Goal: Task Accomplishment & Management: Use online tool/utility

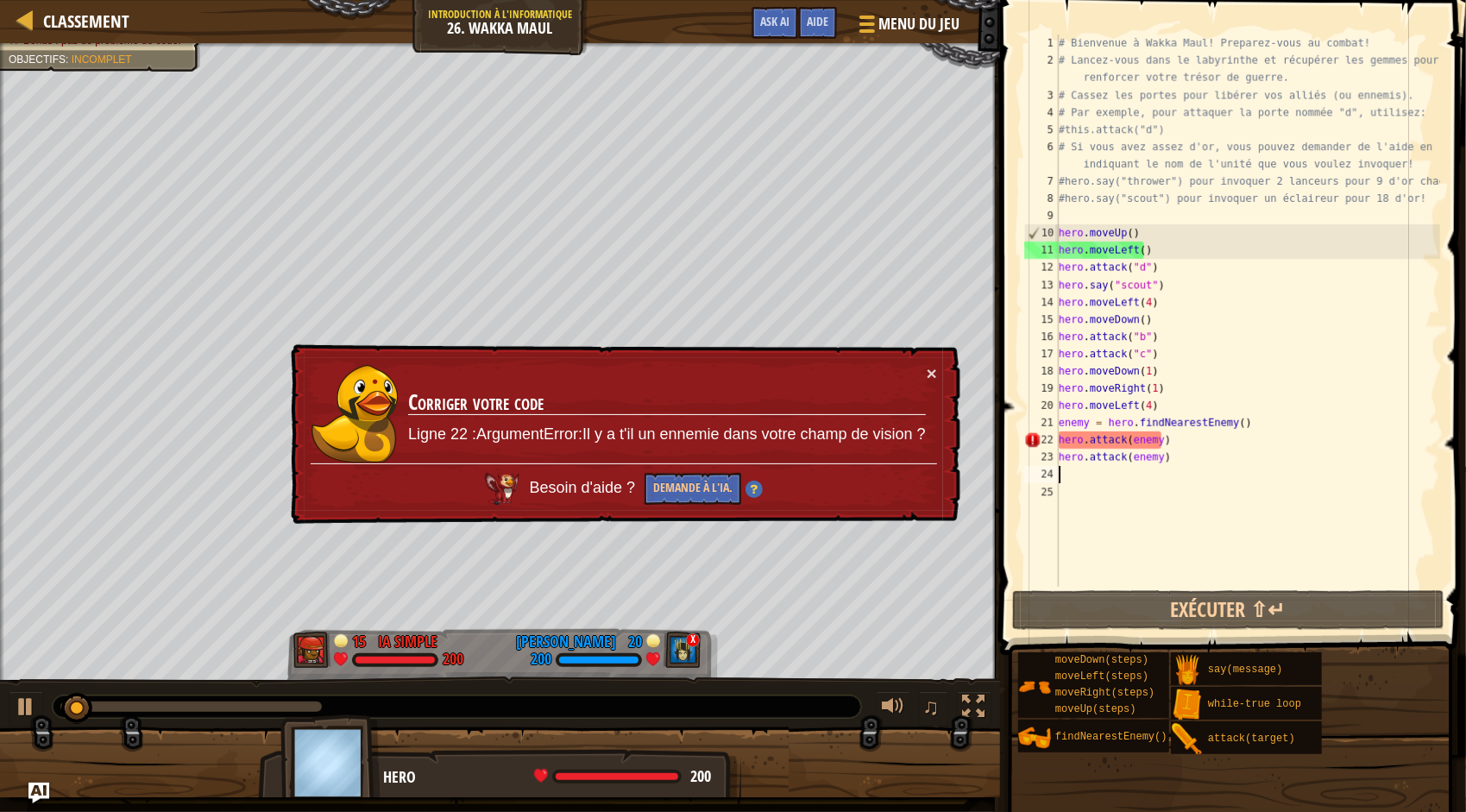
click at [1222, 477] on div "# Bienvenue à Wakka Maul! Preparez-vous au combat! # Lancez-vous dans le labyri…" at bounding box center [1248, 328] width 385 height 587
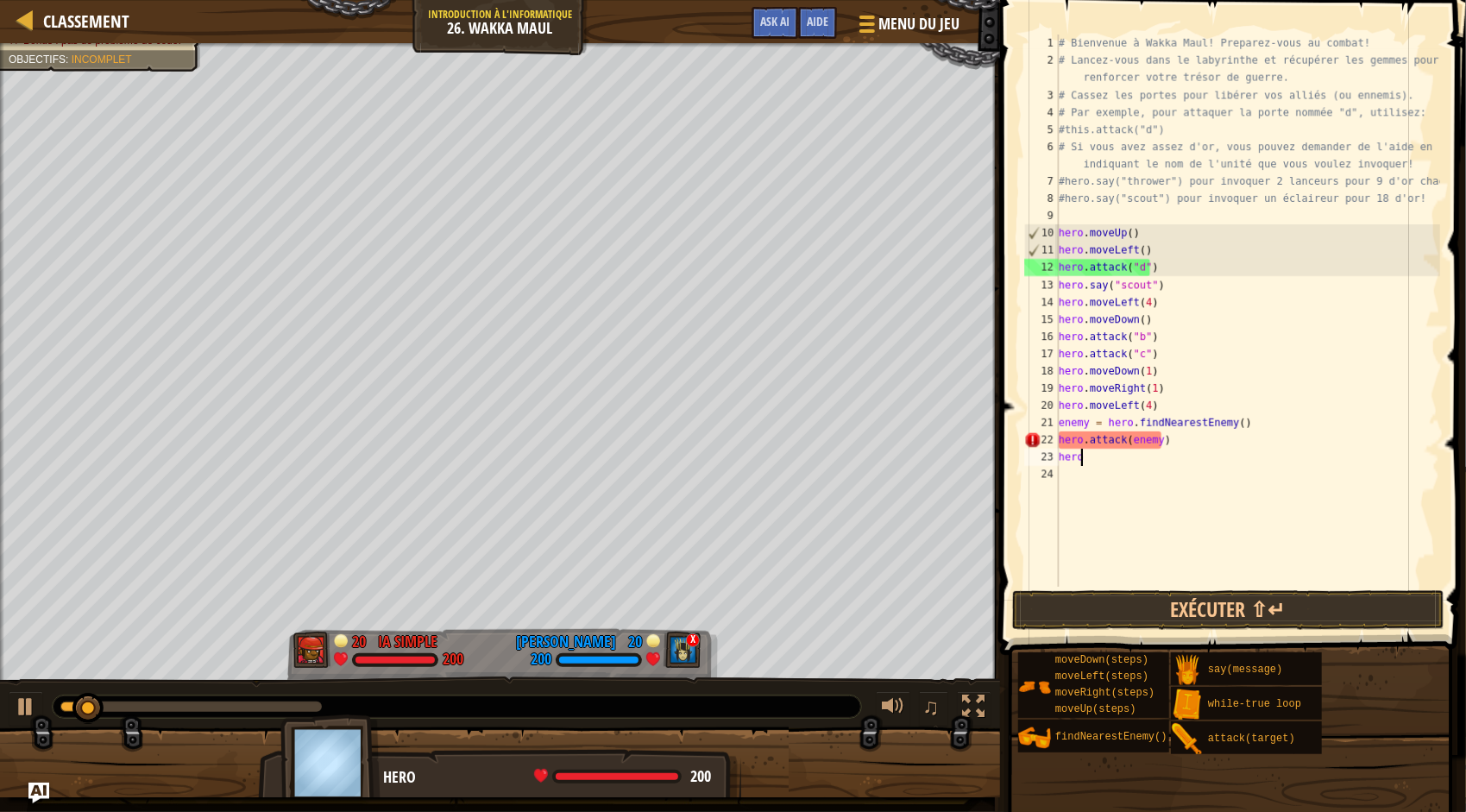
type textarea "h"
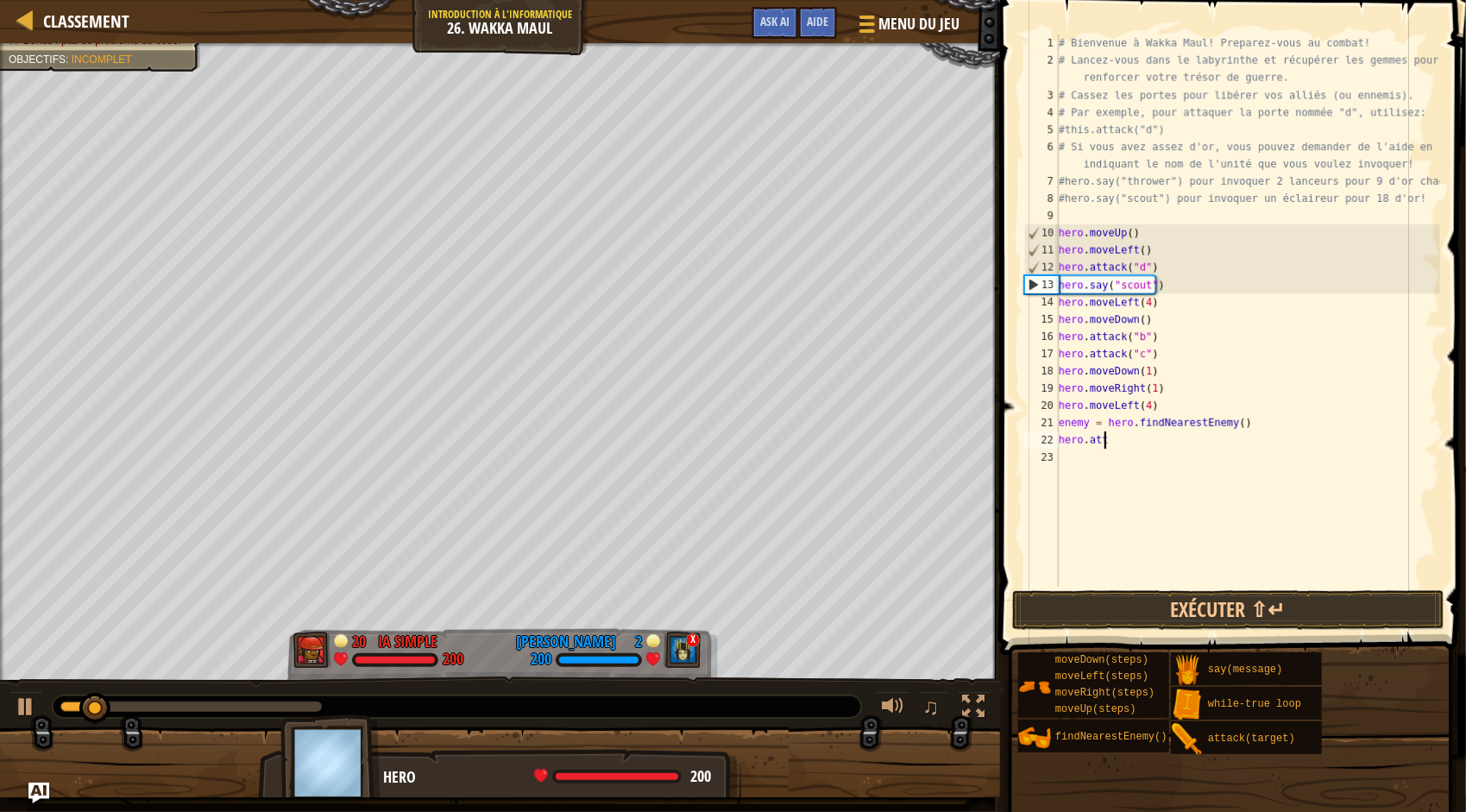
type textarea "h"
type textarea "e"
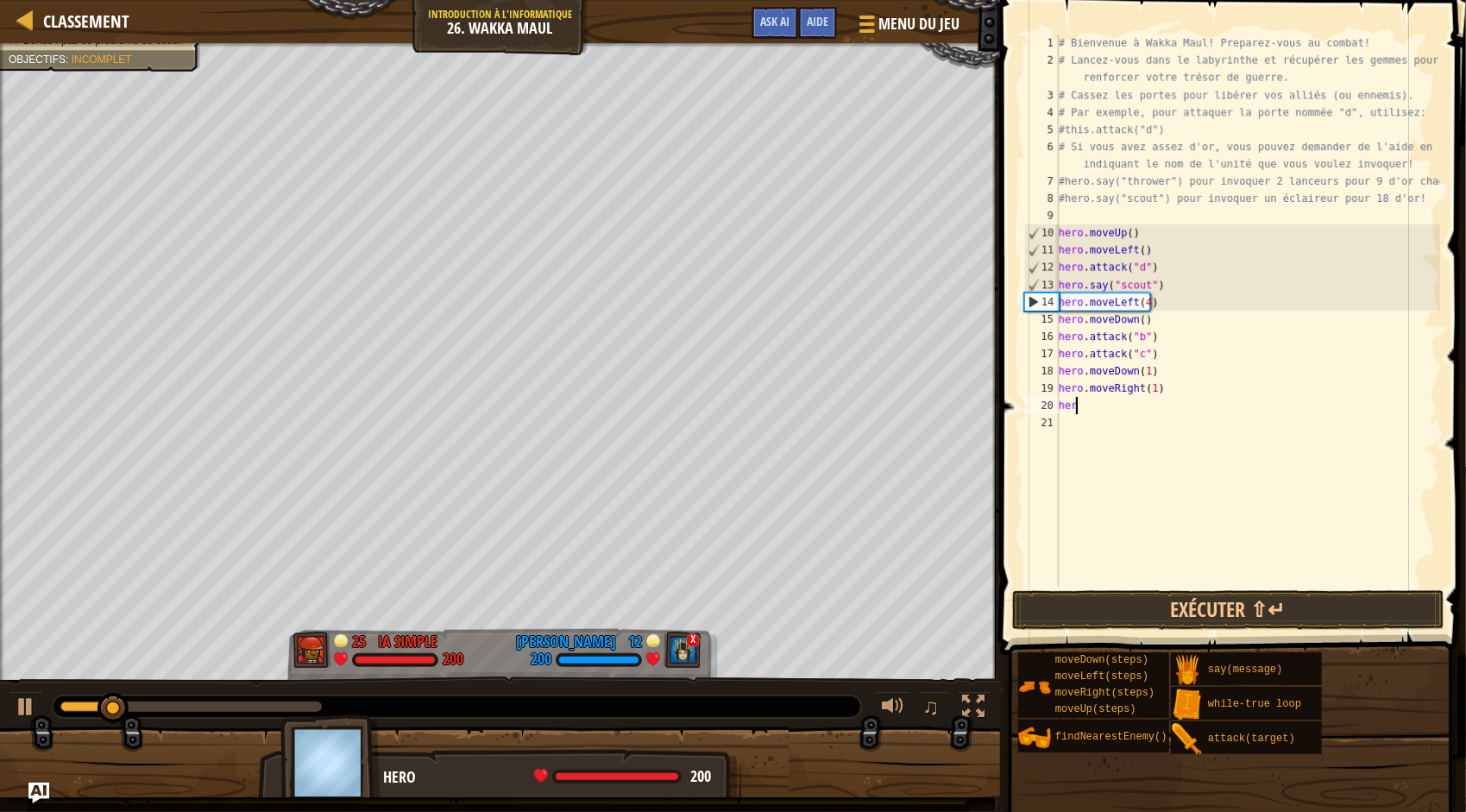
type textarea "h"
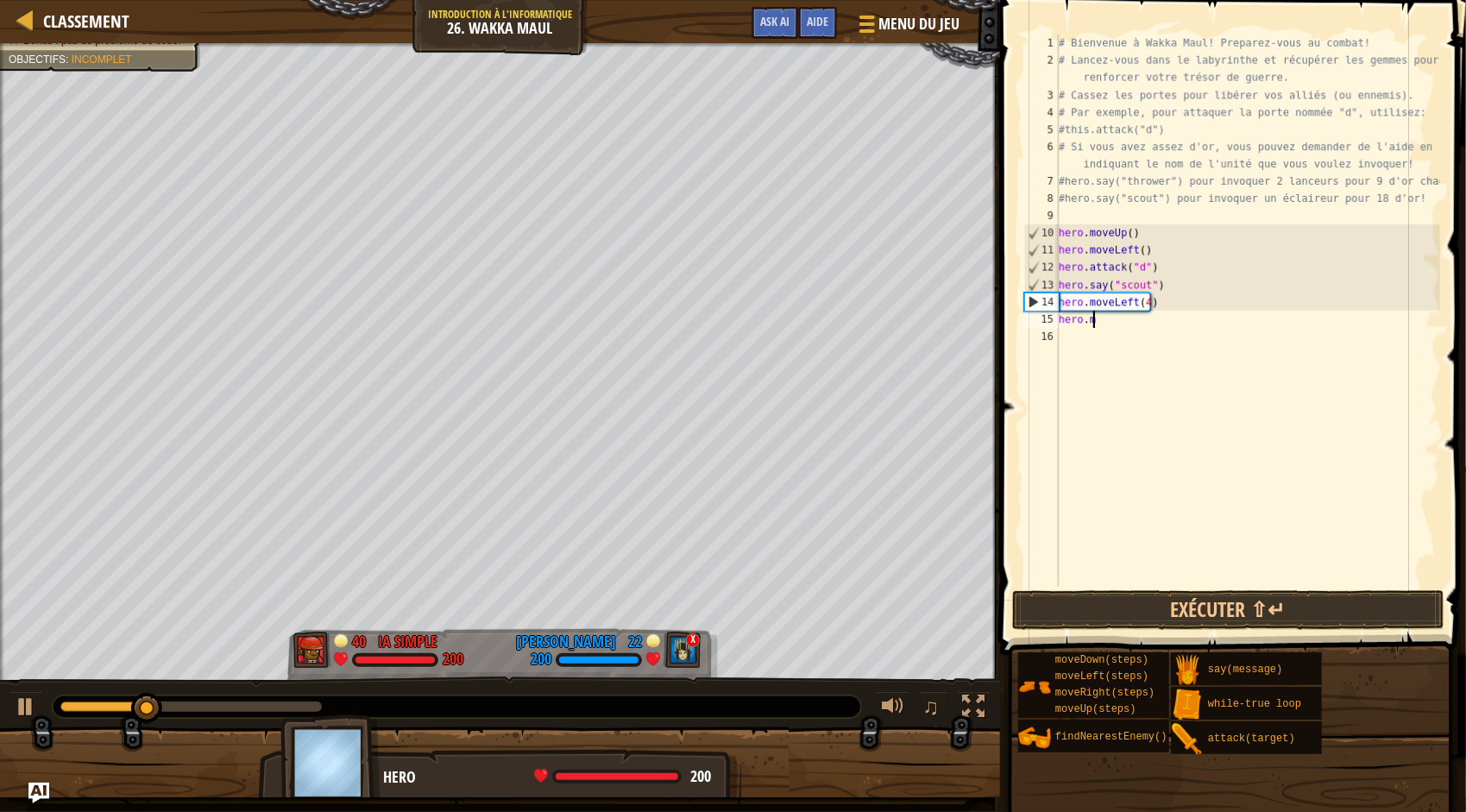
type textarea "h"
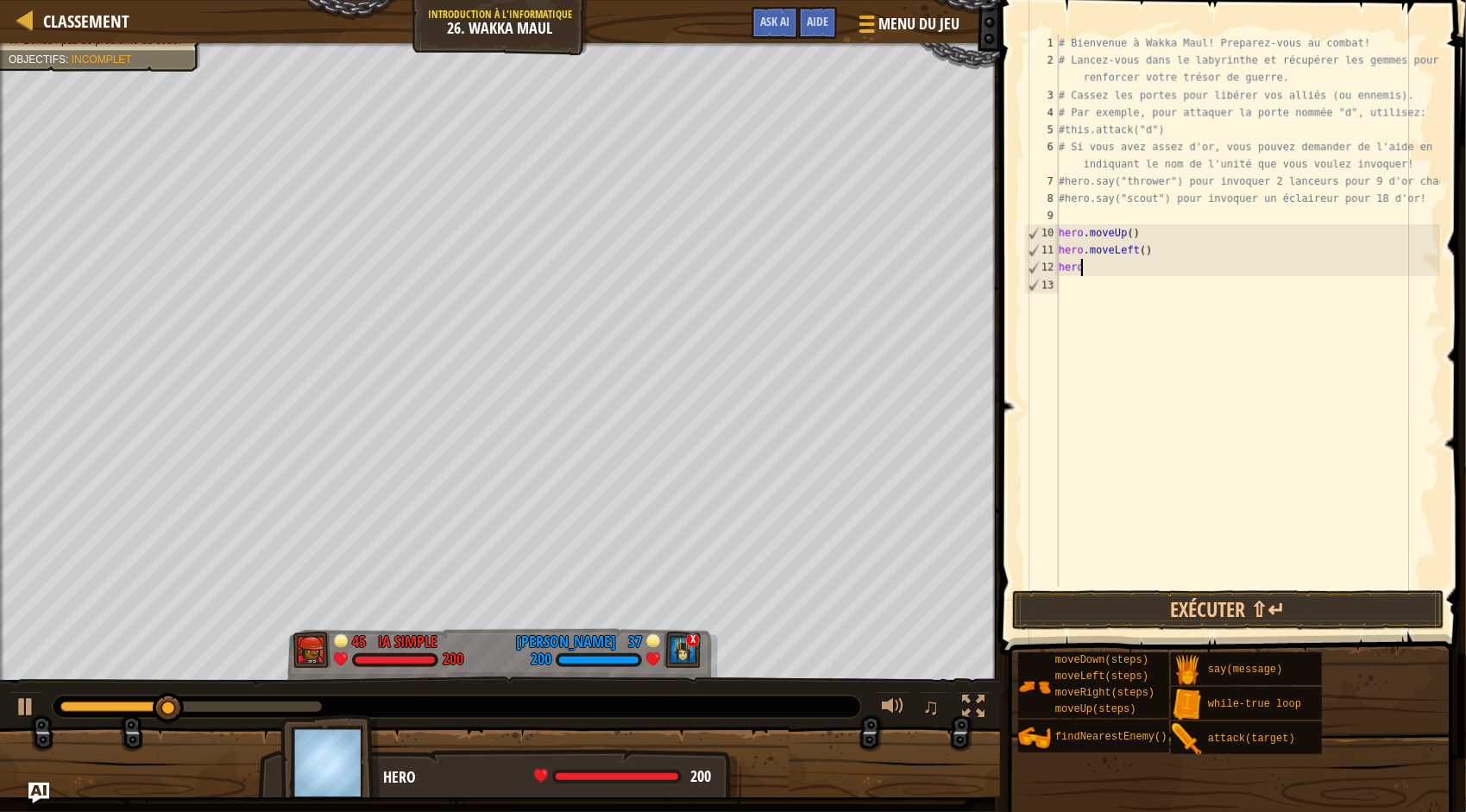
type textarea "h"
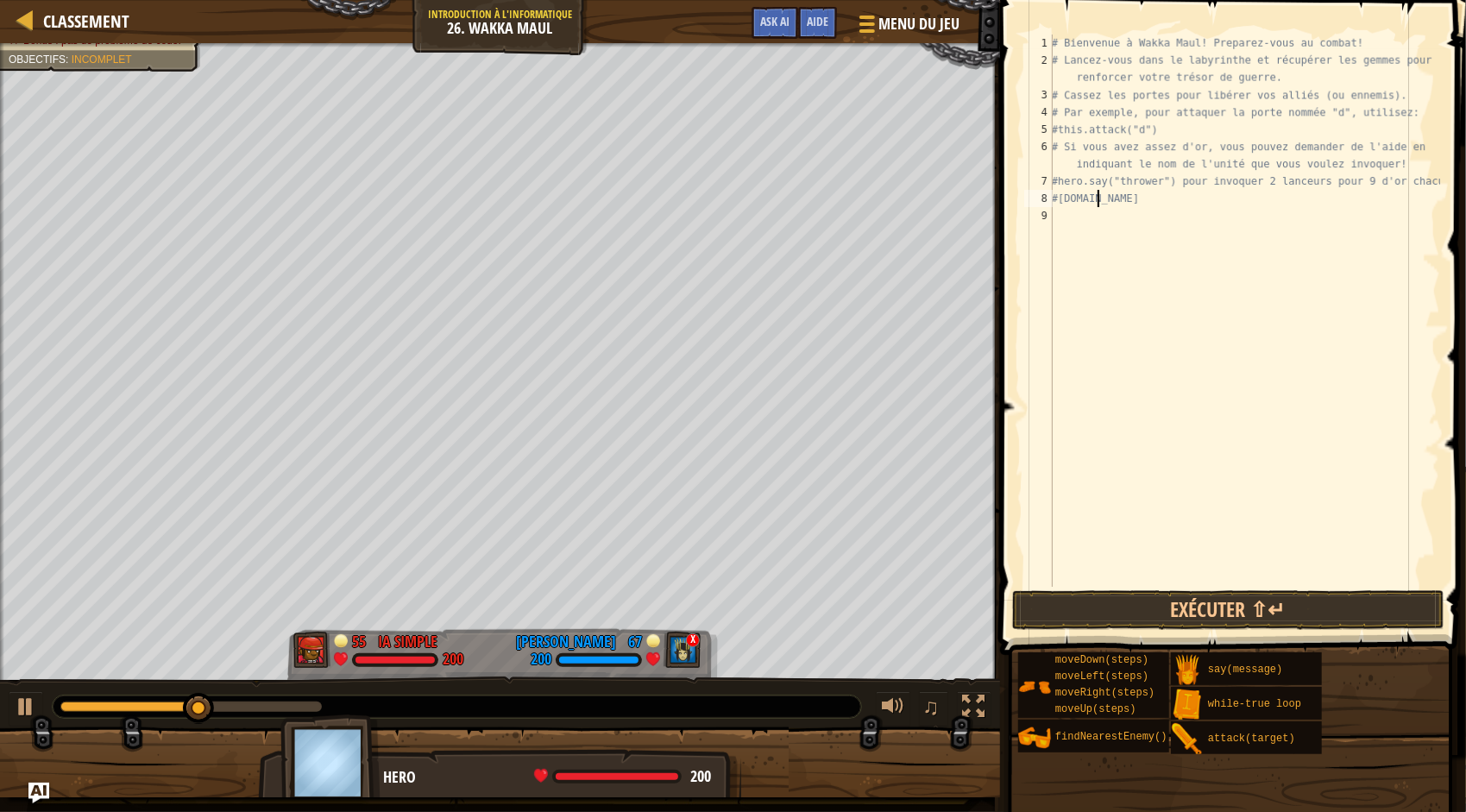
type textarea "#"
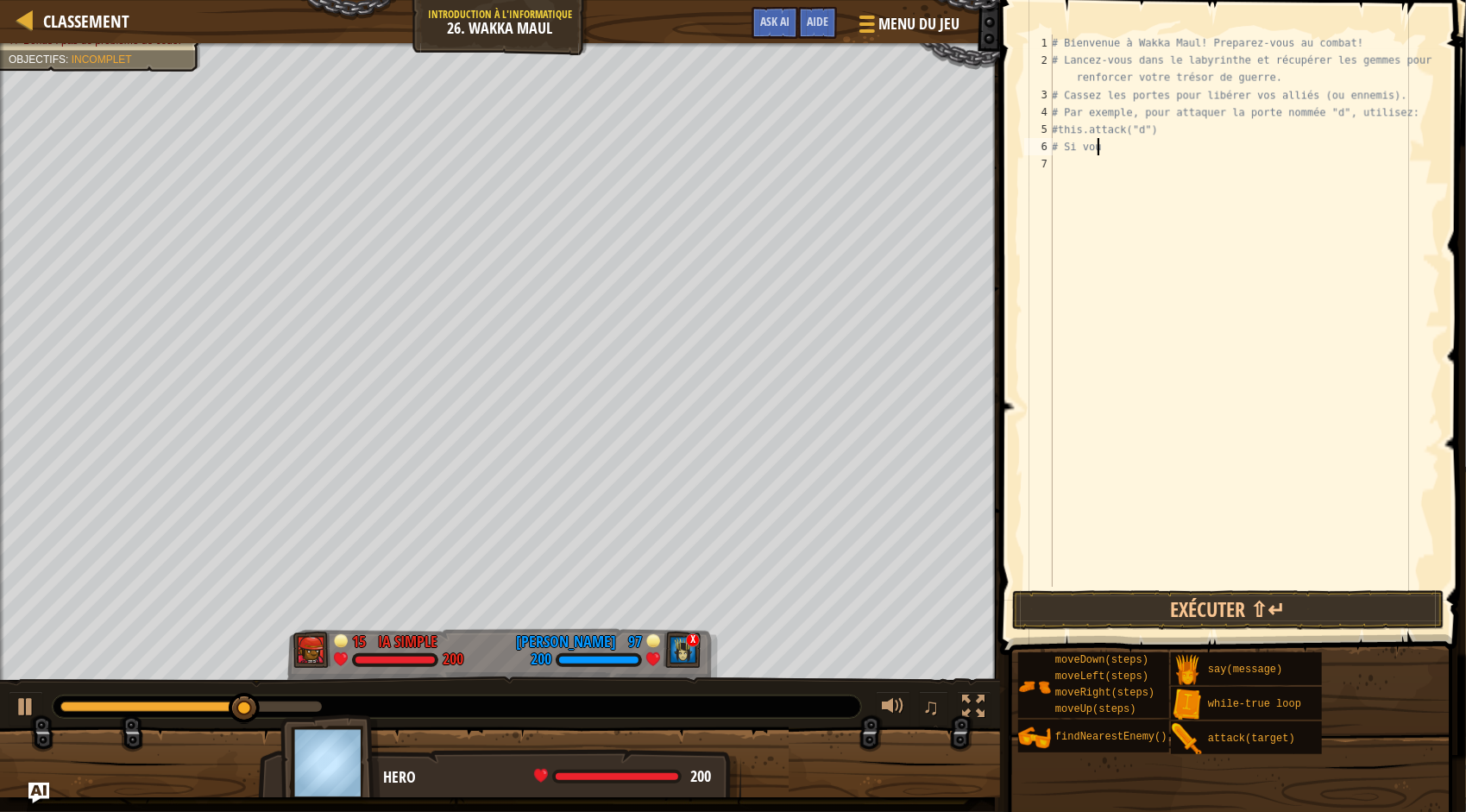
type textarea "#"
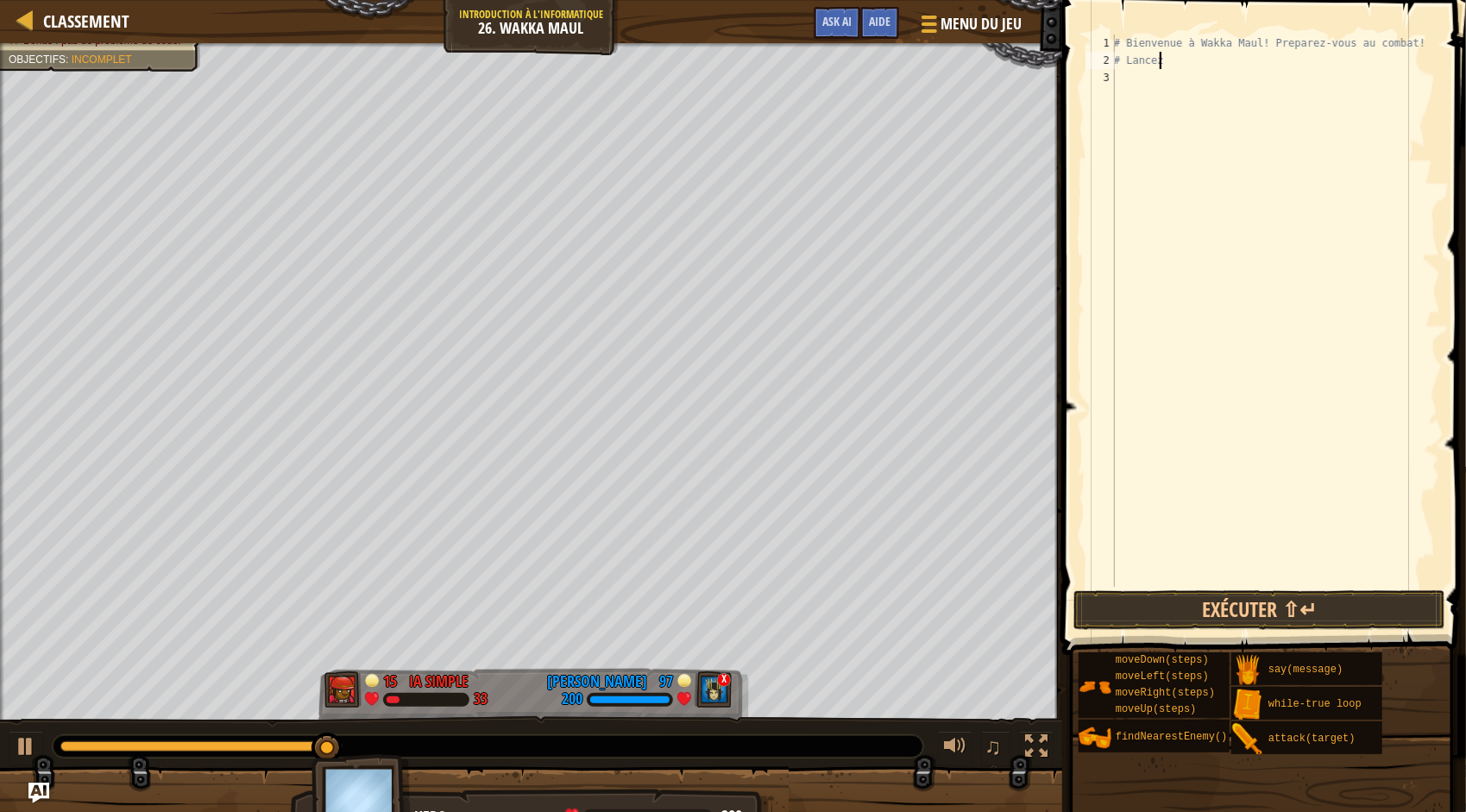
type textarea "#"
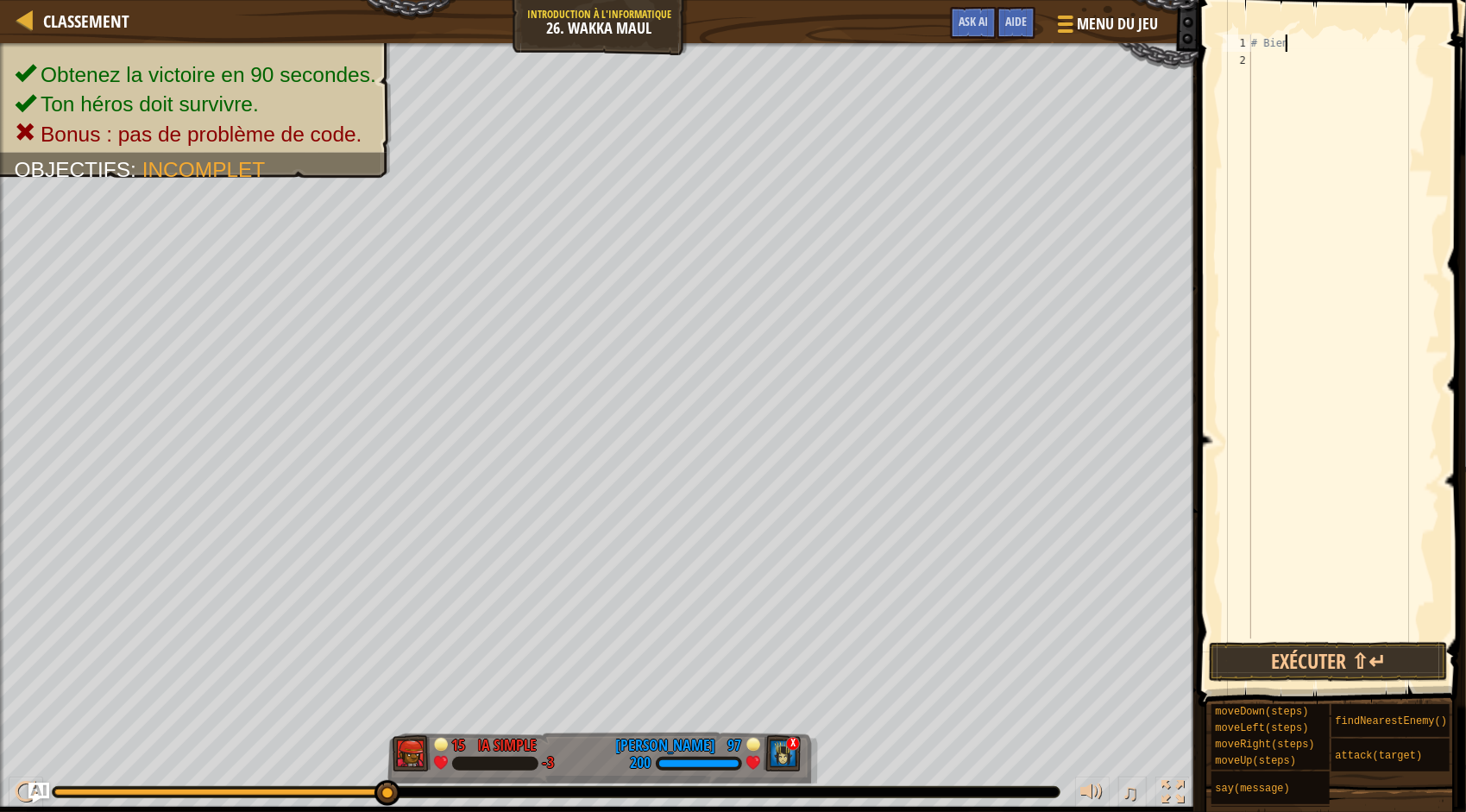
type textarea "#"
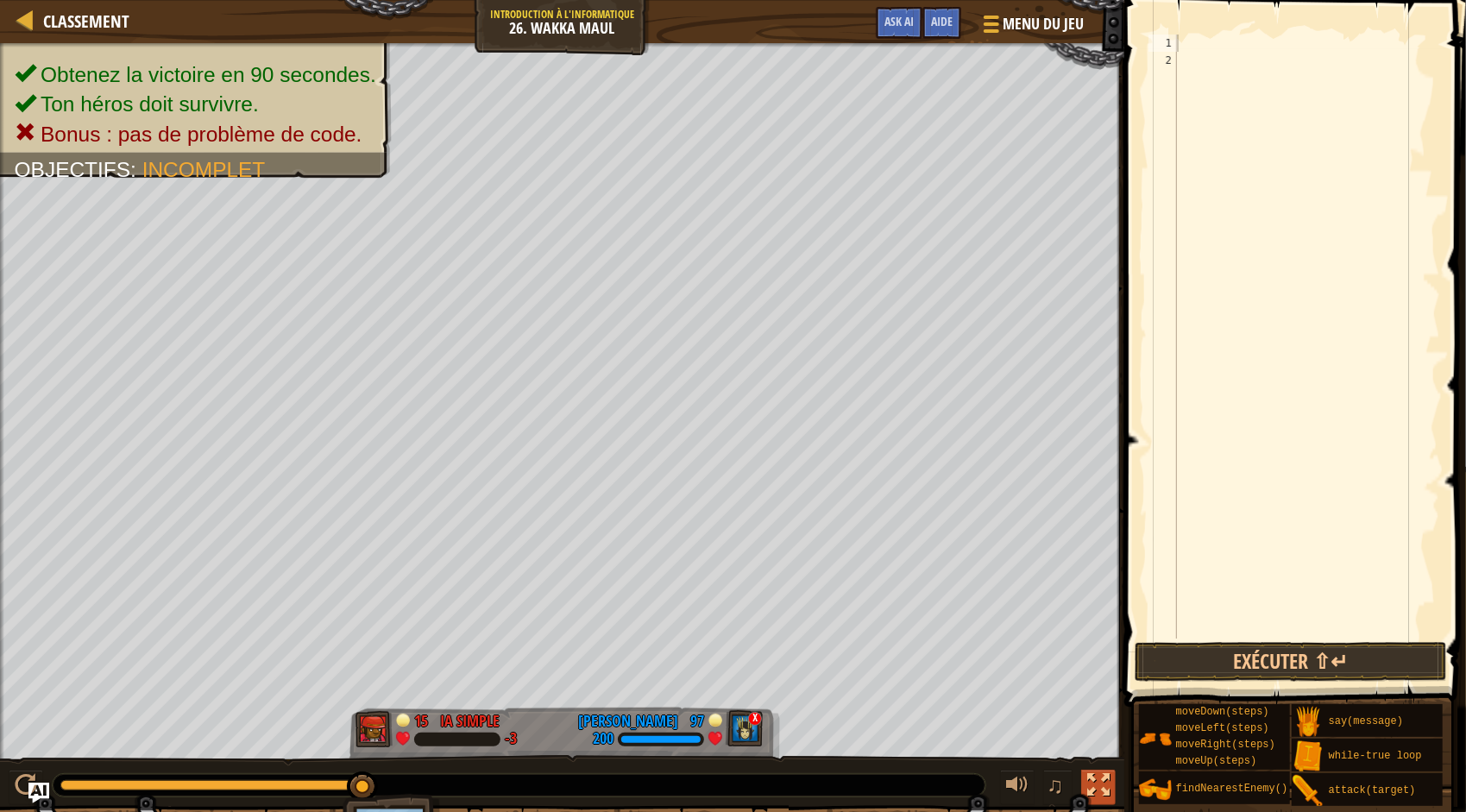
click at [1109, 778] on div at bounding box center [1098, 785] width 23 height 23
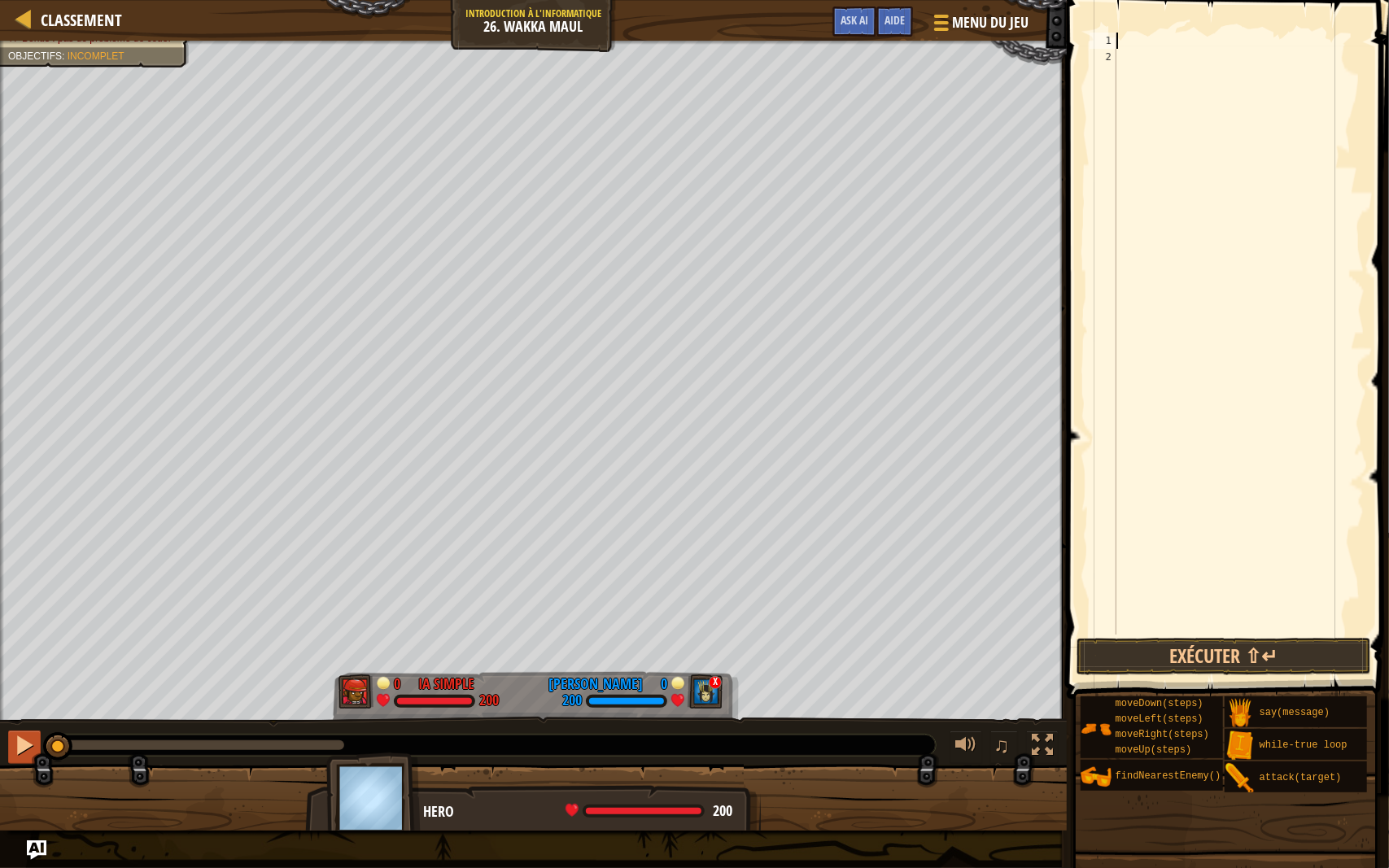
drag, startPoint x: 338, startPoint y: 737, endPoint x: 8, endPoint y: 754, distance: 330.4
click at [8, 754] on div "♫" at bounding box center [533, 741] width 1067 height 49
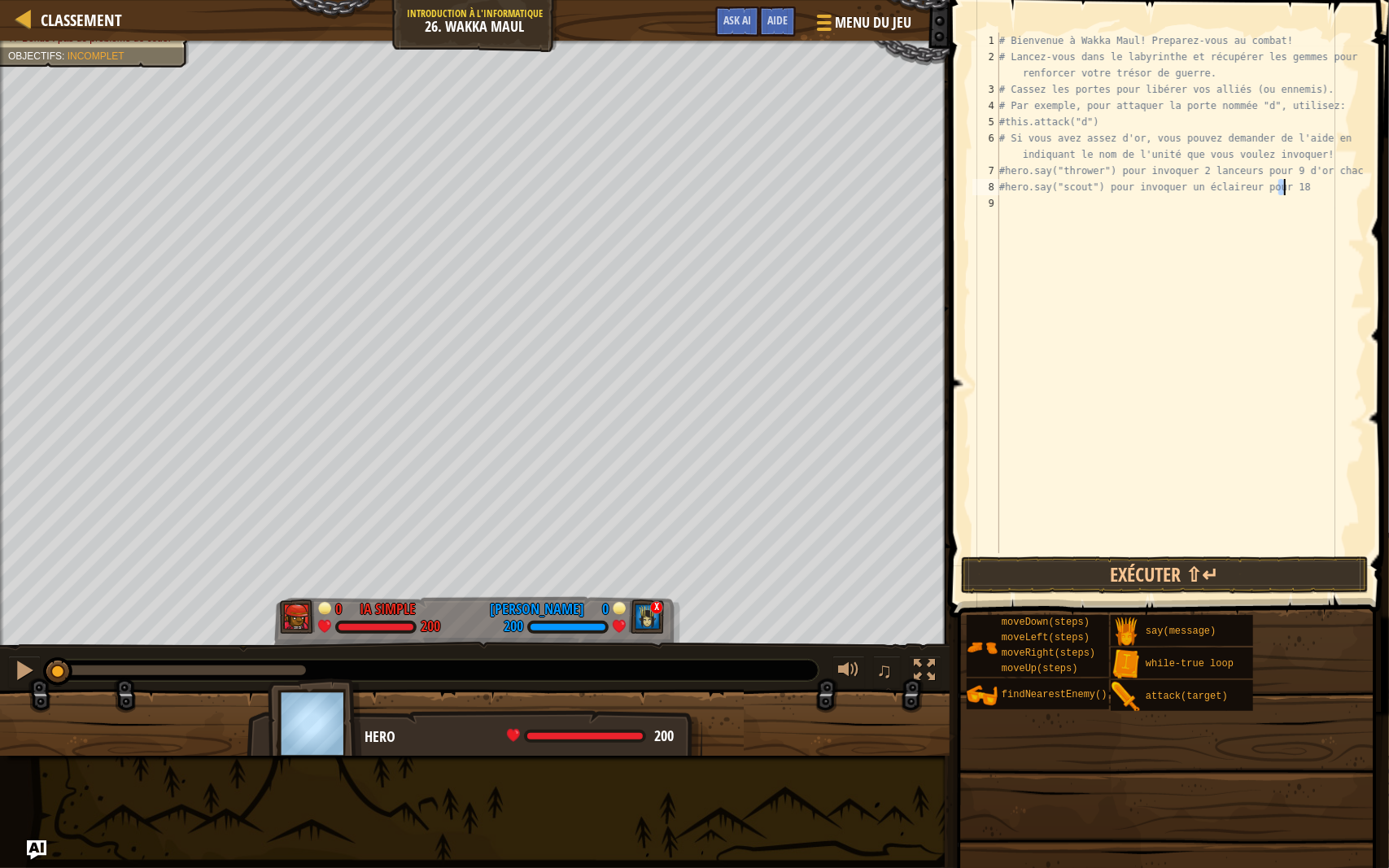
type textarea "#hero.say("scout") pour invoquer un éclaireur pour 18 d'or!"
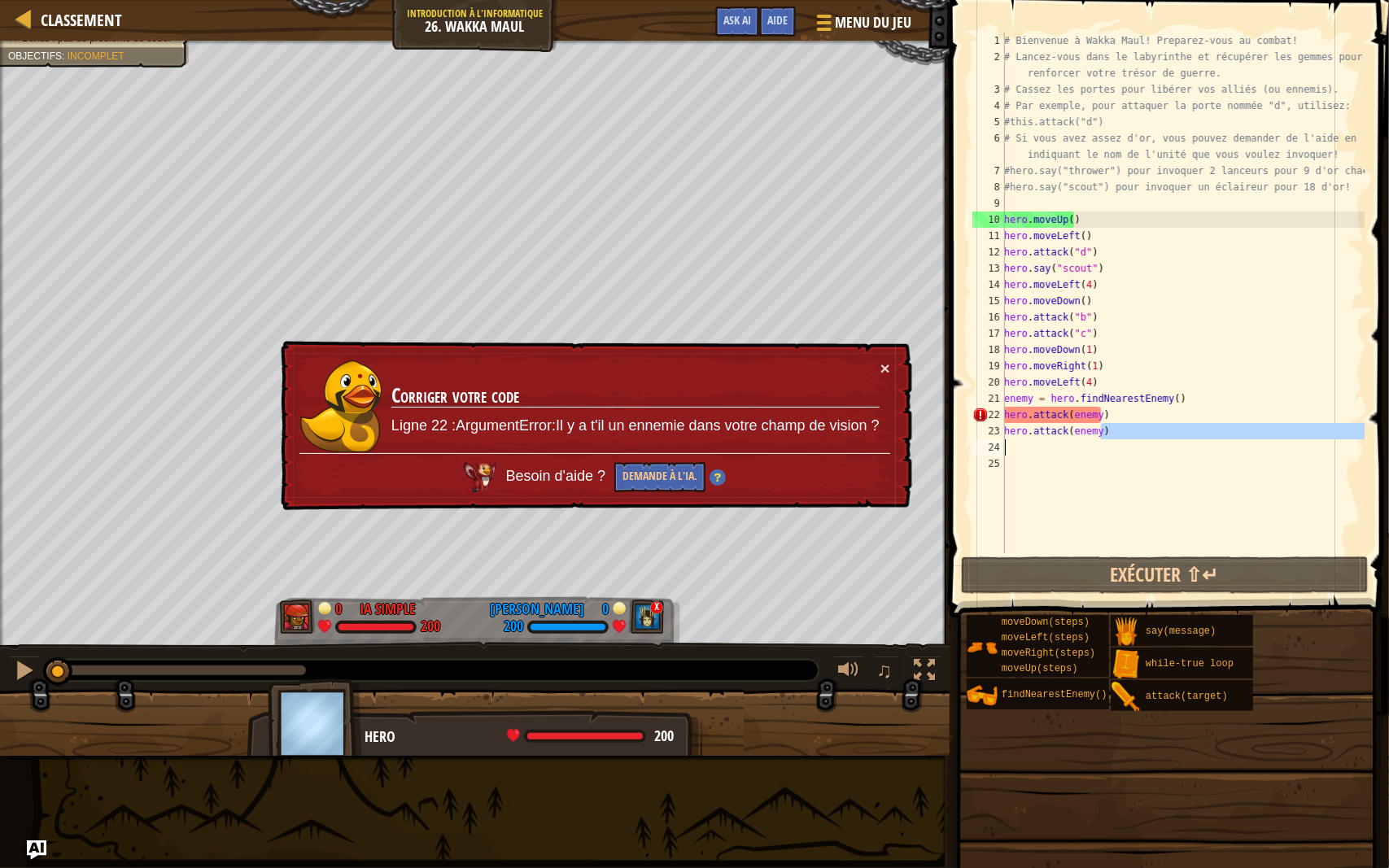
click at [1151, 430] on div "# Bienvenue à Wakka Maul! Preparez-vous au combat! # Lancez-vous dans le labyri…" at bounding box center [1182, 293] width 364 height 520
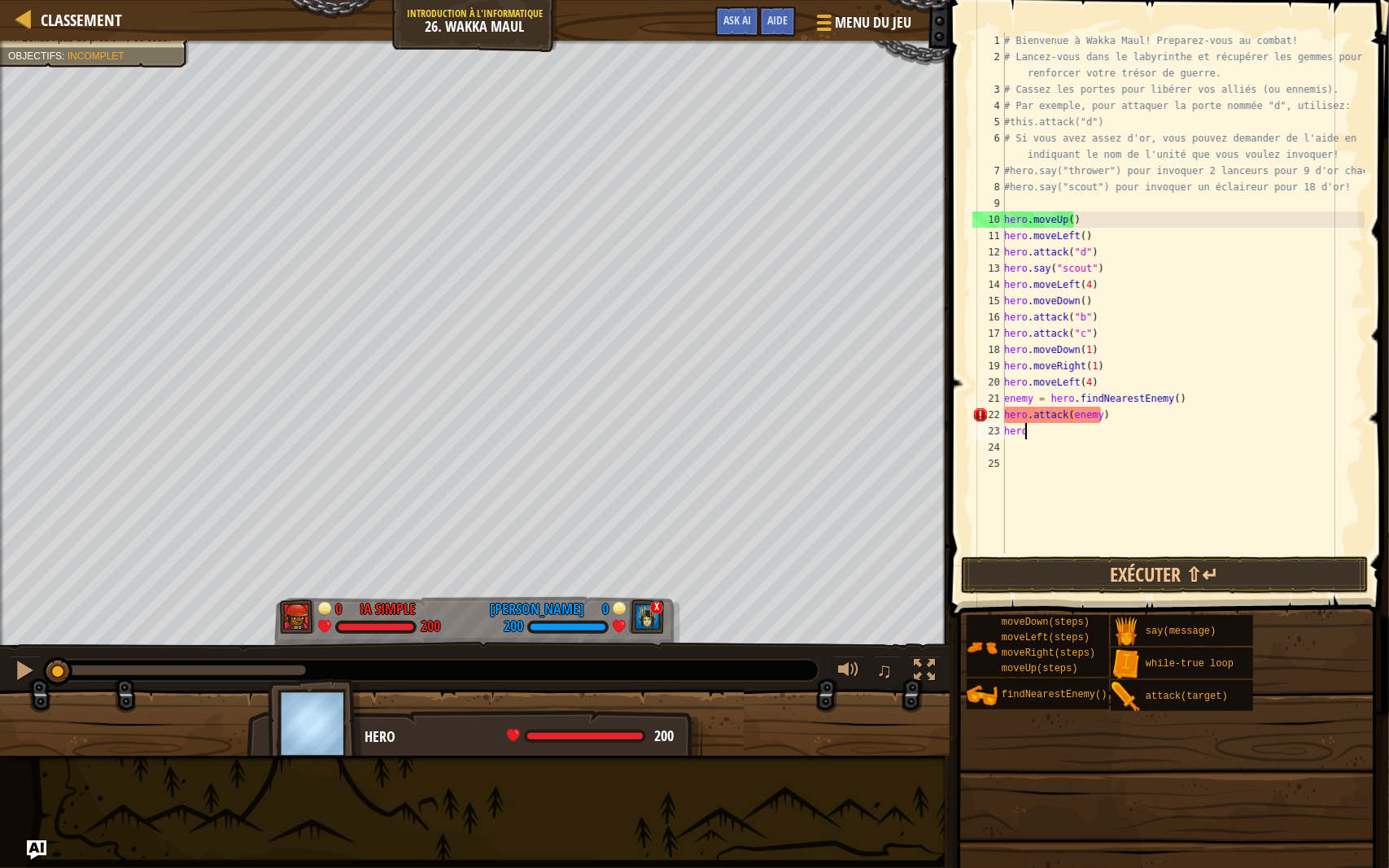
type textarea "h"
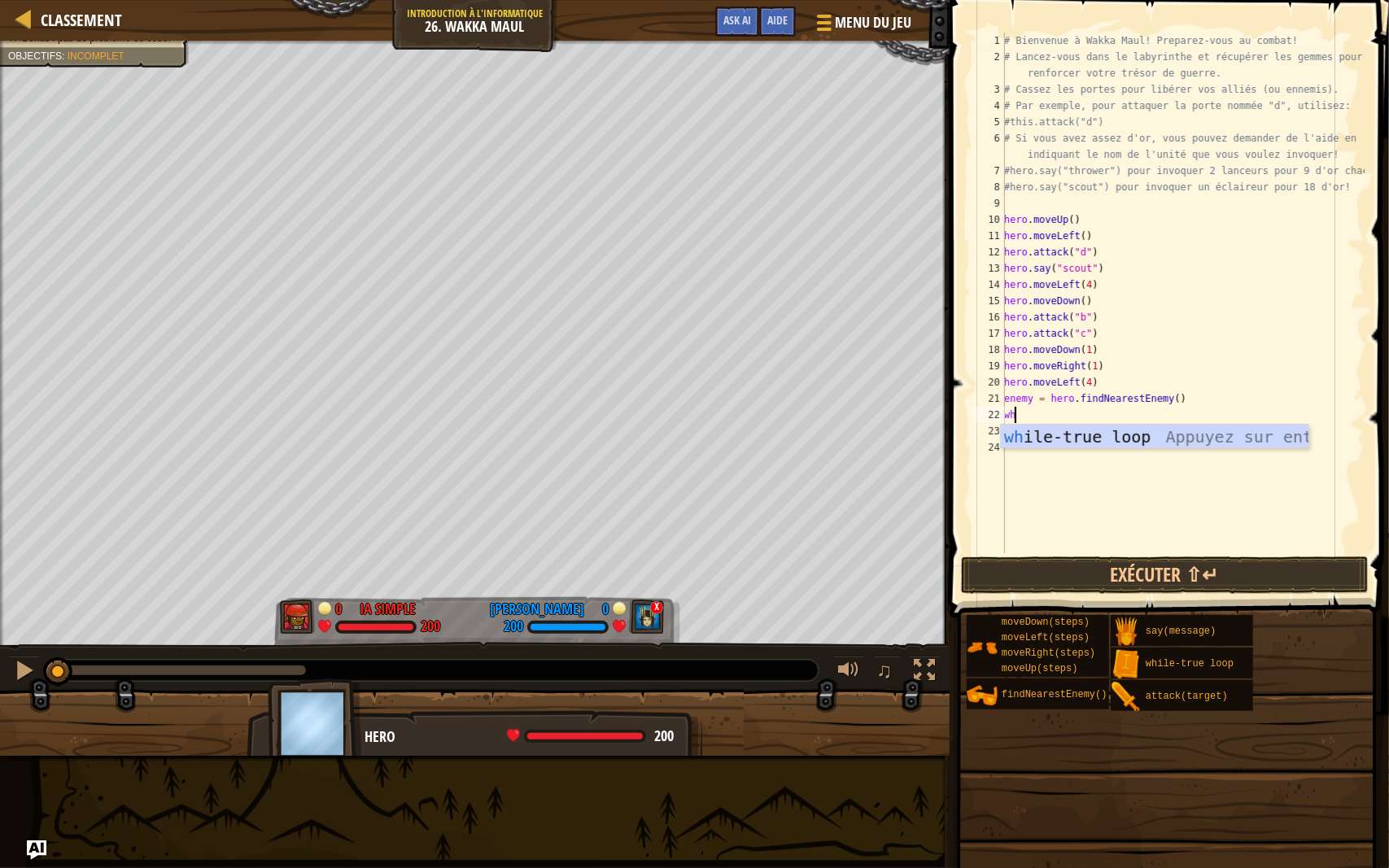
type textarea "whi"
click at [1202, 447] on div "whi le-true loop Appuyez sur entrée" at bounding box center [1155, 461] width 308 height 73
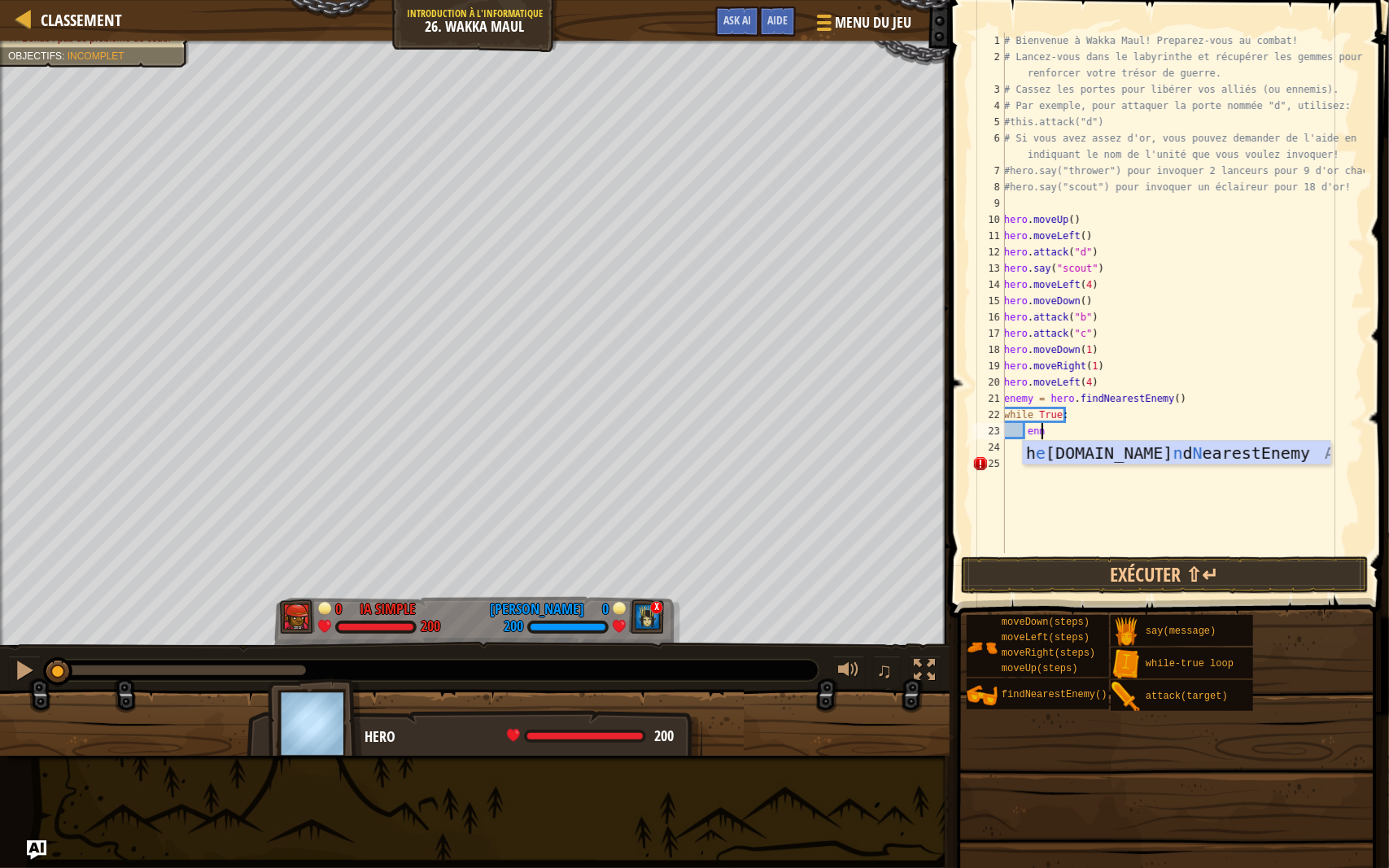
type textarea "enne"
click at [1148, 455] on div "h e ro.fi n d Ne arestEnemy Appuyez sur entrée" at bounding box center [1178, 477] width 308 height 73
type textarea "i"
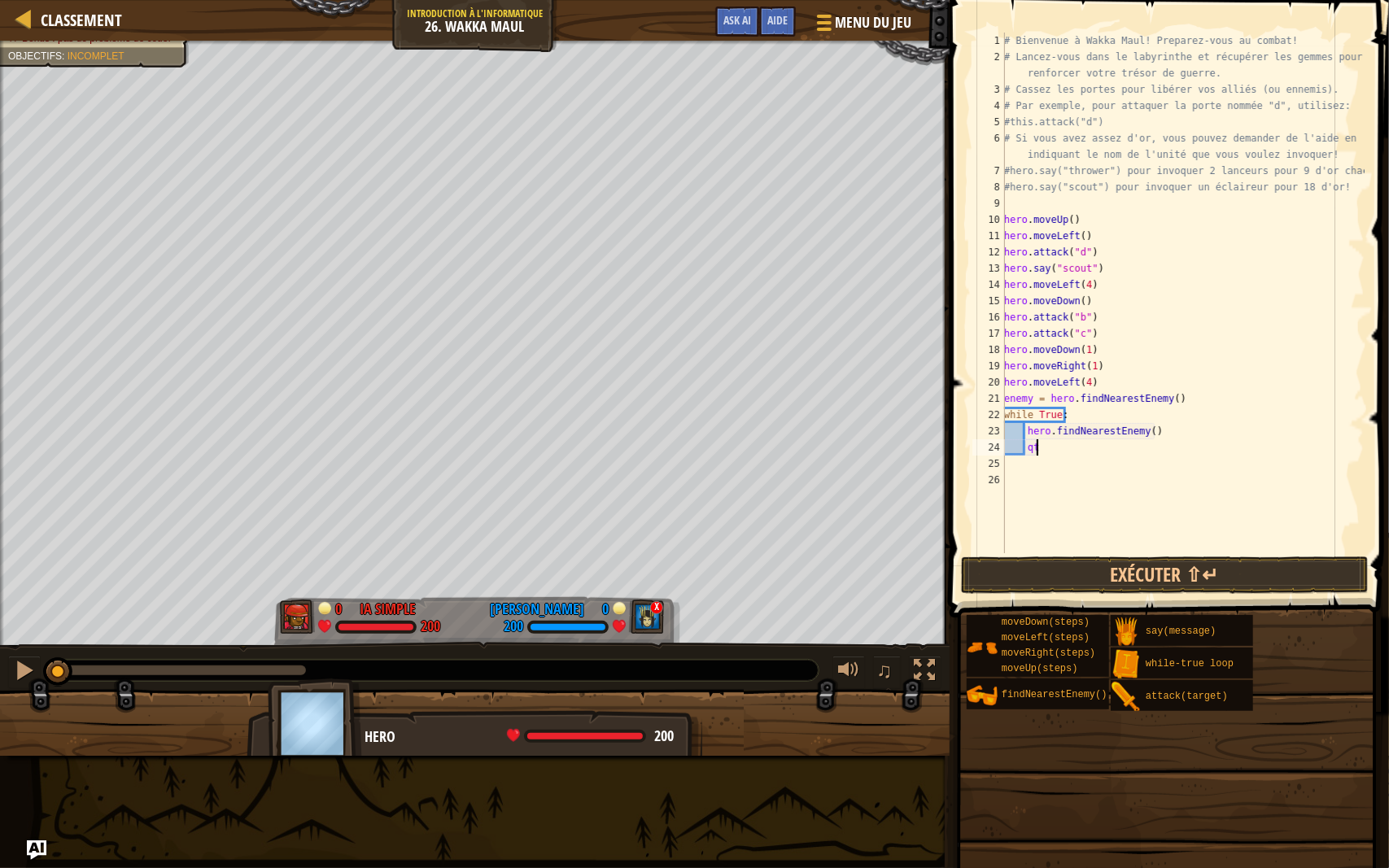
type textarea "q"
click at [1243, 468] on div "hero. atta ck Appuyez sur entrée" at bounding box center [1178, 494] width 308 height 73
type textarea "hero.attack(enemy)"
click at [1147, 453] on div "# Bienvenue à Wakka Maul! Preparez-vous au combat! # Lancez-vous dans le labyri…" at bounding box center [1182, 309] width 364 height 553
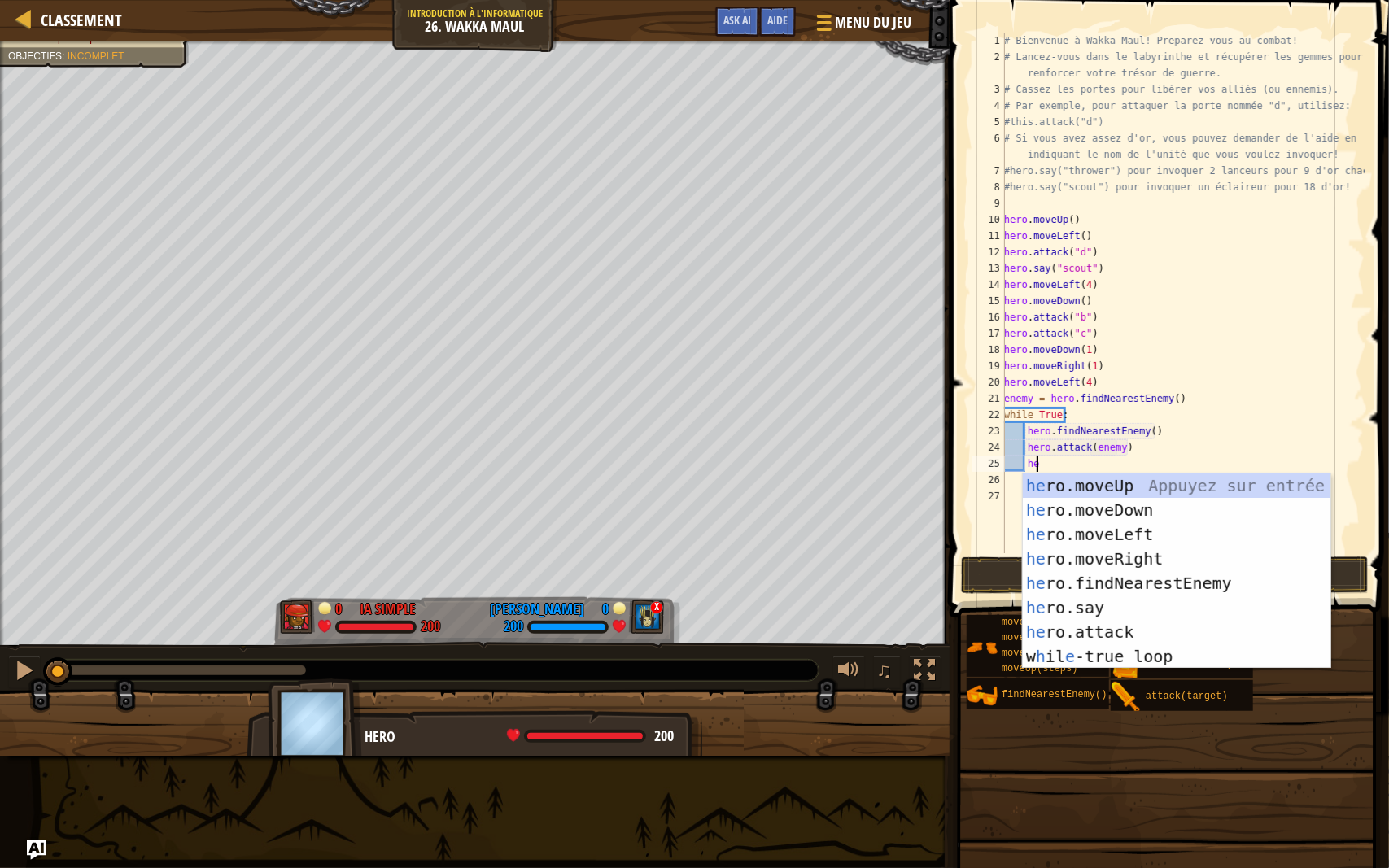
scroll to position [8, 2]
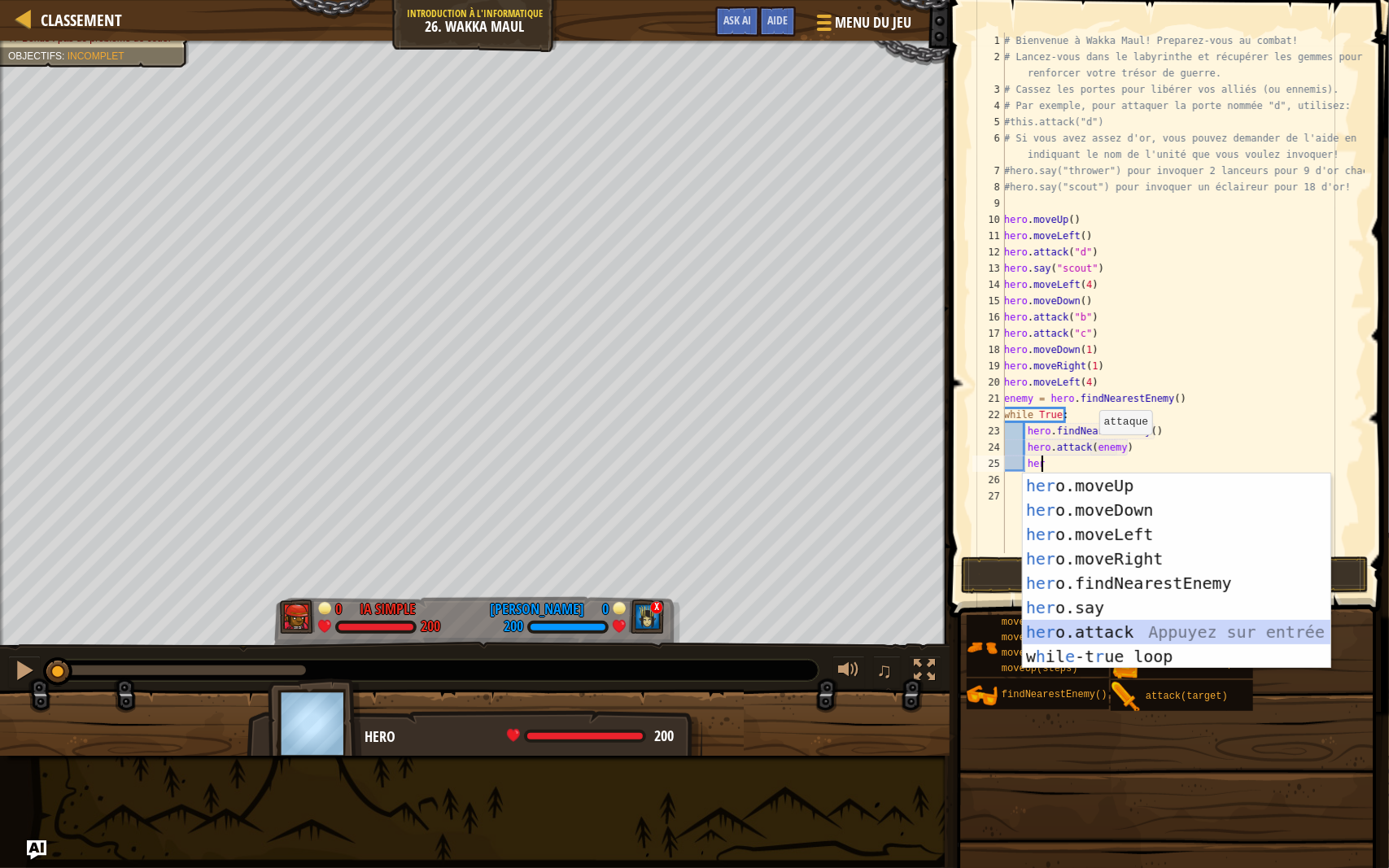
click at [1182, 628] on div "her o.moveUp Appuyez sur entrée her o.moveDown Appuyez sur entrée her o.moveLef…" at bounding box center [1178, 596] width 308 height 244
type textarea "hero.attack(enemy)"
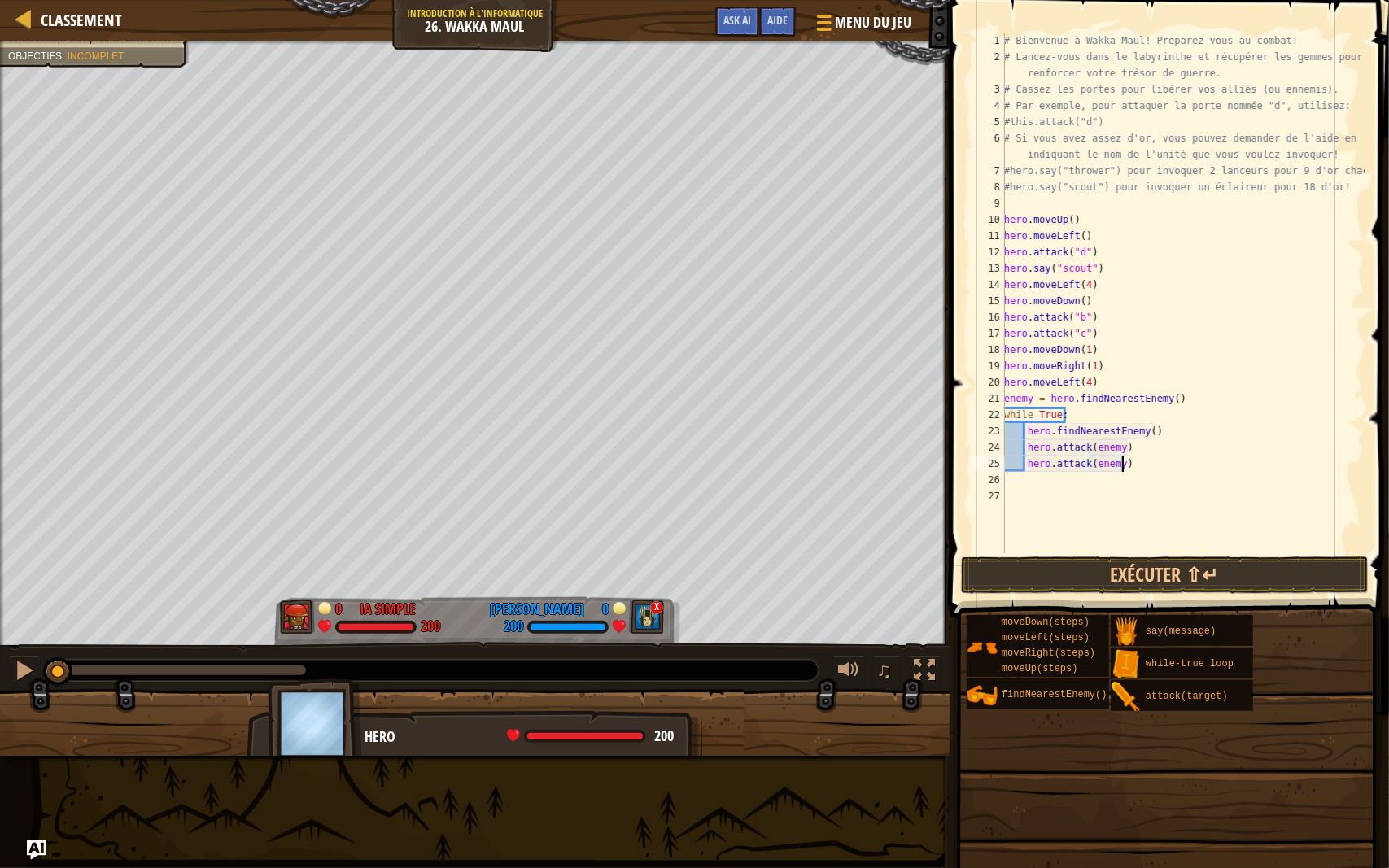
click at [1178, 467] on div "# Bienvenue à Wakka Maul! Preparez-vous au combat! # Lancez-vous dans le labyri…" at bounding box center [1182, 309] width 364 height 553
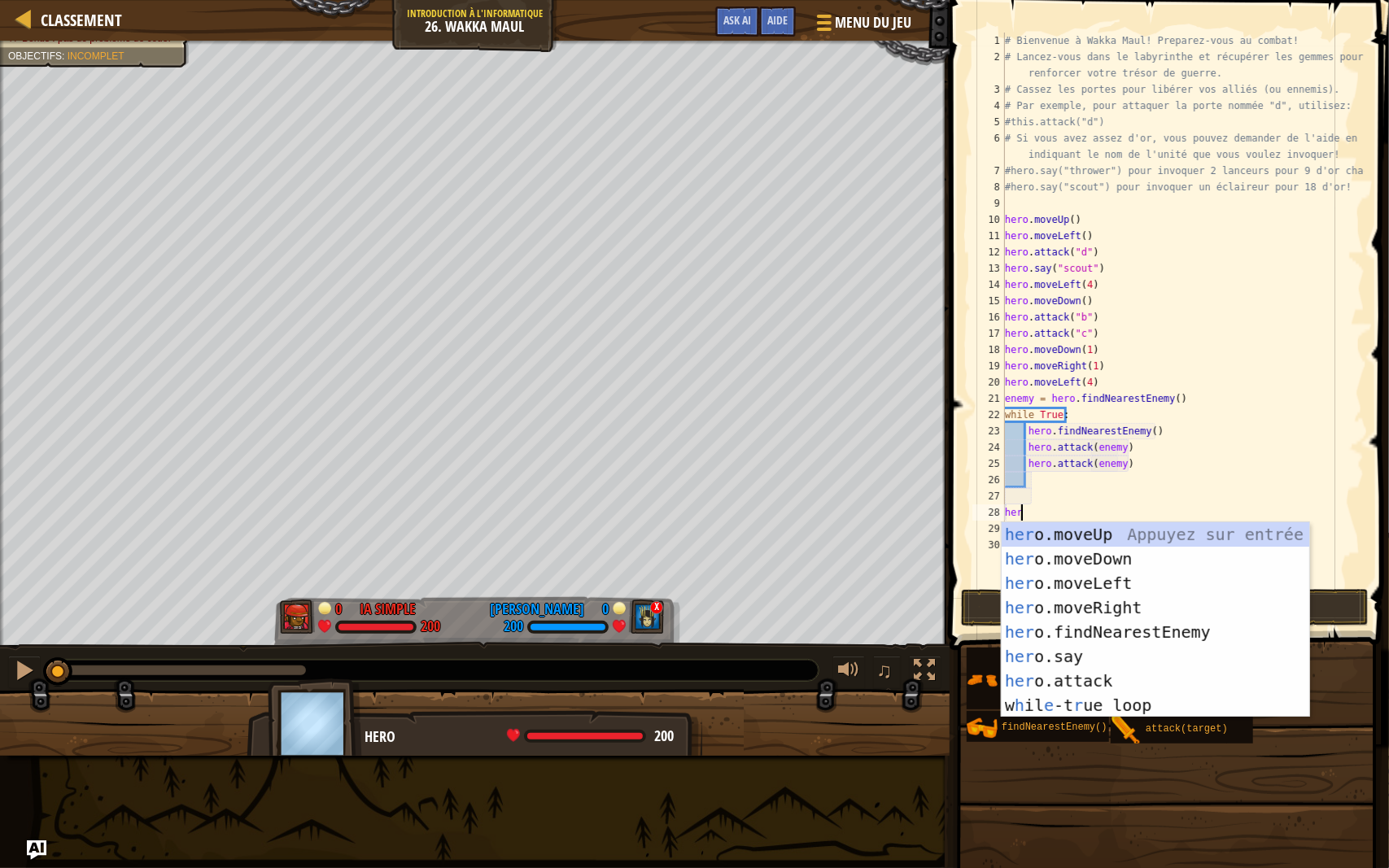
scroll to position [8, 1]
click at [1115, 659] on div "hero .moveUp Appuyez sur entrée hero .moveDown Appuyez sur entrée hero .moveLef…" at bounding box center [1156, 644] width 308 height 244
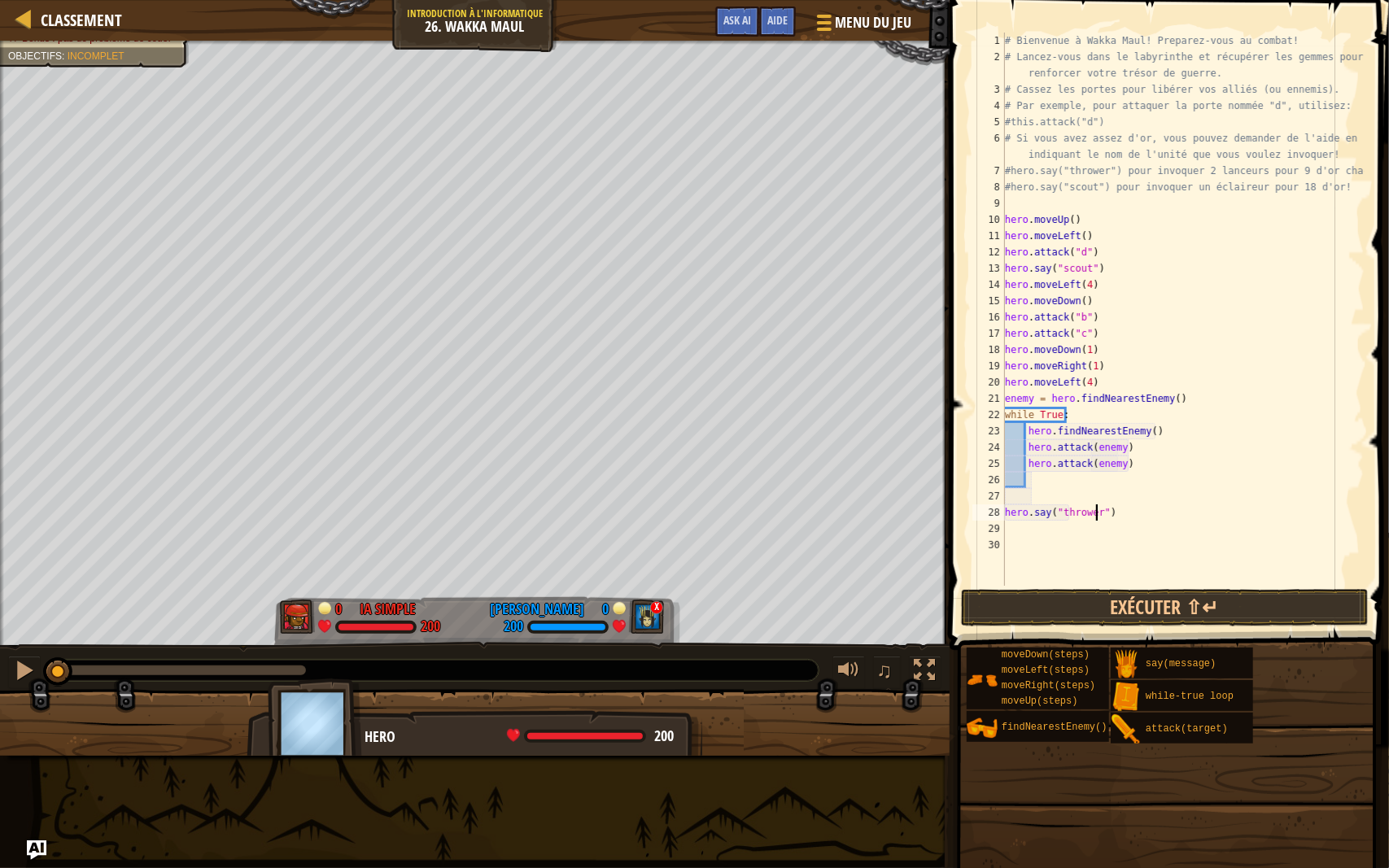
scroll to position [8, 8]
click at [1133, 509] on div "# Bienvenue à Wakka Maul! Preparez-vous au combat! # Lancez-vous dans le labyri…" at bounding box center [1183, 326] width 363 height 586
drag, startPoint x: 1133, startPoint y: 509, endPoint x: 1000, endPoint y: 508, distance: 133.0
click at [1000, 508] on div "hero.say("thrower") 1 2 3 4 5 6 7 8 9 10 11 12 13 14 15 16 17 18 19 20 21 22 23…" at bounding box center [1166, 309] width 396 height 553
type textarea "hero.say("thrower")"
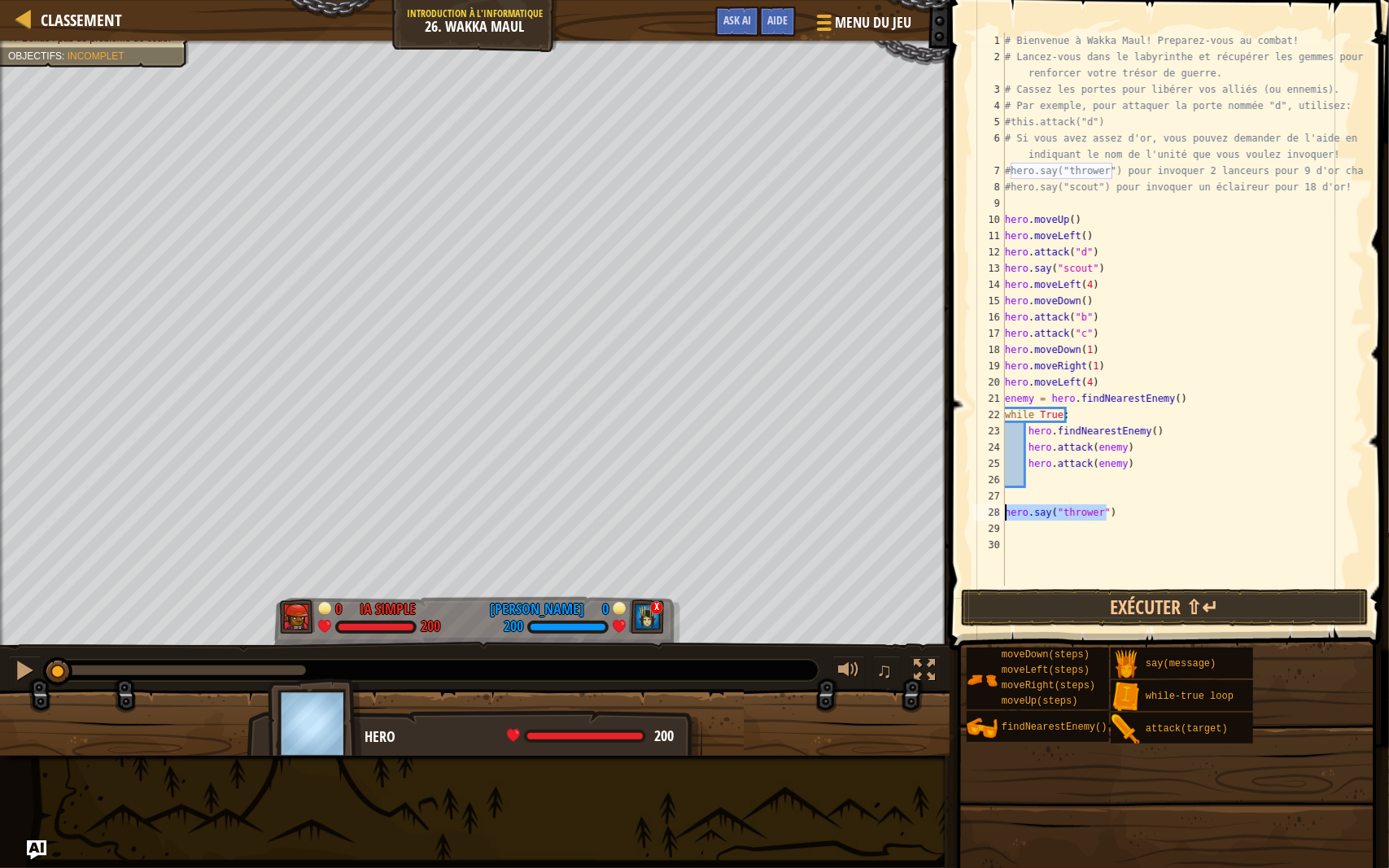
click at [1156, 511] on div "# Bienvenue à Wakka Maul! Preparez-vous au combat! # Lancez-vous dans le labyri…" at bounding box center [1183, 309] width 363 height 553
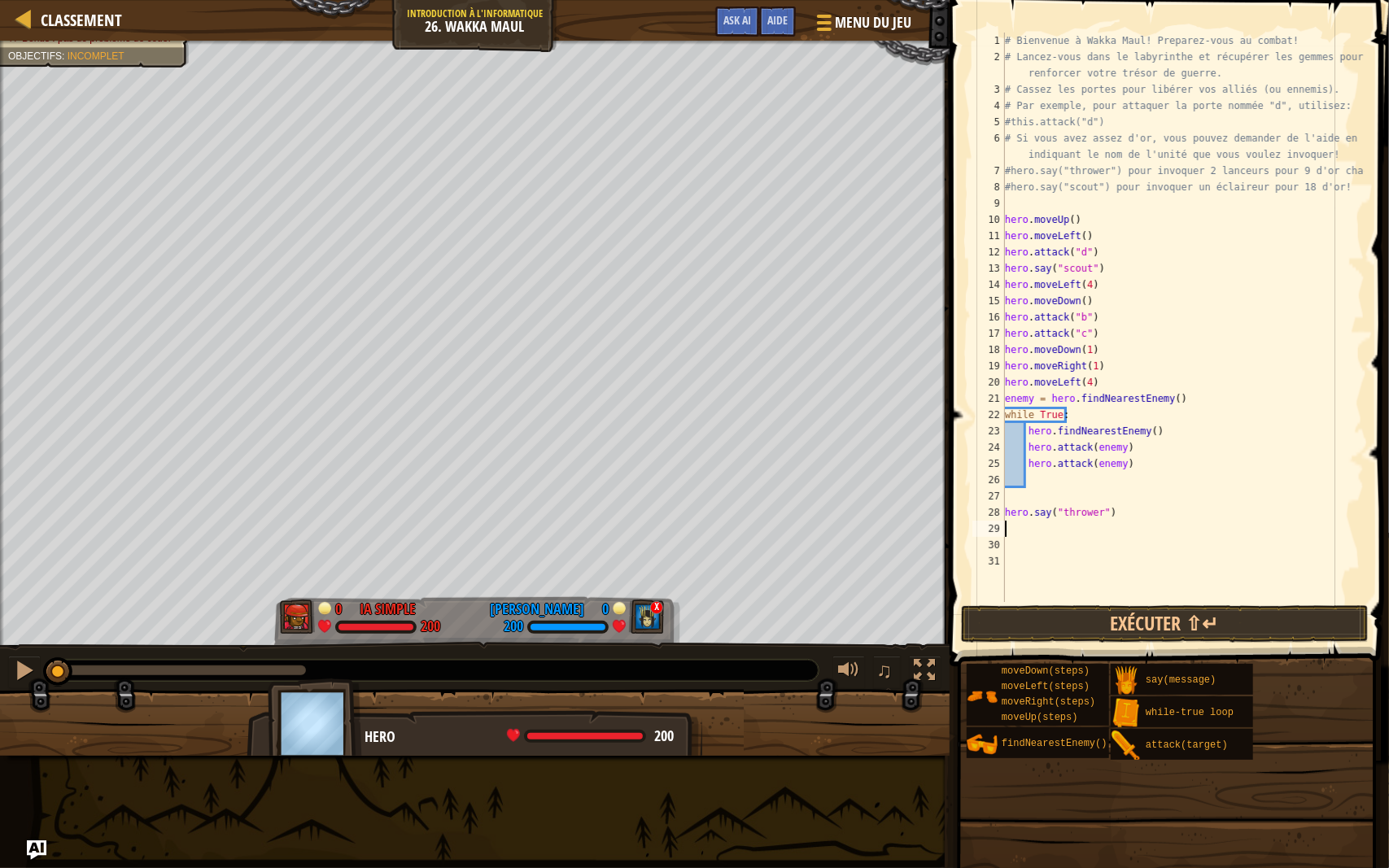
paste textarea "hero.say("thrower")"
click at [1108, 525] on div "# Bienvenue à Wakka Maul! Preparez-vous au combat! # Lancez-vous dans le labyri…" at bounding box center [1183, 333] width 363 height 602
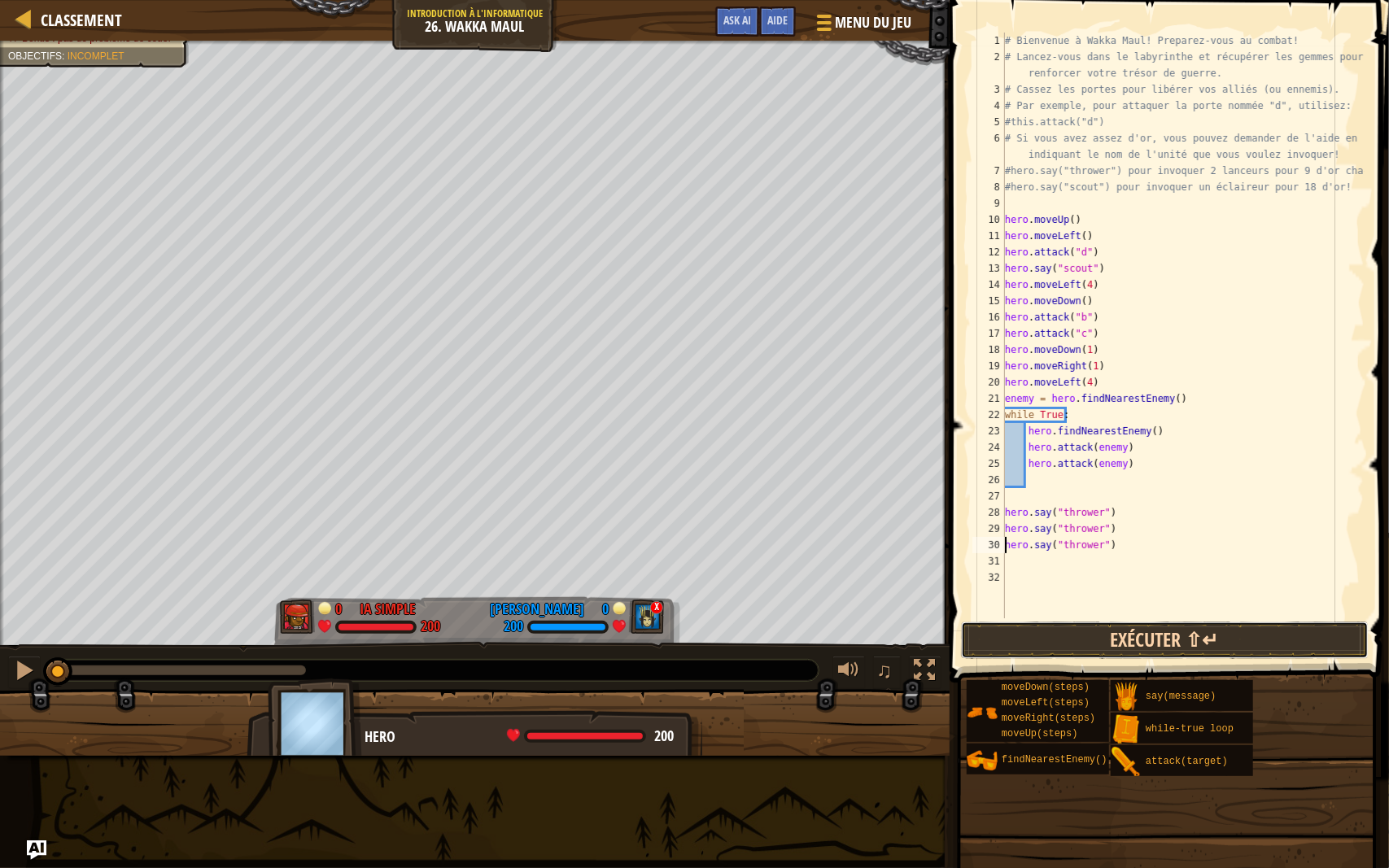
click at [1131, 629] on button "Exécuter ⇧↵" at bounding box center [1165, 641] width 408 height 38
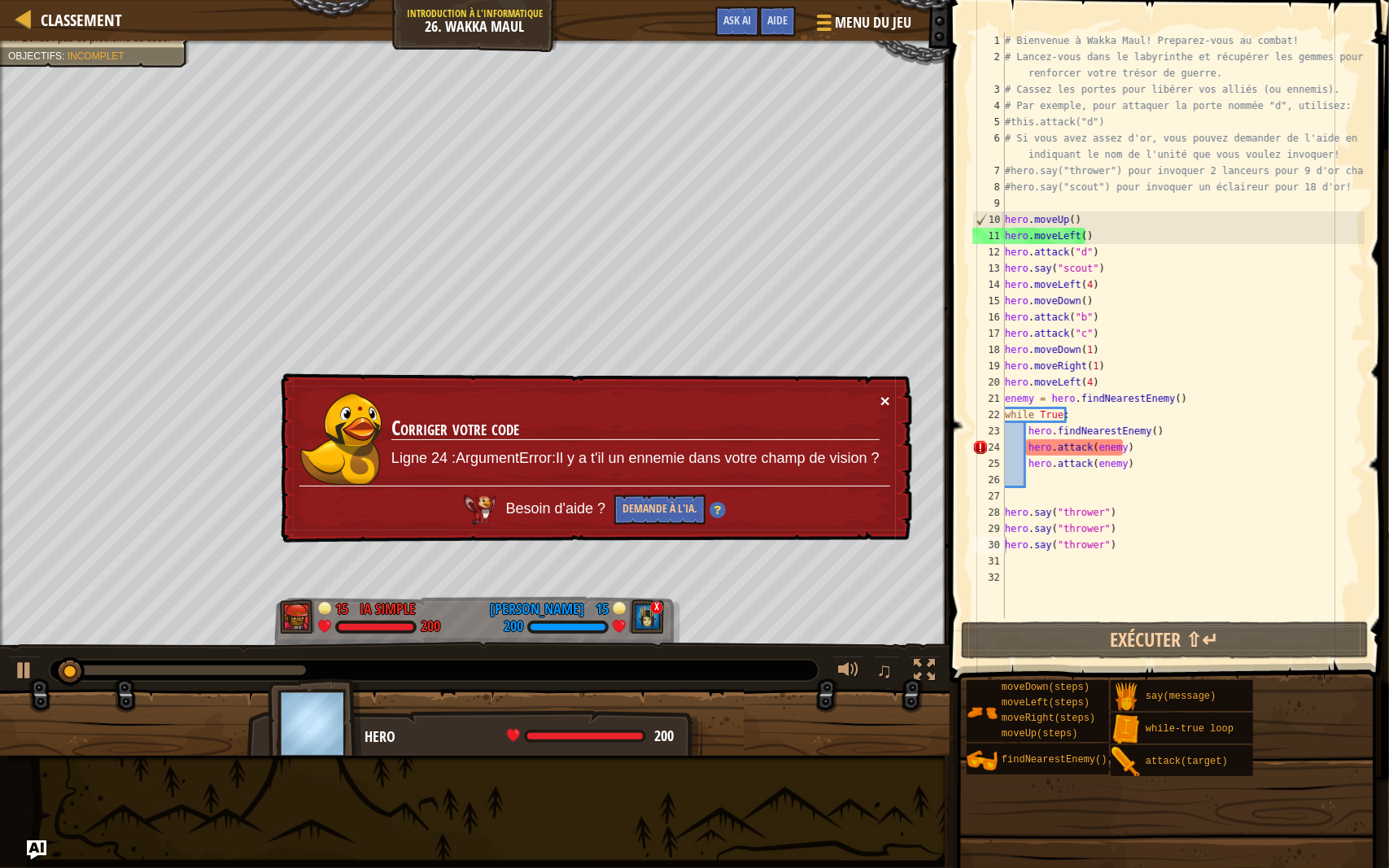
click at [886, 395] on button "×" at bounding box center [885, 400] width 9 height 17
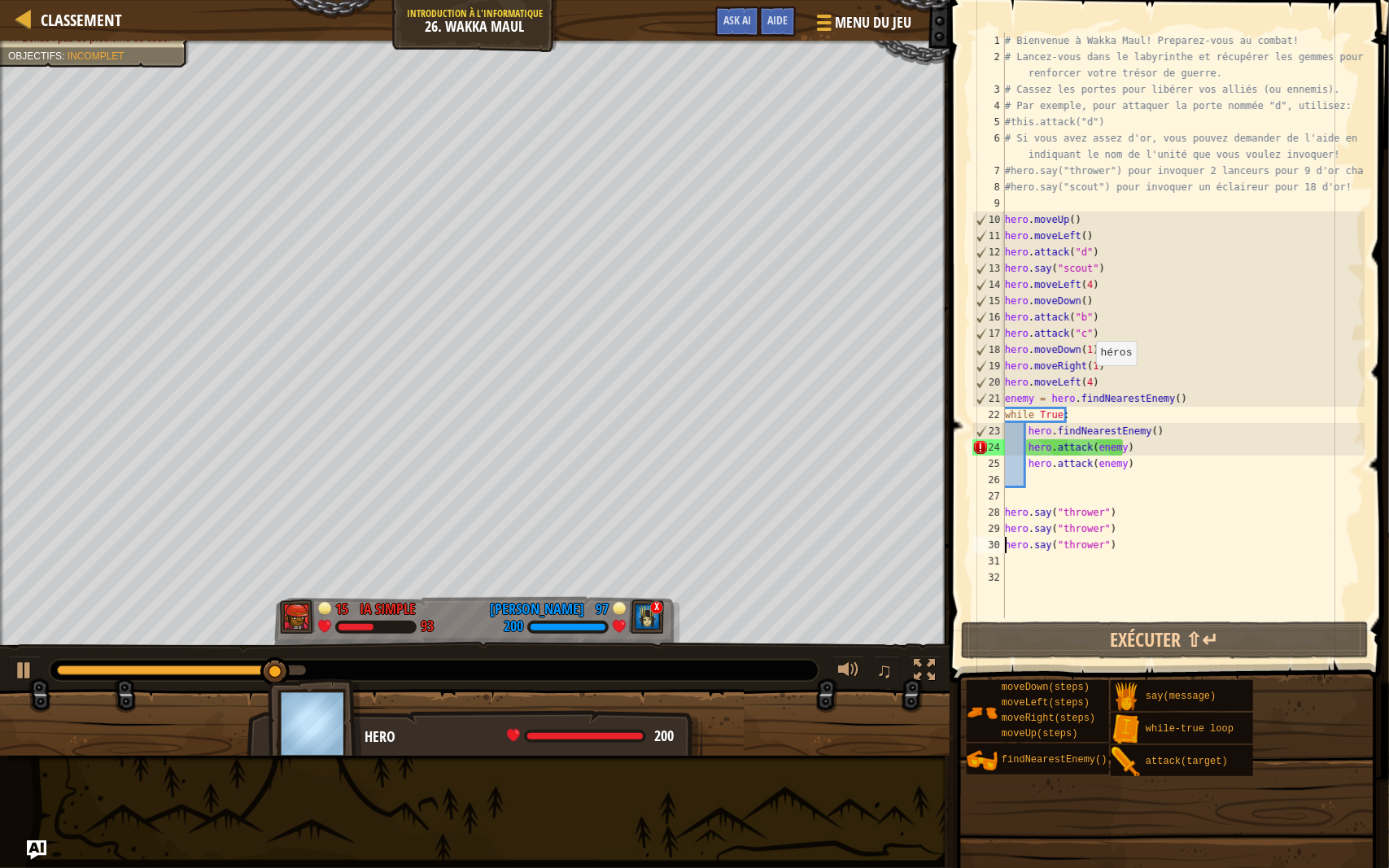
click at [1087, 381] on div "# Bienvenue à Wakka Maul! Preparez-vous au combat! # Lancez-vous dans le labyri…" at bounding box center [1183, 342] width 363 height 618
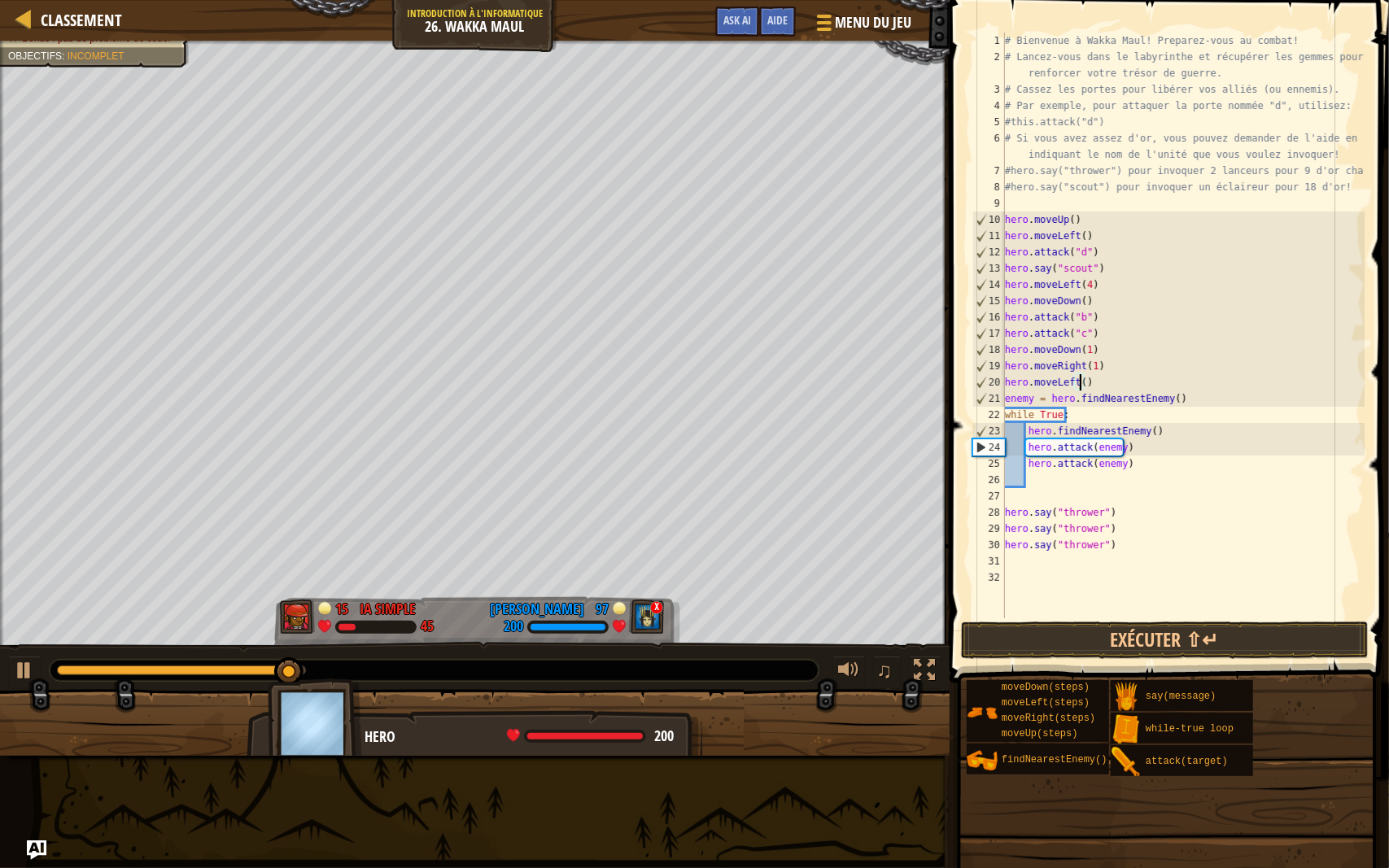
scroll to position [8, 7]
click at [1028, 426] on div "# Bienvenue à Wakka Maul! Preparez-vous au combat! # Lancez-vous dans le labyri…" at bounding box center [1183, 342] width 363 height 618
type textarea "hero.findNearestEnemy()"
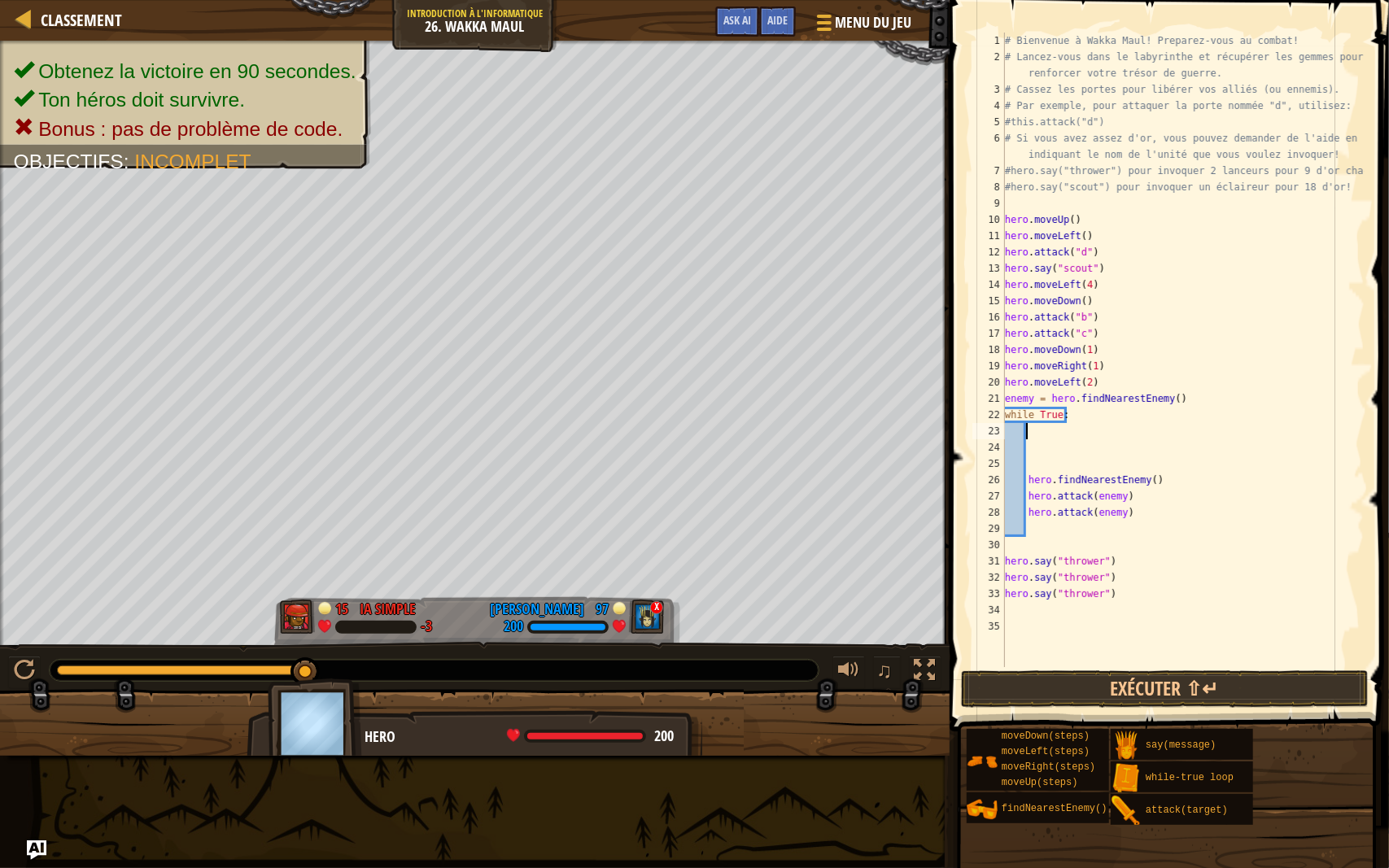
click at [1040, 436] on div "# Bienvenue à Wakka Maul! Preparez-vous au combat! # Lancez-vous dans le labyri…" at bounding box center [1183, 366] width 363 height 667
click at [1044, 527] on div "# Bienvenue à Wakka Maul! Preparez-vous au combat! # Lancez-vous dans le labyri…" at bounding box center [1183, 366] width 363 height 667
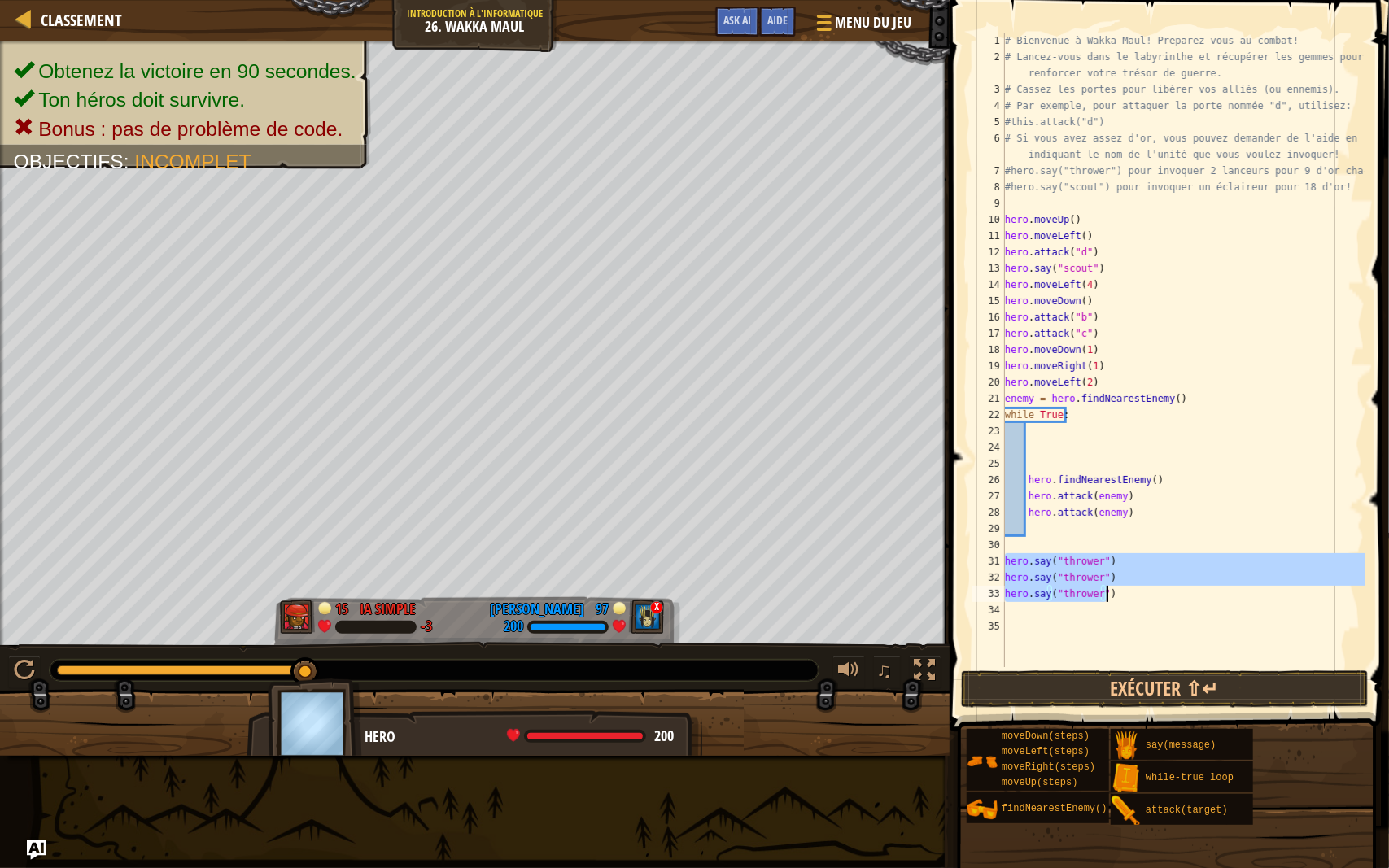
drag, startPoint x: 1006, startPoint y: 563, endPoint x: 1114, endPoint y: 588, distance: 110.9
click at [1114, 588] on div "# Bienvenue à Wakka Maul! Preparez-vous au combat! # Lancez-vous dans le labyri…" at bounding box center [1183, 366] width 363 height 667
type textarea "hero.say("thrower") hero.say("thrower")"
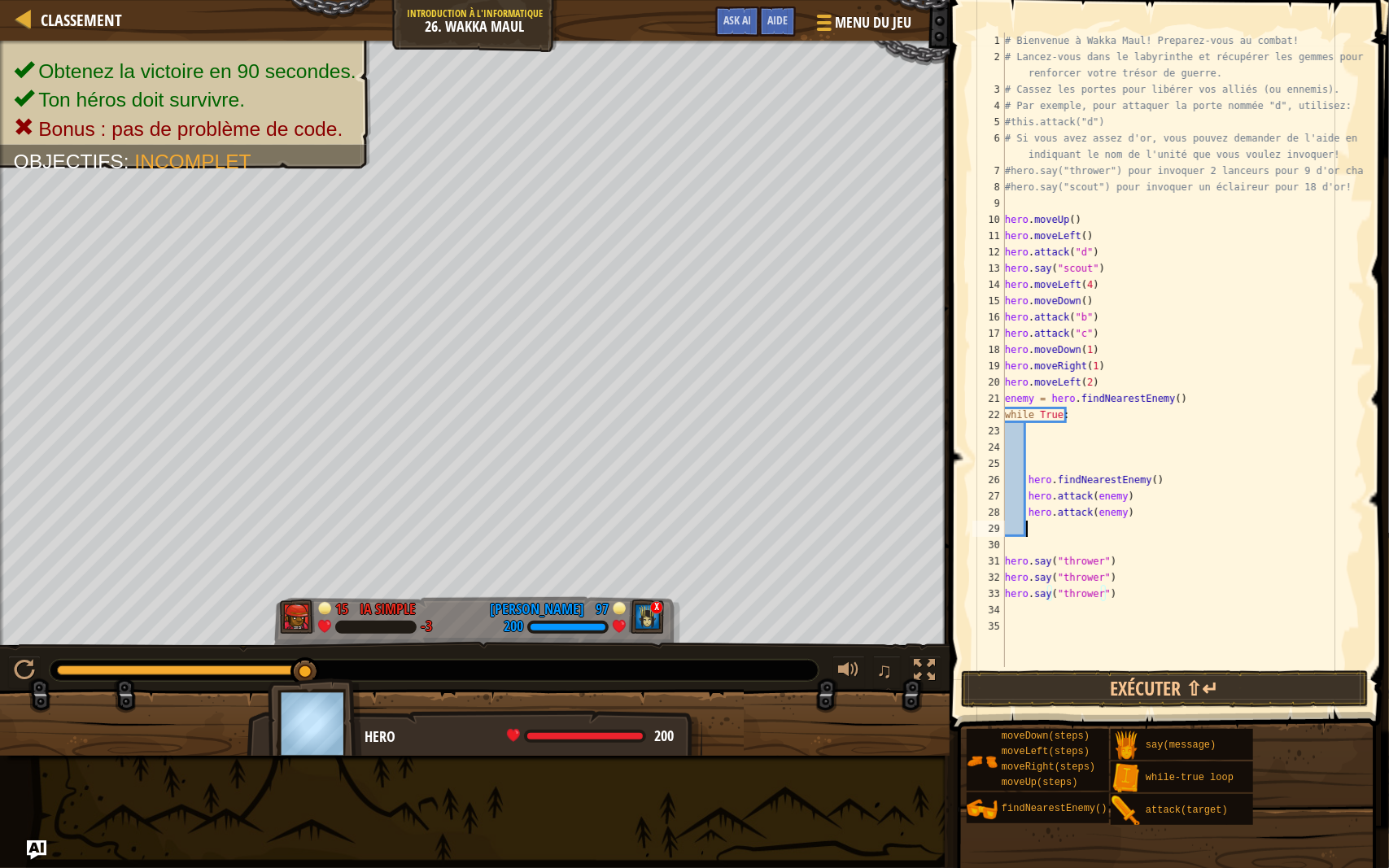
click at [1056, 525] on div "# Bienvenue à Wakka Maul! Preparez-vous au combat! # Lancez-vous dans le labyri…" at bounding box center [1183, 366] width 363 height 667
paste textarea "hero.say("thrower")"
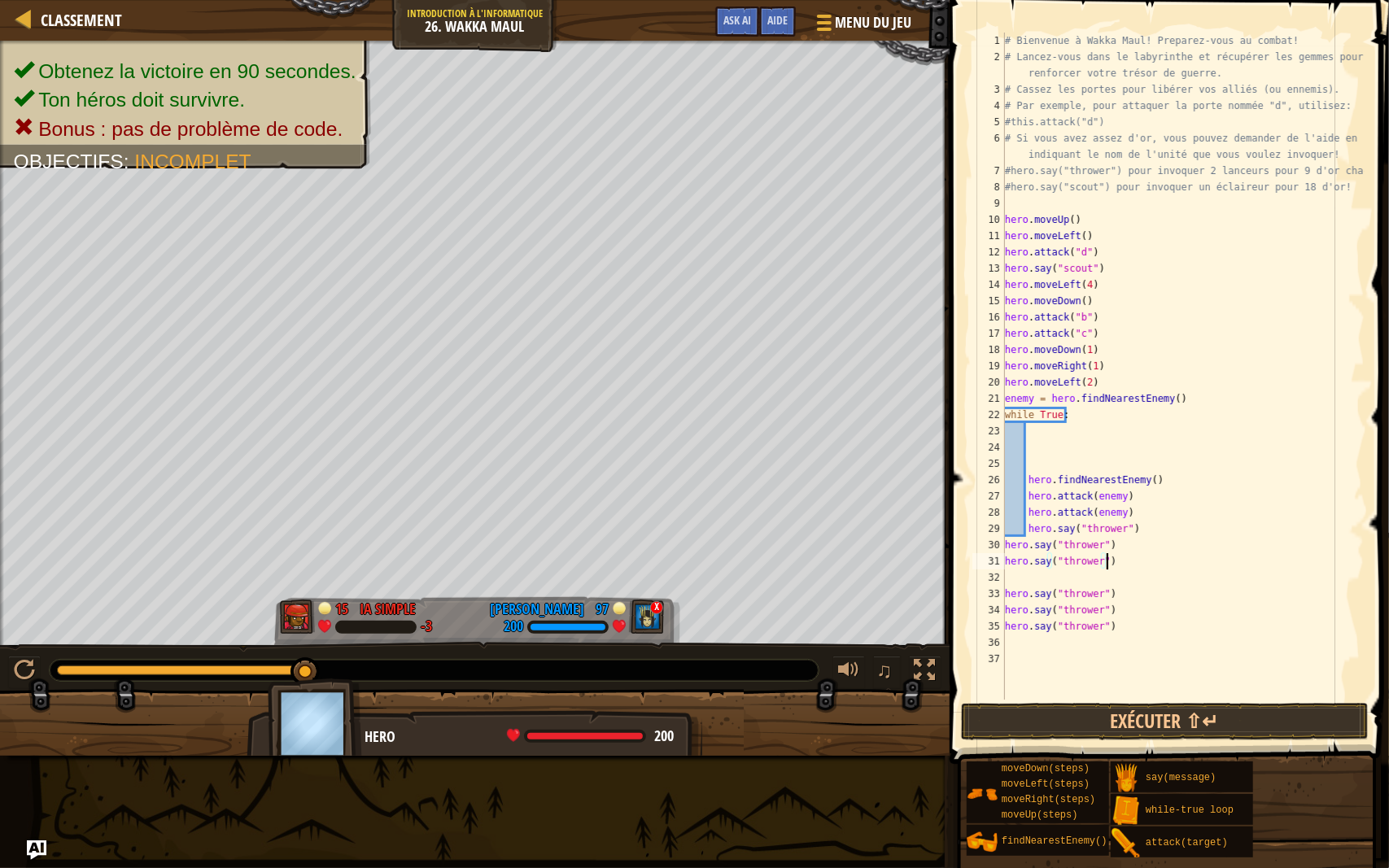
click at [1126, 597] on div "# Bienvenue à Wakka Maul! Preparez-vous au combat! # Lancez-vous dans le labyri…" at bounding box center [1183, 382] width 363 height 700
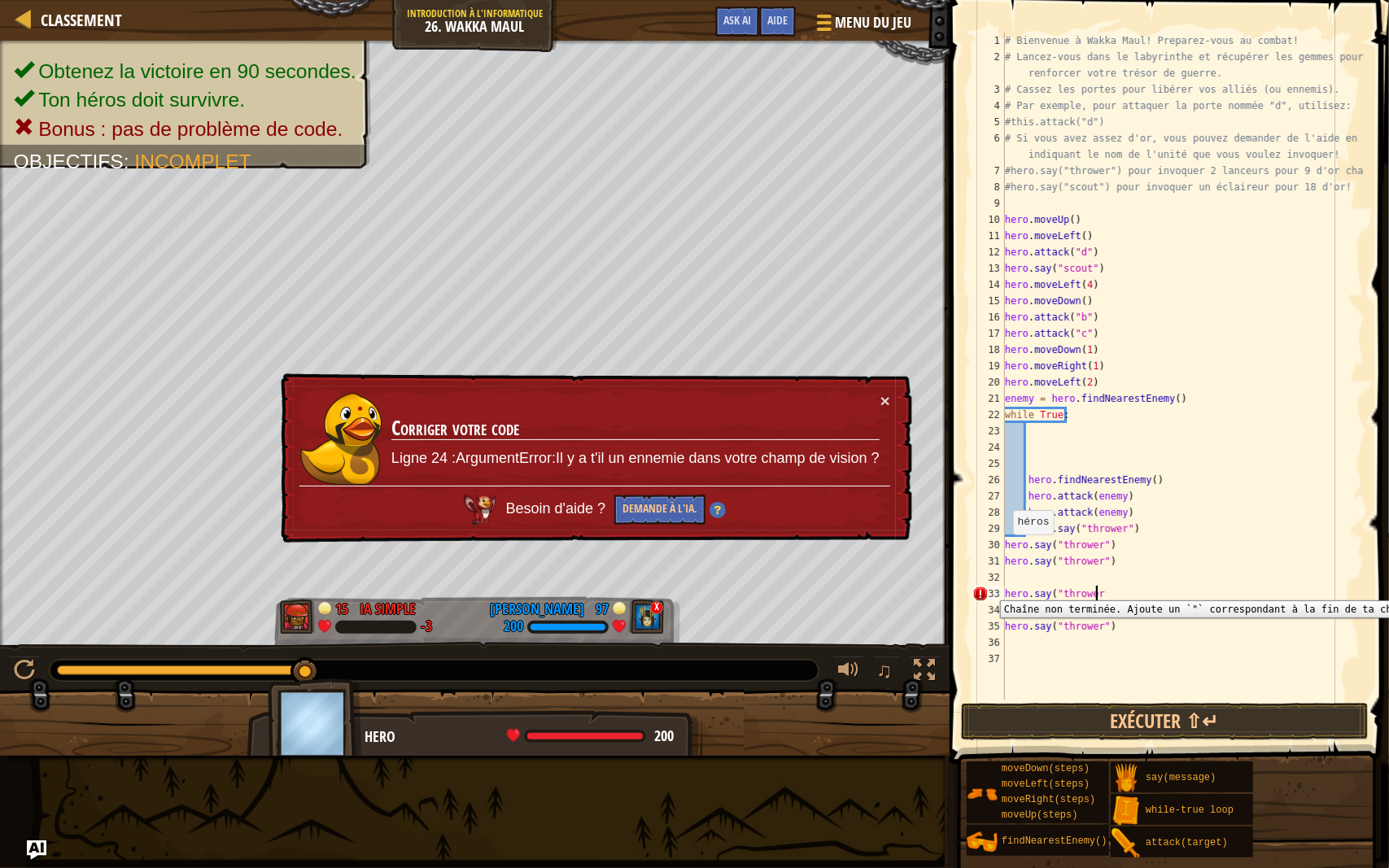
click at [1001, 588] on div "33" at bounding box center [989, 594] width 33 height 16
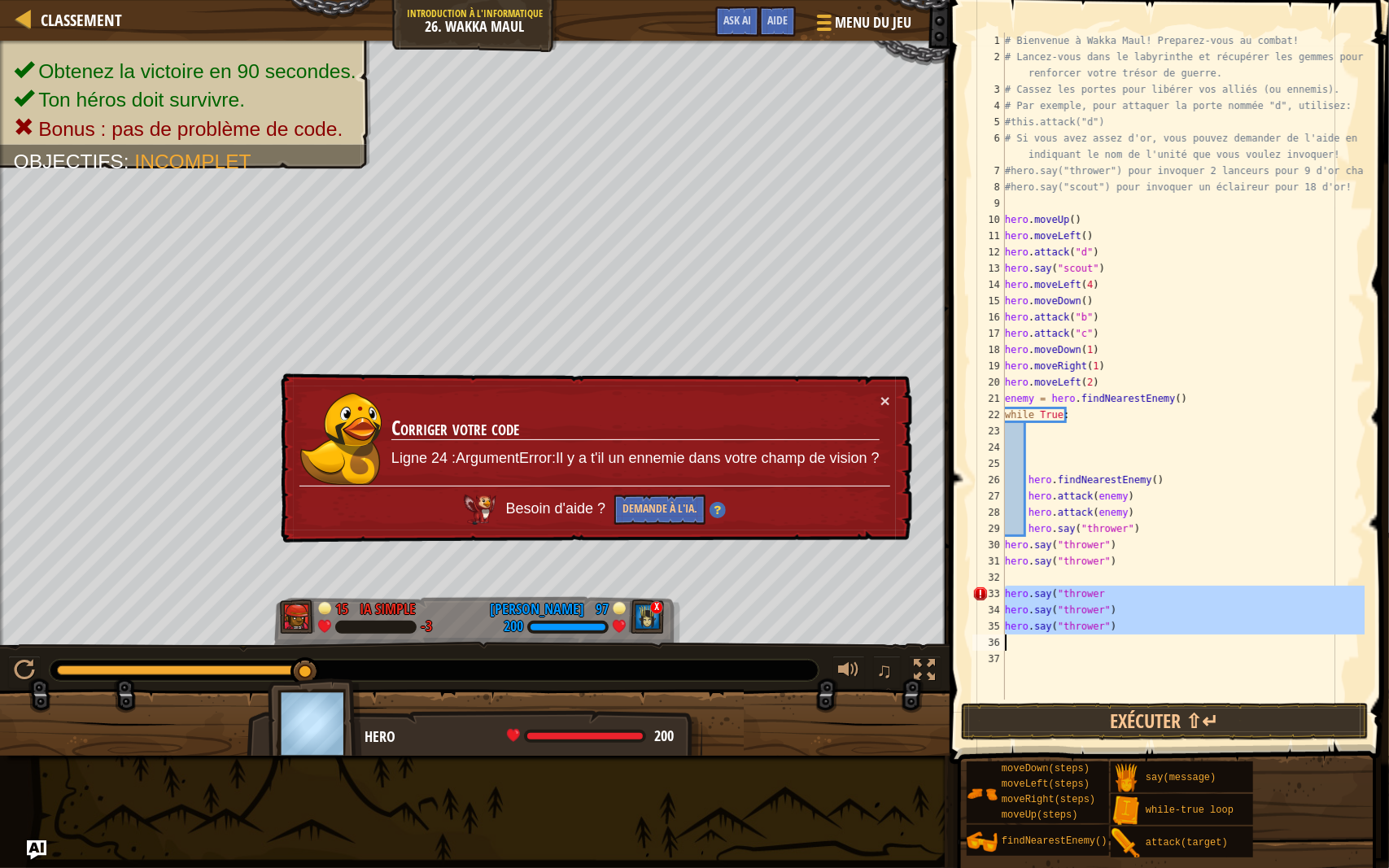
drag, startPoint x: 1003, startPoint y: 592, endPoint x: 1090, endPoint y: 638, distance: 98.4
click at [1090, 638] on div "hero.say("thrower 1 2 3 4 5 6 7 8 9 10 11 12 13 14 15 16 17 18 19 20 21 22 23 2…" at bounding box center [1166, 366] width 396 height 667
type textarea "hero.say("thrower")"
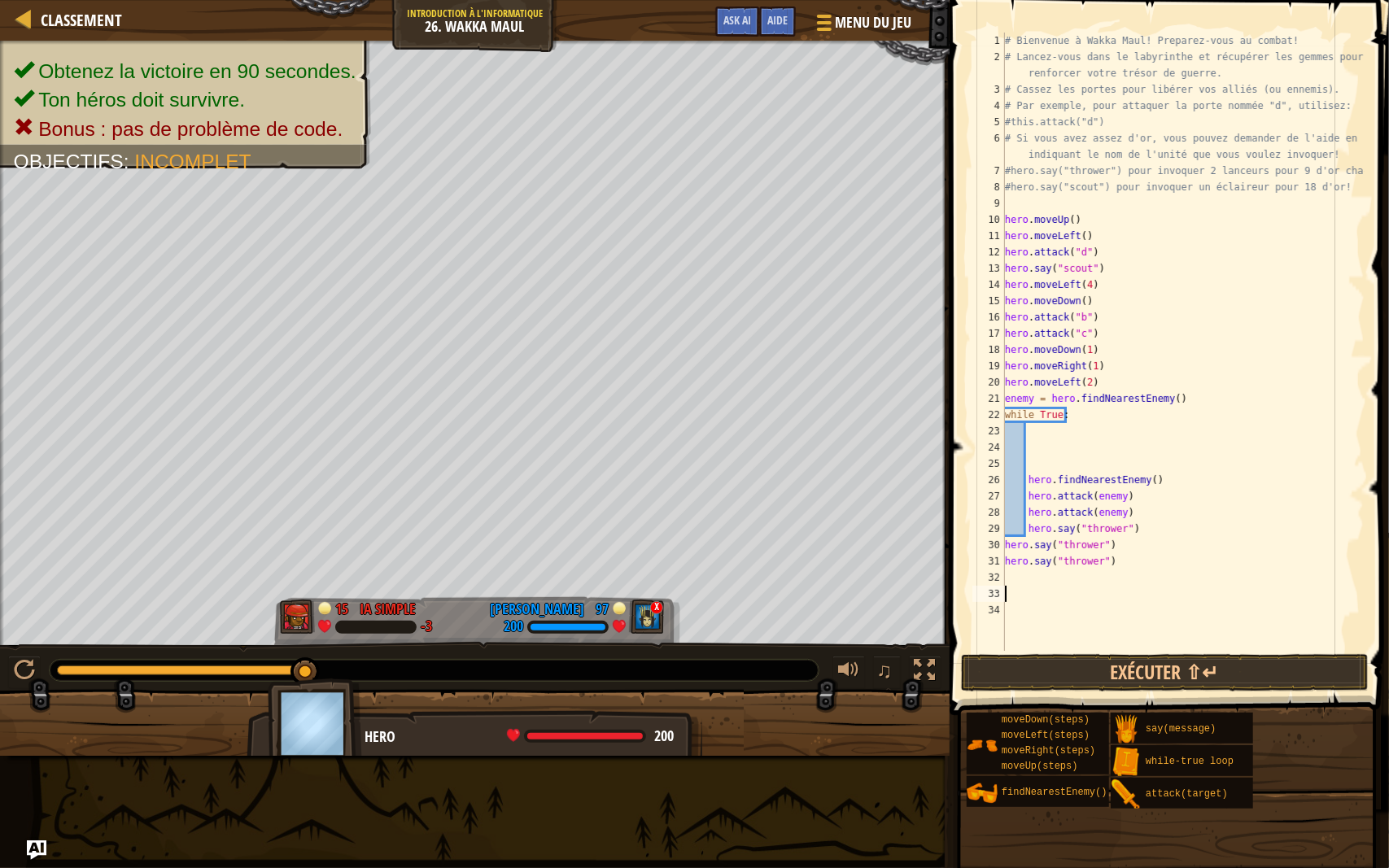
scroll to position [8, 0]
click at [1118, 563] on div "# Bienvenue à Wakka Maul! Preparez-vous au combat! # Lancez-vous dans le labyri…" at bounding box center [1183, 358] width 363 height 651
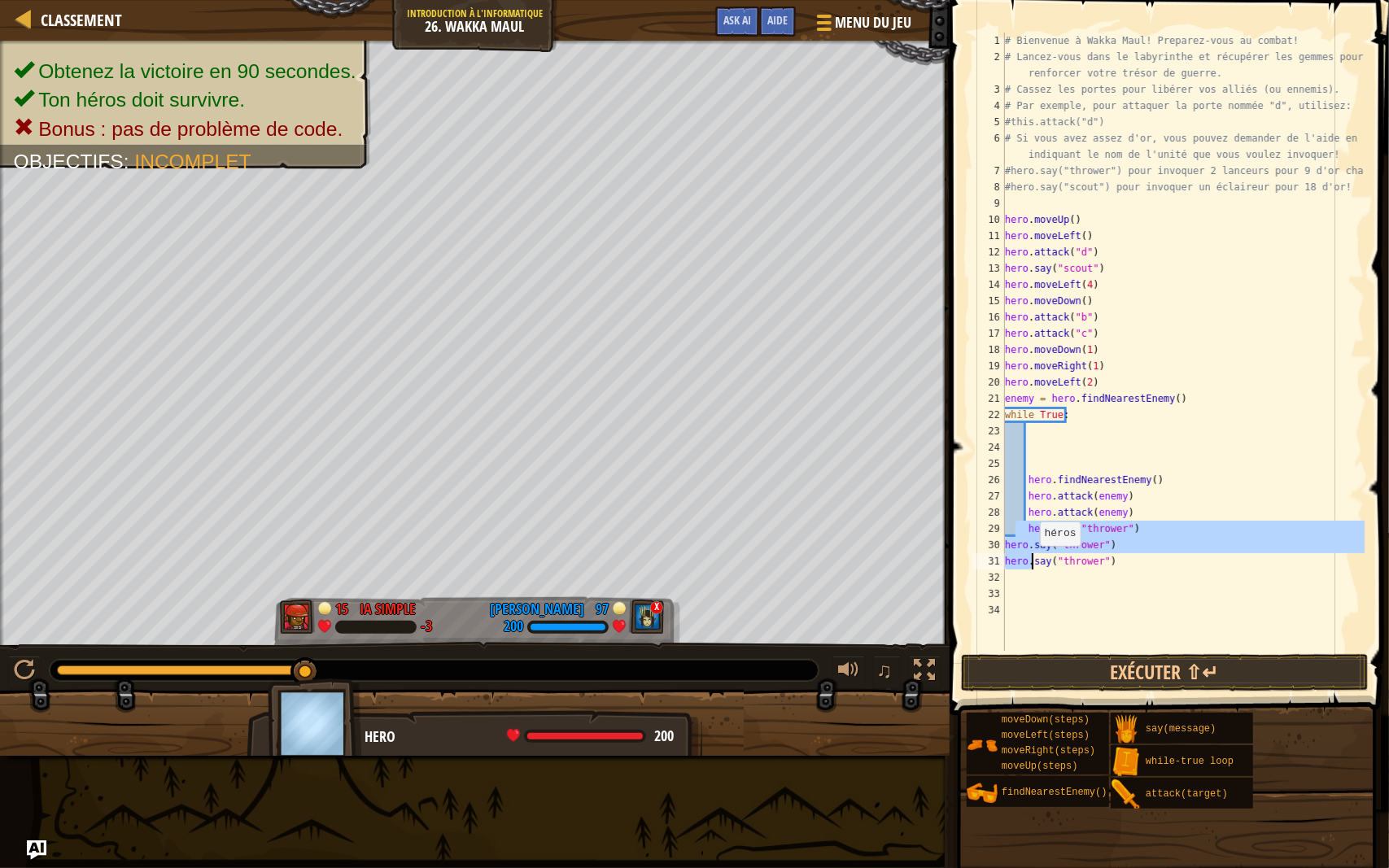
drag, startPoint x: 1018, startPoint y: 530, endPoint x: 1032, endPoint y: 562, distance: 34.9
click at [1032, 562] on div "# Bienvenue à Wakka Maul! Preparez-vous au combat! # Lancez-vous dans le labyri…" at bounding box center [1183, 358] width 363 height 651
type textarea "hero.say("thrower") hero.say("thrower")"
click at [1178, 608] on div "# Bienvenue à Wakka Maul! Preparez-vous au combat! # Lancez-vous dans le labyri…" at bounding box center [1183, 358] width 363 height 651
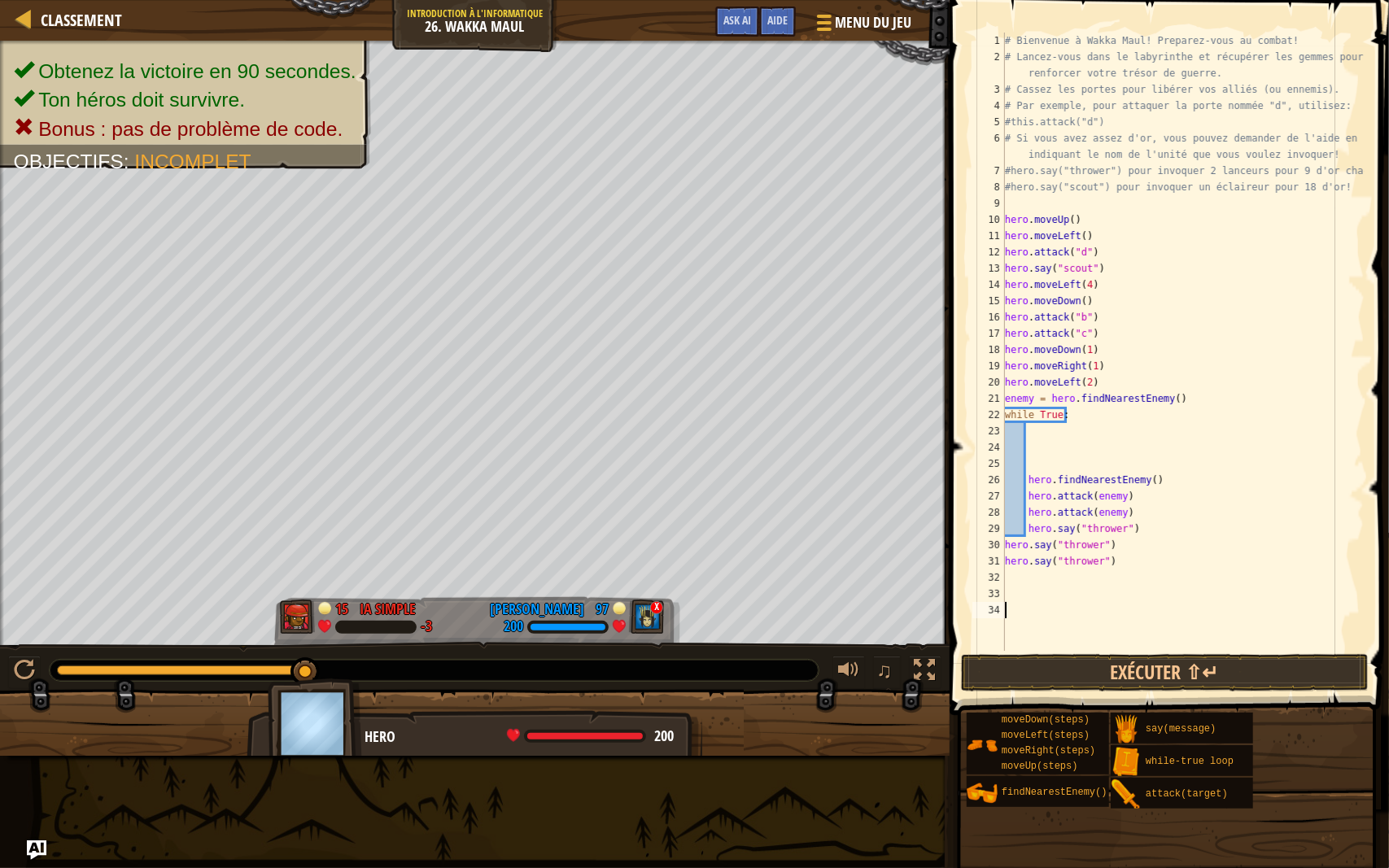
click at [1040, 440] on div "# Bienvenue à Wakka Maul! Preparez-vous au combat! # Lancez-vous dans le labyri…" at bounding box center [1183, 358] width 363 height 651
click at [1033, 432] on div "# Bienvenue à Wakka Maul! Preparez-vous au combat! # Lancez-vous dans le labyri…" at bounding box center [1183, 358] width 363 height 651
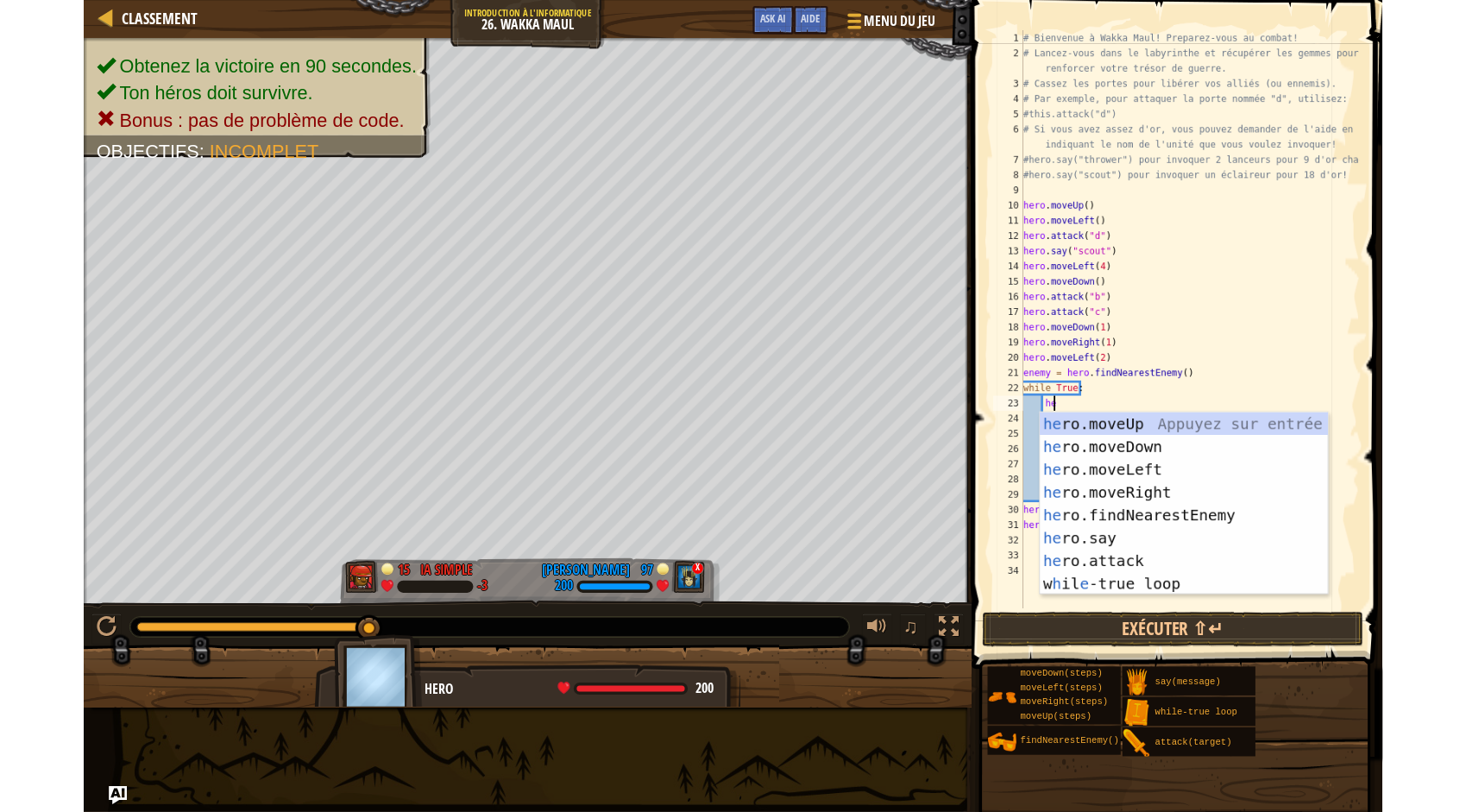
scroll to position [8, 2]
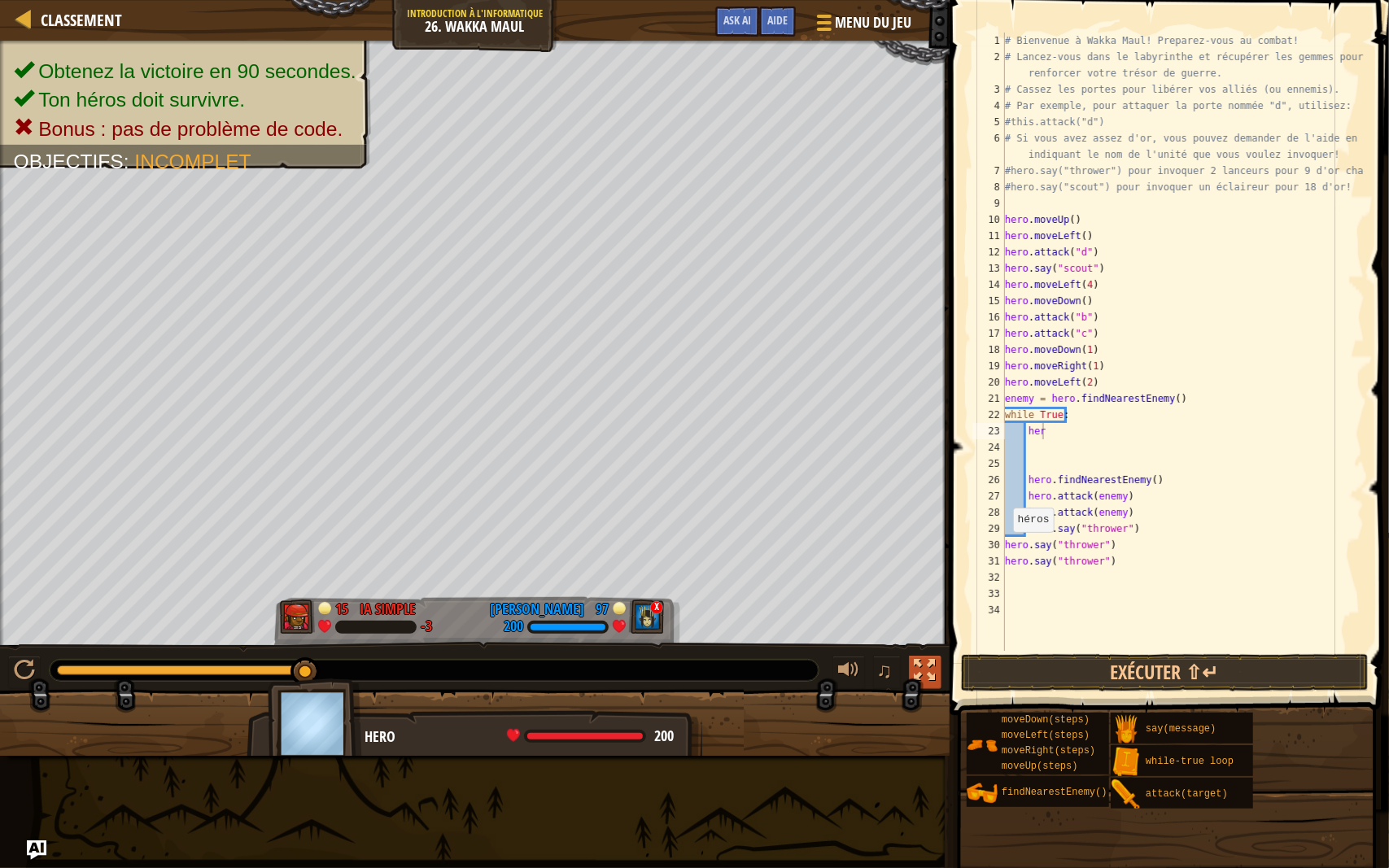
click at [932, 671] on div at bounding box center [925, 670] width 22 height 22
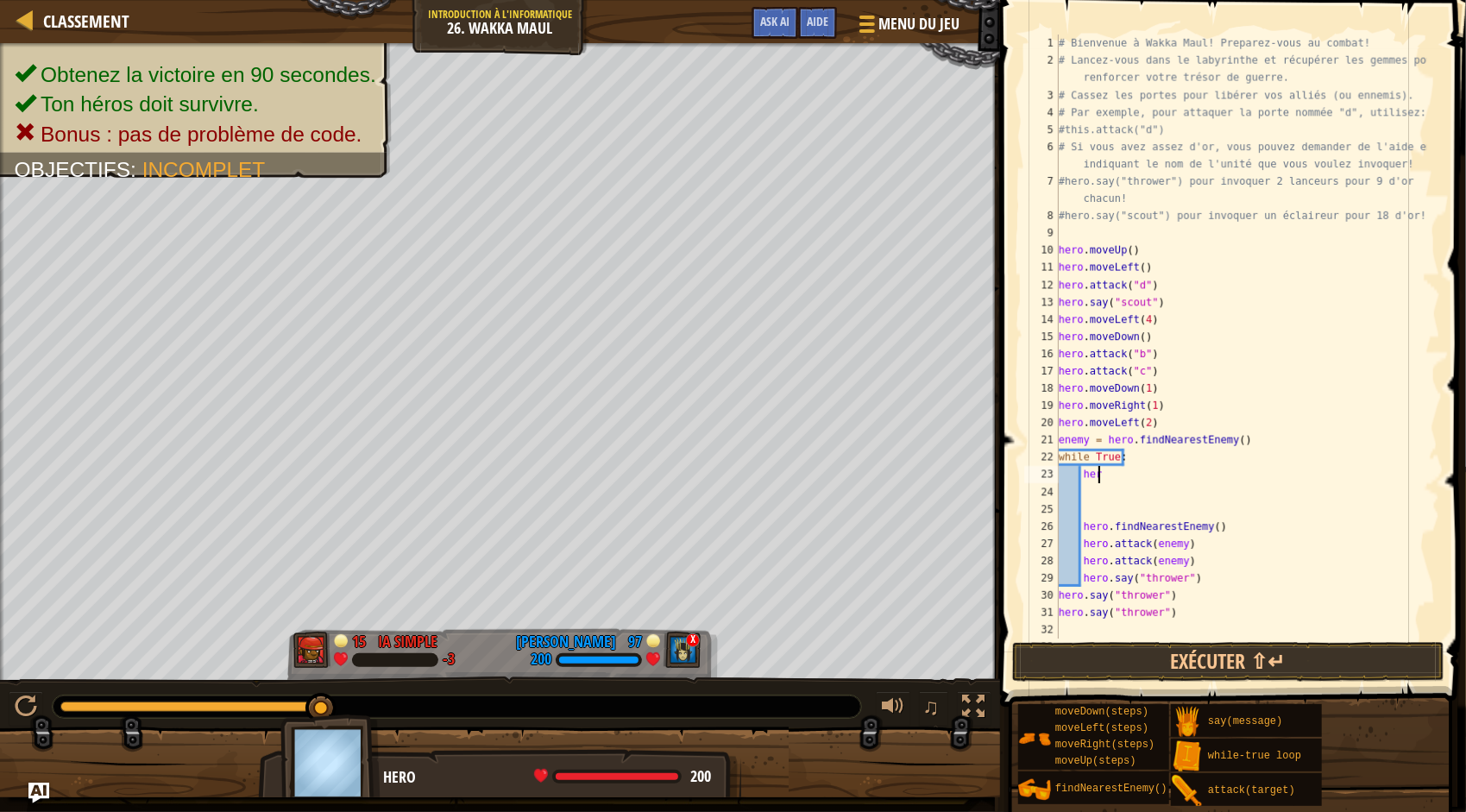
type textarea "hero"
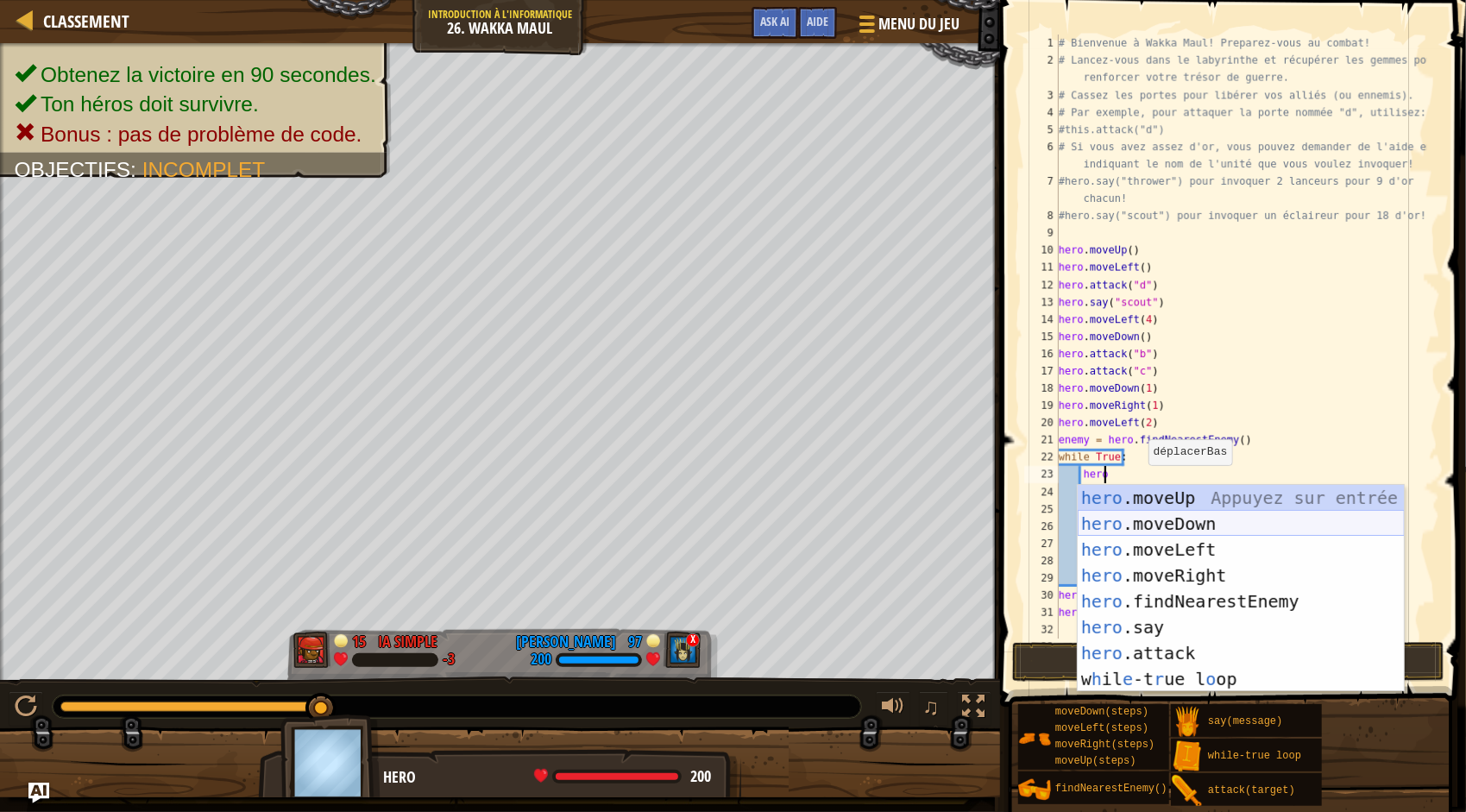
click at [1182, 516] on div "hero .moveUp Appuyez sur entrée hero .moveDown Appuyez sur entrée hero .moveLef…" at bounding box center [1242, 615] width 327 height 259
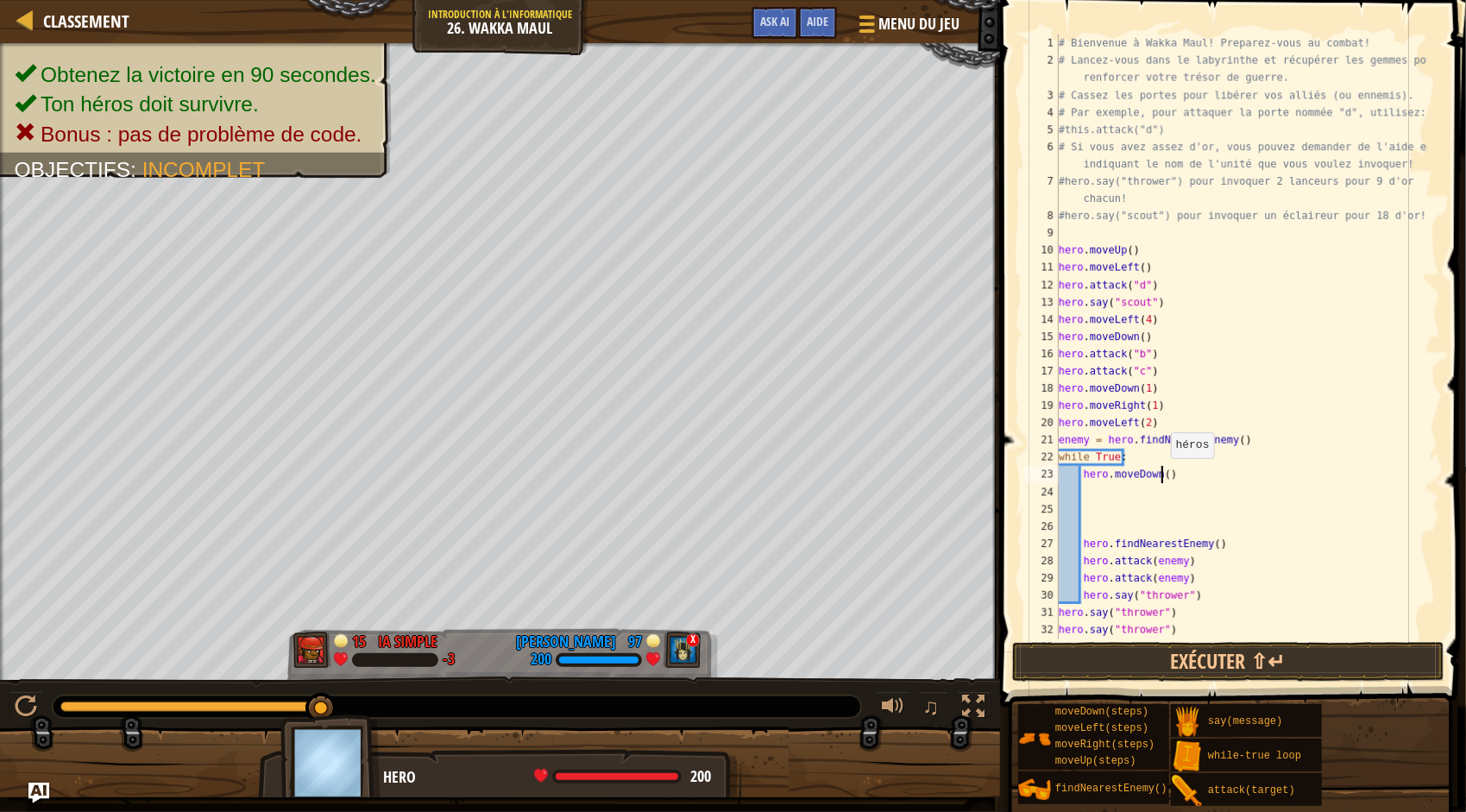
click at [1163, 475] on div "# Bienvenue à Wakka Maul! Preparez-vous au combat! # Lancez-vous dans le labyri…" at bounding box center [1241, 354] width 372 height 639
type textarea "hero.moveDown(4)"
click at [1098, 491] on div "# Bienvenue à Wakka Maul! Preparez-vous au combat! # Lancez-vous dans le labyri…" at bounding box center [1241, 354] width 372 height 639
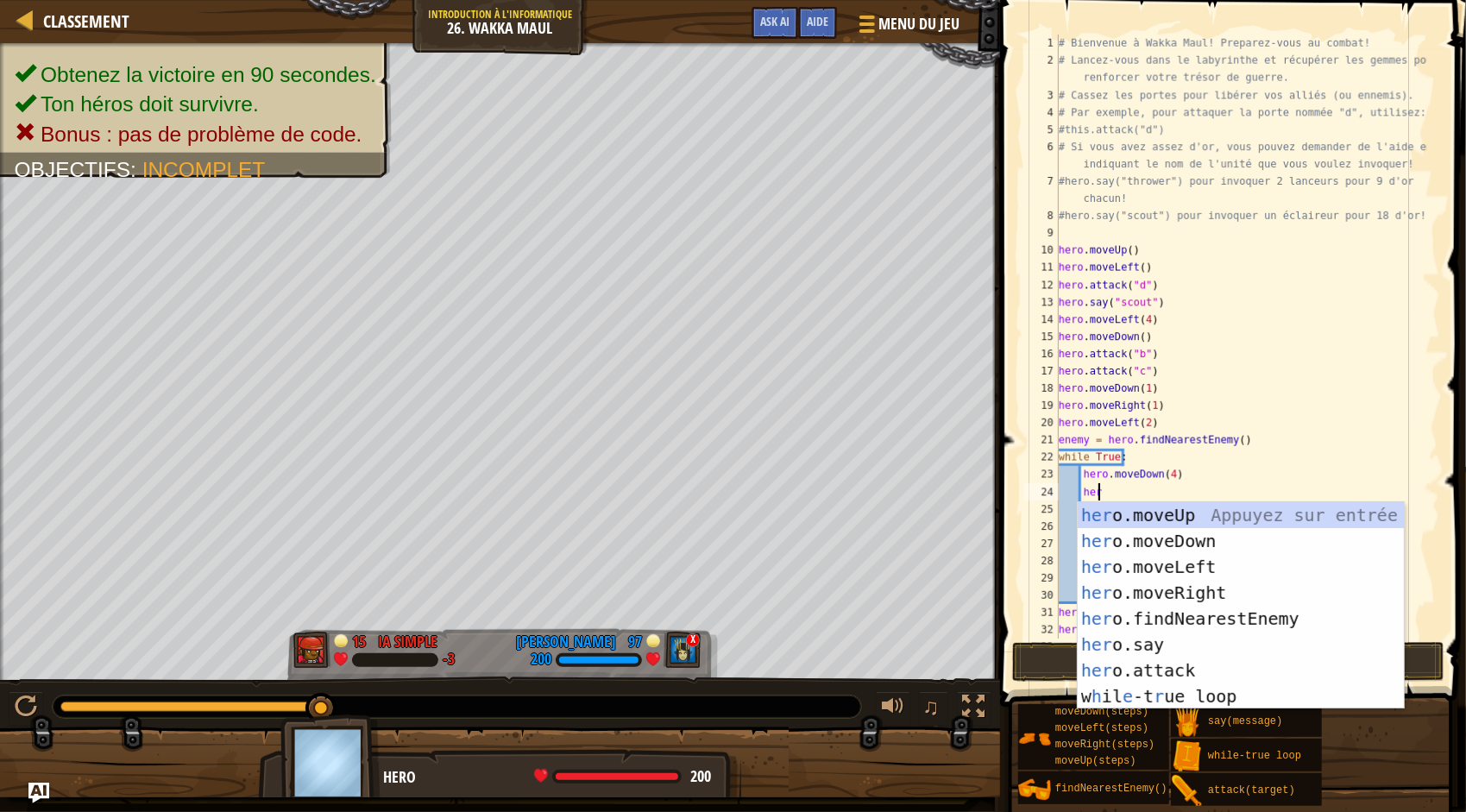
type textarea "hero"
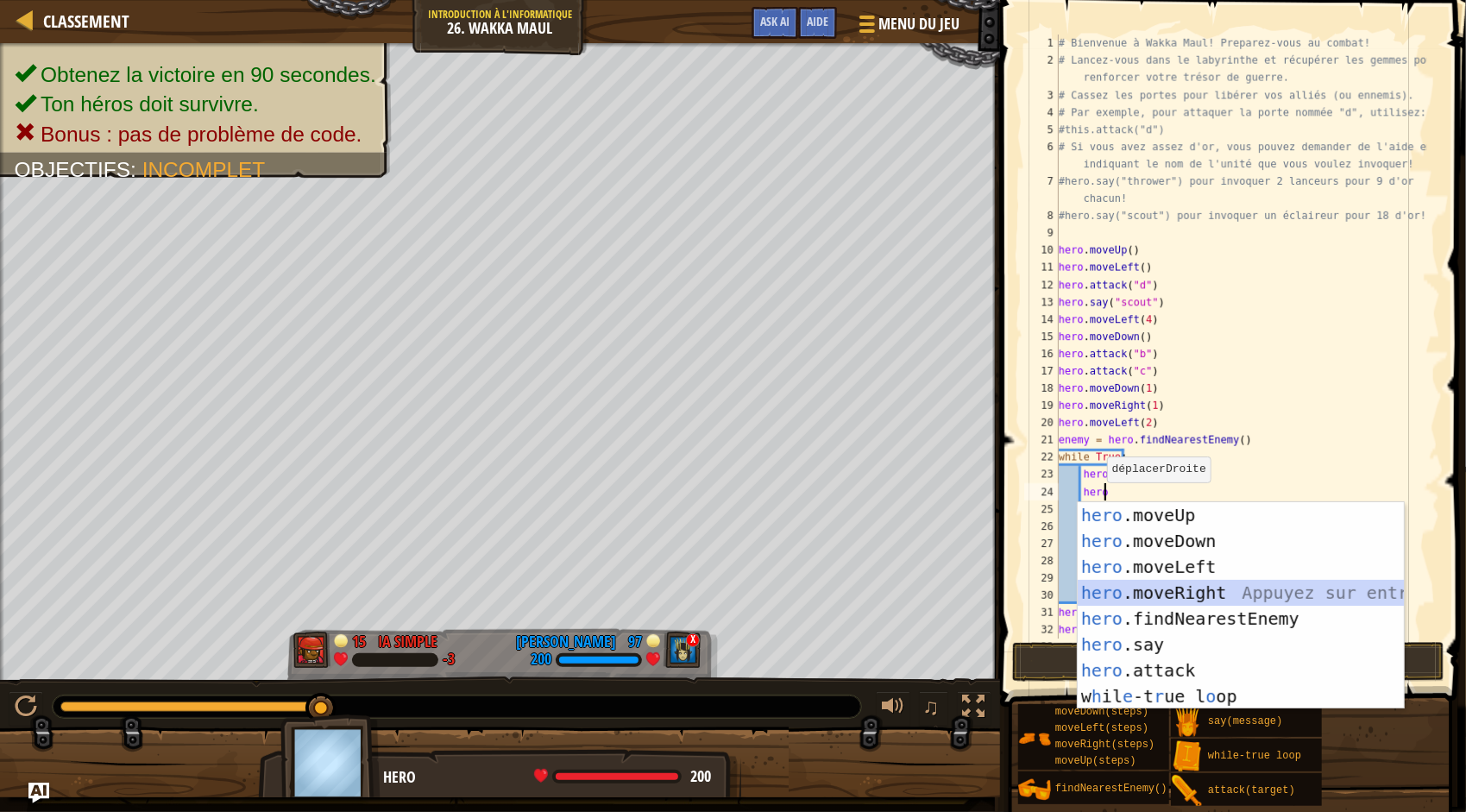
click at [1196, 583] on div "hero .moveUp Appuyez sur entrée hero .moveDown Appuyez sur entrée hero .moveLef…" at bounding box center [1242, 632] width 327 height 259
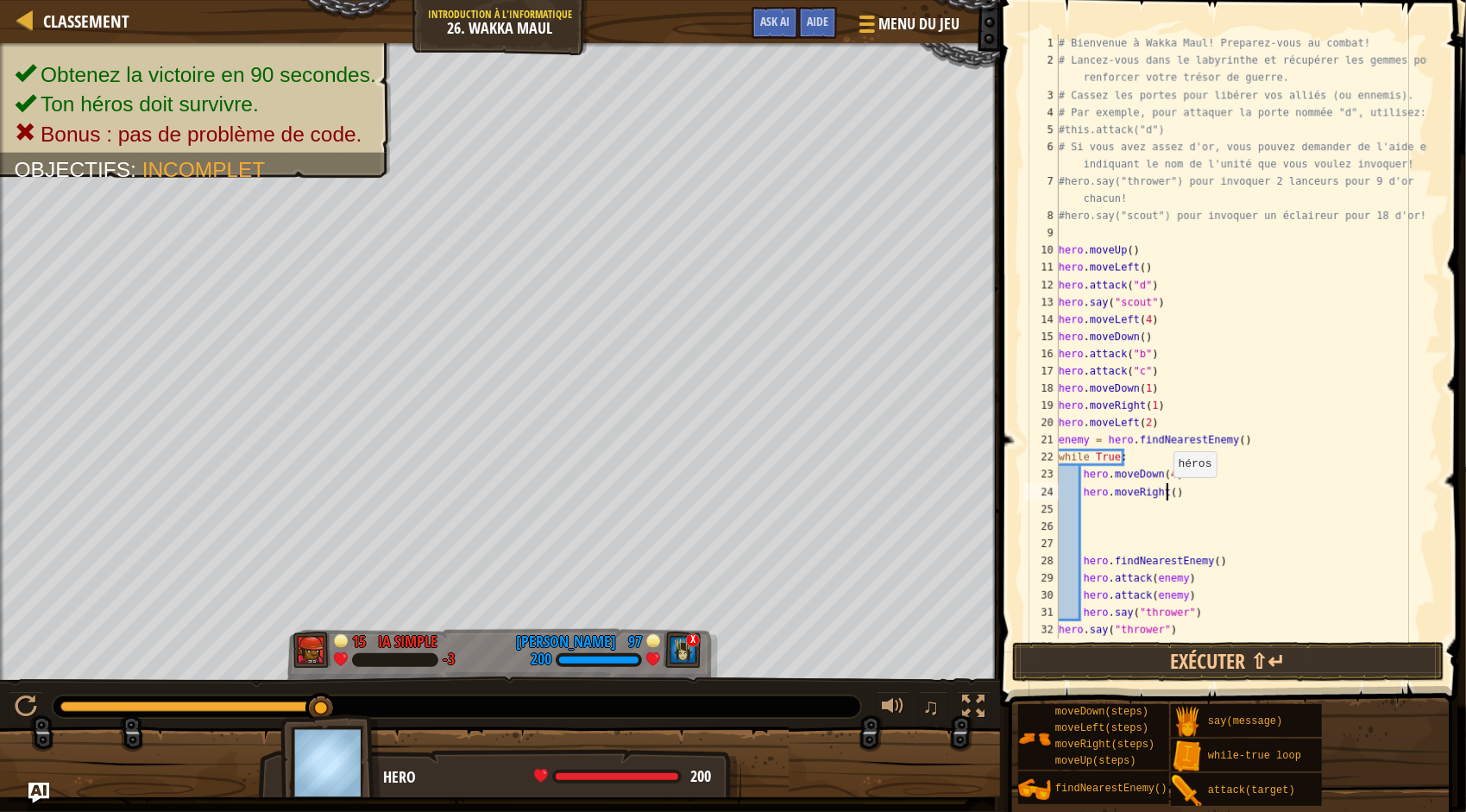
click at [1165, 493] on div "# Bienvenue à Wakka Maul! Preparez-vous au combat! # Lancez-vous dans le labyri…" at bounding box center [1241, 354] width 372 height 639
type textarea "hero.moveRight(2)"
click at [1095, 507] on div "# Bienvenue à Wakka Maul! Preparez-vous au combat! # Lancez-vous dans le labyri…" at bounding box center [1241, 354] width 372 height 639
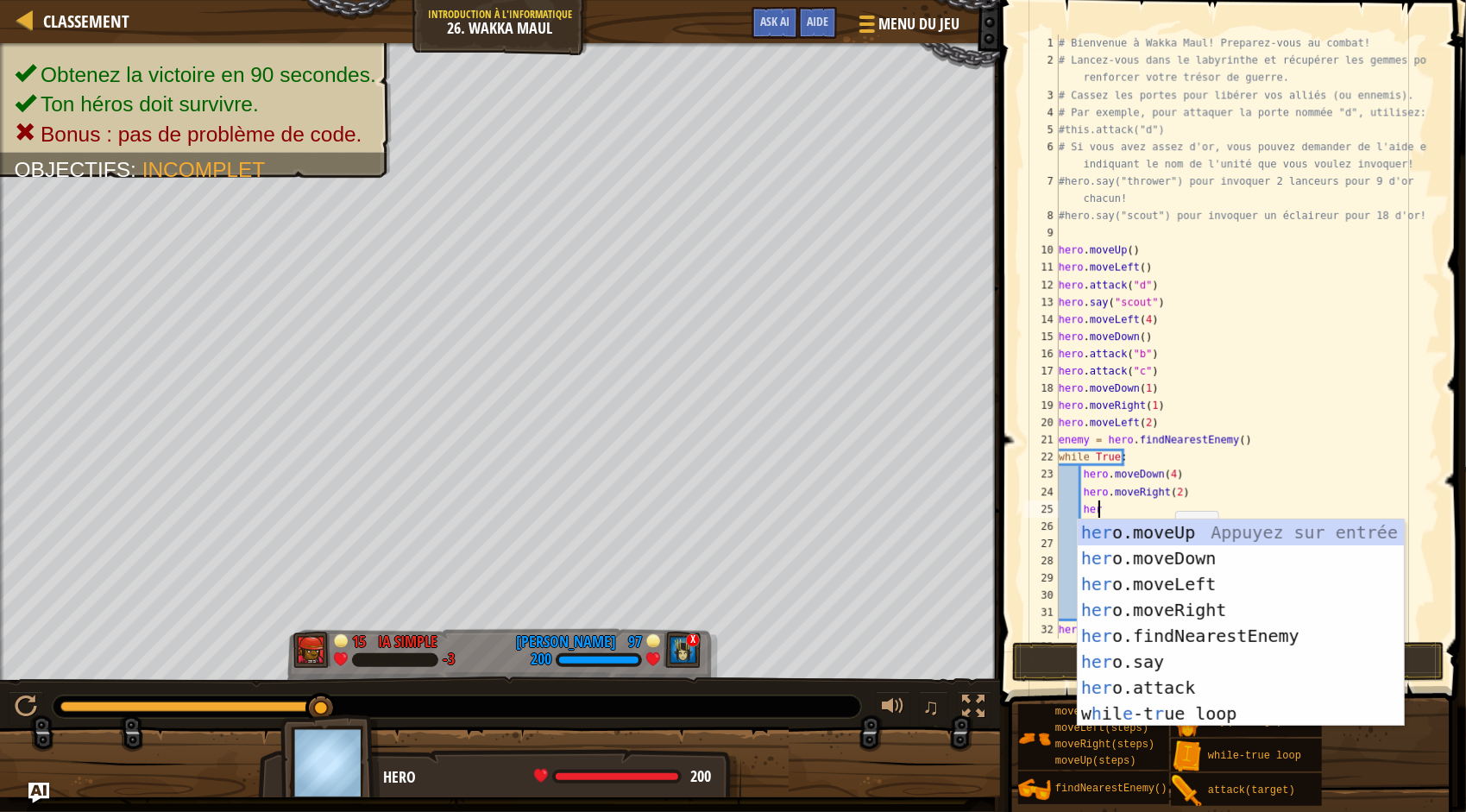
type textarea "hero"
click at [1192, 535] on div "hero .moveUp Appuyez sur entrée hero .moveDown Appuyez sur entrée hero .moveLef…" at bounding box center [1242, 649] width 327 height 259
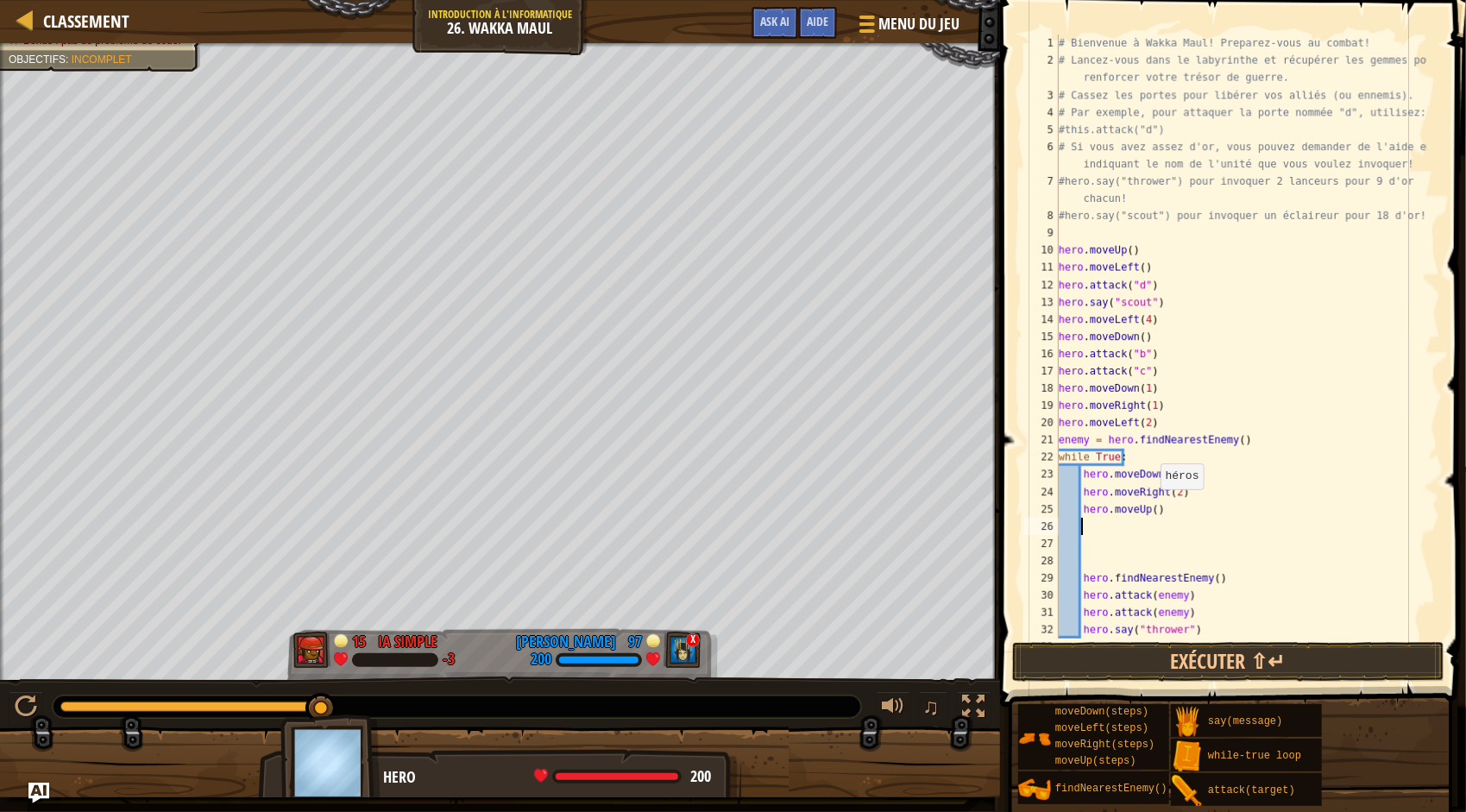
click at [1150, 506] on div "# Bienvenue à Wakka Maul! Preparez-vous au combat! # Lancez-vous dans le labyri…" at bounding box center [1241, 354] width 372 height 639
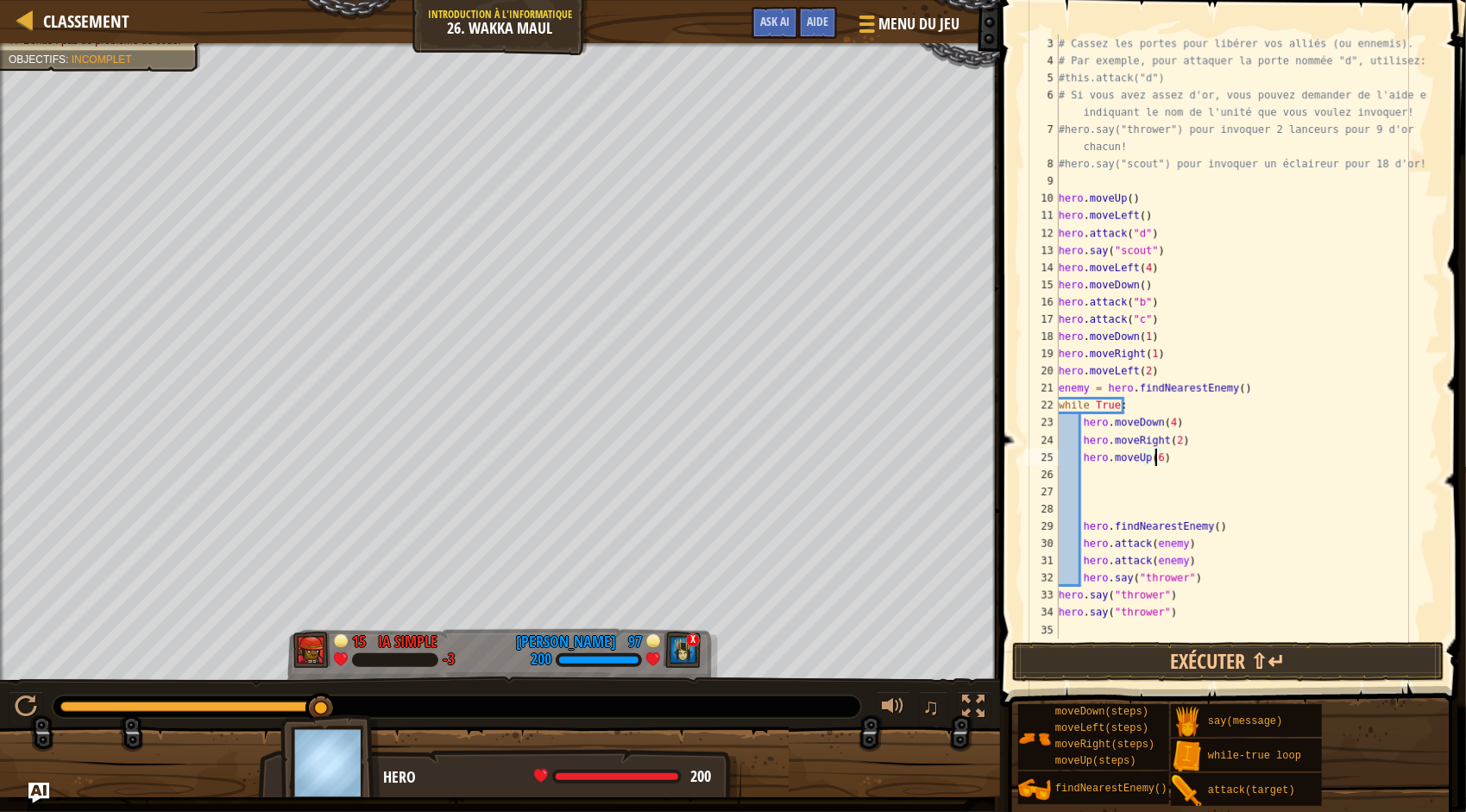
scroll to position [52, 0]
click at [1189, 598] on div "# Cassez les portes pour libérer vos alliés (ou ennemis). # Par exemple, pour a…" at bounding box center [1241, 354] width 372 height 639
click at [1183, 607] on div "# Cassez les portes pour libérer vos alliés (ou ennemis). # Par exemple, pour a…" at bounding box center [1241, 354] width 372 height 639
type textarea "h"
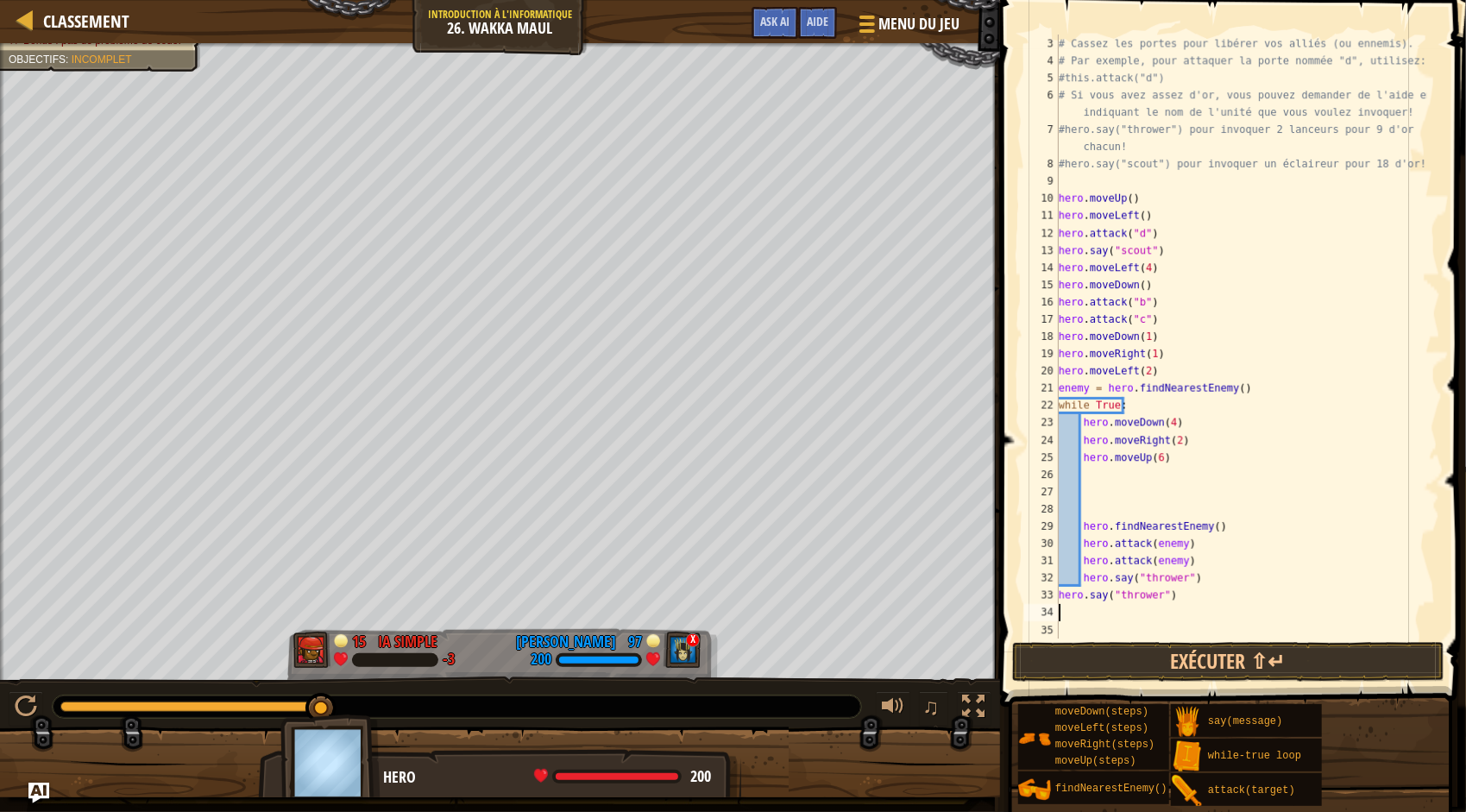
type textarea "hero.say("throw"
click at [1111, 509] on div "# Cassez les portes pour libérer vos alliés (ou ennemis). # Par exemple, pour a…" at bounding box center [1241, 354] width 372 height 639
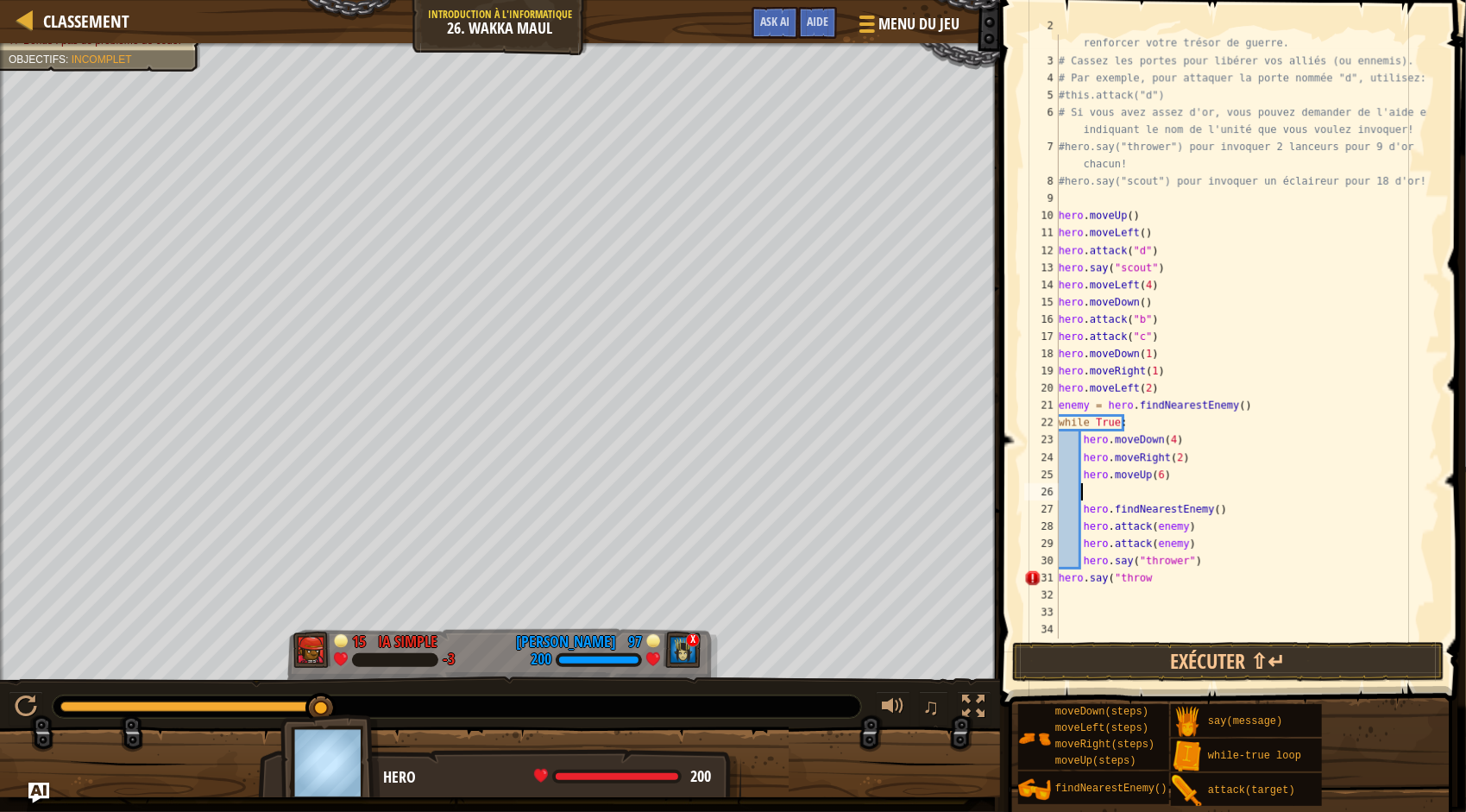
scroll to position [35, 0]
click at [1156, 578] on div "# Lancez-vous dans le labyrinthe et récupérer les gemmes pour renforcer votre t…" at bounding box center [1241, 345] width 372 height 656
type textarea "h"
click at [1092, 504] on div "# Lancez-vous dans le labyrinthe et récupérer les gemmes pour renforcer votre t…" at bounding box center [1241, 345] width 372 height 656
type textarea "hero.findNearestEnemy()"
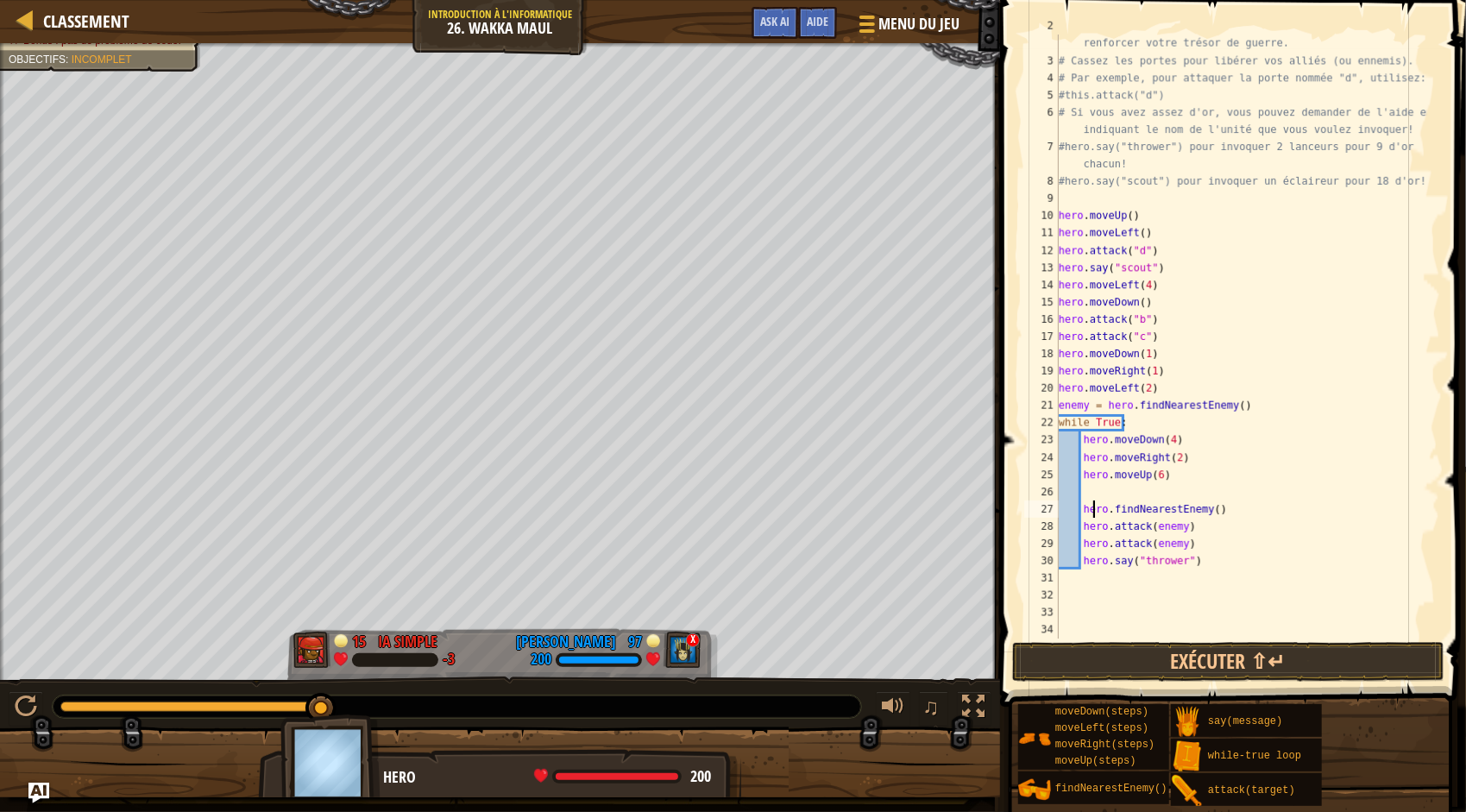
click at [1087, 495] on div "# Lancez-vous dans le labyrinthe et récupérer les gemmes pour renforcer votre t…" at bounding box center [1241, 345] width 372 height 656
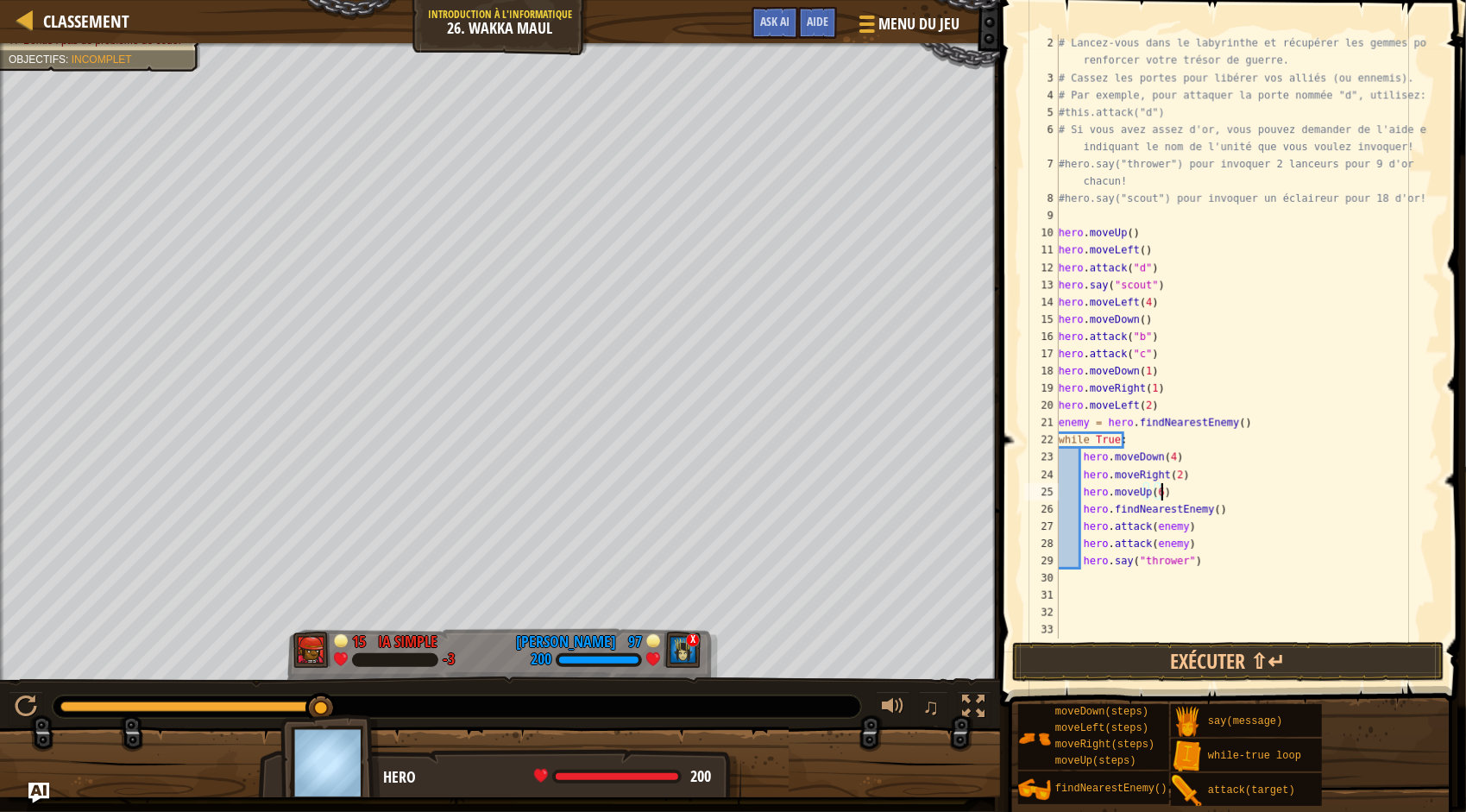
click at [1203, 554] on div "# Lancez-vous dans le labyrinthe et récupérer les gemmes pour renforcer votre t…" at bounding box center [1241, 363] width 372 height 656
type textarea "hero.say("thrower")"
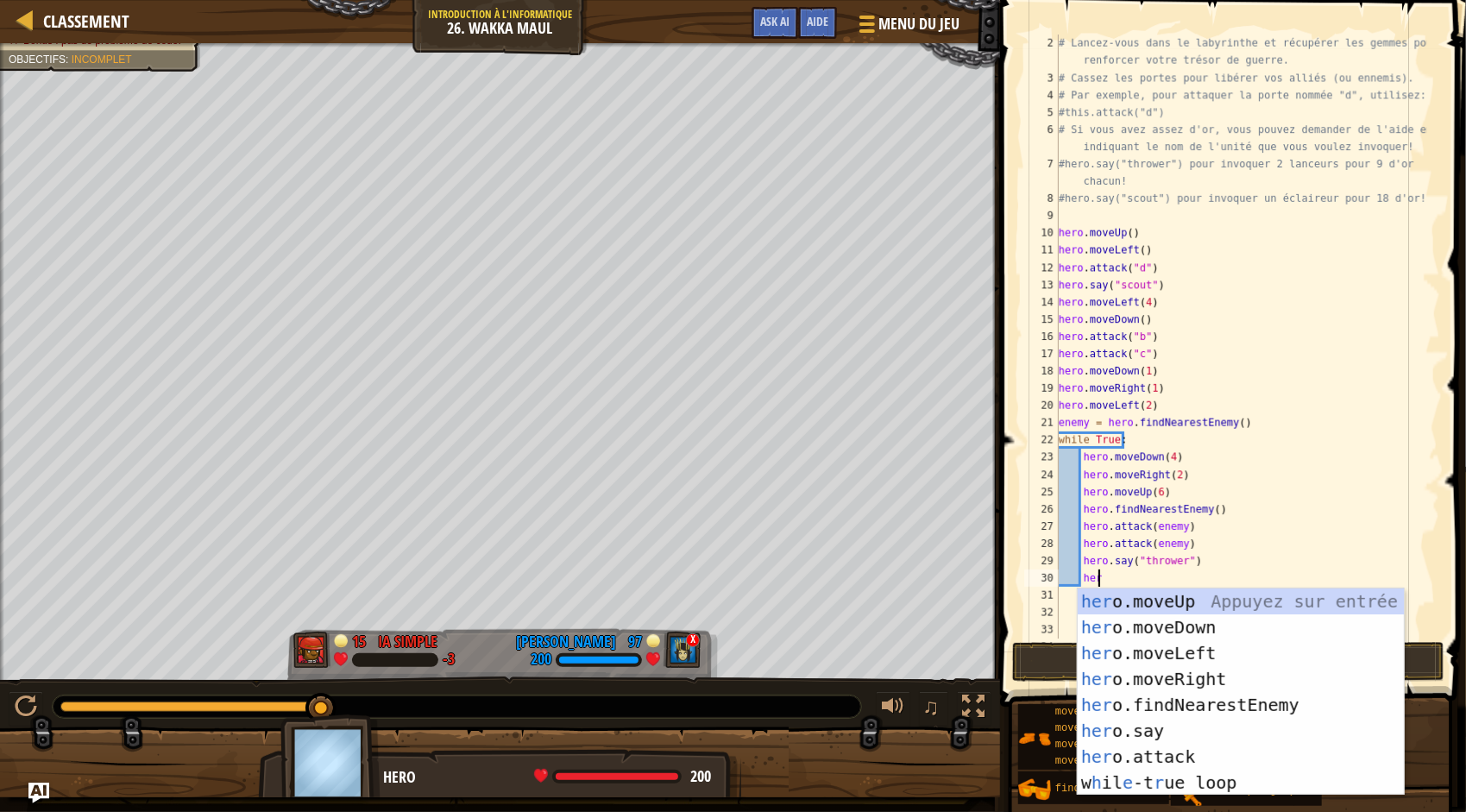
scroll to position [8, 3]
click at [1207, 721] on div "hero .moveUp Appuyez sur entrée hero .moveDown Appuyez sur entrée hero .moveLef…" at bounding box center [1242, 718] width 327 height 259
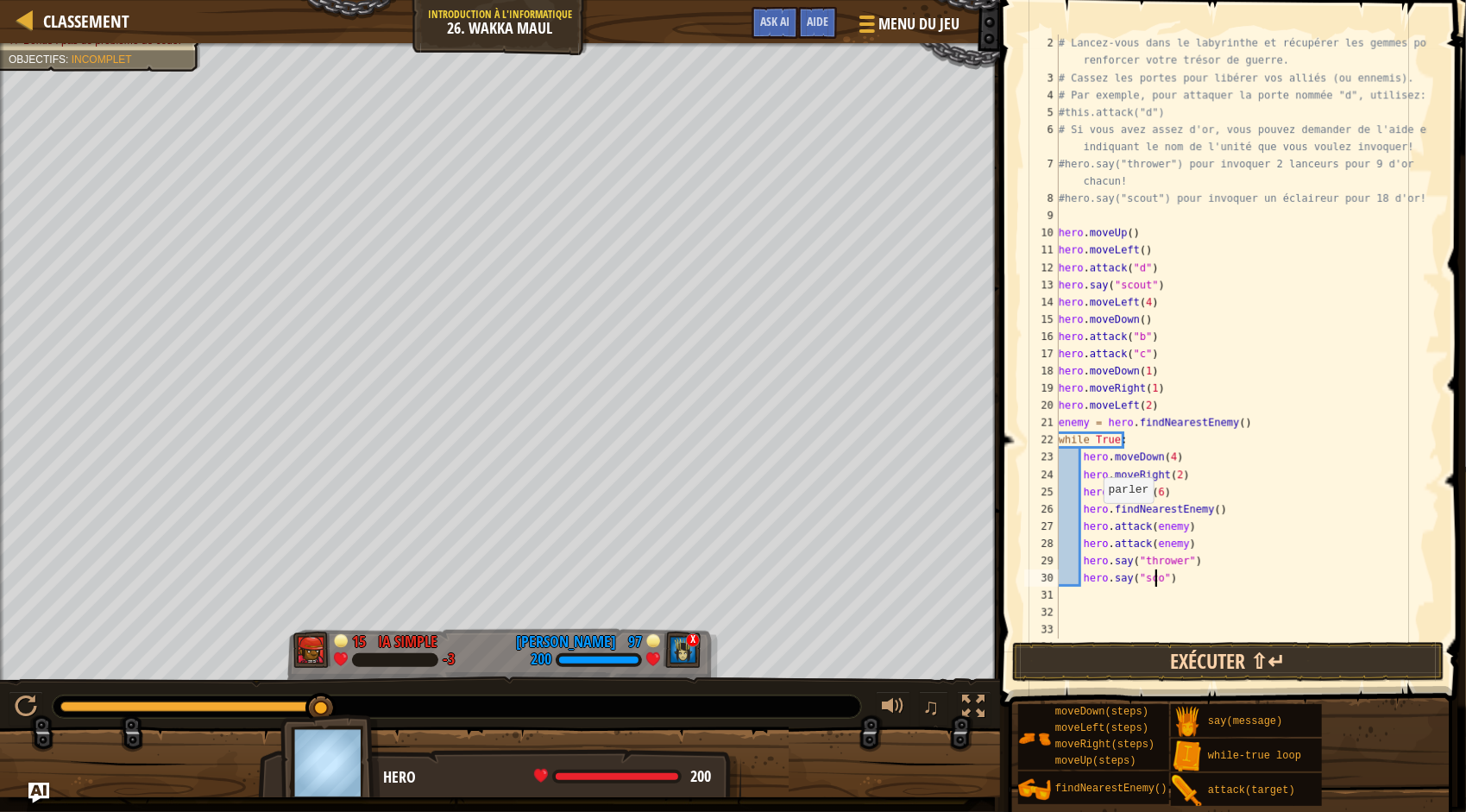
scroll to position [8, 9]
click at [1196, 561] on div "# Lancez-vous dans le labyrinthe et récupérer les gemmes pour renforcer votre t…" at bounding box center [1241, 363] width 372 height 656
type textarea "hero.say("thrower")"
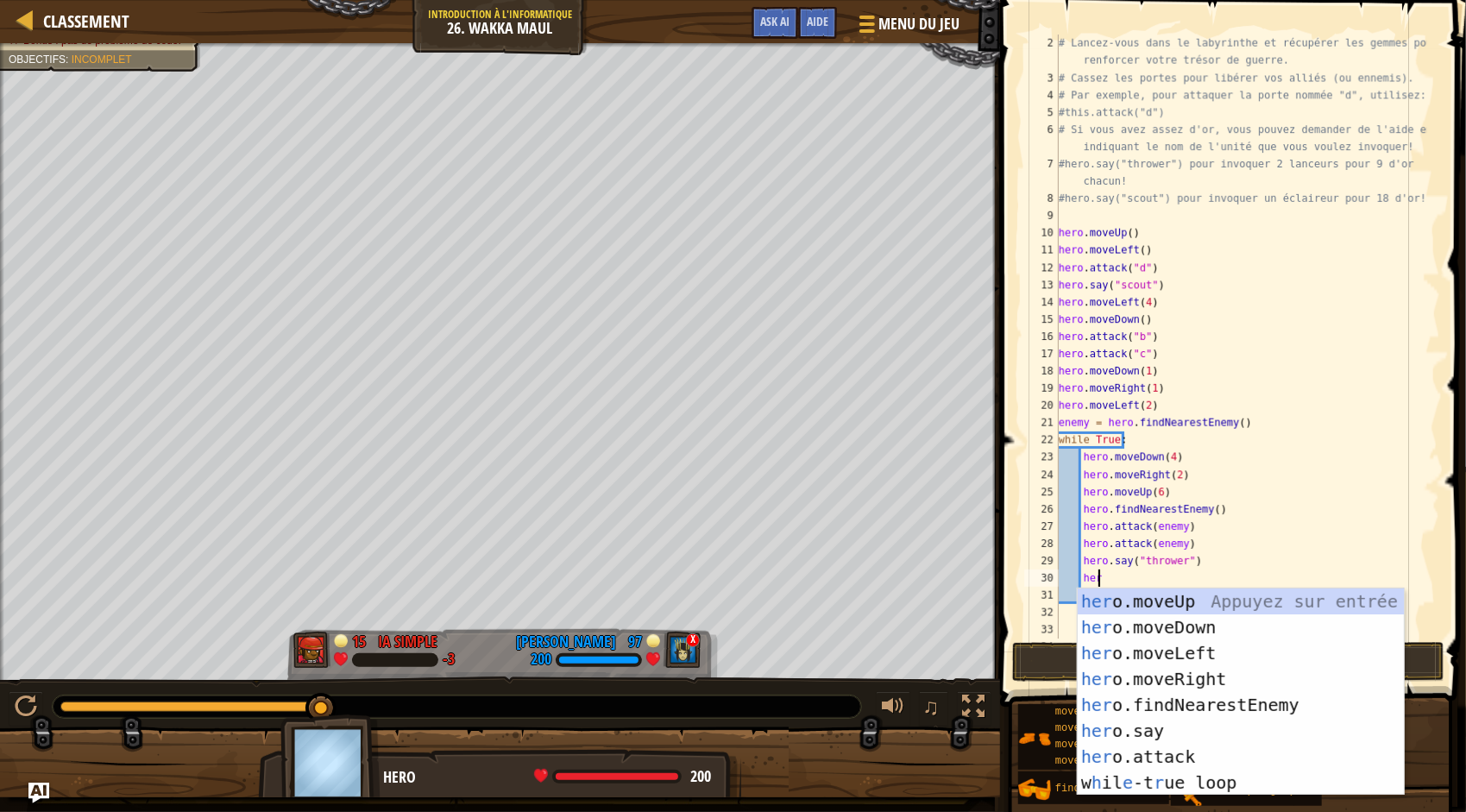
scroll to position [8, 3]
click at [1231, 737] on div "hero .moveUp Appuyez sur entrée hero .moveDown Appuyez sur entrée hero .moveLef…" at bounding box center [1242, 718] width 327 height 259
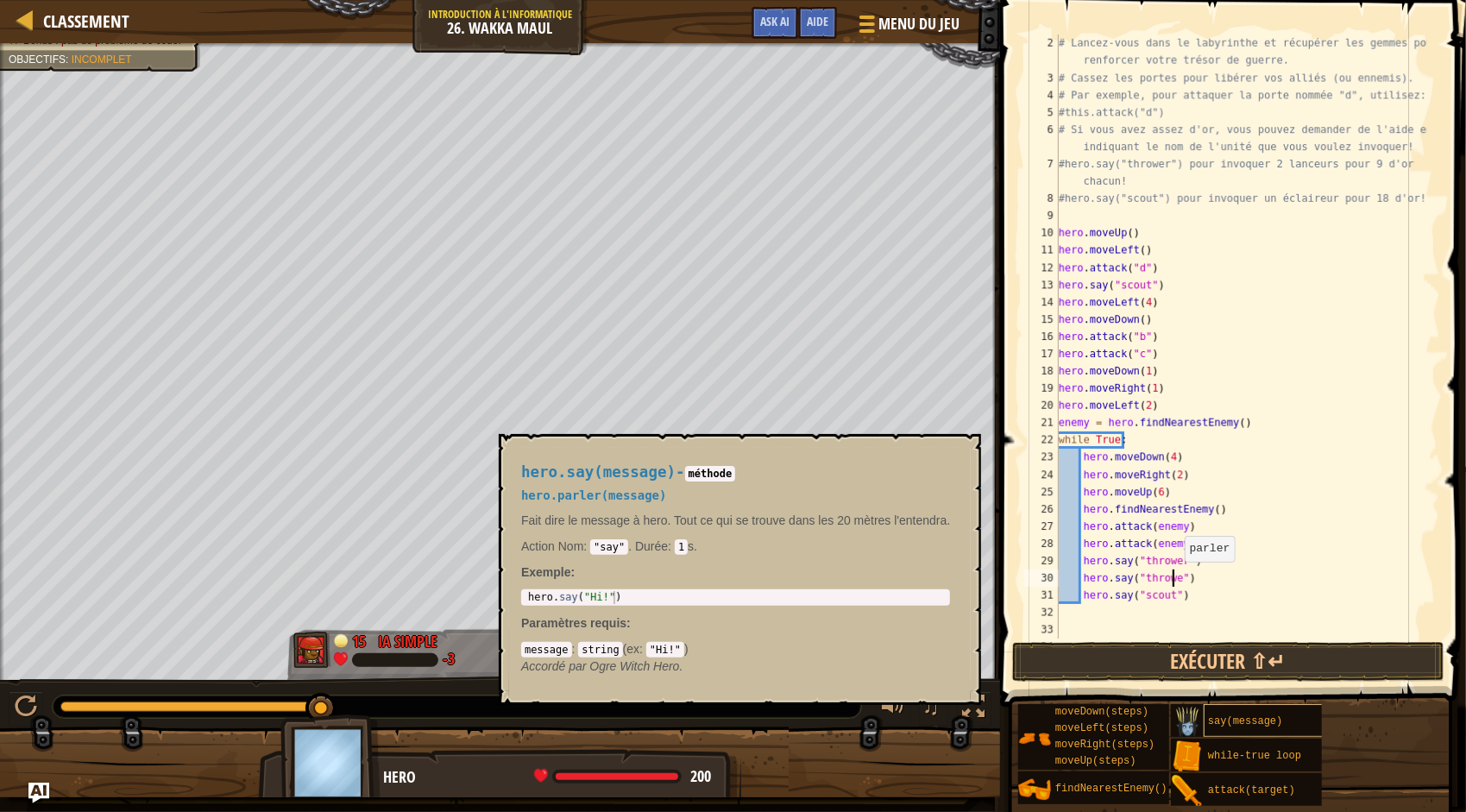
scroll to position [8, 10]
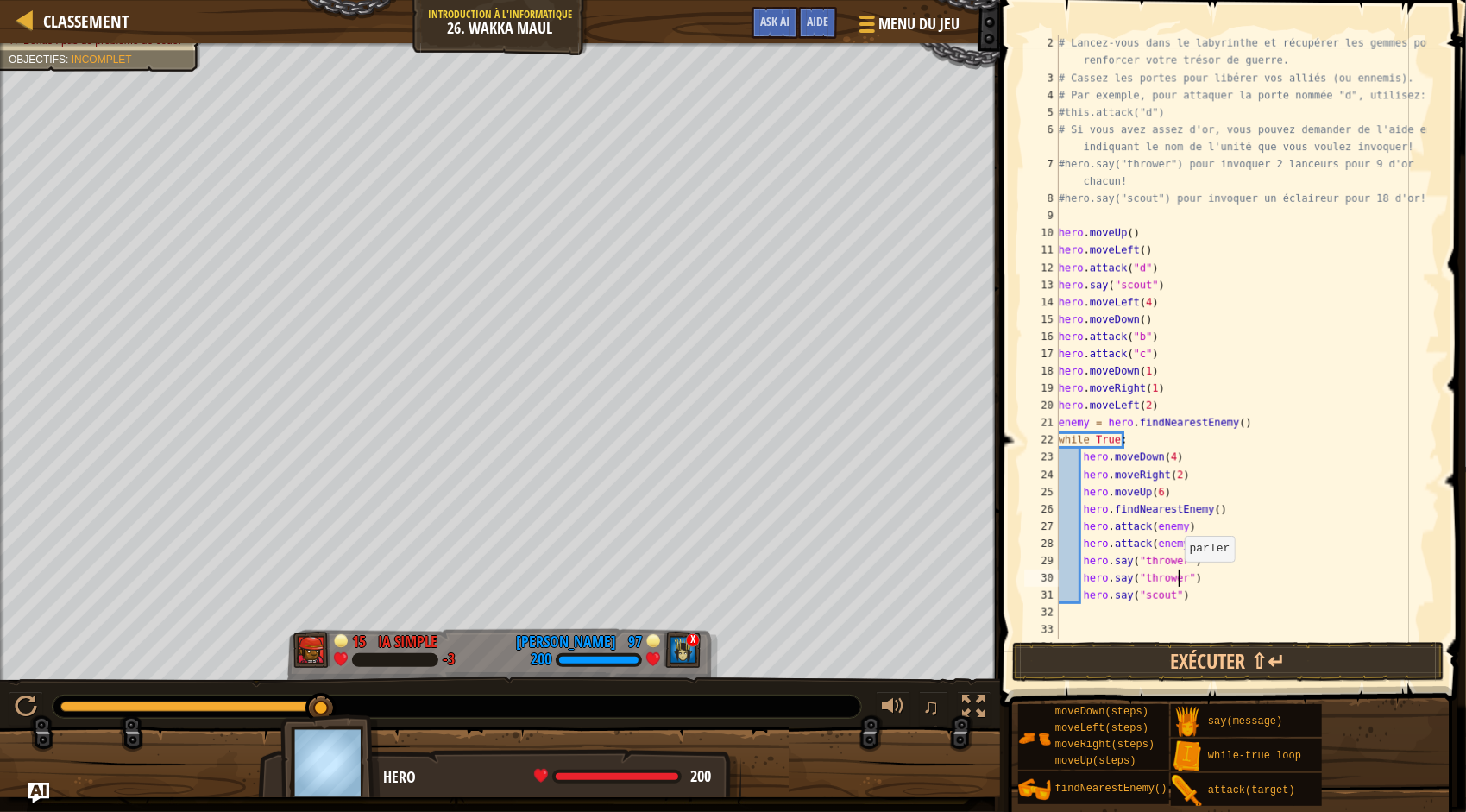
click at [1200, 639] on span at bounding box center [1236, 329] width 480 height 757
click at [1203, 649] on button "Exécuter ⇧↵" at bounding box center [1229, 662] width 433 height 40
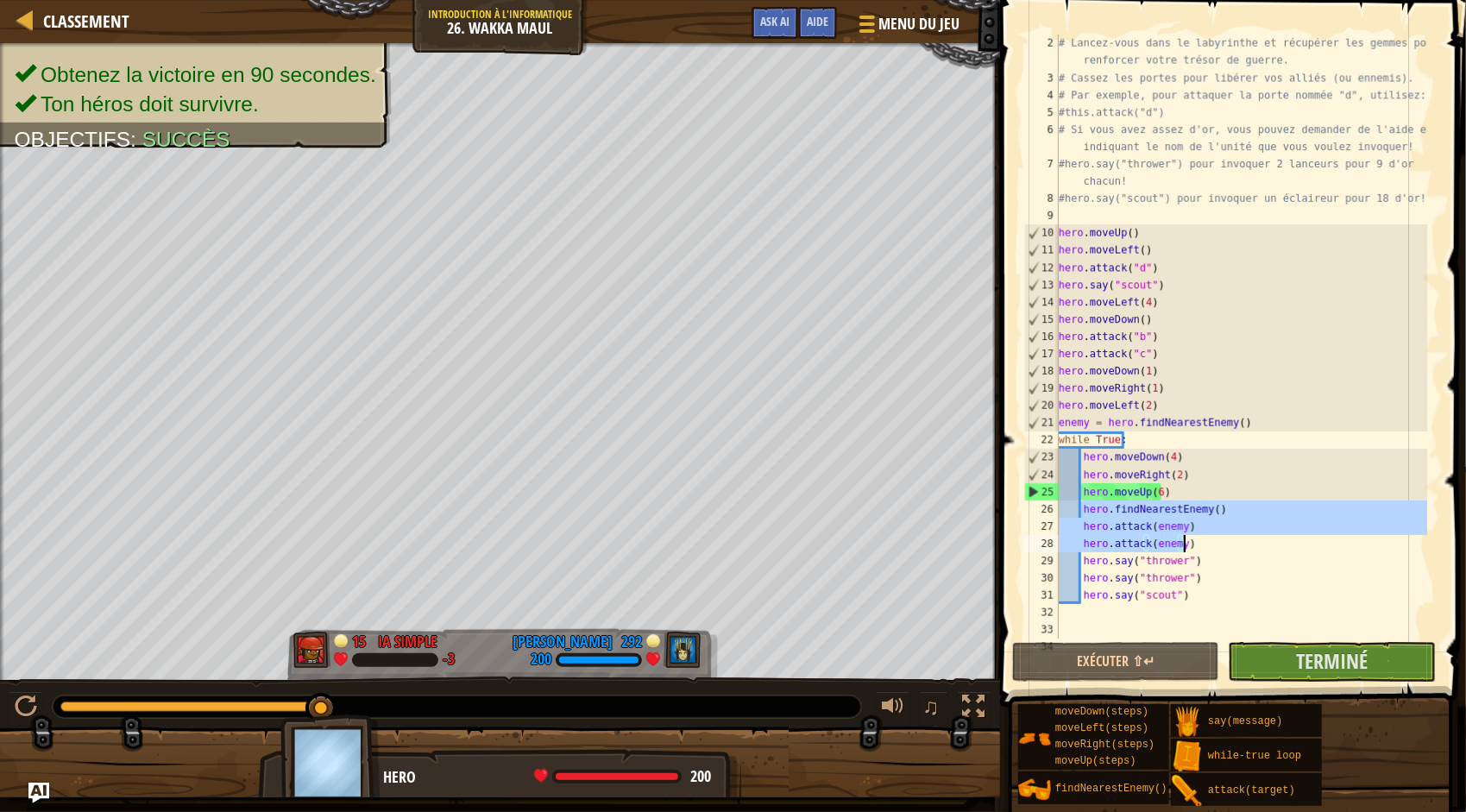
drag, startPoint x: 1082, startPoint y: 507, endPoint x: 1208, endPoint y: 542, distance: 130.8
click at [1208, 542] on div "# Lancez-vous dans le labyrinthe et récupérer les gemmes pour renforcer votre t…" at bounding box center [1241, 363] width 372 height 656
type textarea "hero.attack(enemy) hero.attack(enemy)"
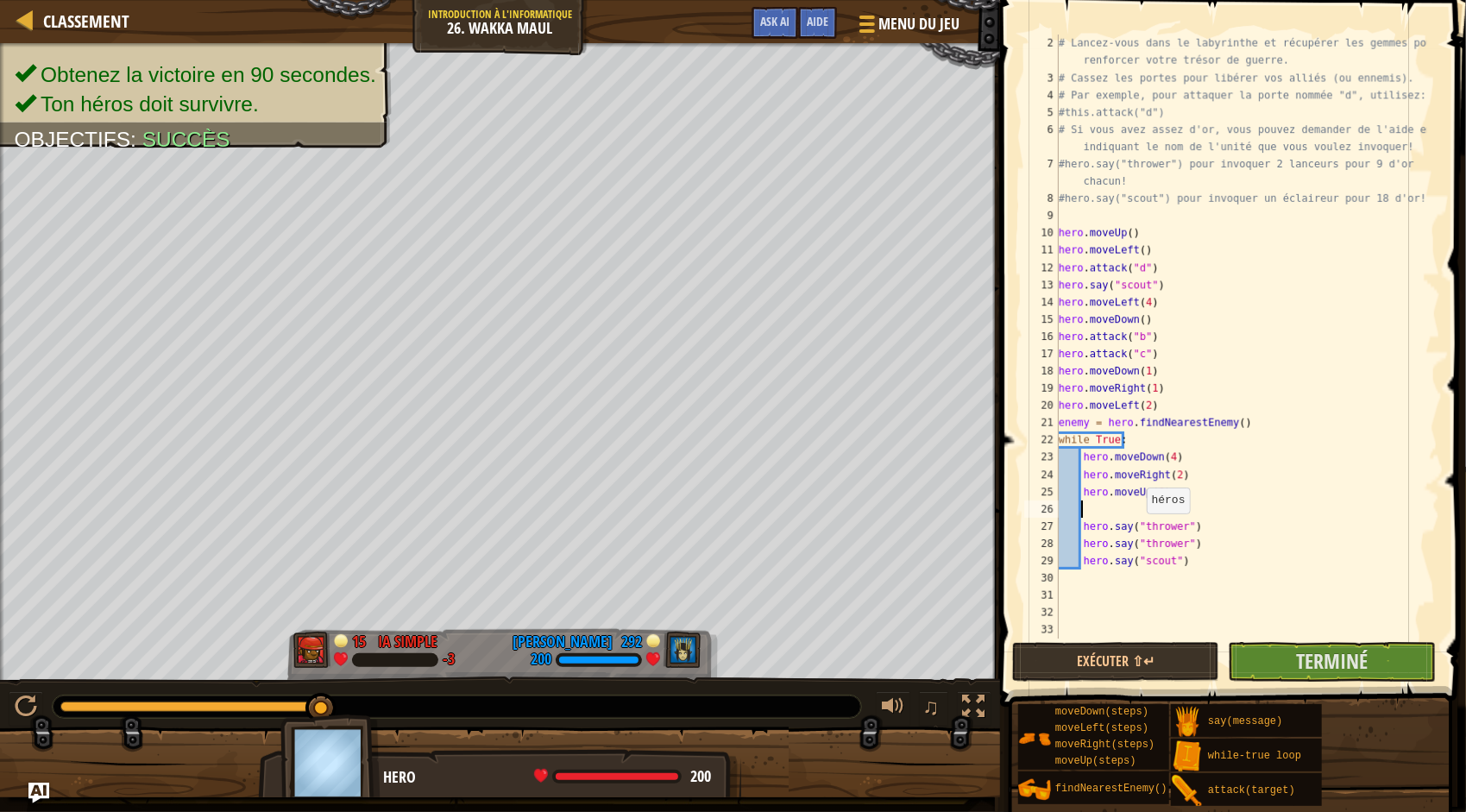
scroll to position [8, 0]
type textarea "hero.moveUp(6)"
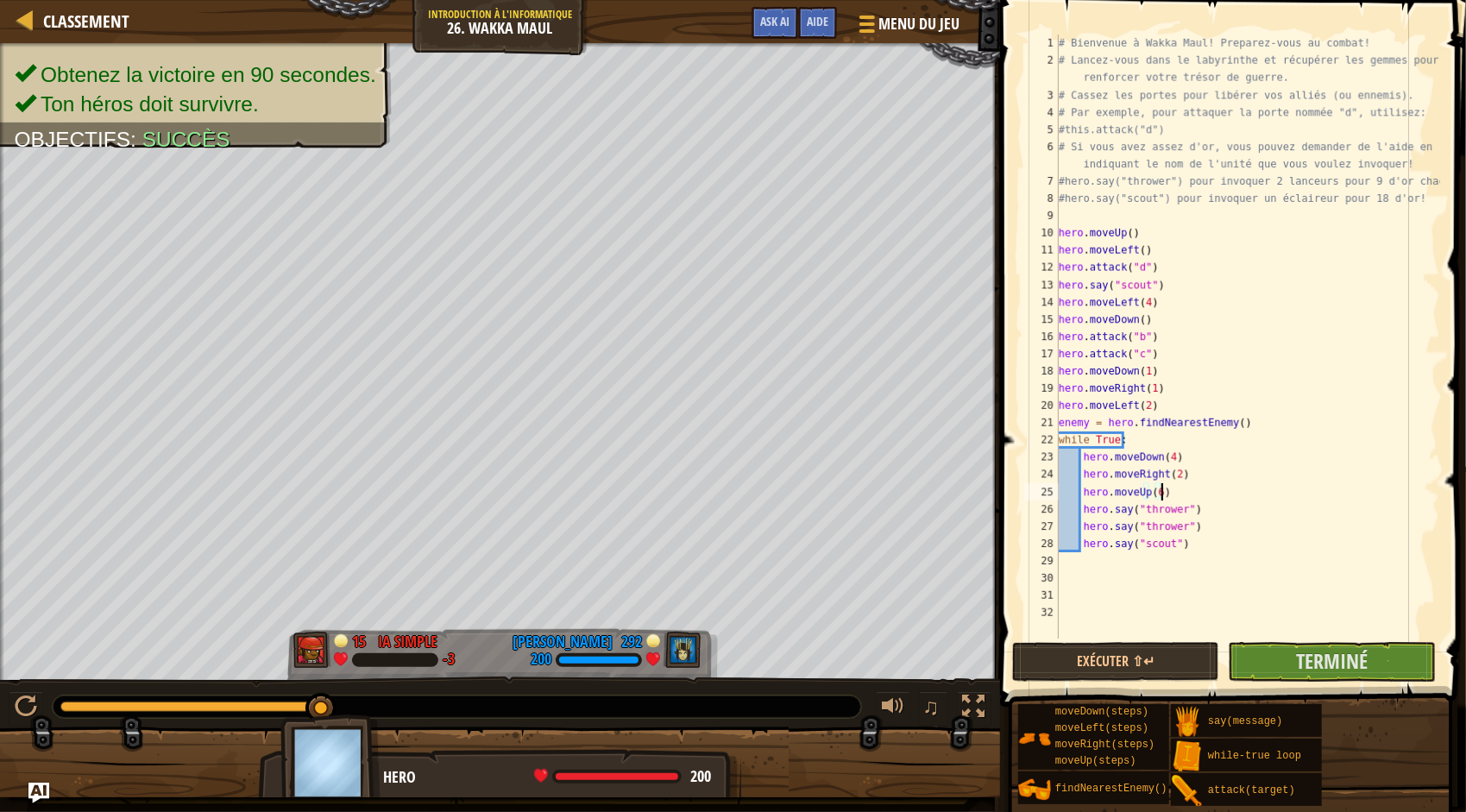
click at [1093, 570] on div "# Bienvenue à Wakka Maul! Preparez-vous au combat! # Lancez-vous dans le labyri…" at bounding box center [1248, 354] width 385 height 639
click at [1067, 580] on div "# Bienvenue à Wakka Maul! Preparez-vous au combat! # Lancez-vous dans le labyri…" at bounding box center [1248, 354] width 385 height 639
click at [1060, 573] on div "# Bienvenue à Wakka Maul! Preparez-vous au combat! # Lancez-vous dans le labyri…" at bounding box center [1248, 354] width 385 height 639
paste textarea "hero.attack(enemy)"
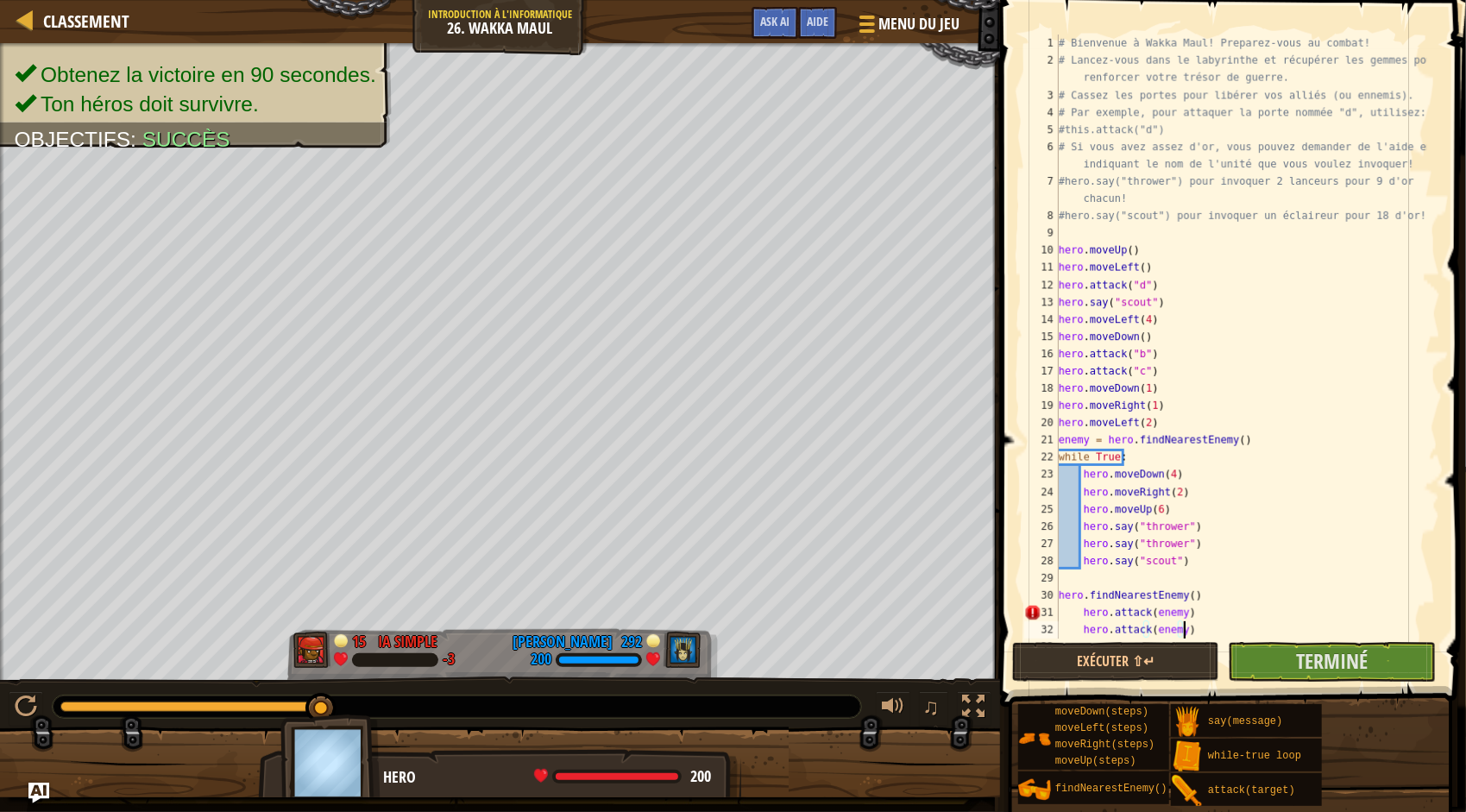
scroll to position [35, 0]
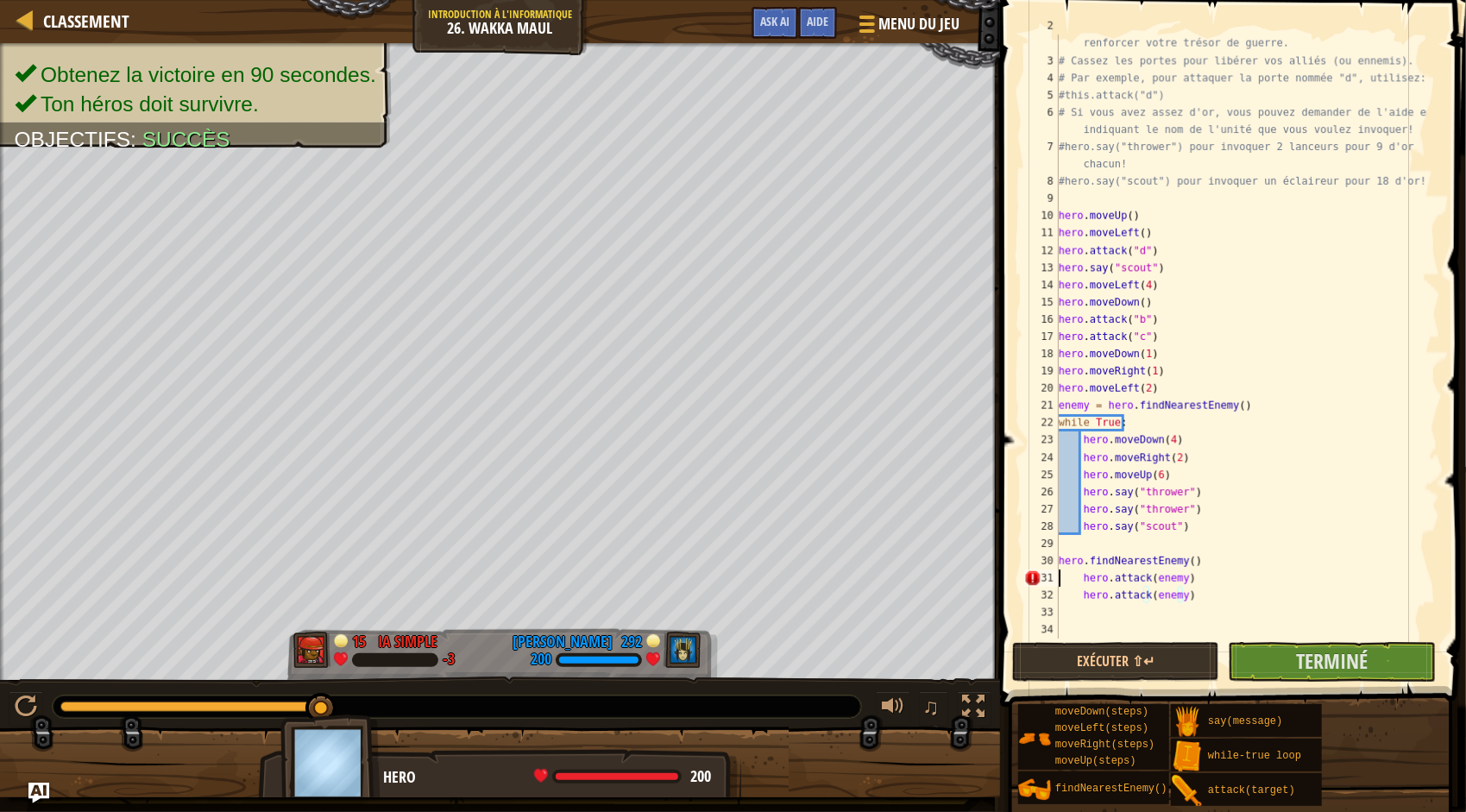
click at [1061, 573] on div "# Lancez-vous dans le labyrinthe et récupérer les gemmes pour renforcer votre t…" at bounding box center [1241, 345] width 372 height 656
click at [1077, 575] on div "# Lancez-vous dans le labyrinthe et récupérer les gemmes pour renforcer votre t…" at bounding box center [1241, 345] width 372 height 656
click at [1065, 576] on div "# Lancez-vous dans le labyrinthe et récupérer les gemmes pour renforcer votre t…" at bounding box center [1241, 345] width 372 height 656
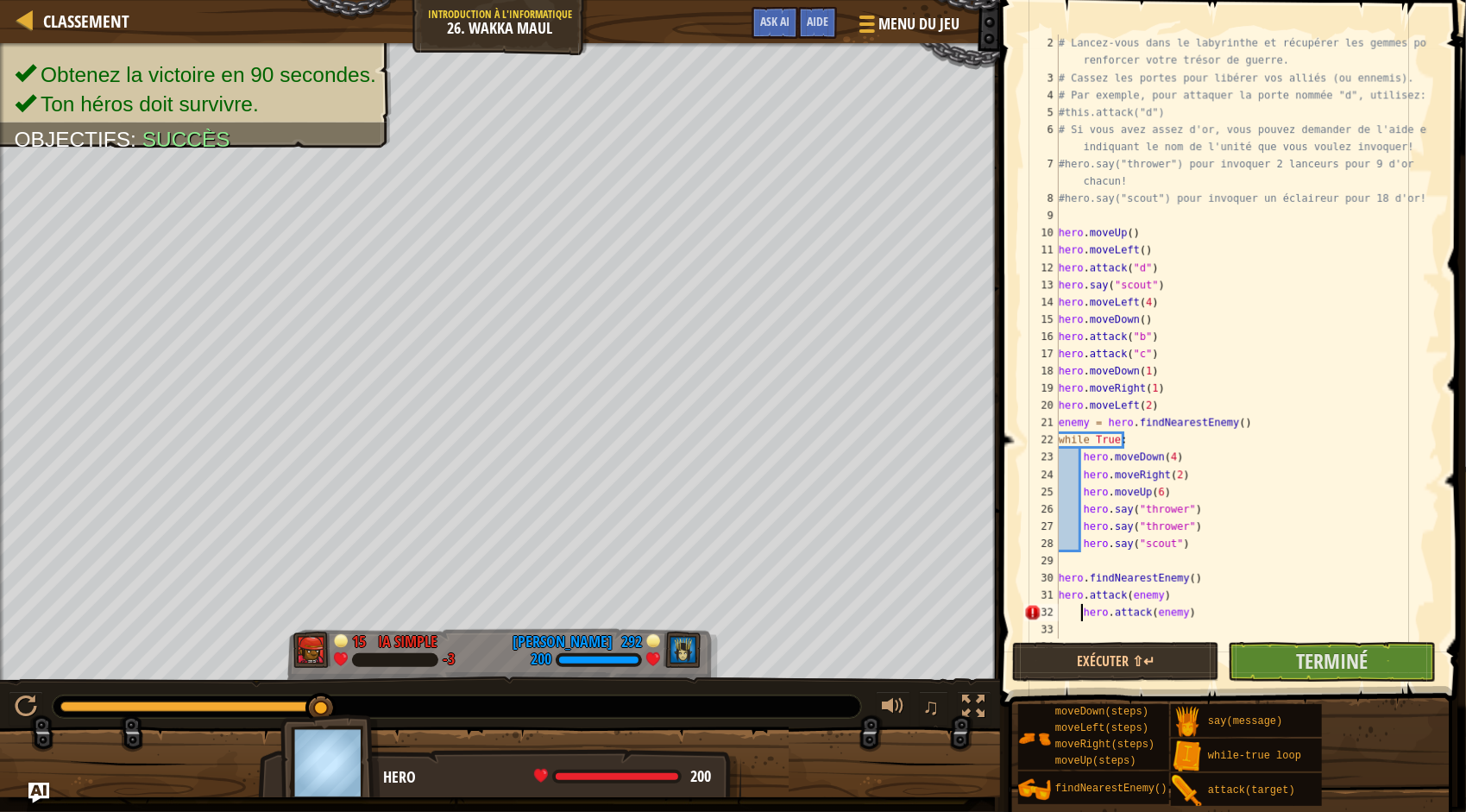
click at [1082, 612] on div "# Lancez-vous dans le labyrinthe et récupérer les gemmes pour renforcer votre t…" at bounding box center [1241, 363] width 372 height 656
click at [1183, 654] on button "Exécuter ⇧↵" at bounding box center [1116, 662] width 207 height 40
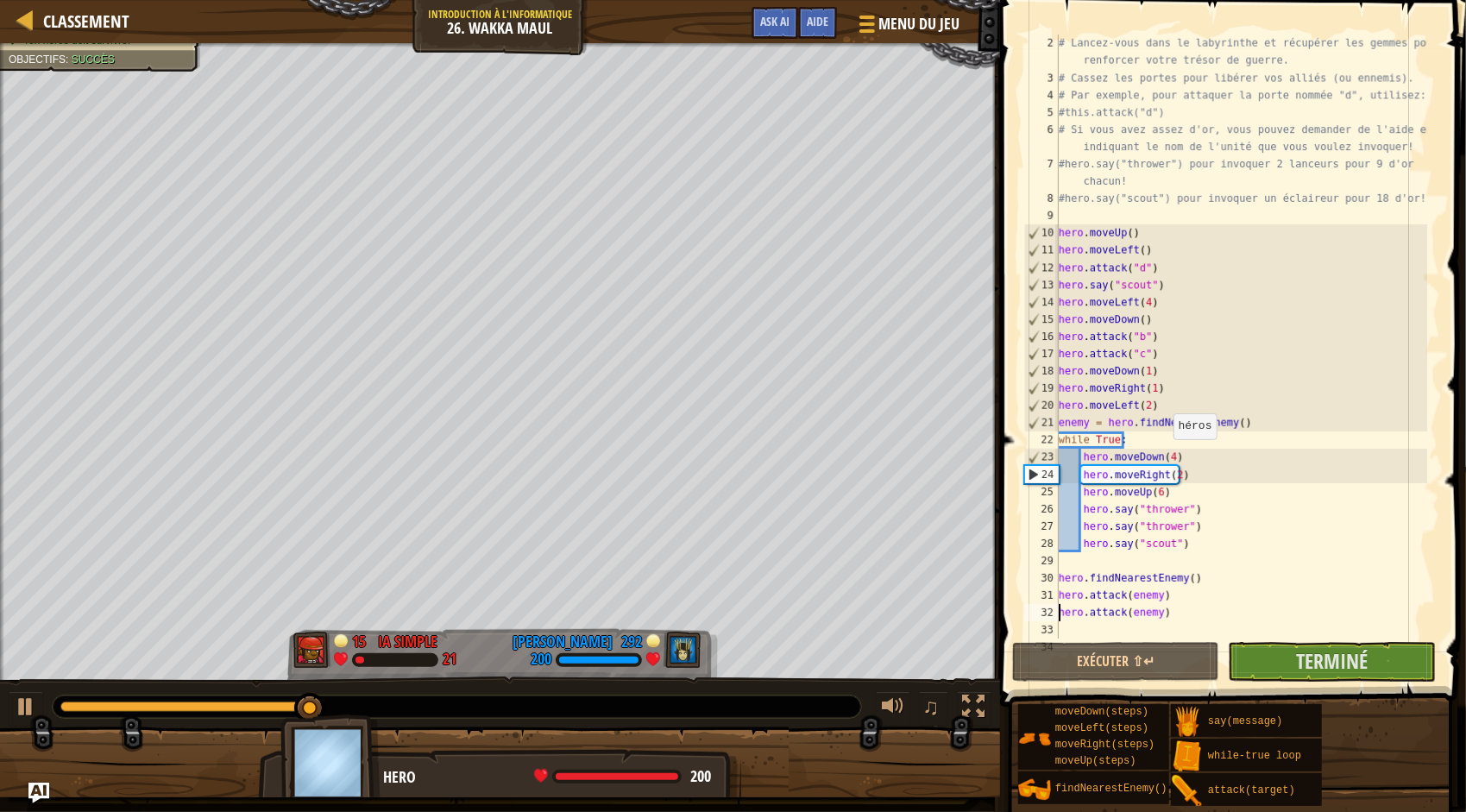
click at [1165, 456] on div "# Lancez-vous dans le labyrinthe et récupérer les gemmes pour renforcer votre t…" at bounding box center [1241, 363] width 372 height 656
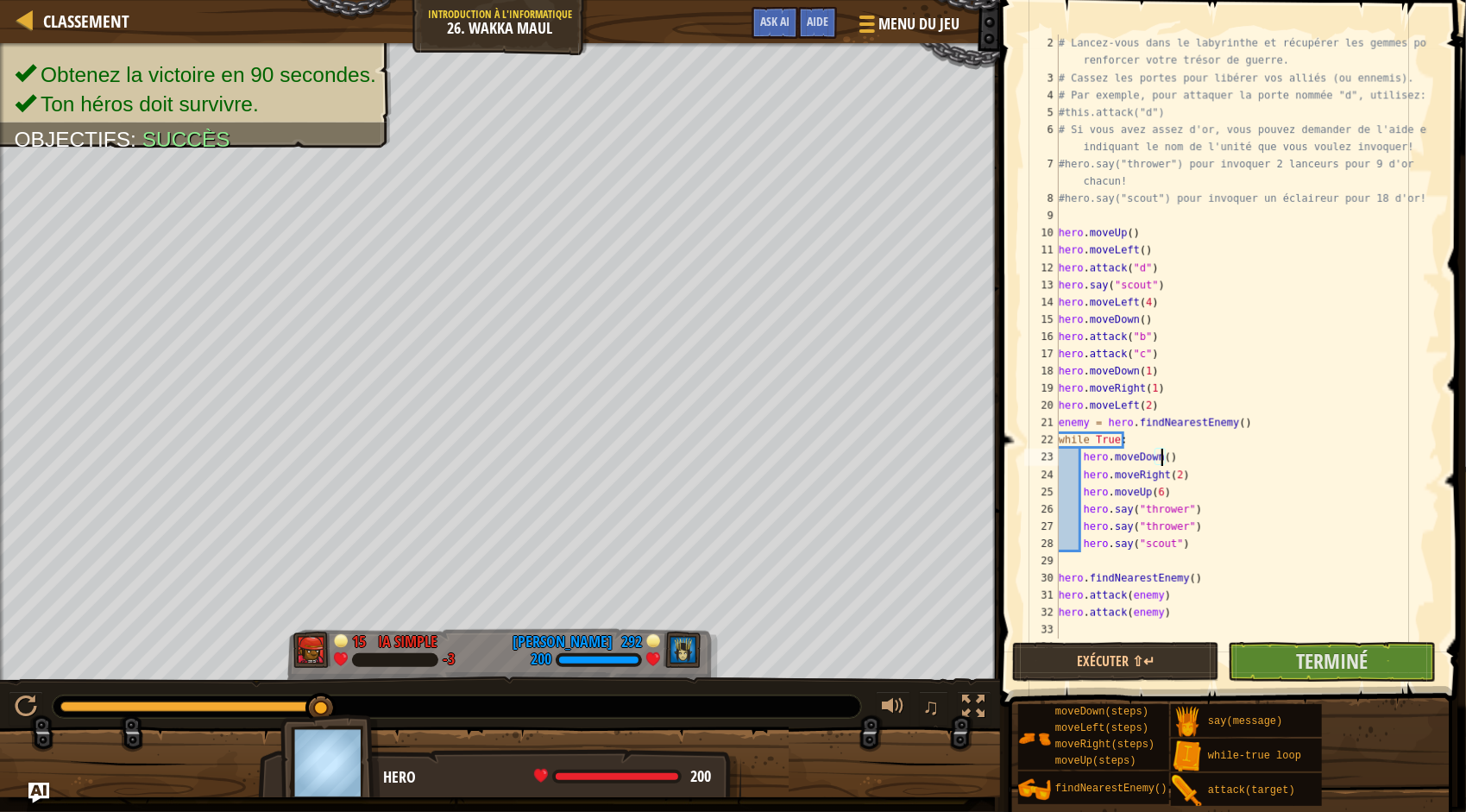
scroll to position [8, 9]
click at [1172, 476] on div "# Lancez-vous dans le labyrinthe et récupérer les gemmes pour renforcer votre t…" at bounding box center [1241, 363] width 372 height 656
click at [1157, 490] on div "# Lancez-vous dans le labyrinthe et récupérer les gemmes pour renforcer votre t…" at bounding box center [1241, 363] width 372 height 656
click at [1163, 647] on button "Exécuter ⇧↵" at bounding box center [1116, 662] width 207 height 40
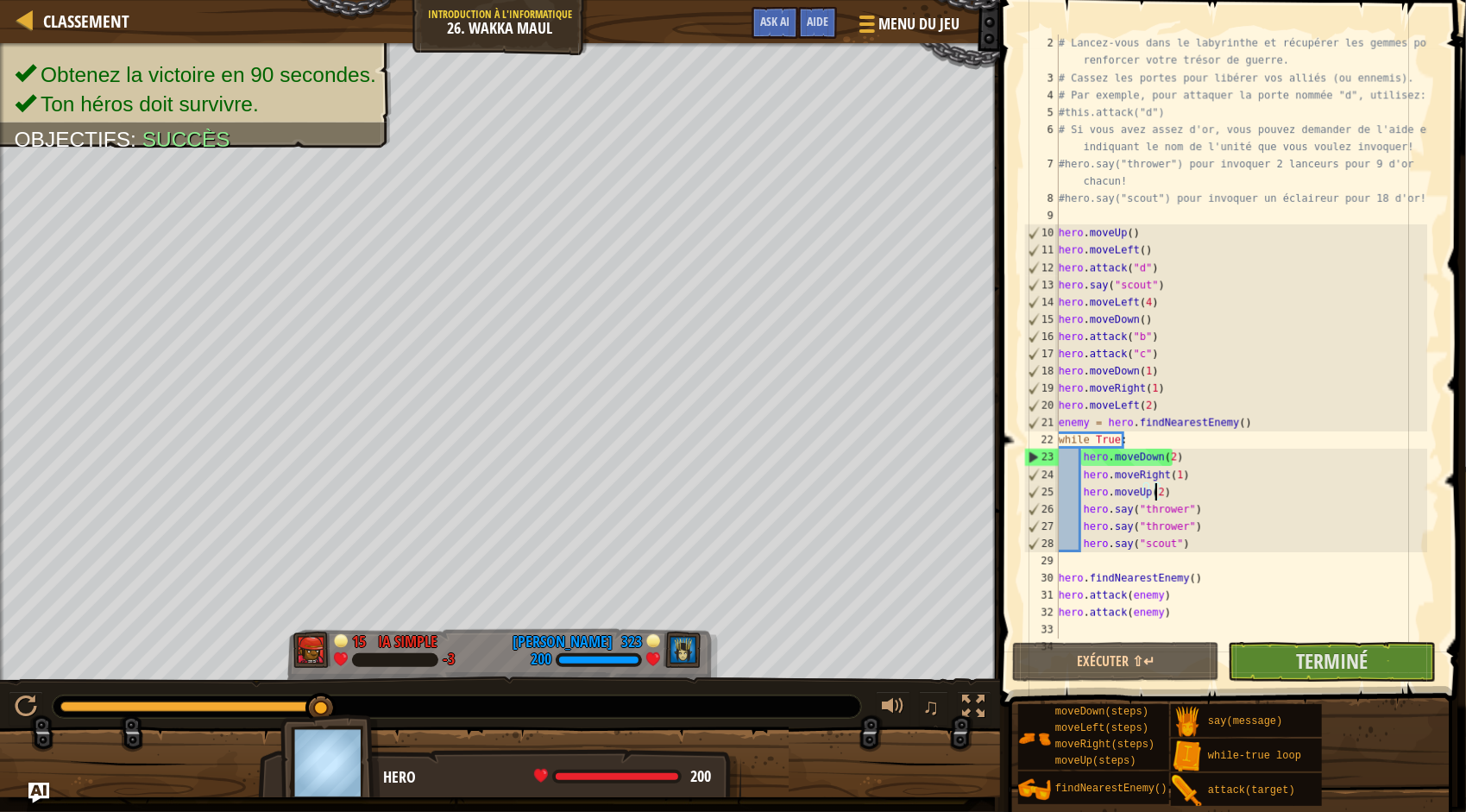
scroll to position [35, 0]
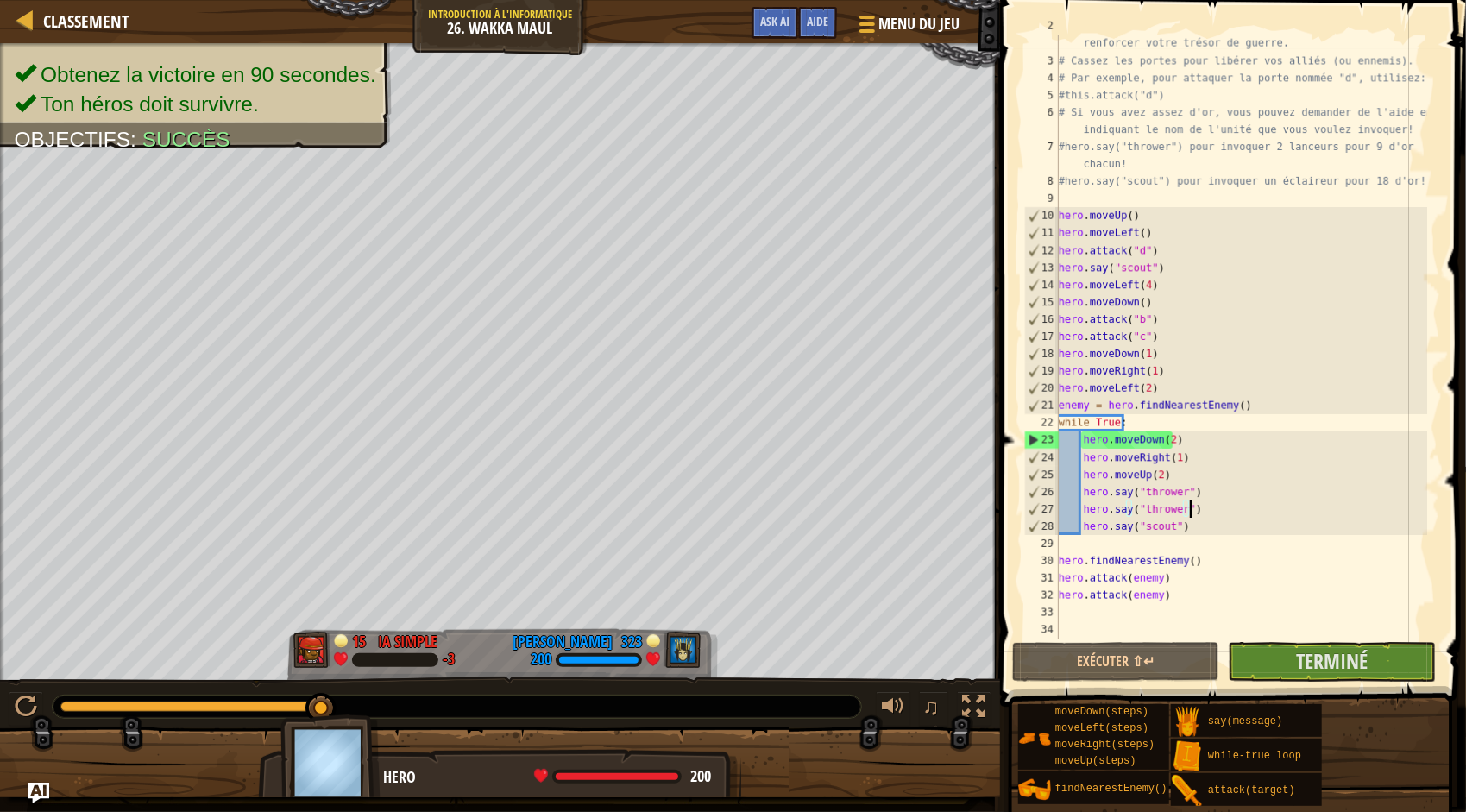
click at [1205, 510] on div "# Lancez-vous dans le labyrinthe et récupérer les gemmes pour renforcer votre t…" at bounding box center [1241, 345] width 372 height 656
type textarea "hero.say("thrower")"
drag, startPoint x: 1082, startPoint y: 504, endPoint x: 1195, endPoint y: 509, distance: 113.1
click at [1195, 509] on div "# Lancez-vous dans le labyrinthe et récupérer les gemmes pour renforcer votre t…" at bounding box center [1241, 345] width 372 height 656
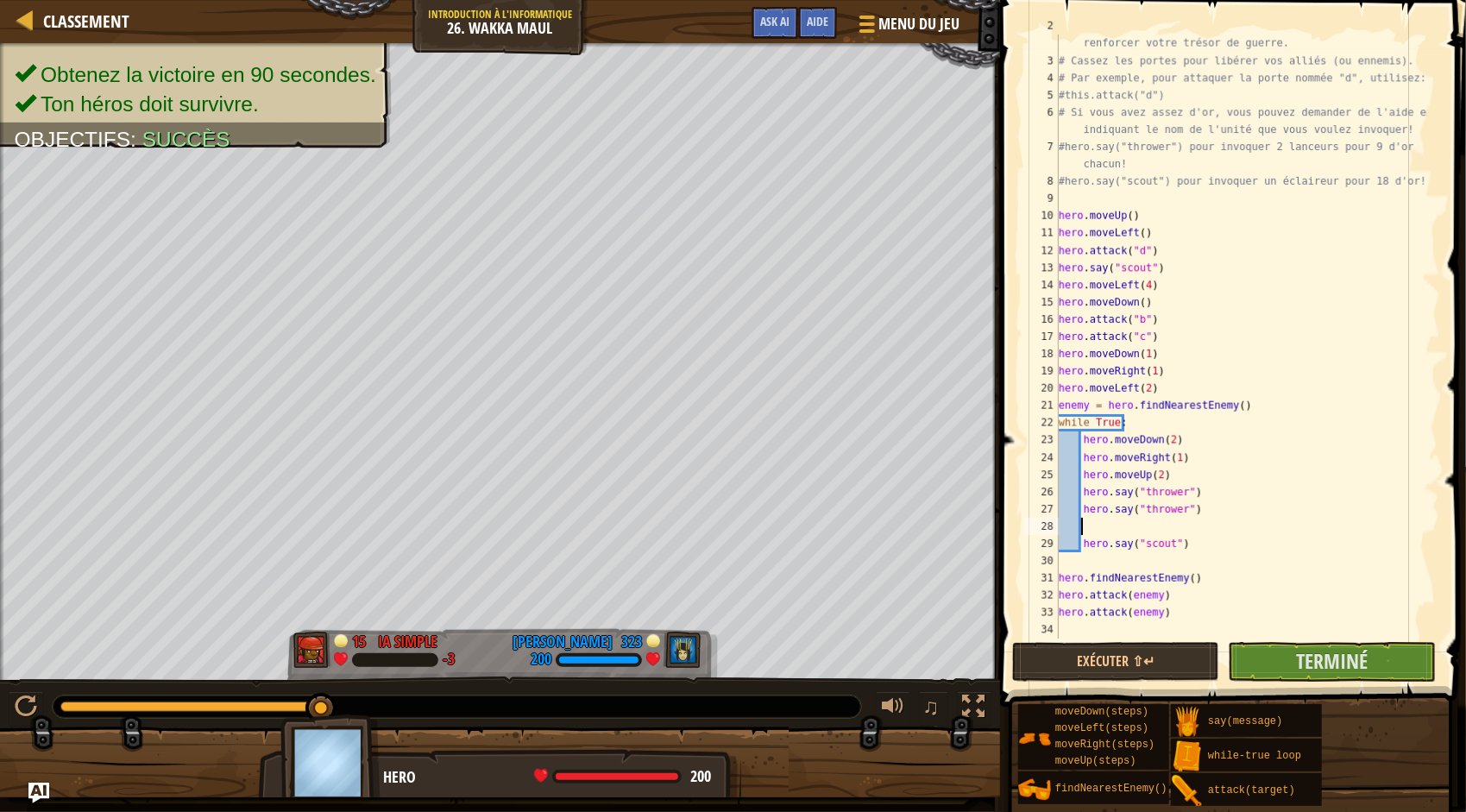
paste textarea
paste textarea "hero.say("thrower")"
type textarea "hero.say("thrower")"
paste textarea "hero.say("thrower")"
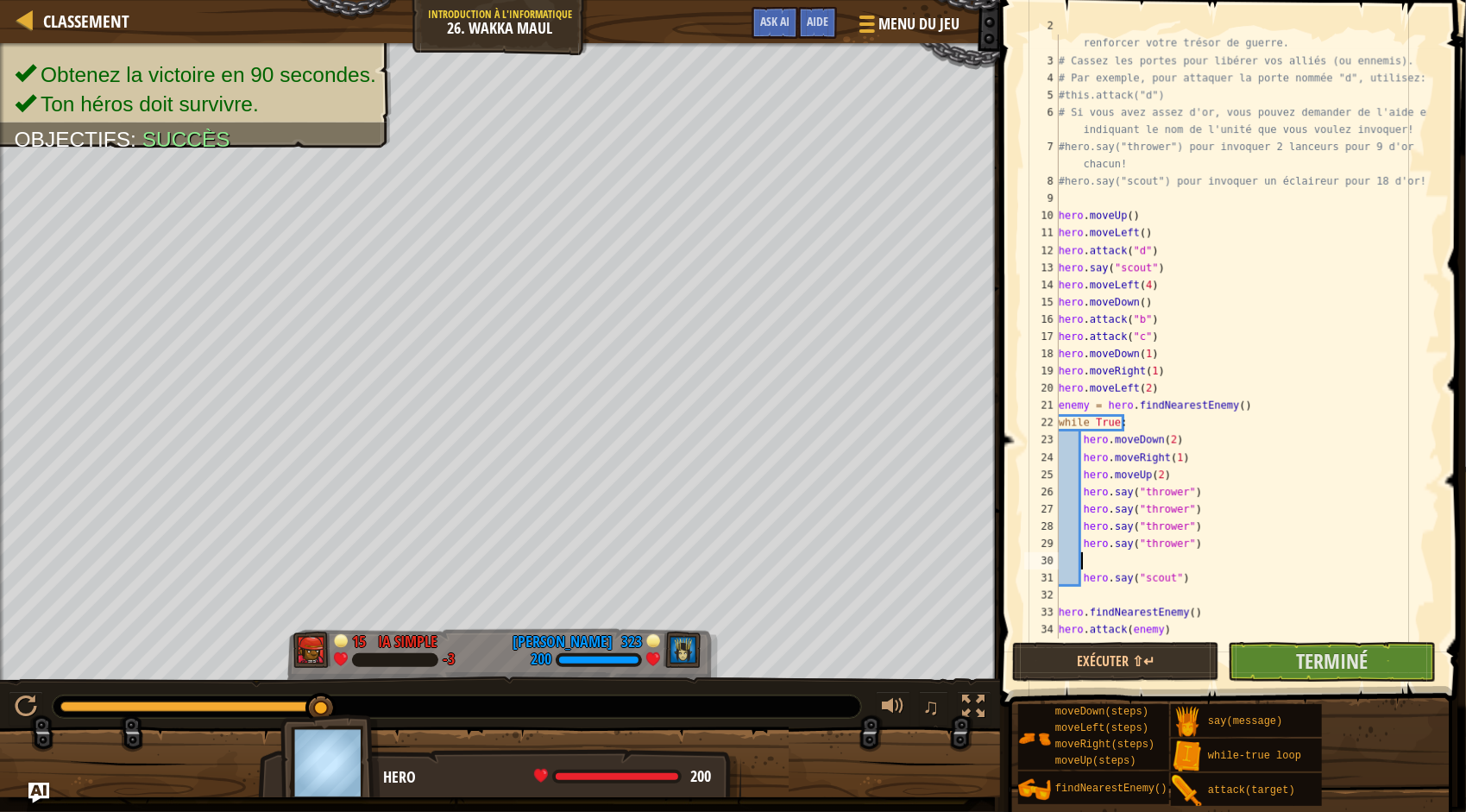
type textarea "hero.say("thrower")"
paste textarea "hero.say("thrower")"
type textarea "hero.say("thrower")"
paste textarea "hero.say("thrower")"
type textarea "hero.say("thrower")"
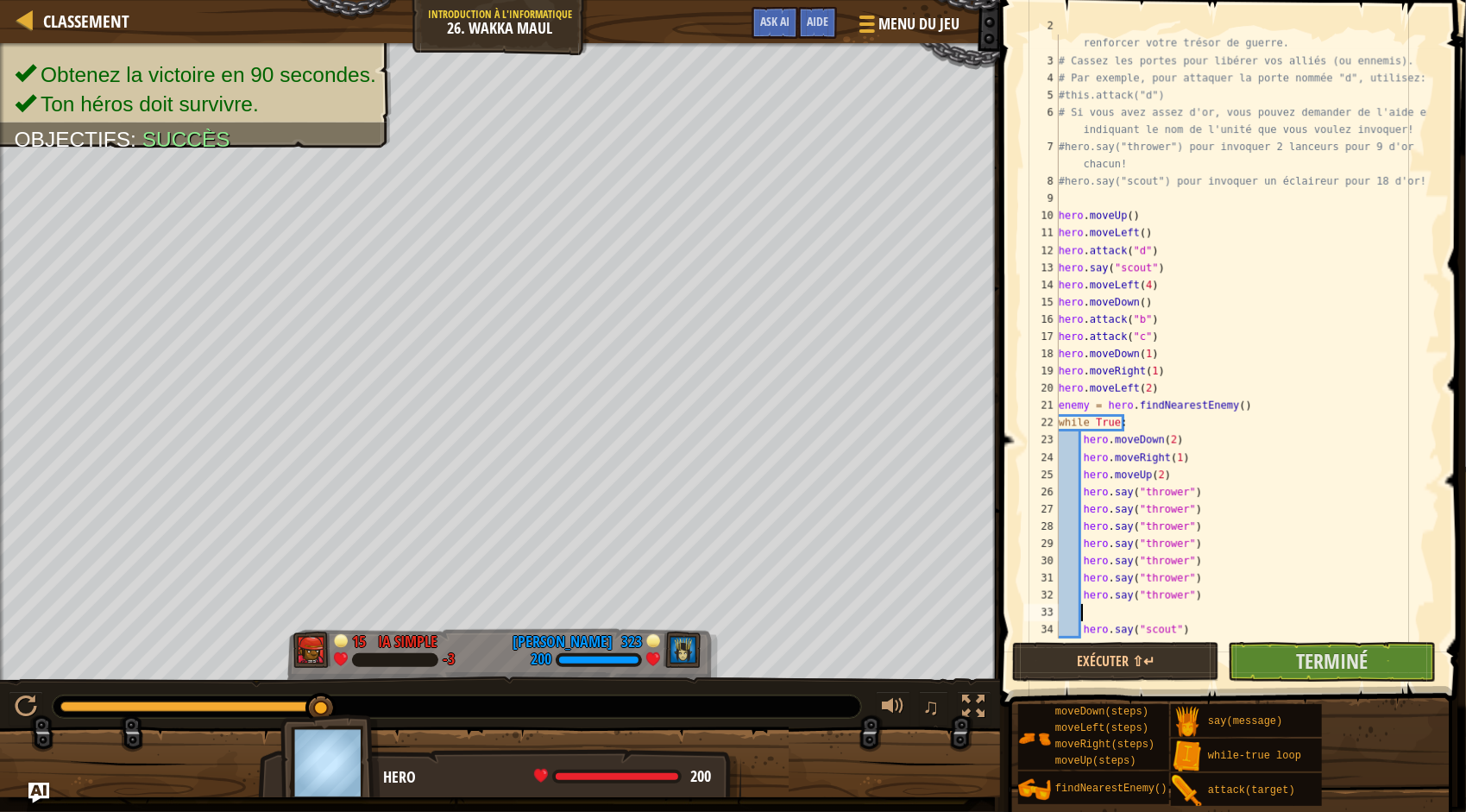
paste textarea "hero.say("thrower")"
type textarea "hero.say("thrower")"
paste textarea "hero.say("thrower")"
type textarea "hero.say("thrower")"
paste textarea "hero.say("thrower")"
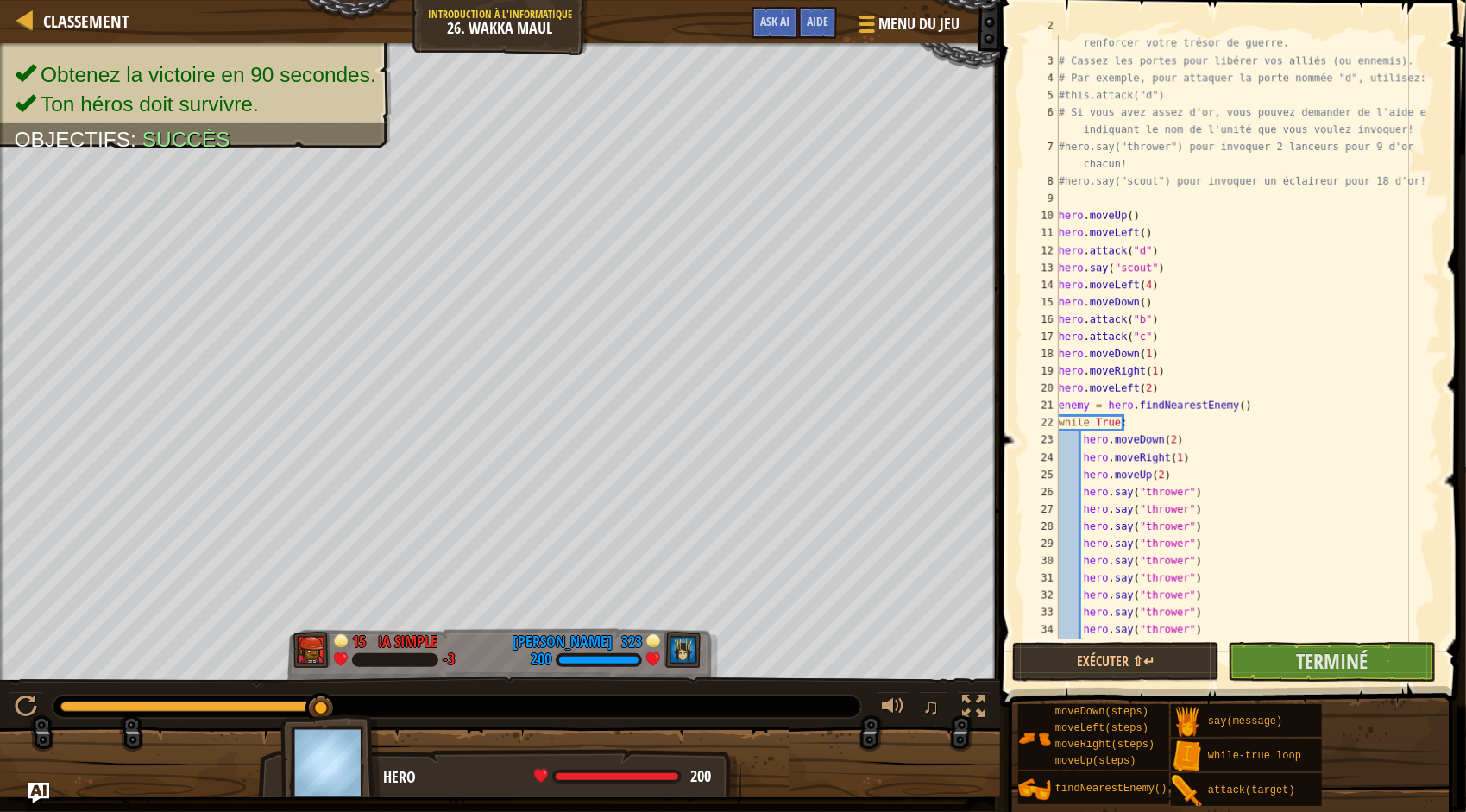
type textarea "hero.say("thrower")"
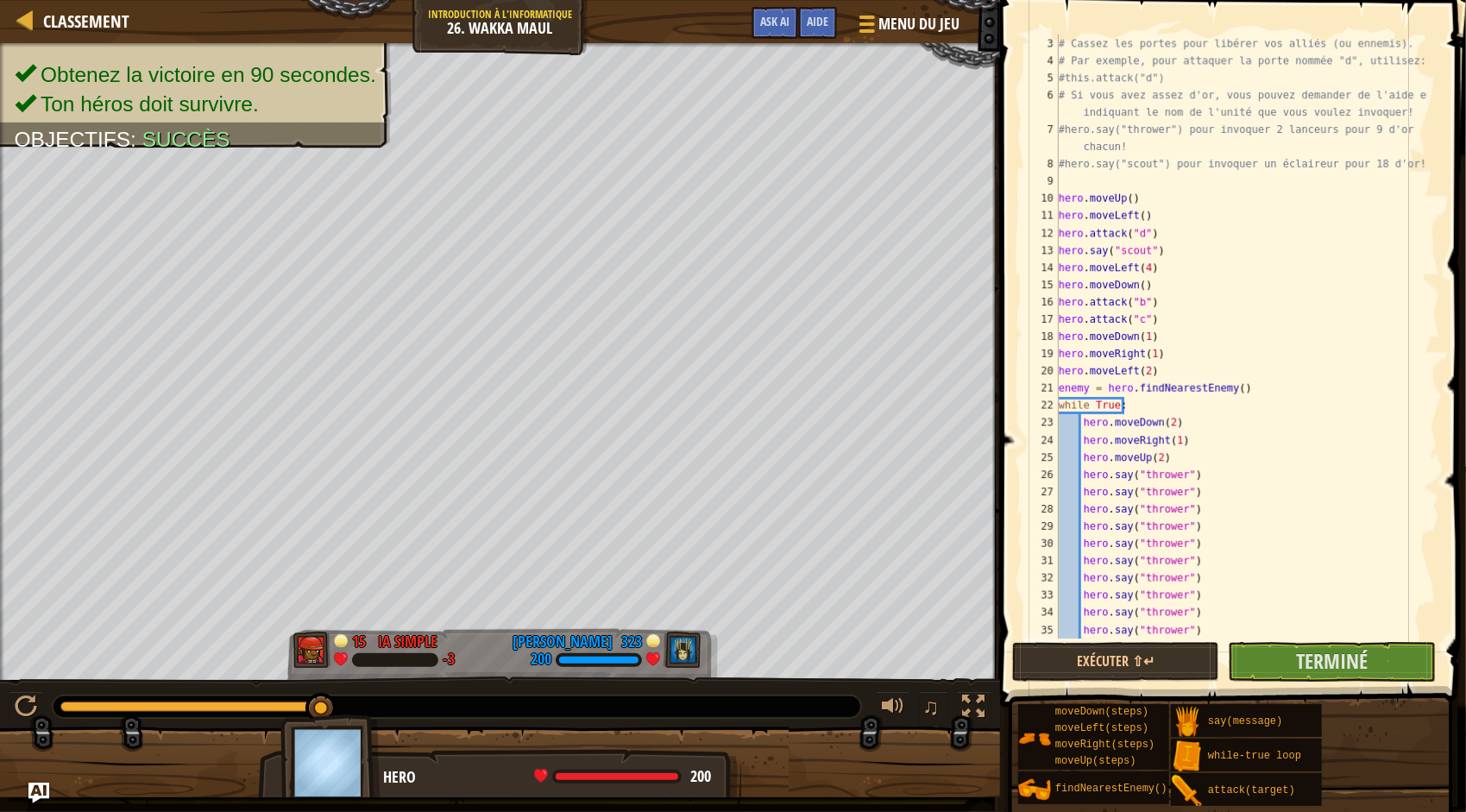
paste textarea "hero.say("thrower")"
type textarea "hero.say("thrower")"
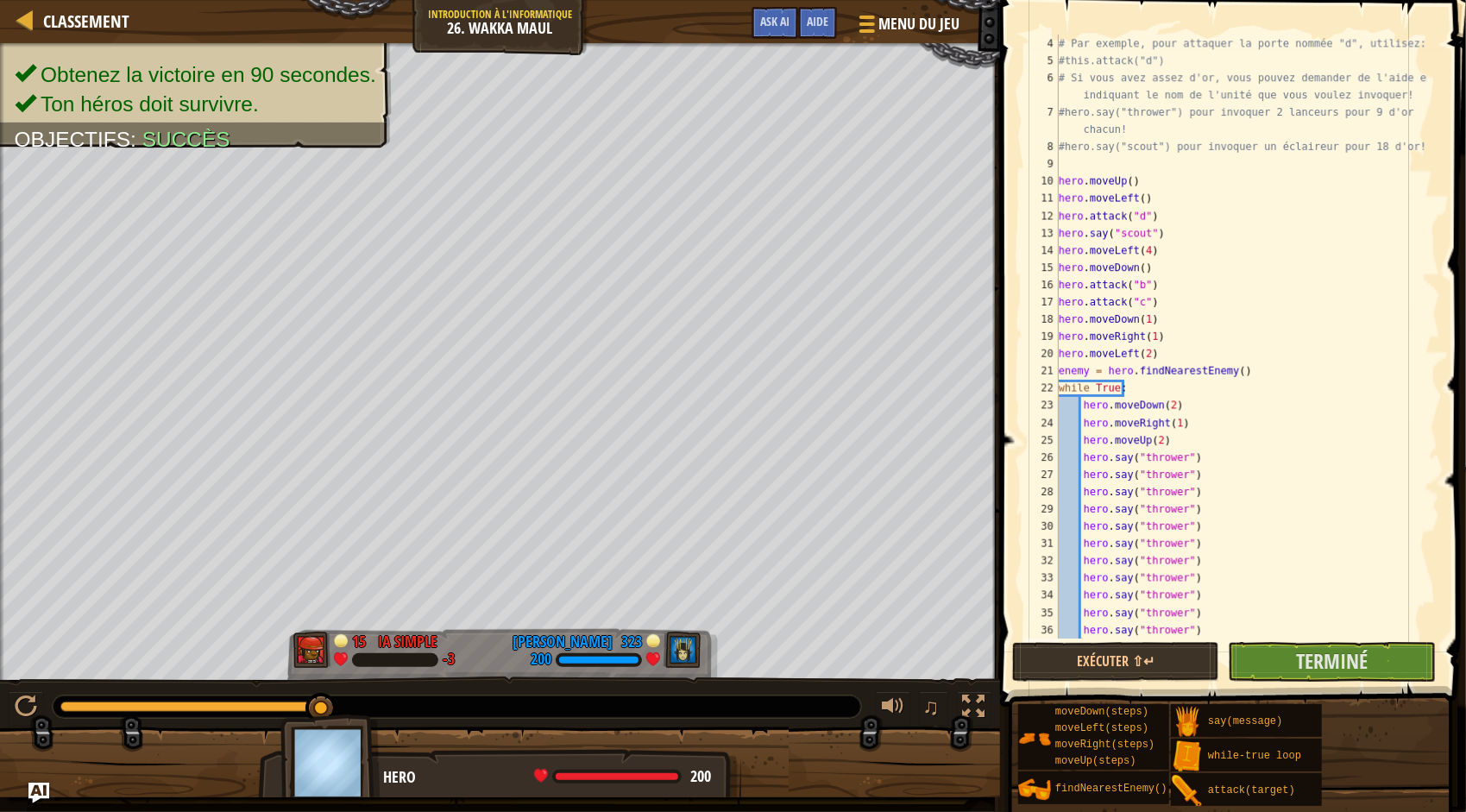
paste textarea "hero.say("thrower")"
type textarea "hero.say("thrower")"
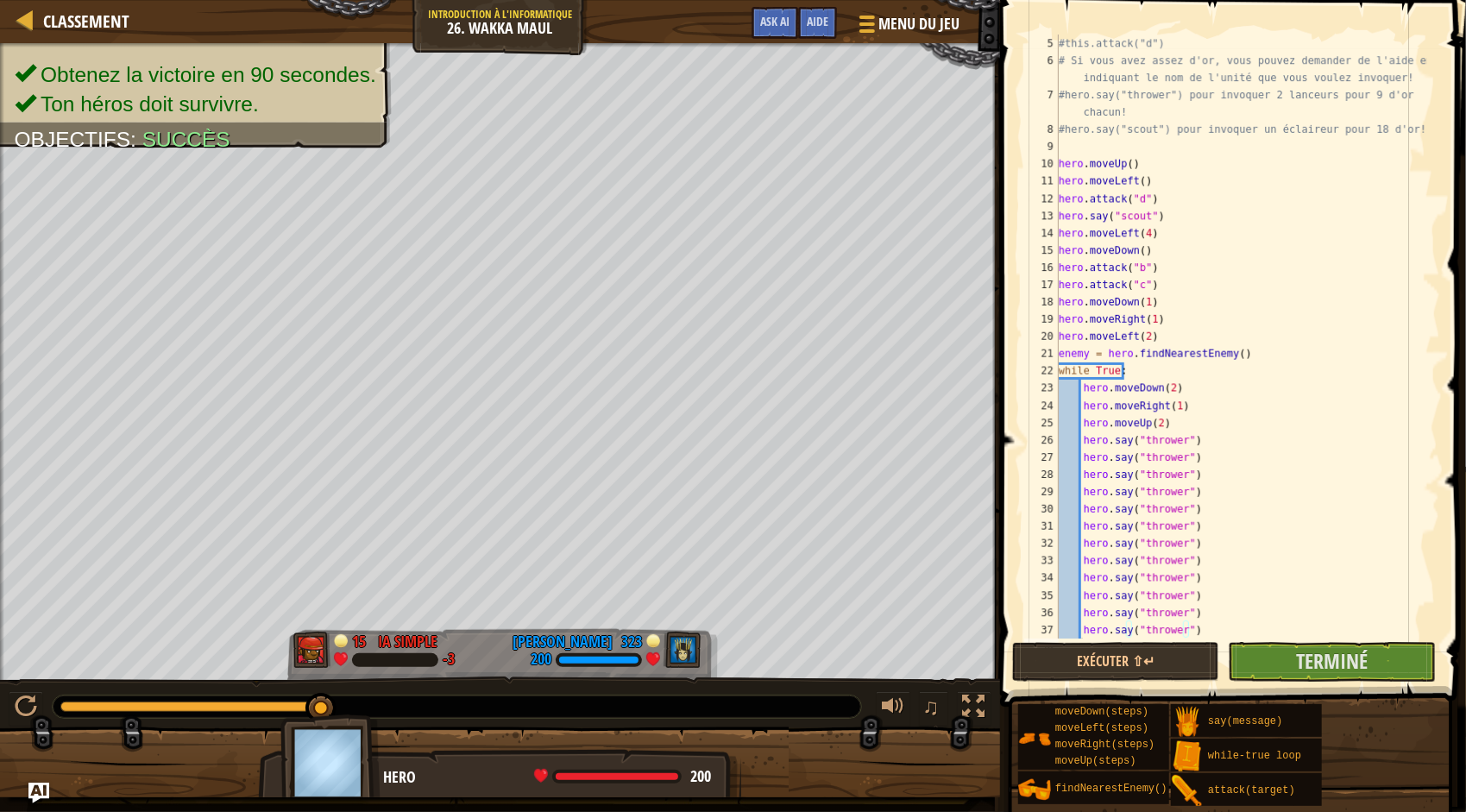
paste textarea "hero.say("thrower")"
type textarea "hero.say("thrower")"
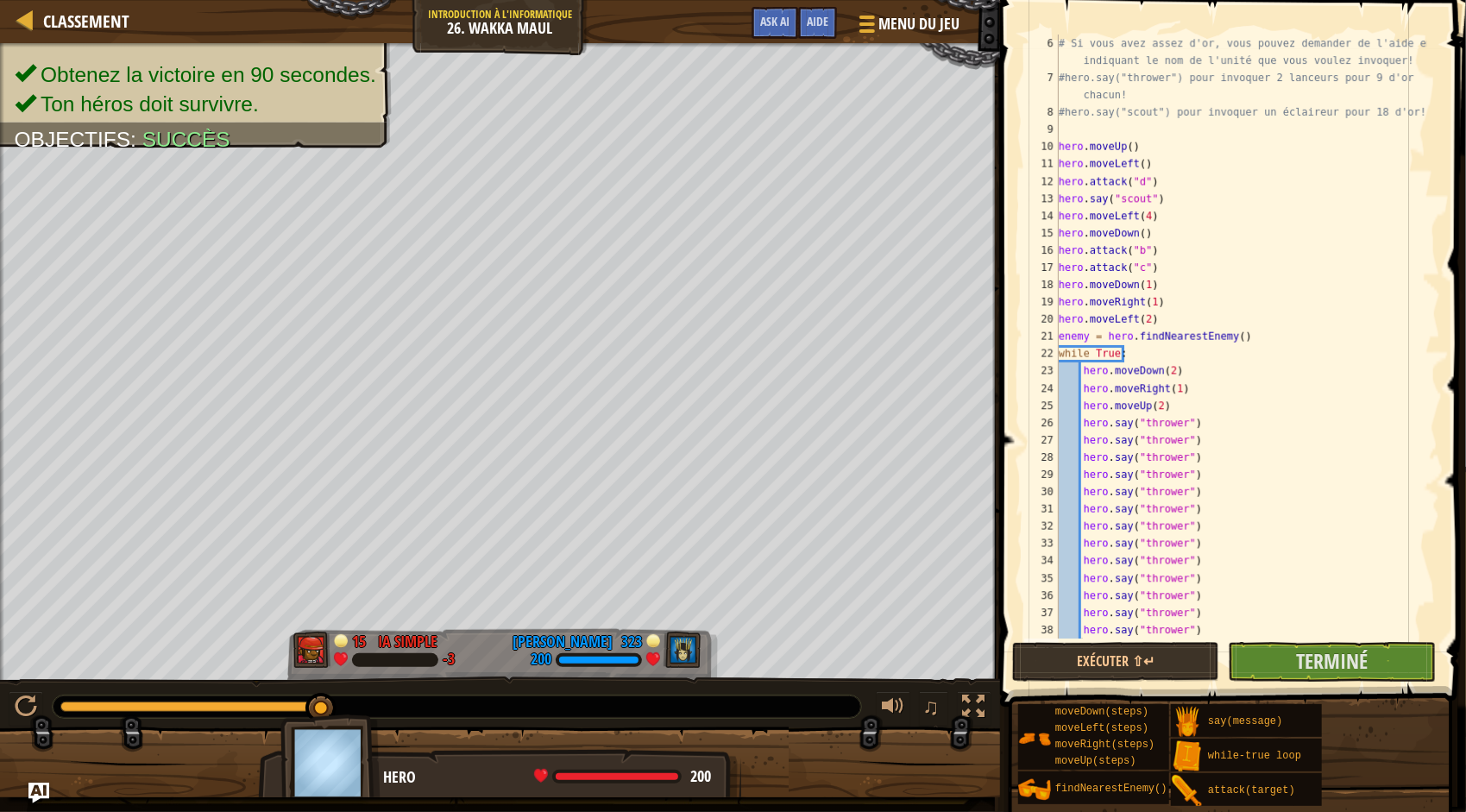
paste textarea "hero.say("thrower")"
type textarea "hero.say("thrower")"
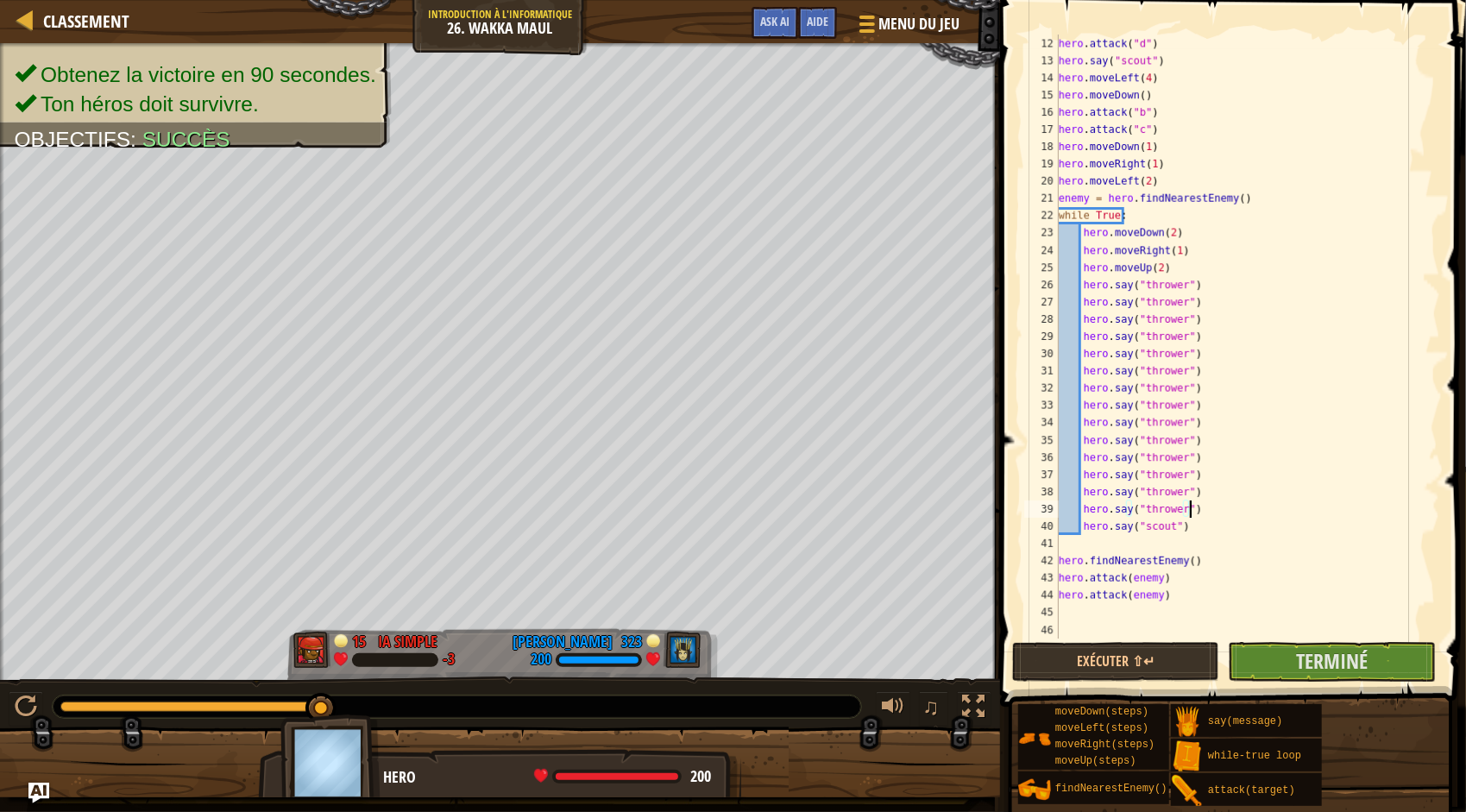
scroll to position [241, 0]
paste textarea "hero.say("thrower")"
type textarea "hero.say("thrower")"
paste textarea "hero.say("thrower")"
type textarea "hero.say("thrower")"
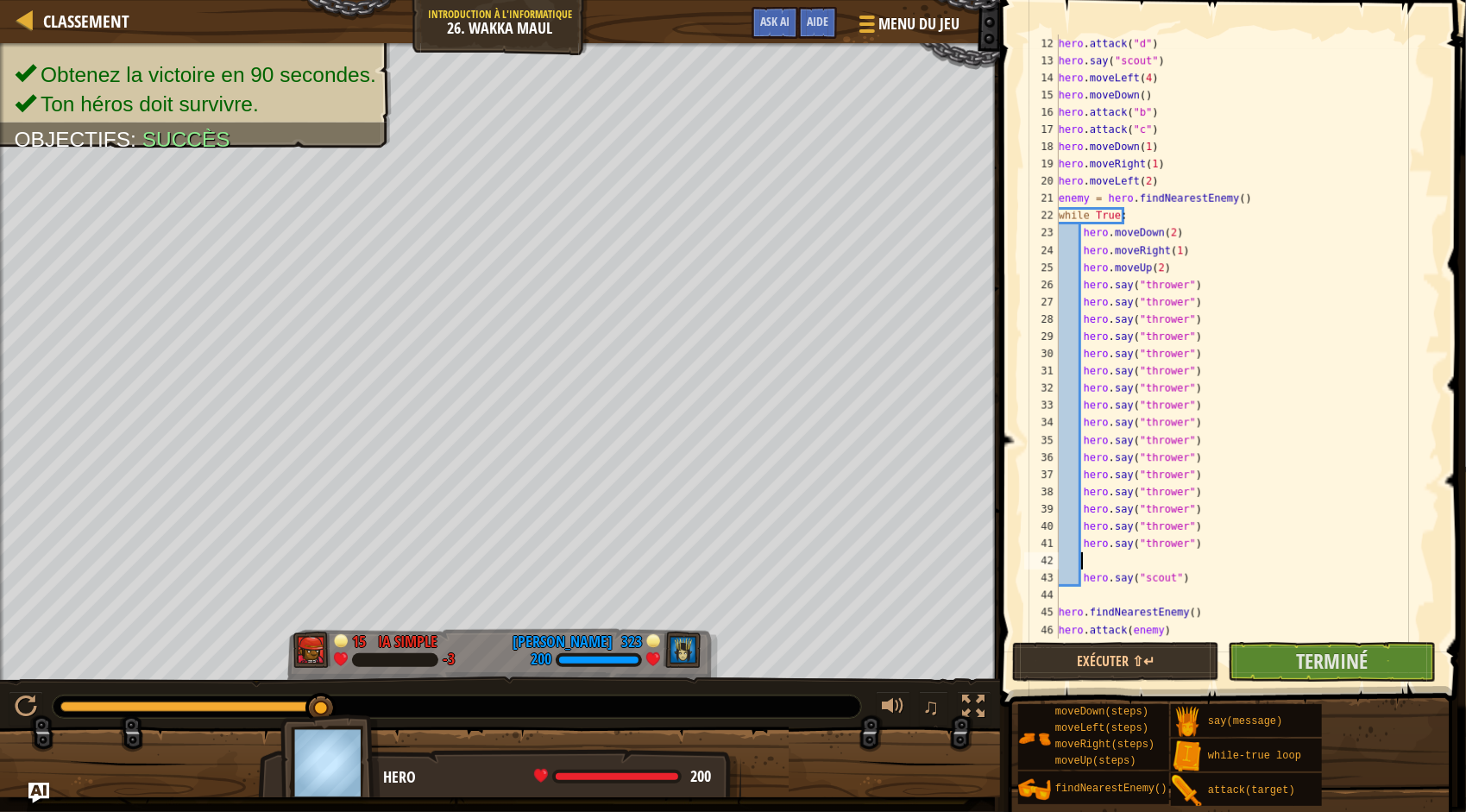
paste textarea "hero.say("thrower")"
type textarea "hero.say("thrower")"
paste textarea "hero.say("thrower")"
type textarea "hero.say("thrower")"
paste textarea "hero.say("thrower")"
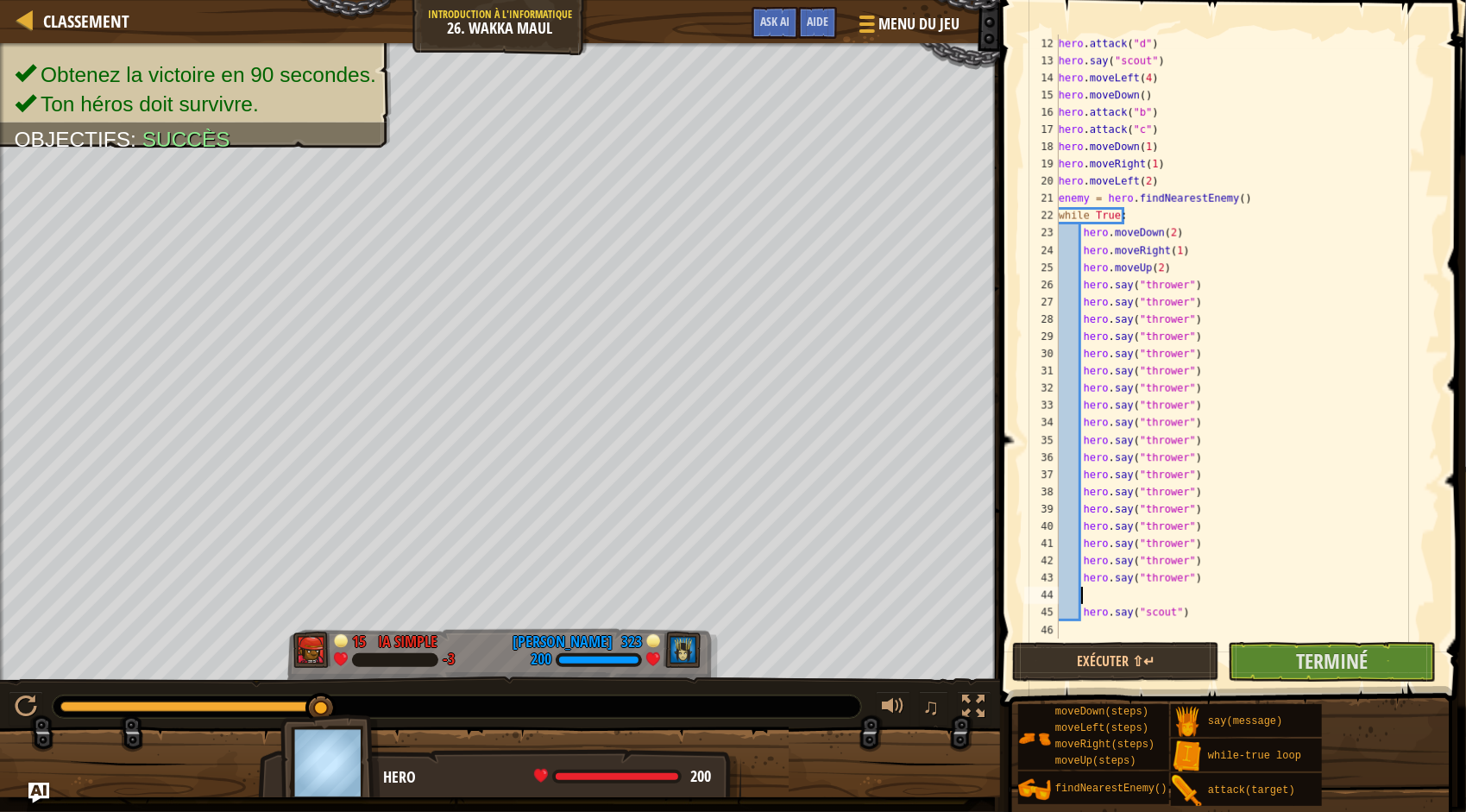
type textarea "hero.say("thrower")"
paste textarea "hero.say("thrower")"
type textarea "hero.say("thrower")"
paste textarea "hero.say("thrower")"
type textarea "hero.say("thrower")"
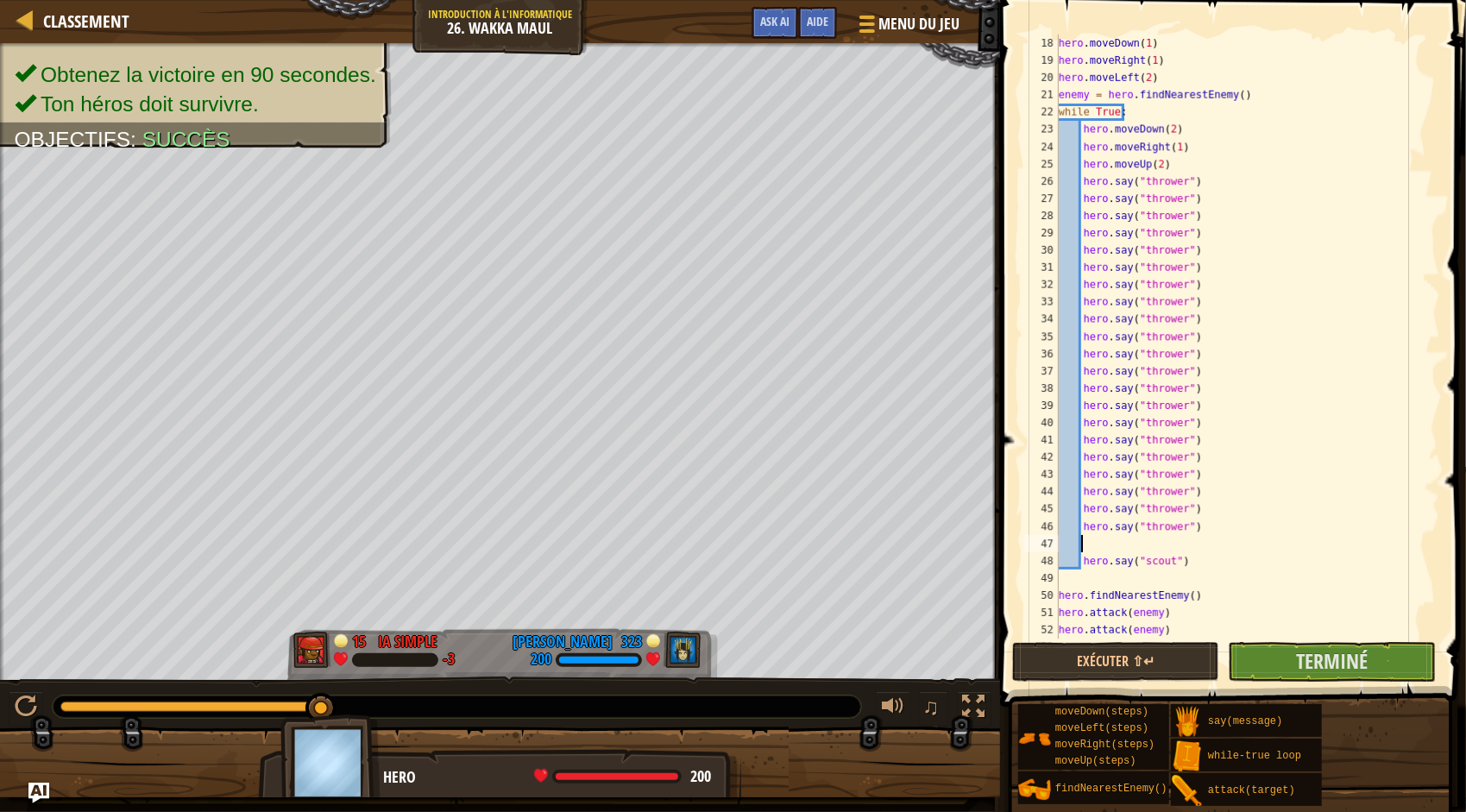
scroll to position [380, 0]
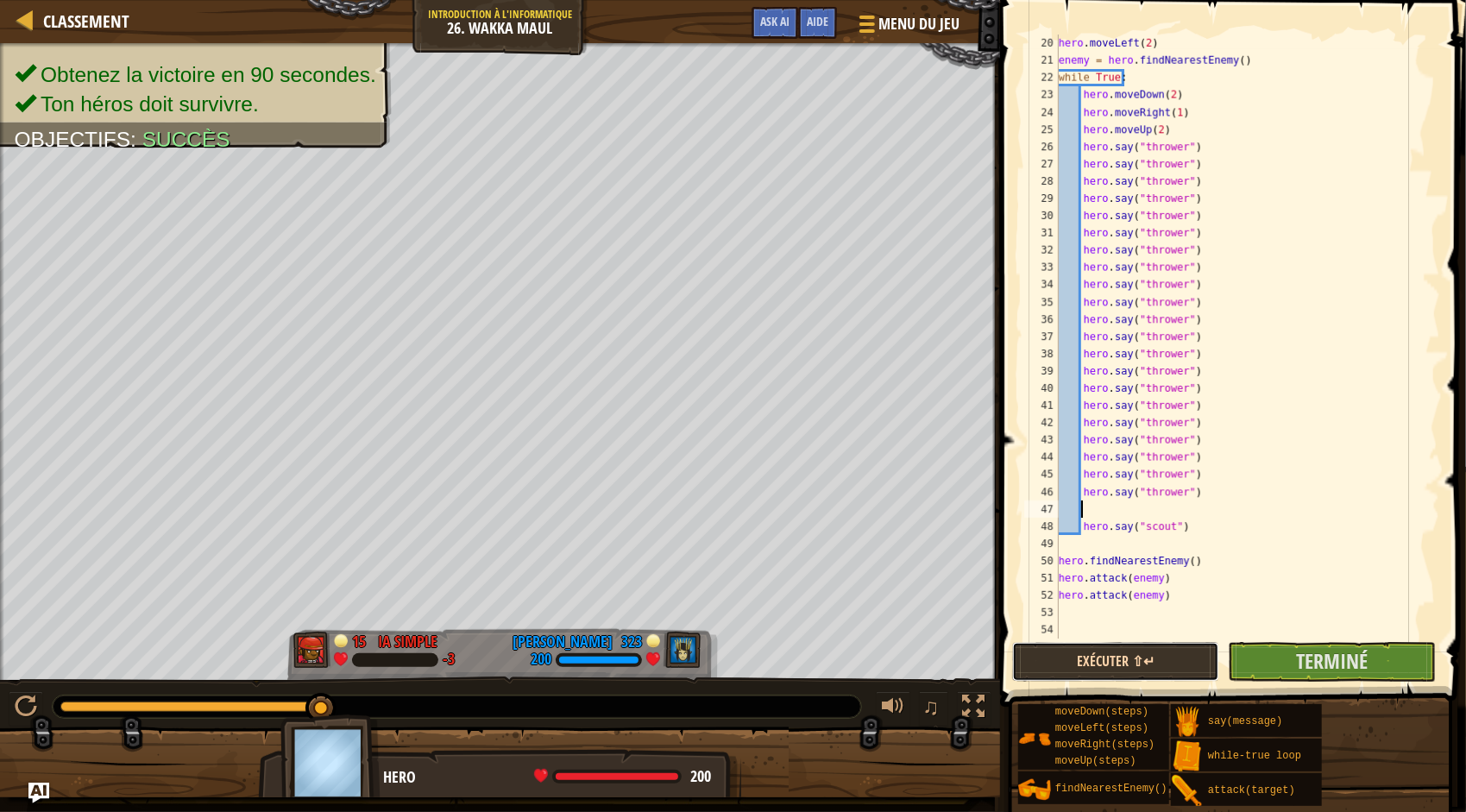
click at [1156, 665] on button "Exécuter ⇧↵" at bounding box center [1116, 662] width 207 height 40
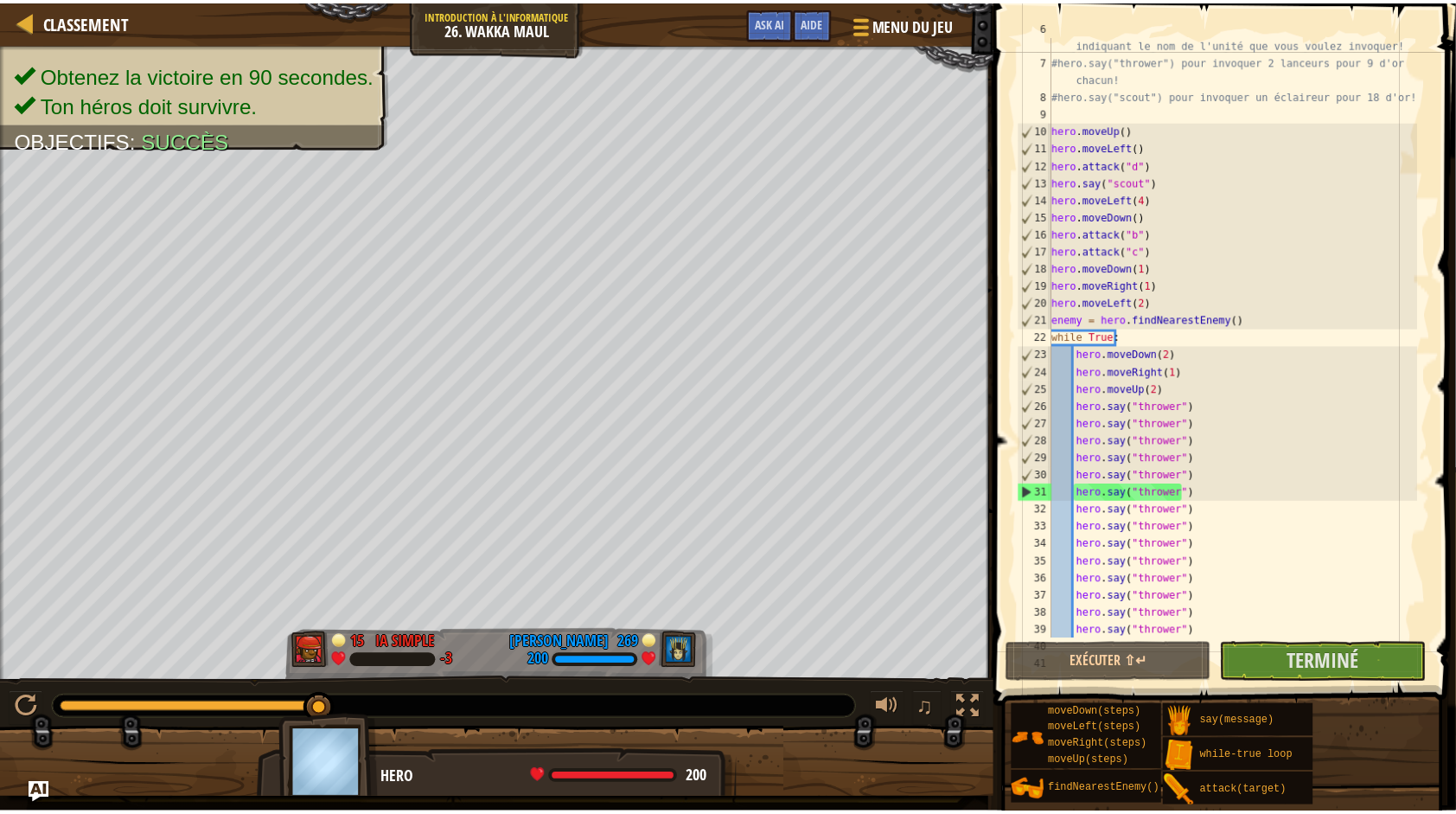
scroll to position [173, 0]
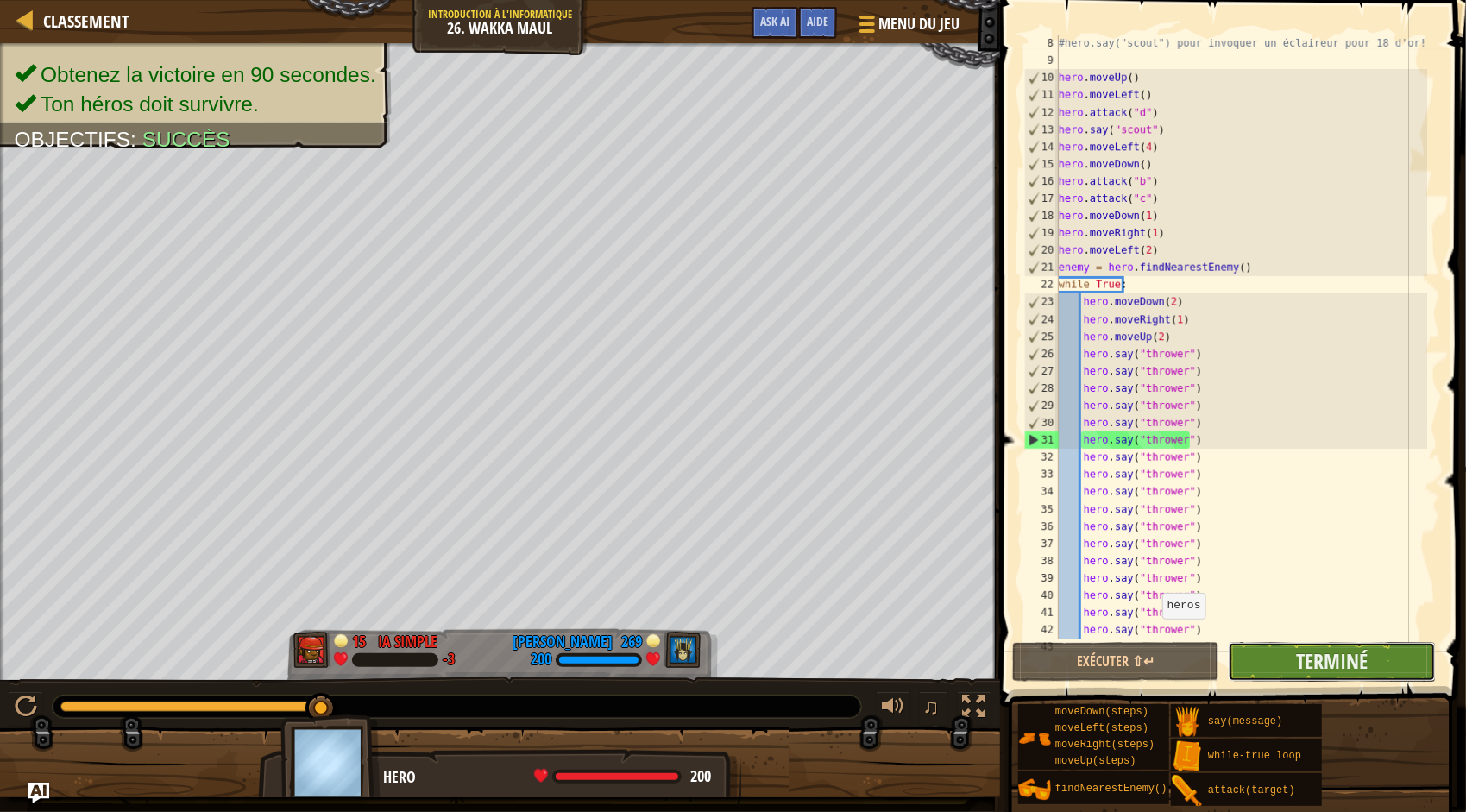
click at [1274, 672] on button "Terminé" at bounding box center [1331, 662] width 207 height 40
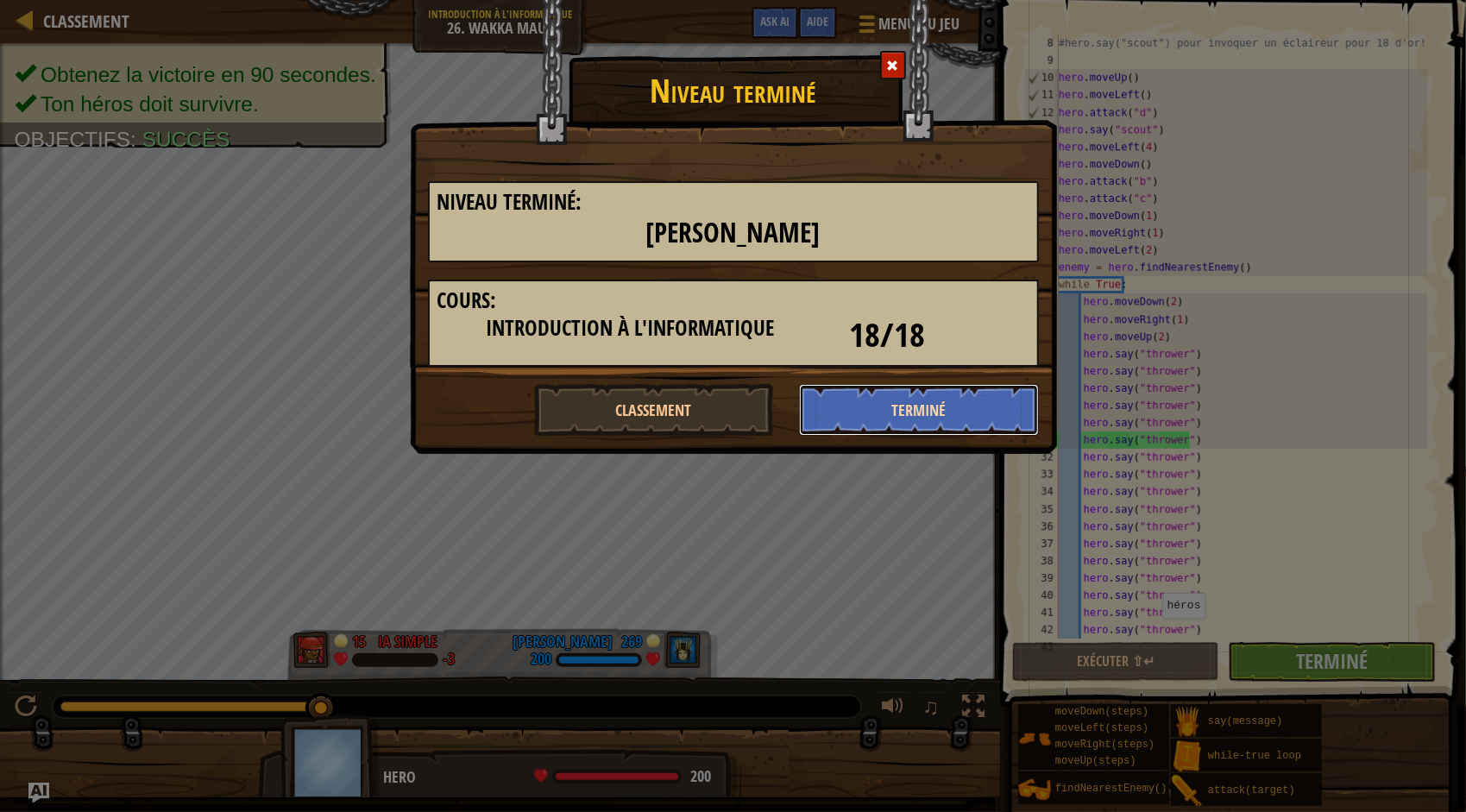
click at [874, 403] on button "Terminé" at bounding box center [919, 409] width 240 height 52
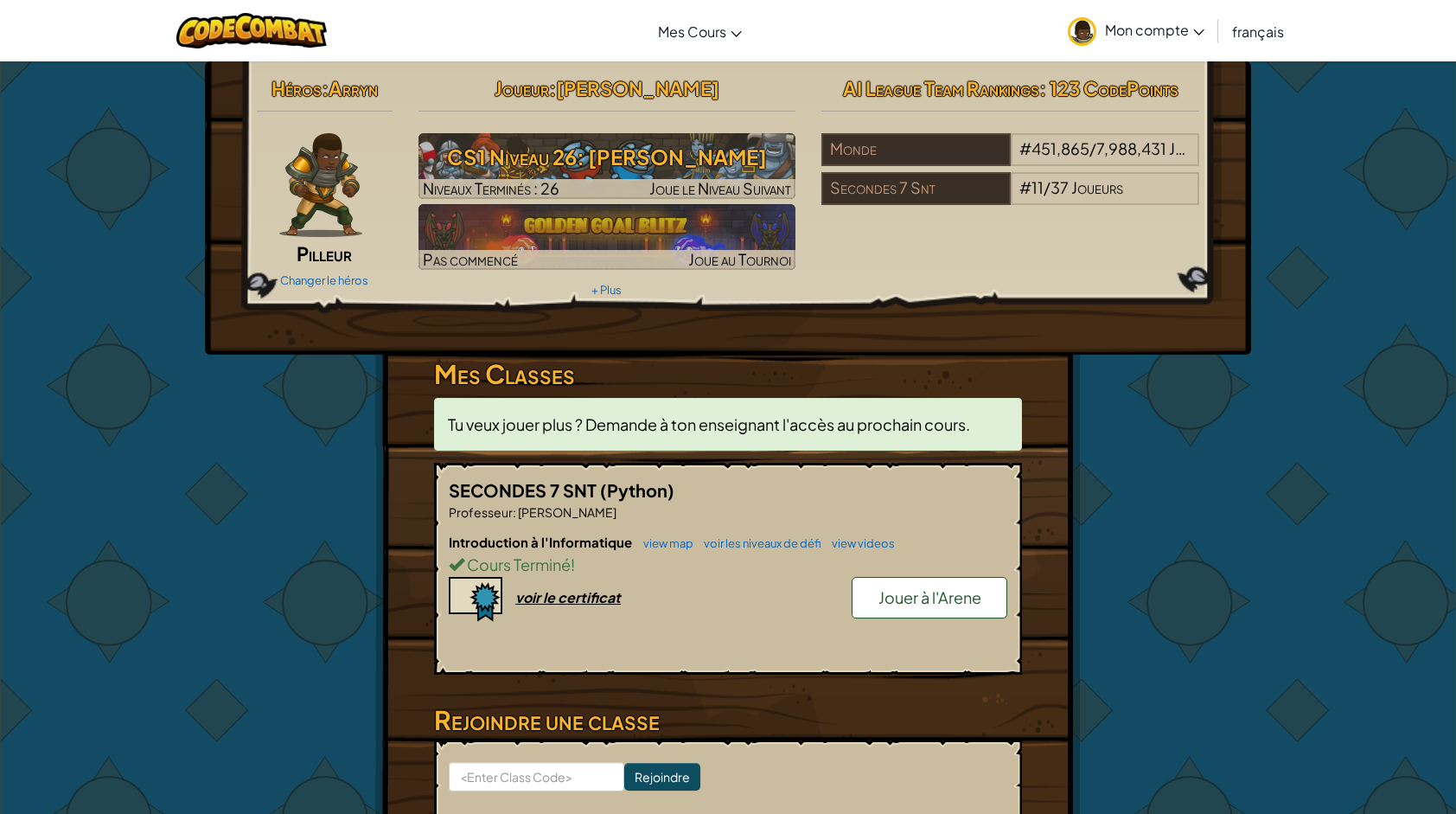
click at [889, 587] on span "Jouer à l'Arene" at bounding box center [930, 597] width 103 height 20
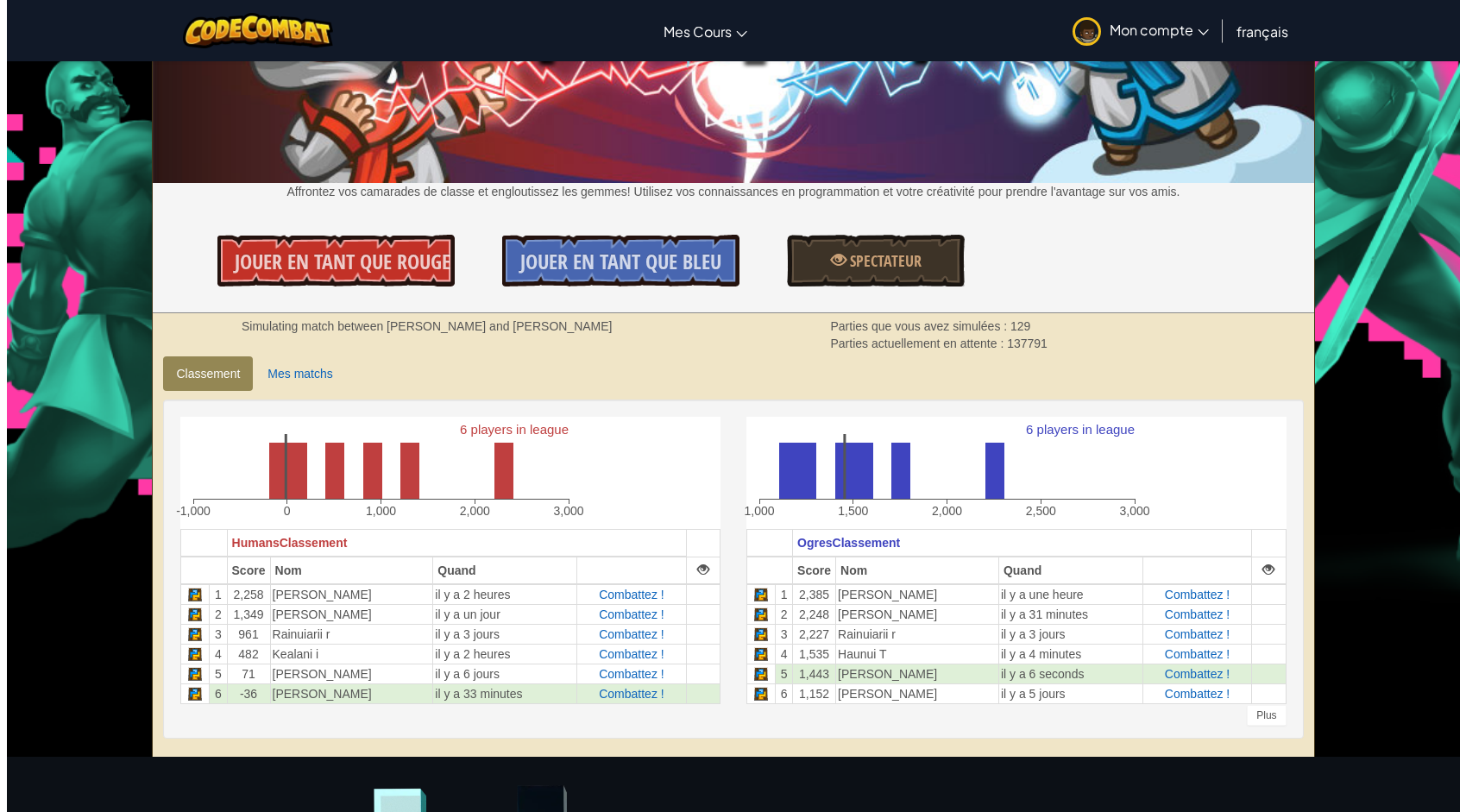
scroll to position [172, 0]
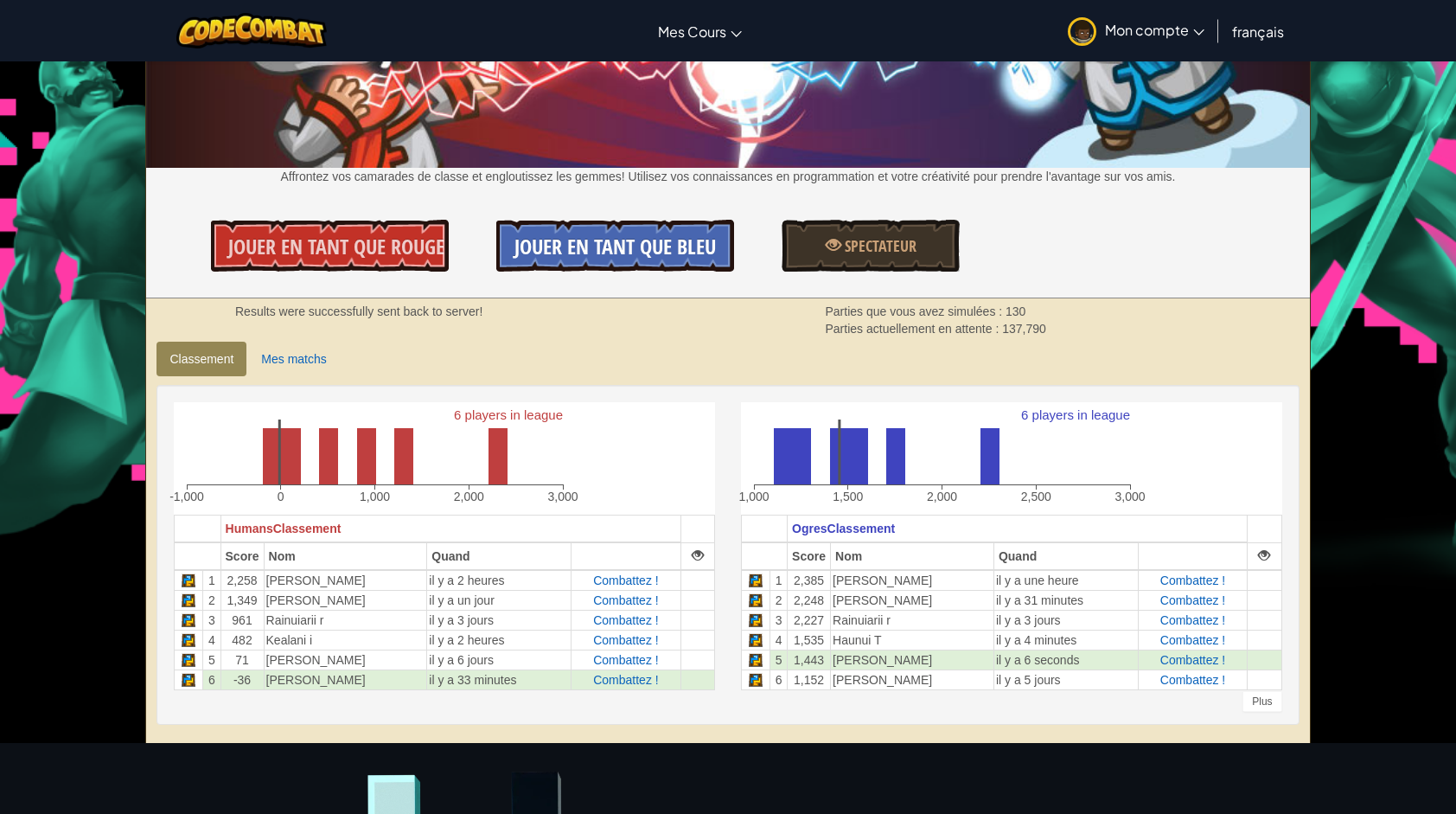
click at [714, 242] on span "Jouer en tant que Bleu" at bounding box center [615, 247] width 202 height 28
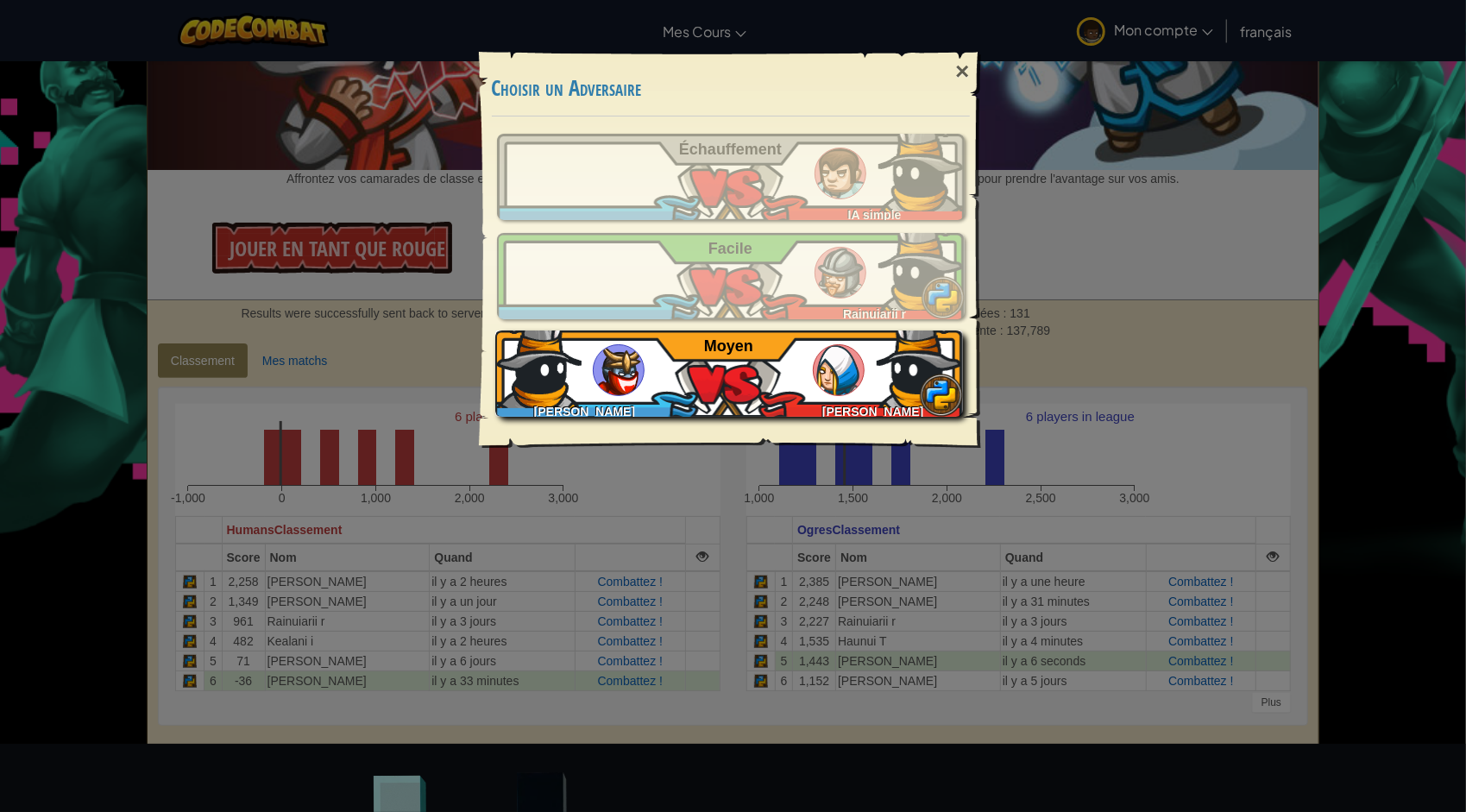
click at [827, 384] on img at bounding box center [839, 371] width 52 height 52
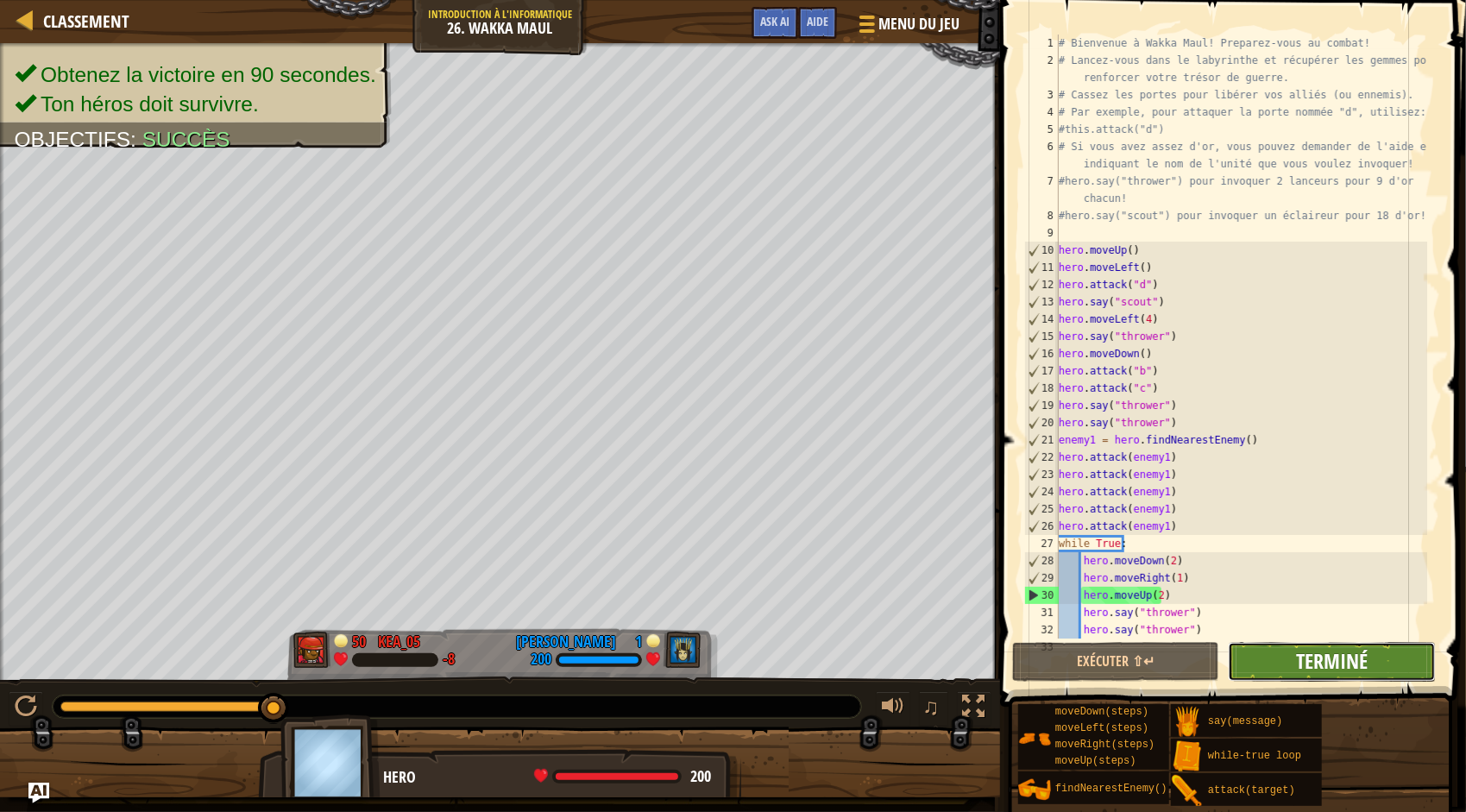
click at [1333, 661] on span "Terminé" at bounding box center [1332, 662] width 72 height 28
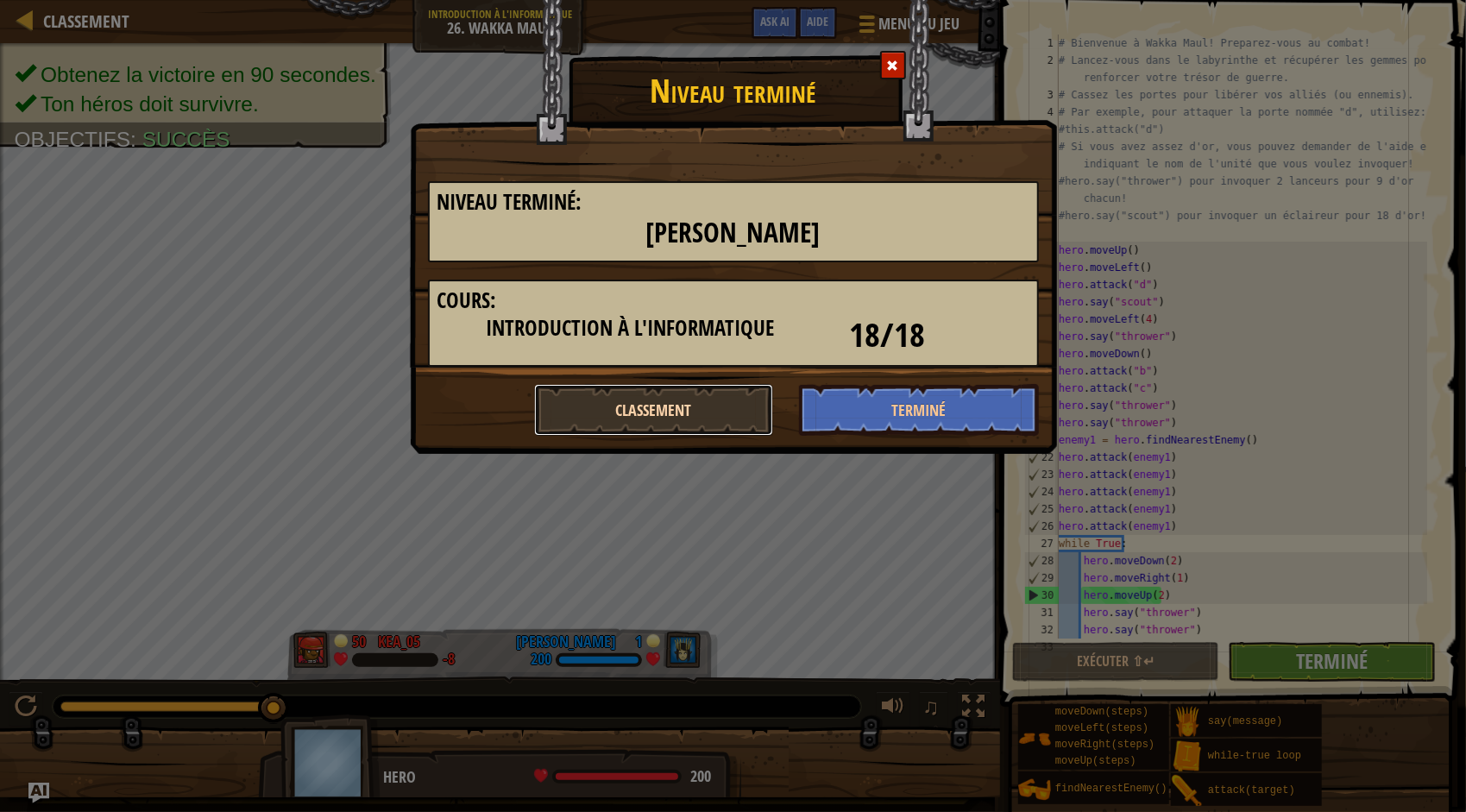
click at [672, 406] on button "Classement" at bounding box center [654, 409] width 240 height 52
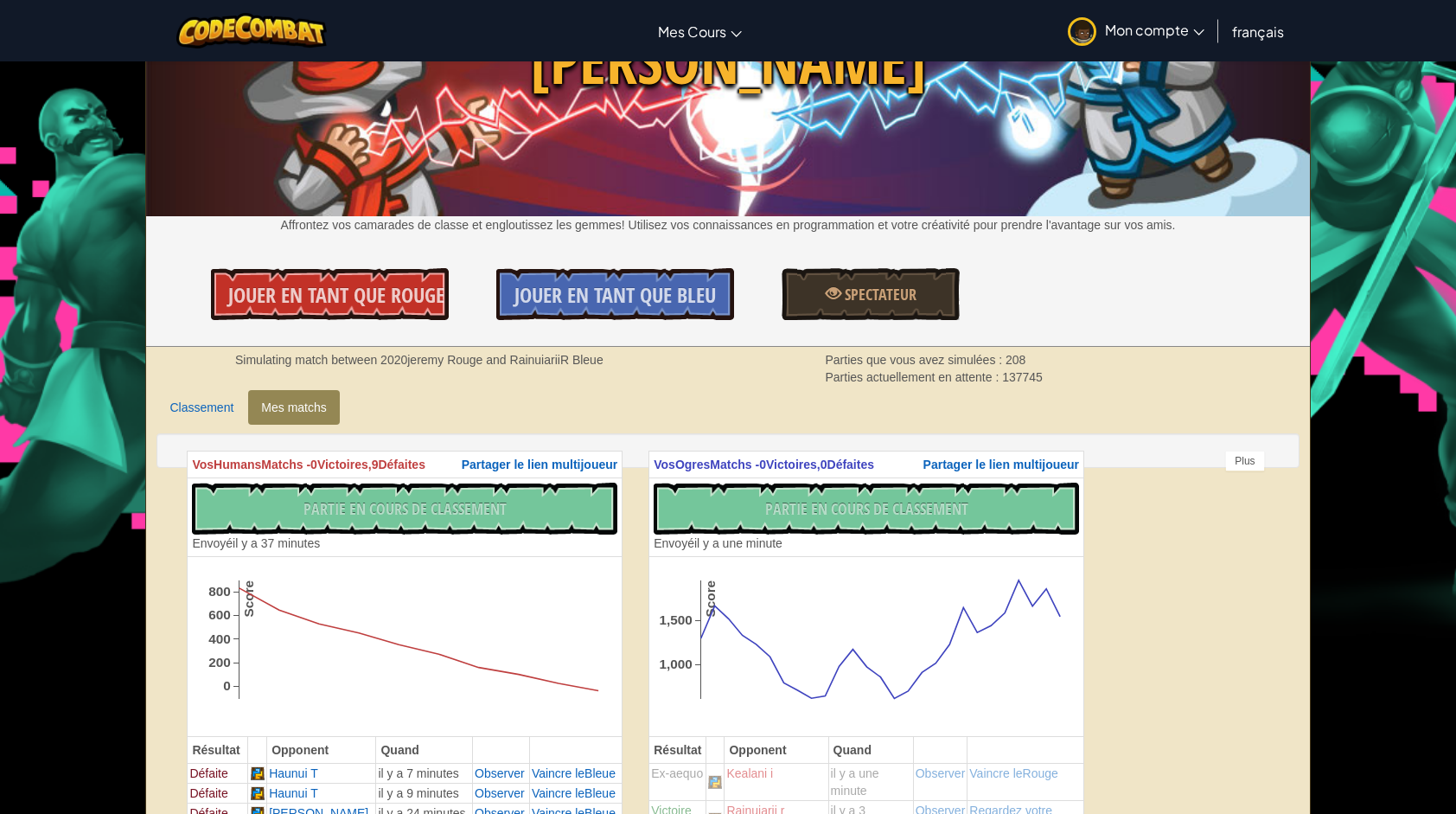
scroll to position [260, 0]
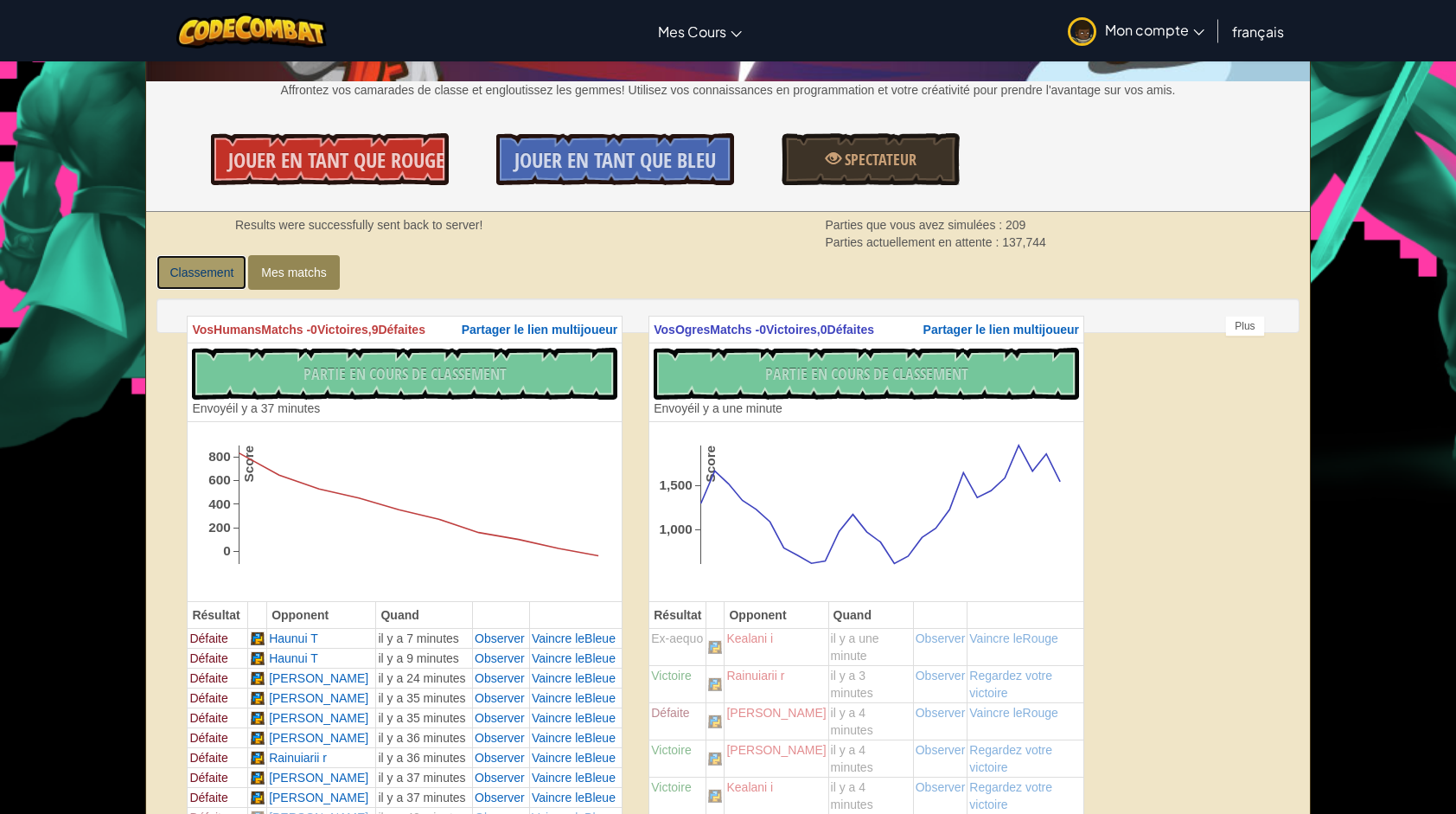
click at [239, 265] on link "Classement" at bounding box center [202, 272] width 90 height 35
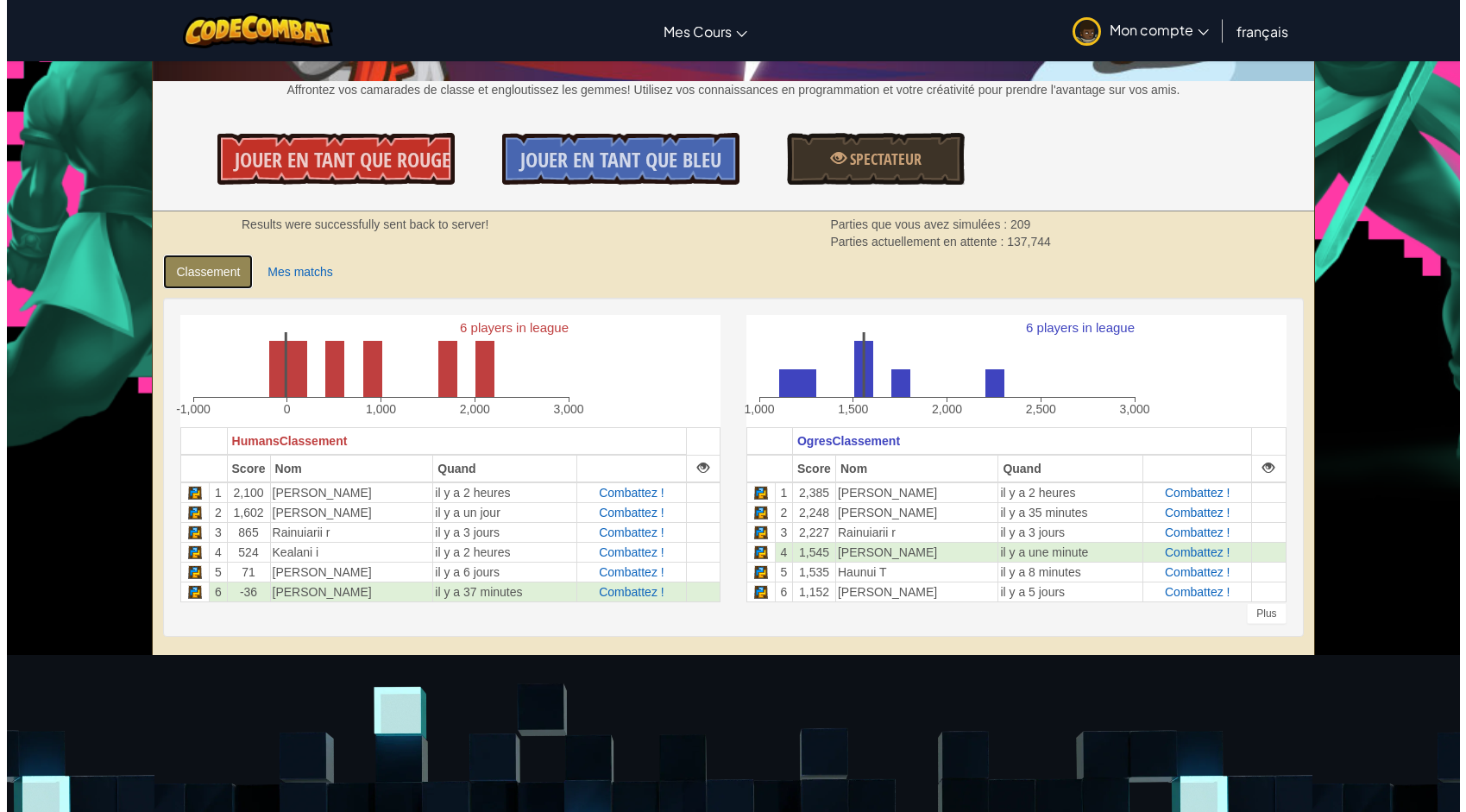
scroll to position [0, 0]
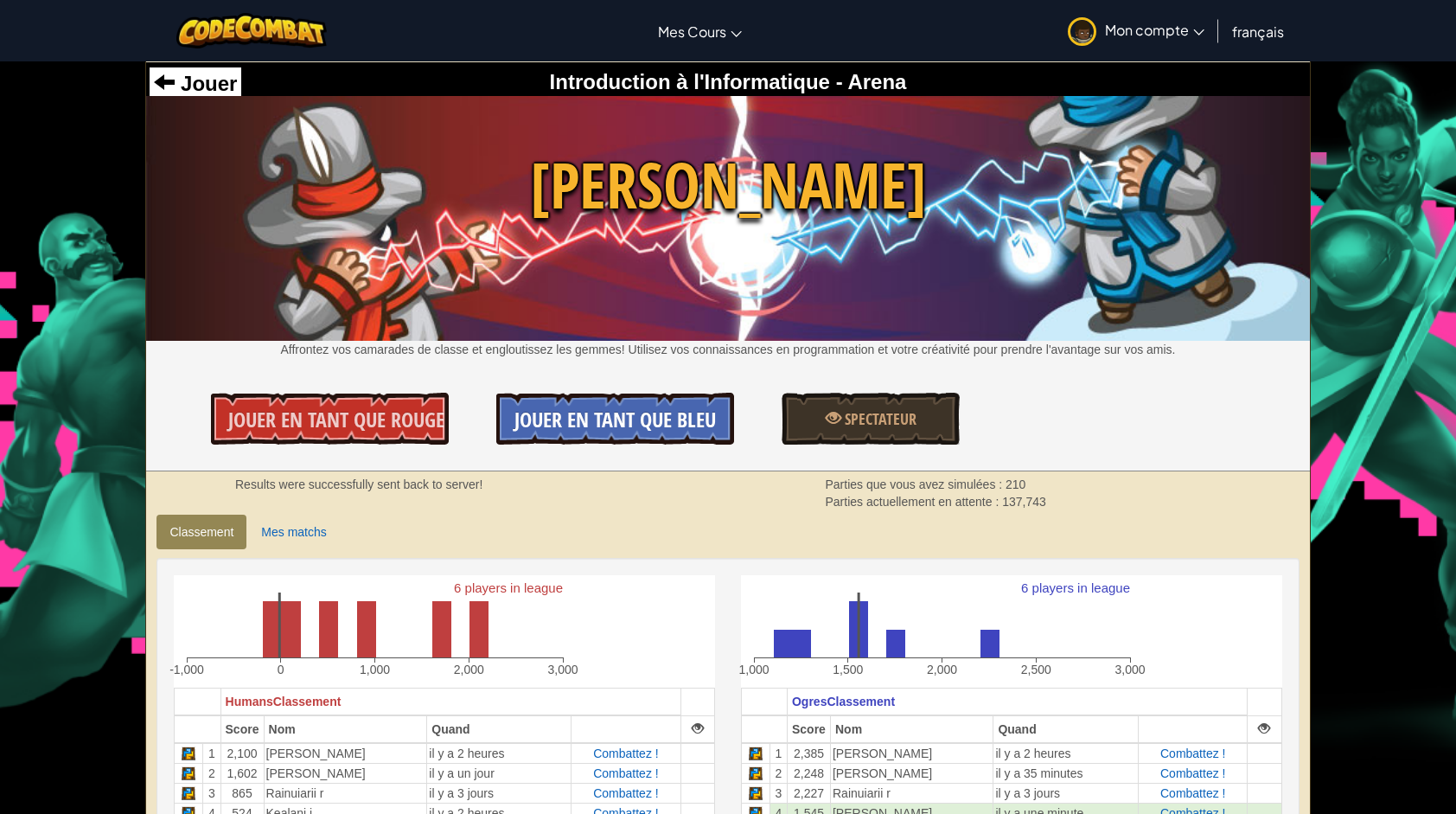
click at [558, 424] on span "Jouer en tant que Bleu" at bounding box center [615, 419] width 202 height 28
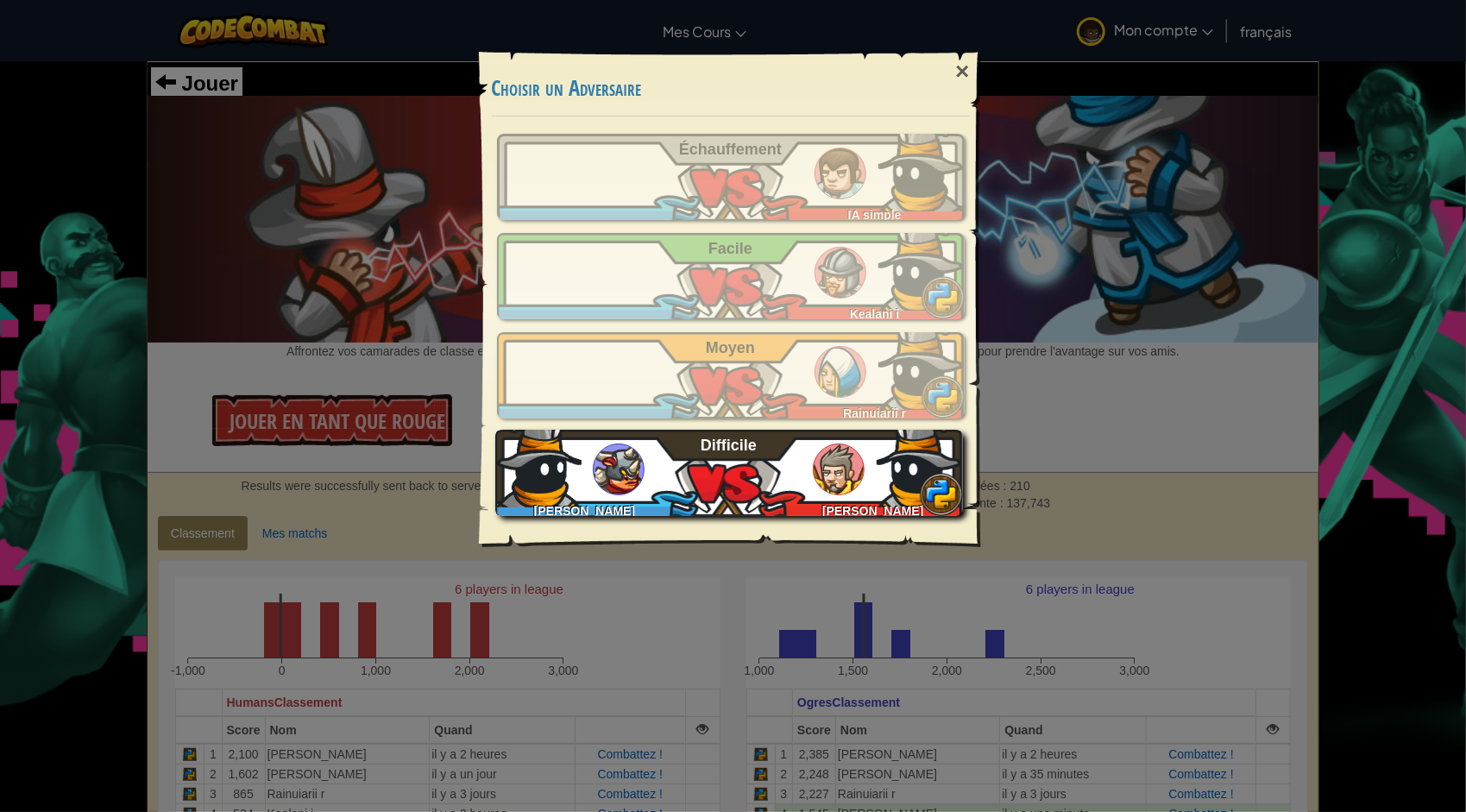
click at [808, 473] on div "Sonny_chs Gwennolé P Difficile" at bounding box center [729, 472] width 467 height 87
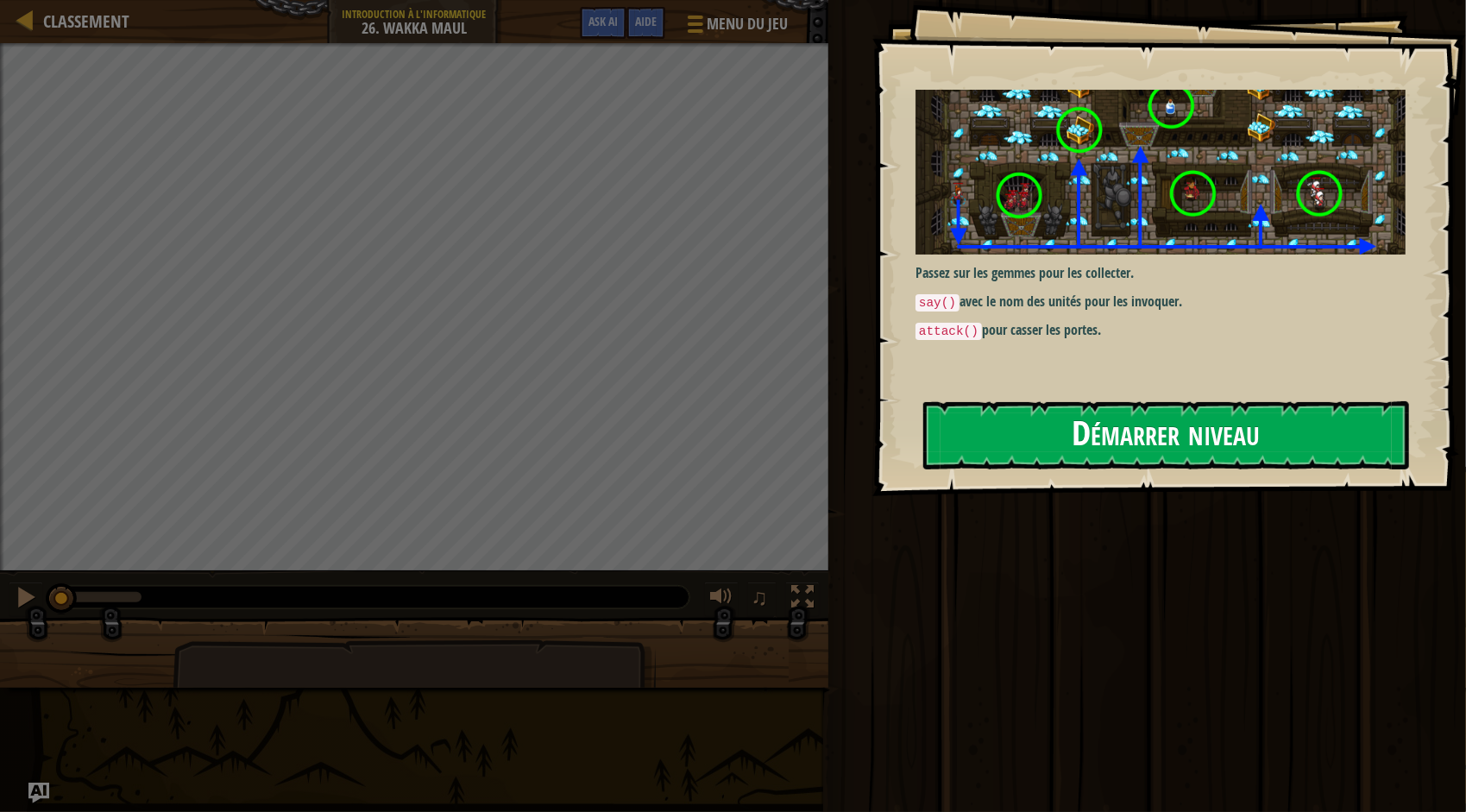
click at [1049, 449] on button "Démarrer niveau" at bounding box center [1167, 435] width 486 height 68
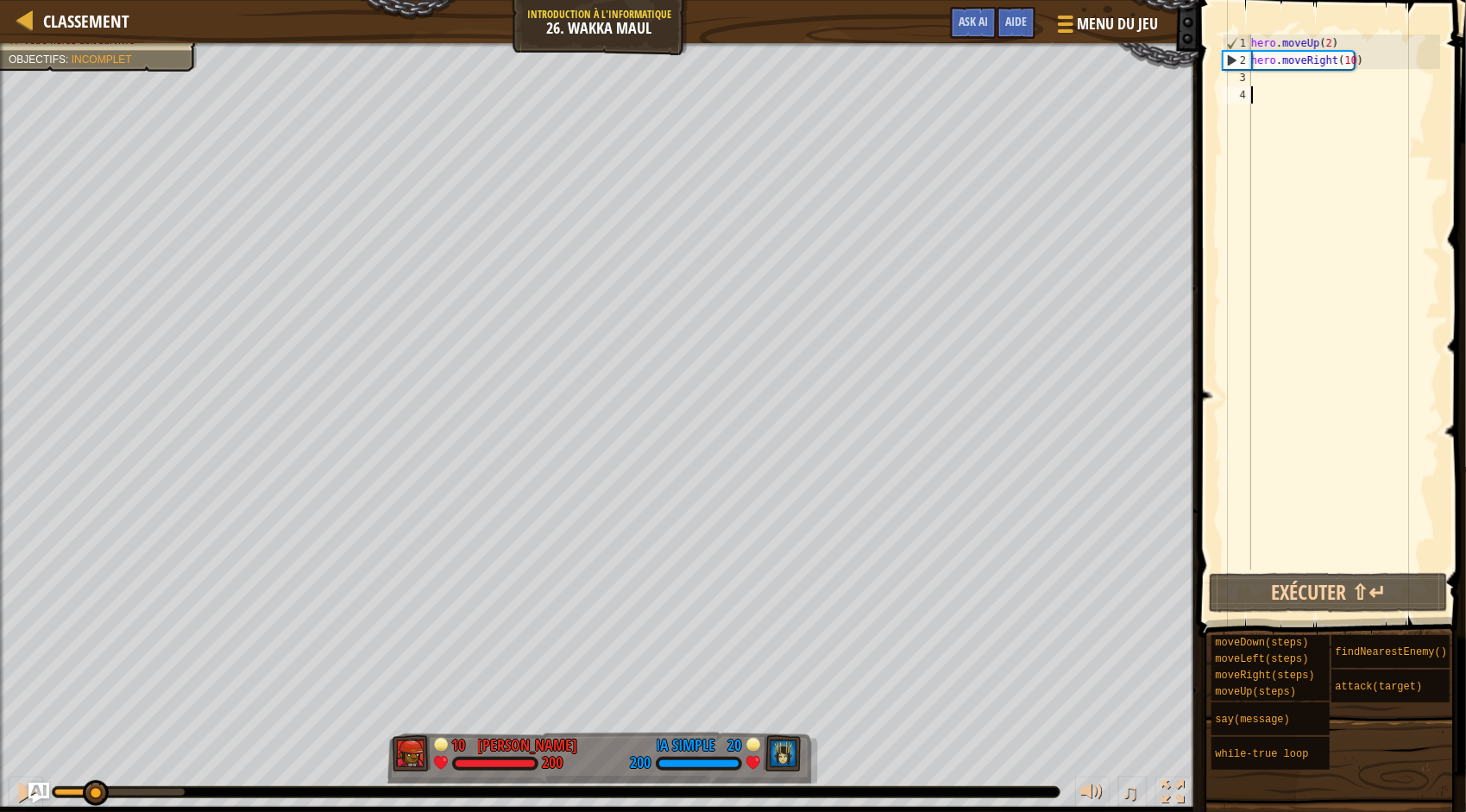
drag, startPoint x: 185, startPoint y: 787, endPoint x: 94, endPoint y: 810, distance: 93.9
click at [94, 810] on div "♫" at bounding box center [599, 788] width 1199 height 52
click at [1351, 57] on div "hero . moveUp ( 2 ) hero . moveRight ( 10 )" at bounding box center [1343, 320] width 192 height 570
click at [1348, 56] on div "hero . moveUp ( 2 ) hero . moveRight ( 10 )" at bounding box center [1343, 320] width 192 height 570
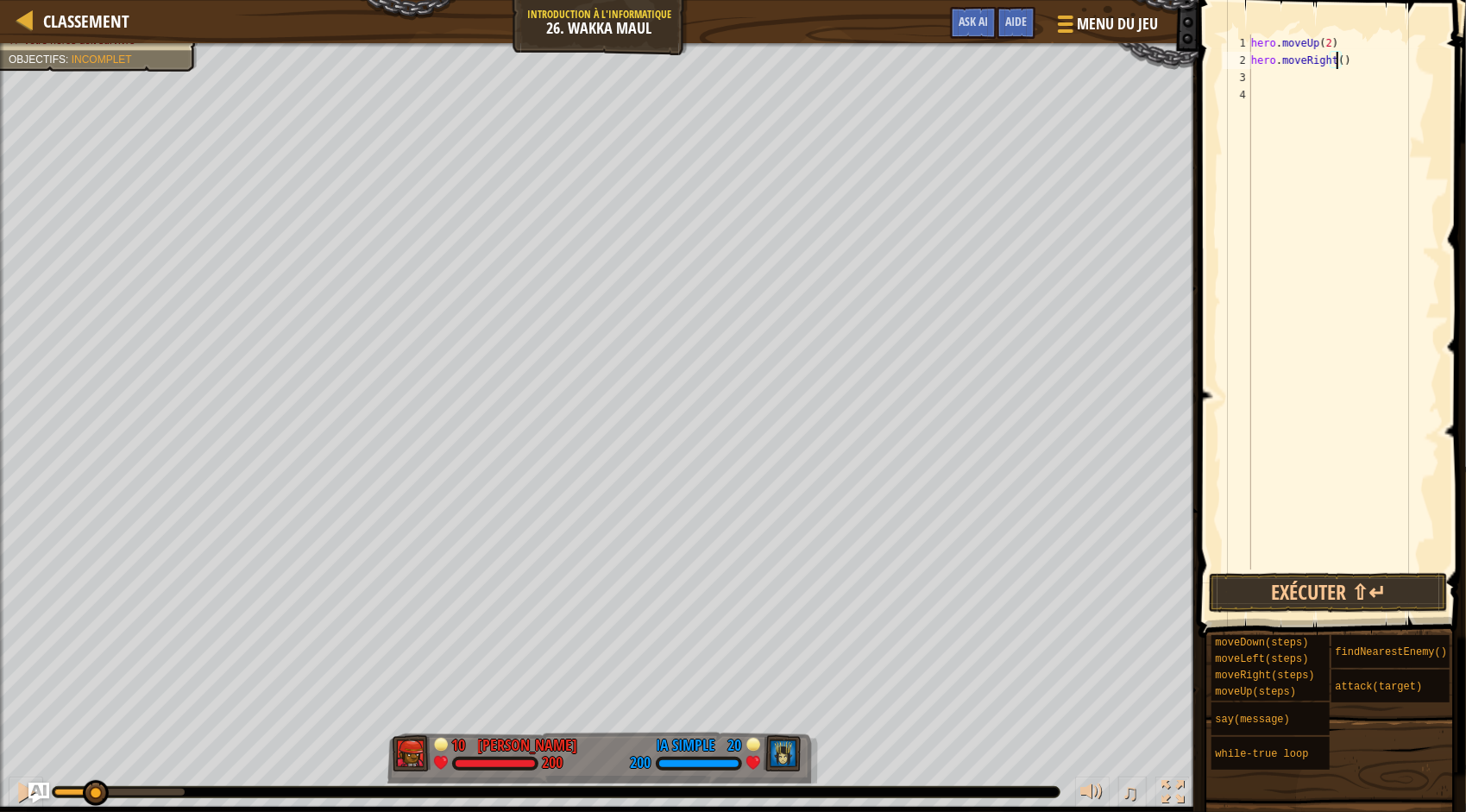
type textarea "hero.moveRight(2)"
click at [1273, 76] on div "hero . moveUp ( 2 ) hero . moveRight ( 2 )" at bounding box center [1343, 320] width 192 height 570
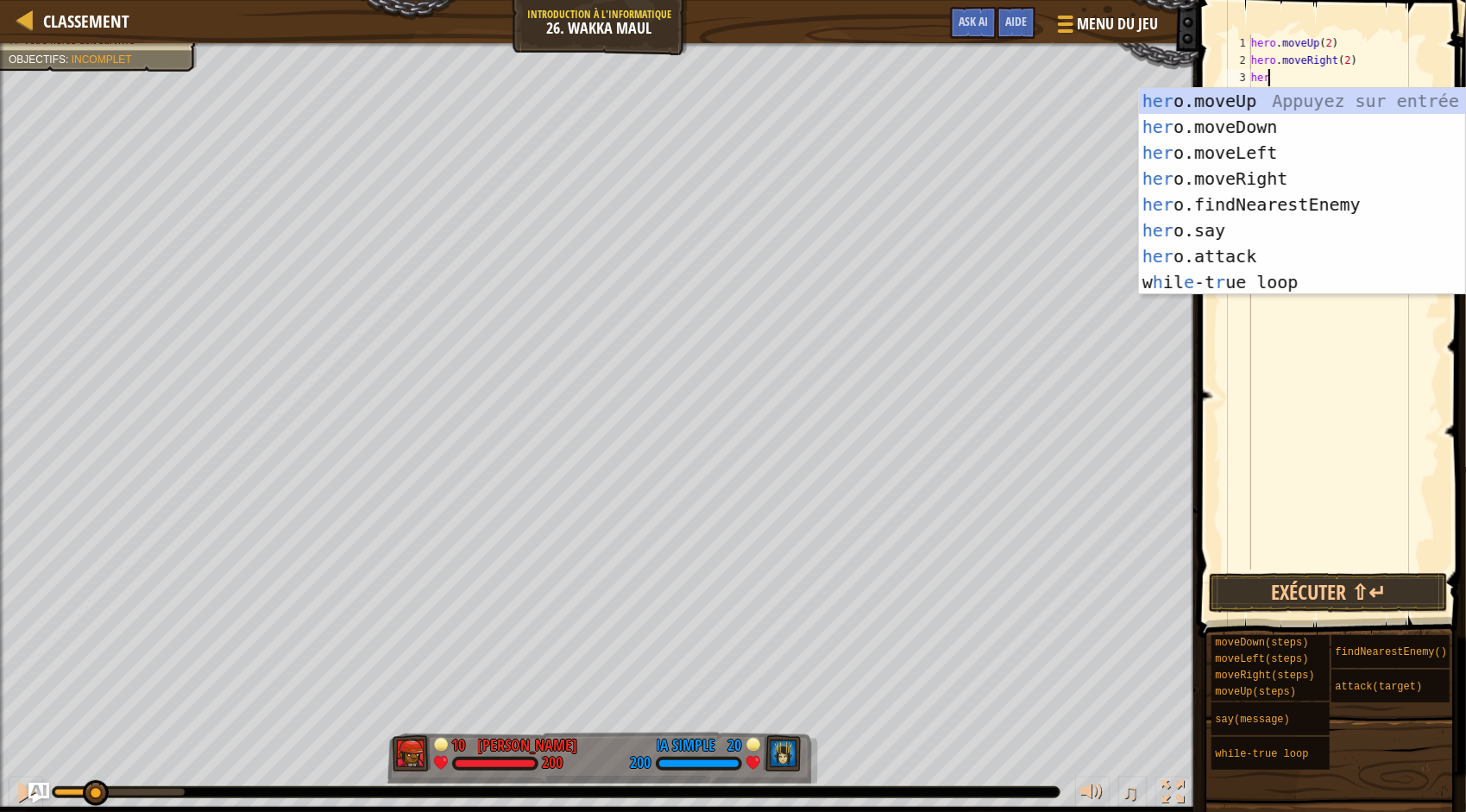
type textarea "hero"
click at [1300, 117] on div "hero .moveUp Appuyez sur entrée hero .moveDown Appuyez sur entrée hero .moveLef…" at bounding box center [1303, 217] width 327 height 259
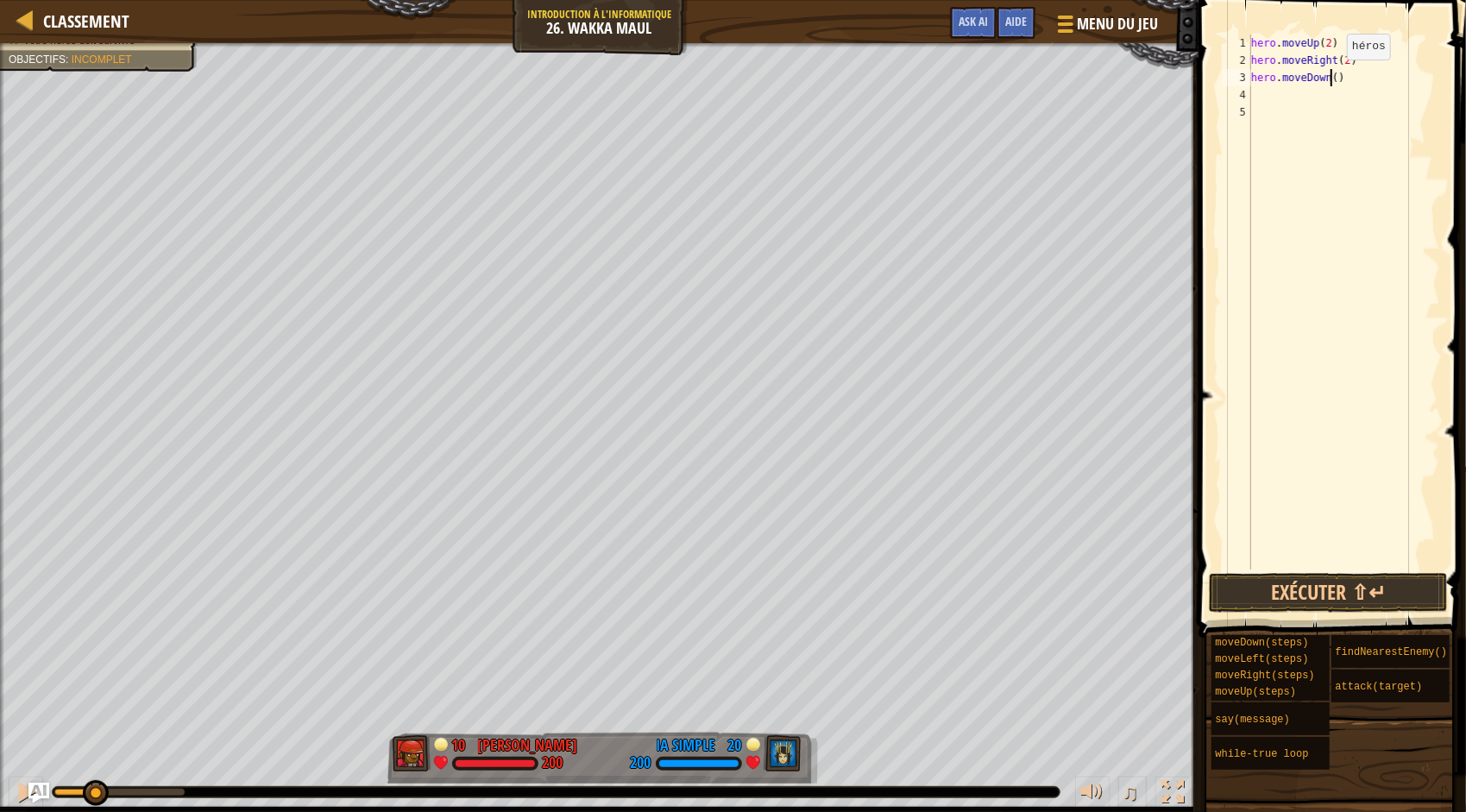
click at [1332, 76] on div "hero . moveUp ( 2 ) hero . moveRight ( 2 ) hero . moveDown ( )" at bounding box center [1343, 320] width 192 height 570
click at [1379, 59] on div "hero . moveUp ( 2 ) hero . moveRight ( 2 ) hero . moveDown ( 3 )" at bounding box center [1343, 320] width 192 height 570
type textarea "hero.moveRight(2)"
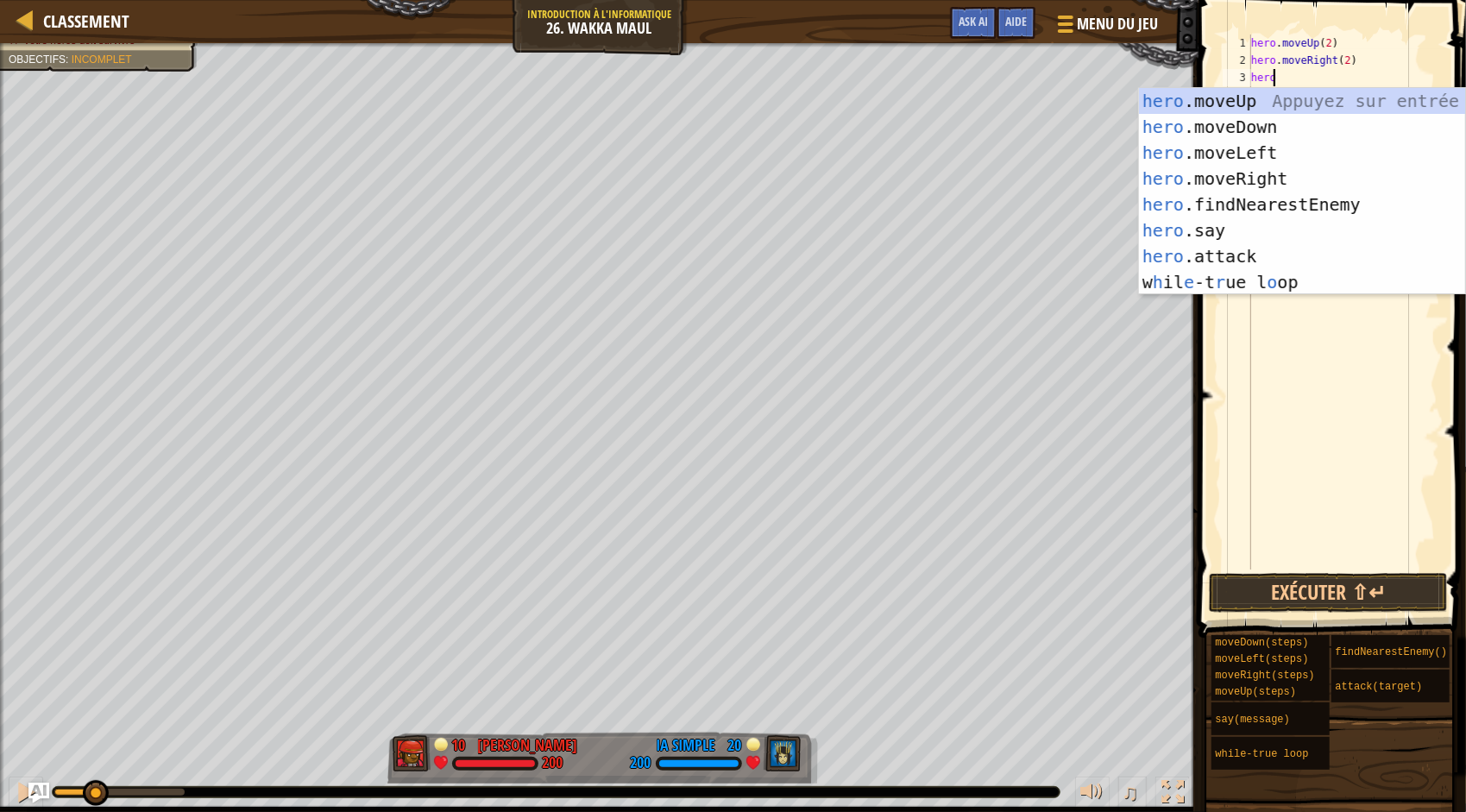
scroll to position [8, 1]
click at [1282, 224] on div "hero .moveUp Appuyez sur entrée hero .moveDown Appuyez sur entrée hero .moveLef…" at bounding box center [1303, 217] width 327 height 259
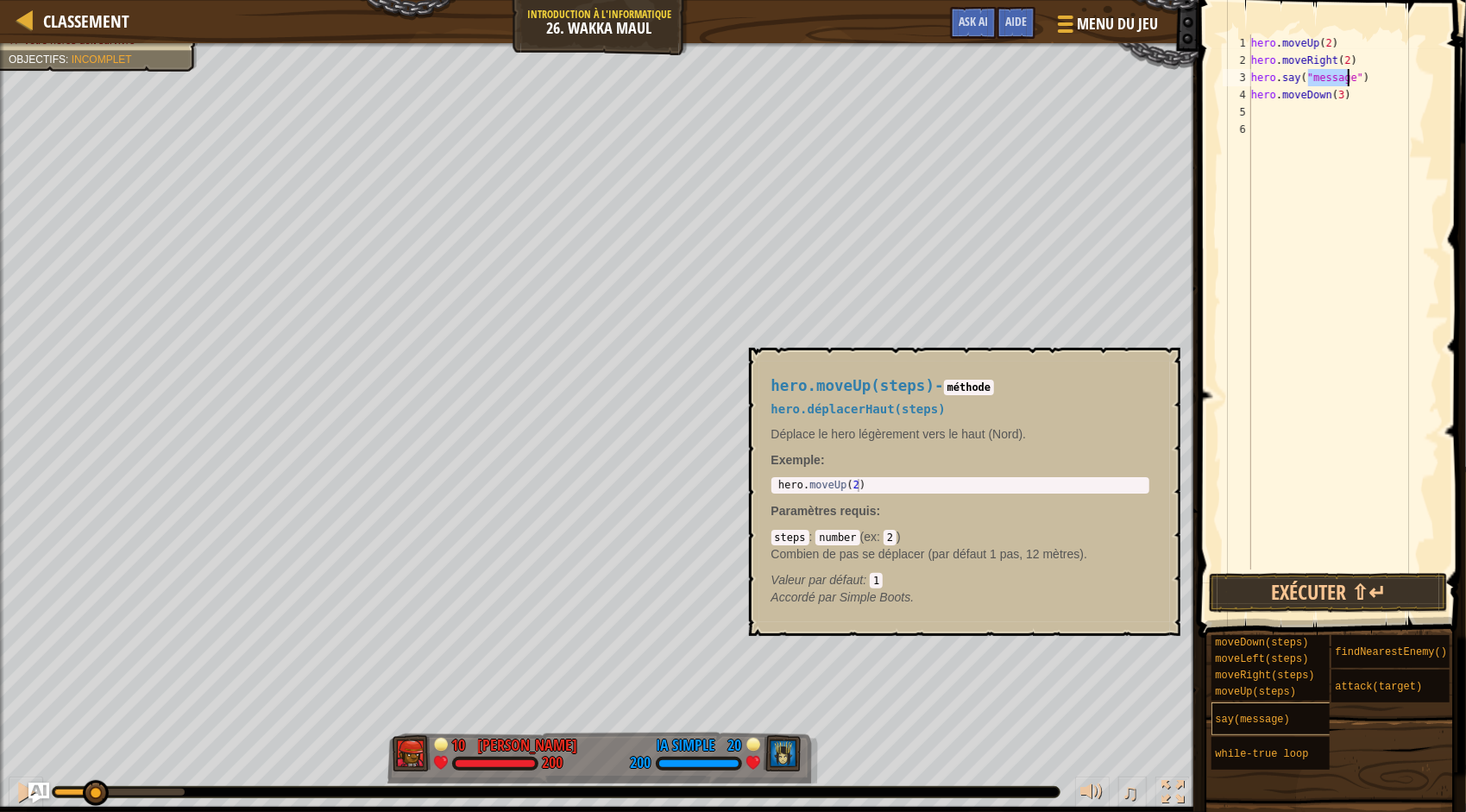
scroll to position [13, 0]
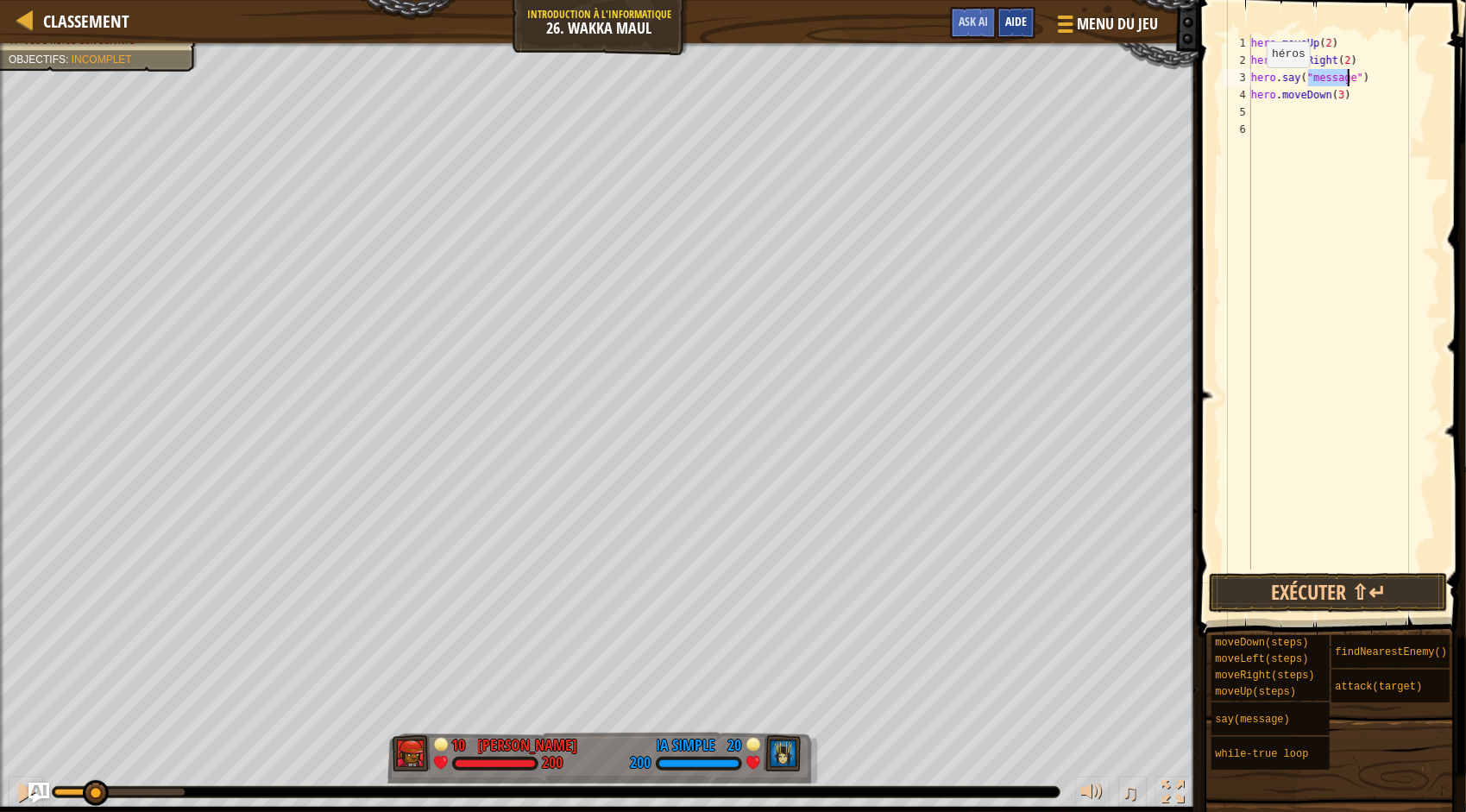
type textarea "hero.say("message")"
click at [1002, 18] on div "Aide" at bounding box center [1016, 23] width 39 height 32
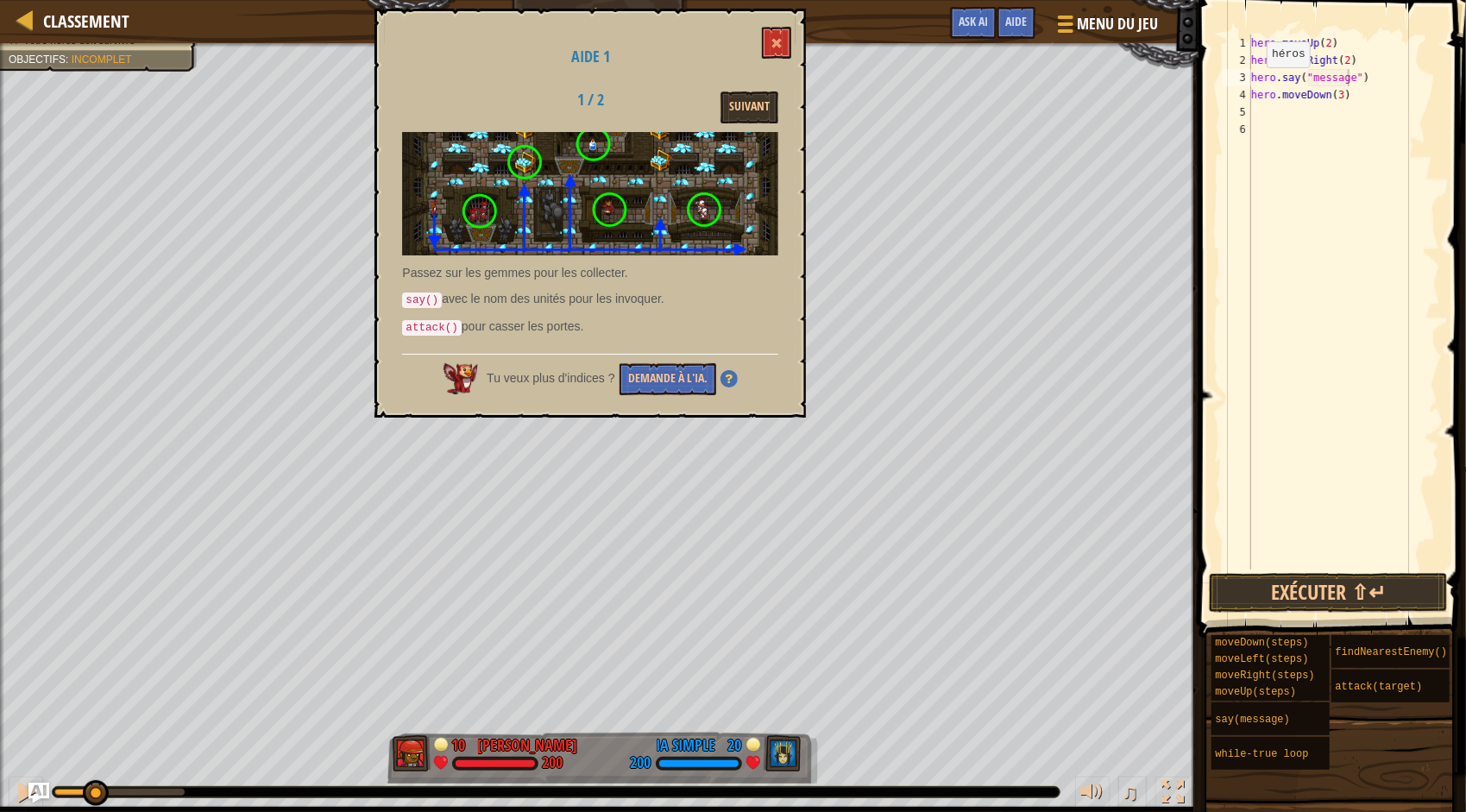
click at [732, 371] on img at bounding box center [729, 379] width 17 height 17
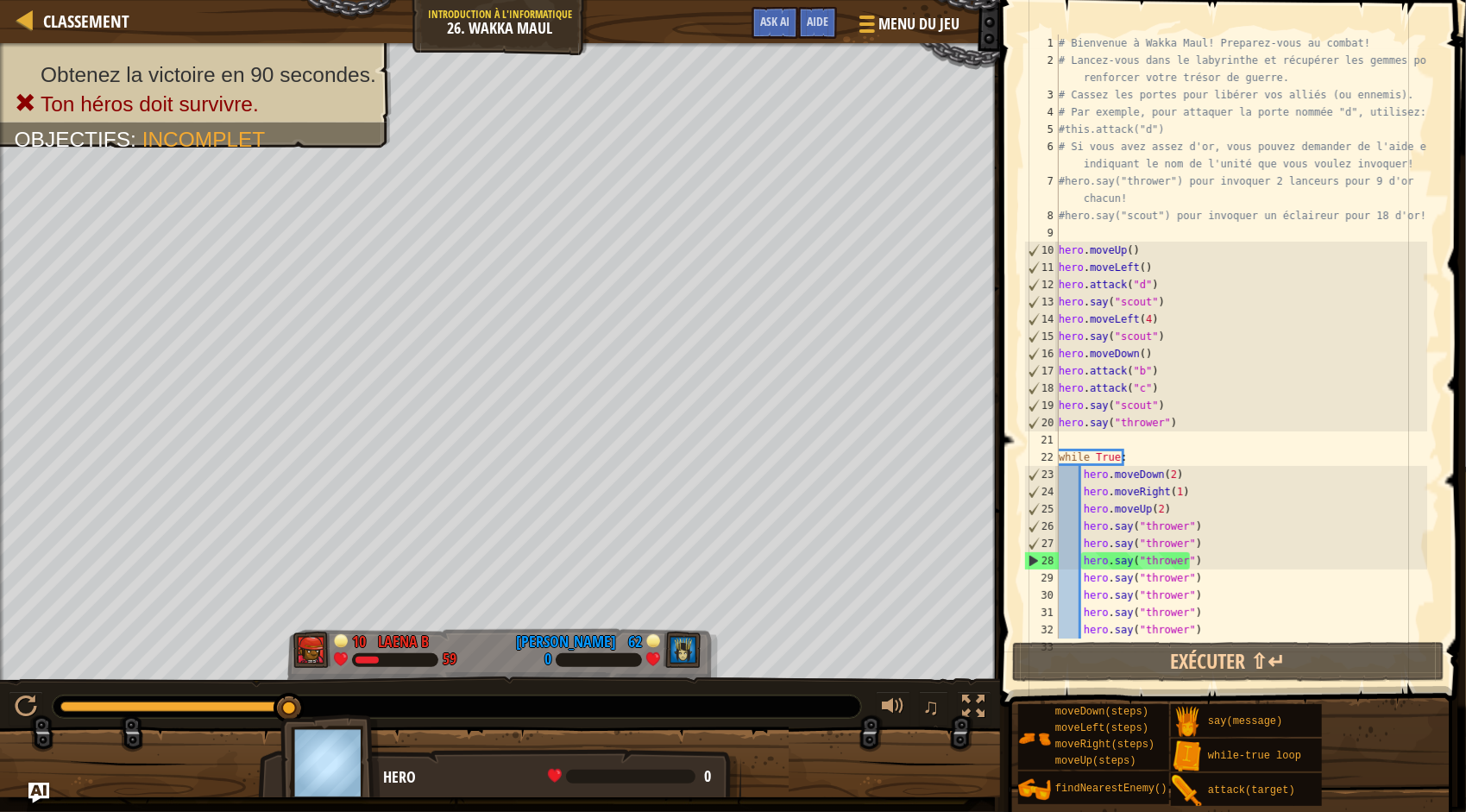
drag, startPoint x: 107, startPoint y: 709, endPoint x: 751, endPoint y: 685, distance: 644.4
click at [715, 692] on div "♫" at bounding box center [500, 702] width 1001 height 52
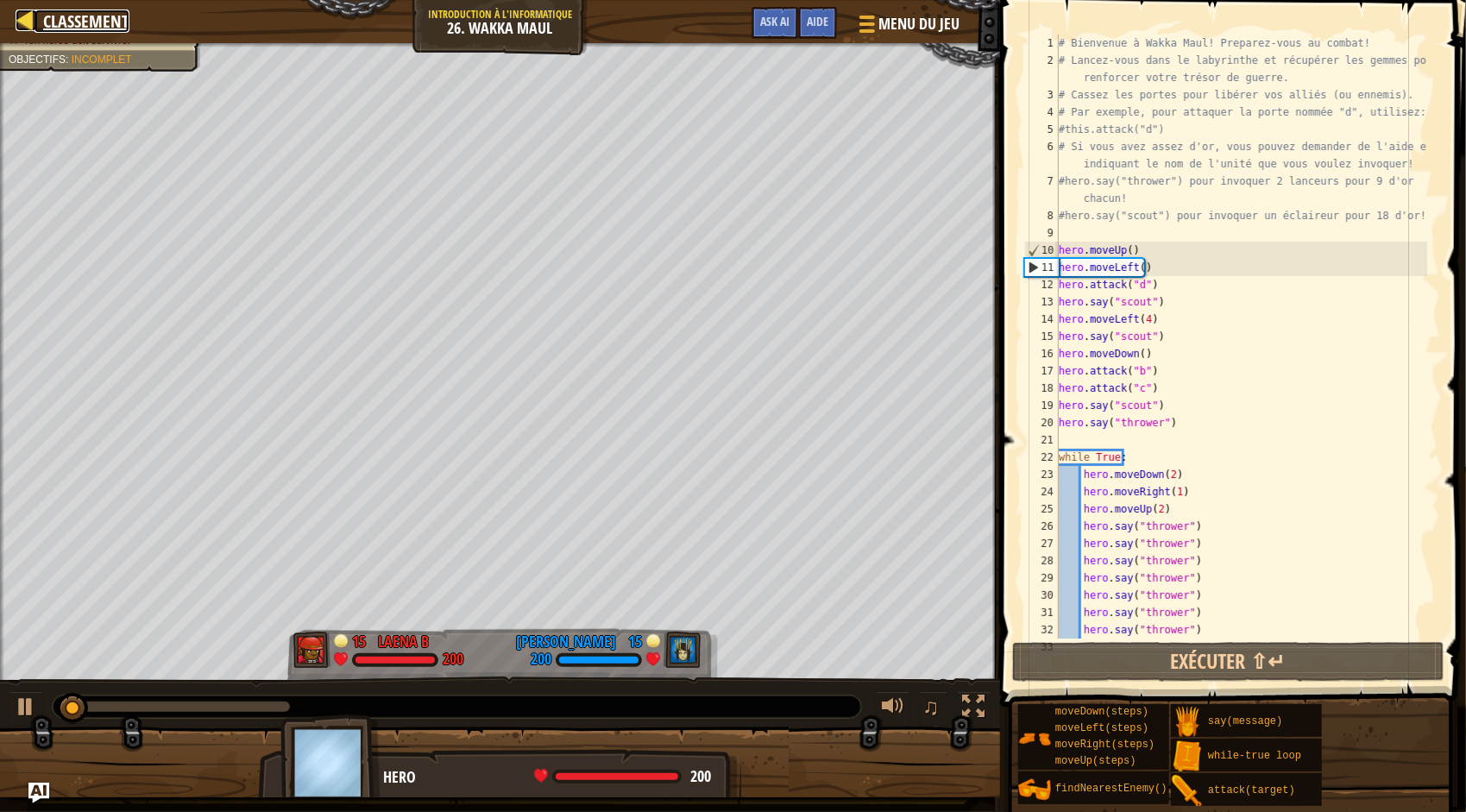
click at [23, 23] on div at bounding box center [27, 21] width 22 height 22
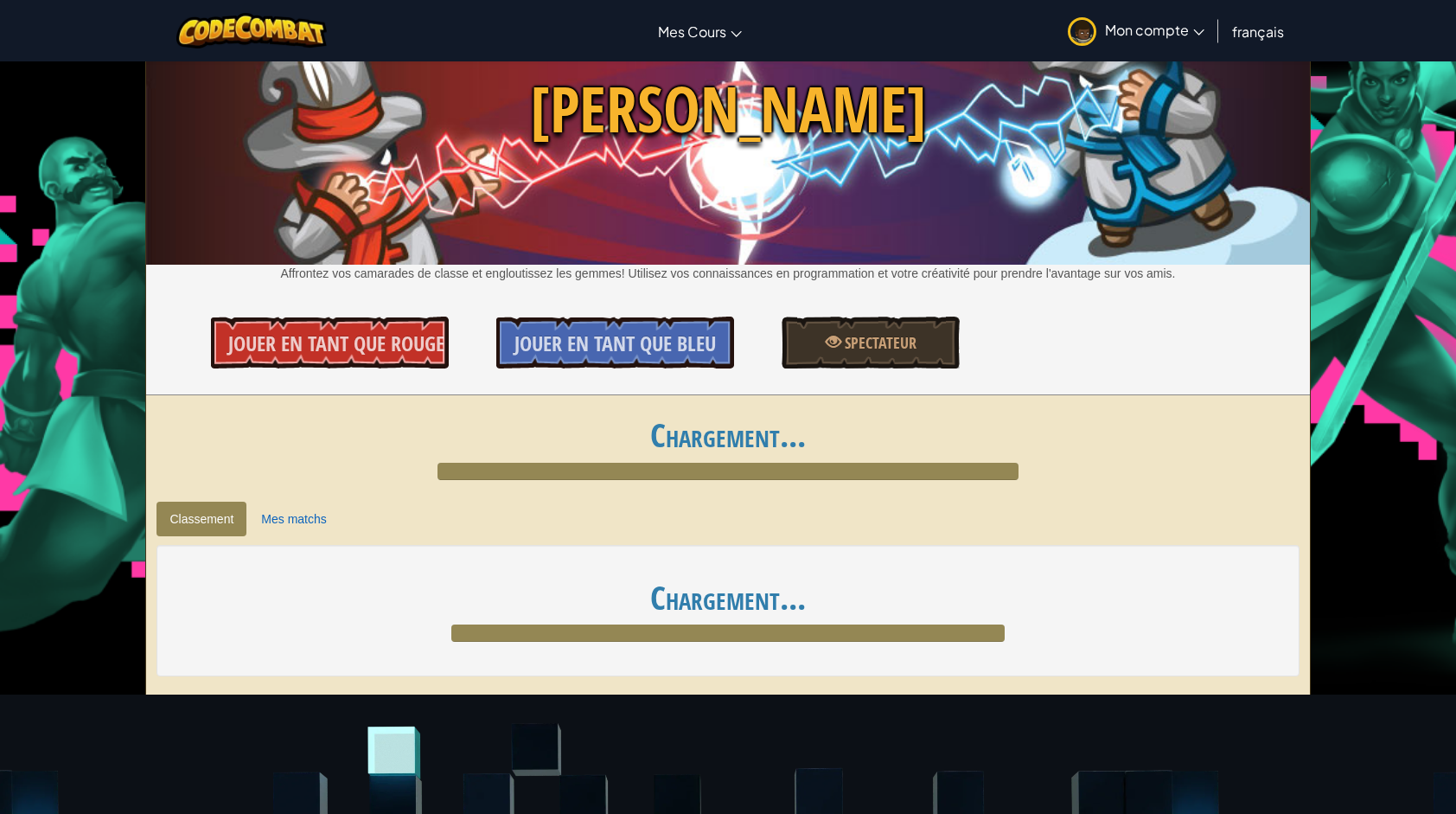
scroll to position [87, 0]
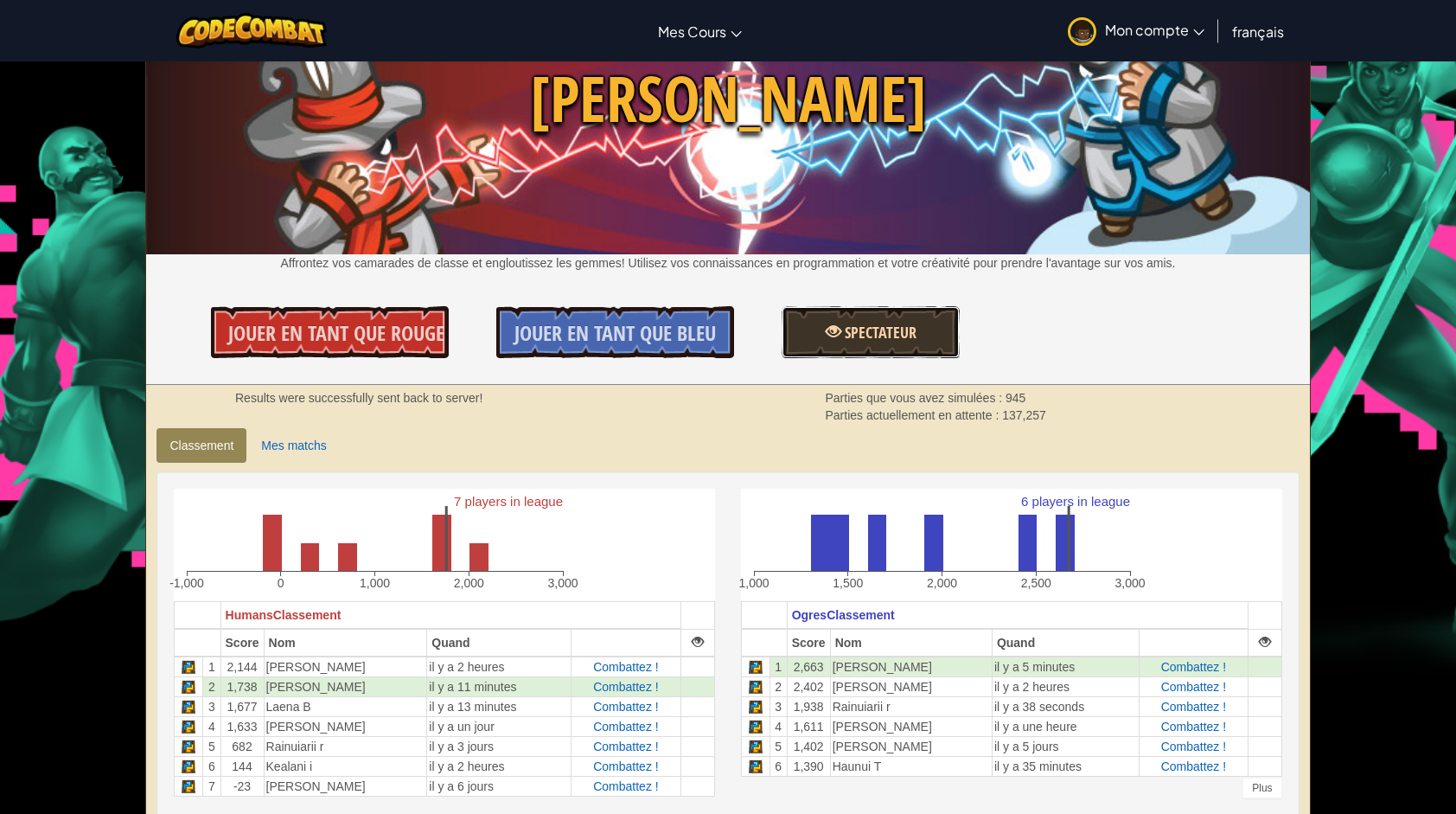
click at [856, 348] on link "Spectateur" at bounding box center [871, 333] width 178 height 52
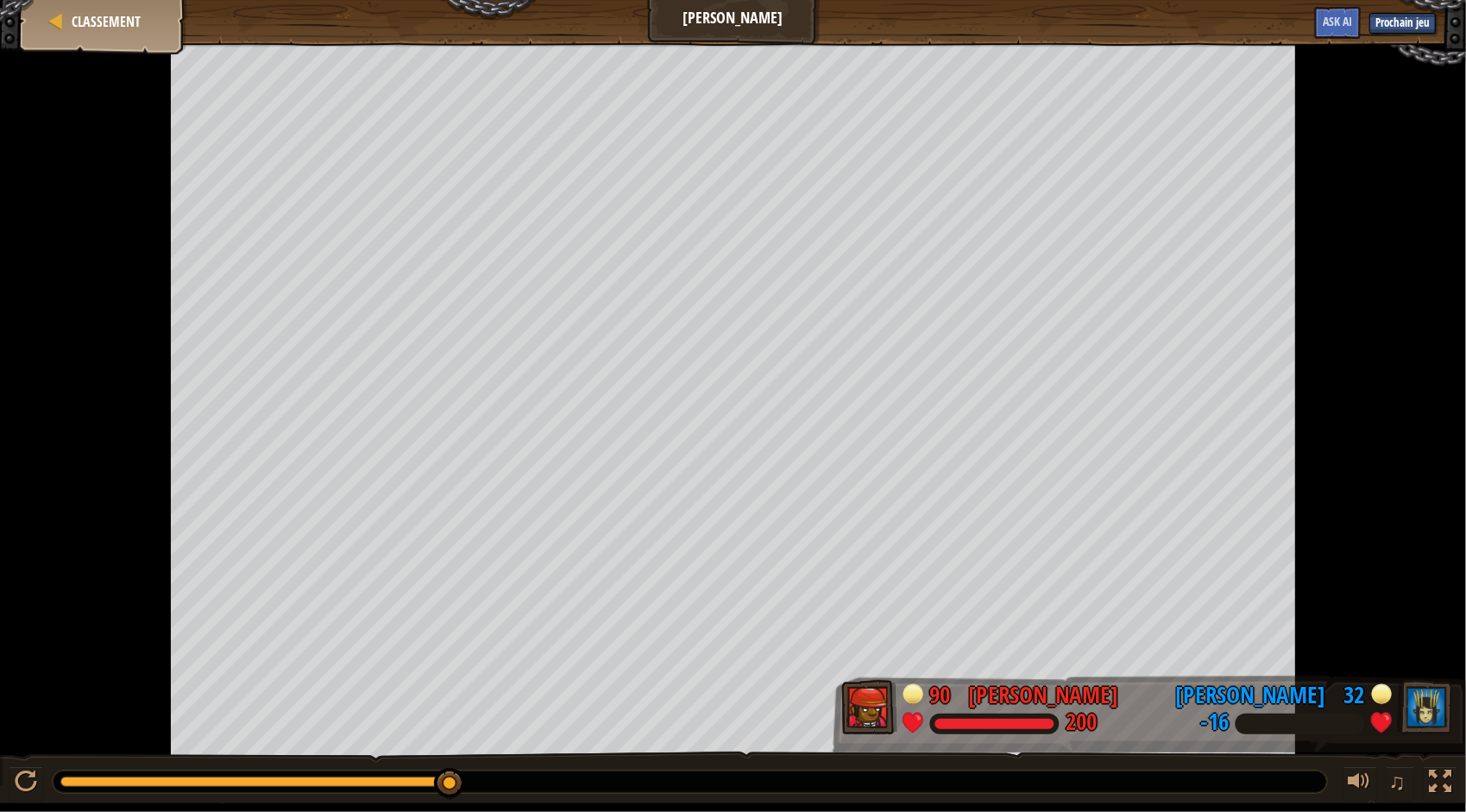
drag, startPoint x: 66, startPoint y: 790, endPoint x: 1165, endPoint y: 795, distance: 1099.0
click at [994, 803] on html "Goals Démarrer niveau Erreur de chargement du serveur Vous avez besoin d'un abo…" at bounding box center [733, 402] width 1466 height 803
click at [1438, 763] on div "♫" at bounding box center [733, 777] width 1466 height 52
click at [1439, 773] on div at bounding box center [1440, 781] width 23 height 23
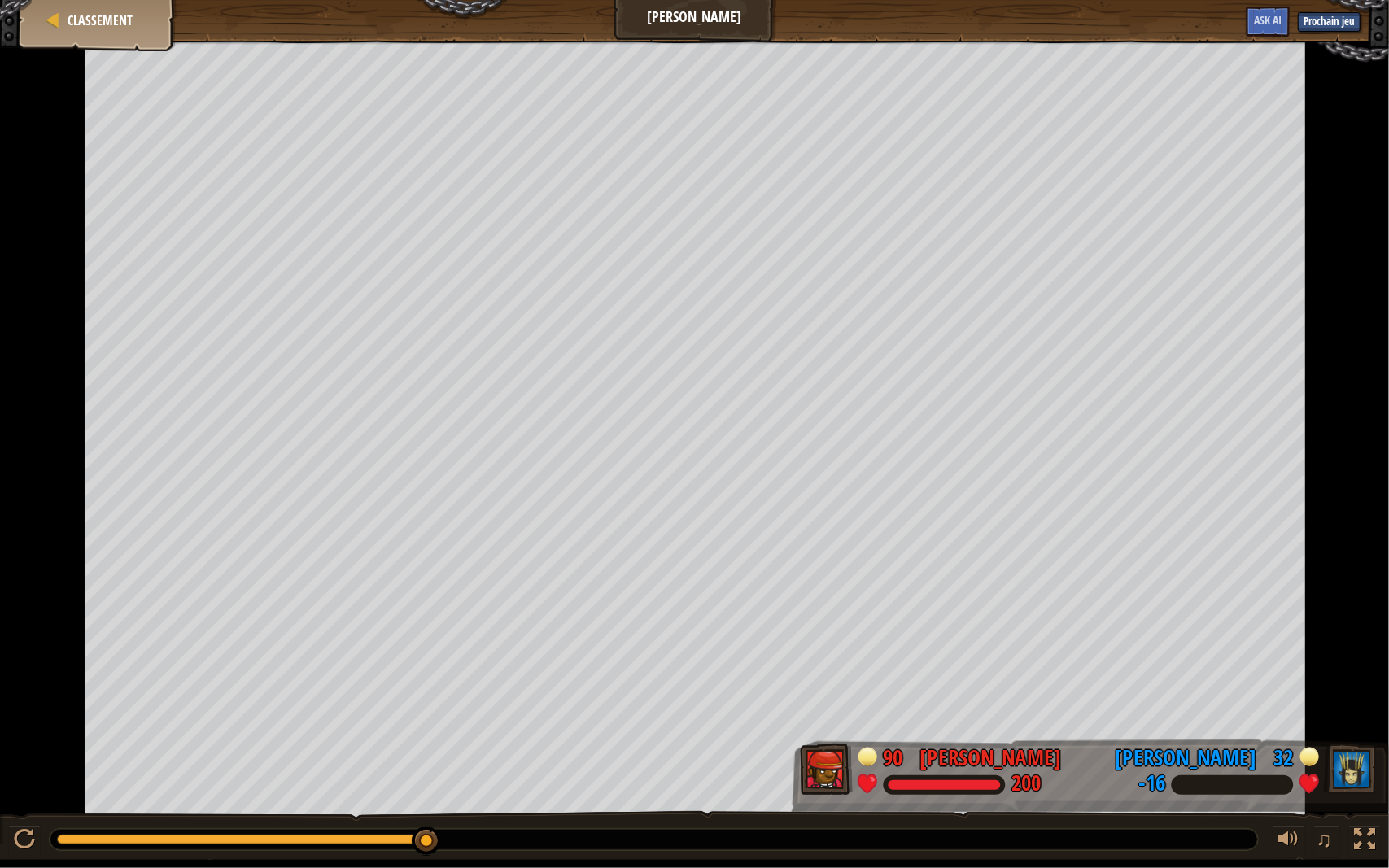
click at [1342, 765] on div "♫" at bounding box center [1323, 842] width 117 height 34
click at [1350, 765] on button at bounding box center [1365, 842] width 33 height 34
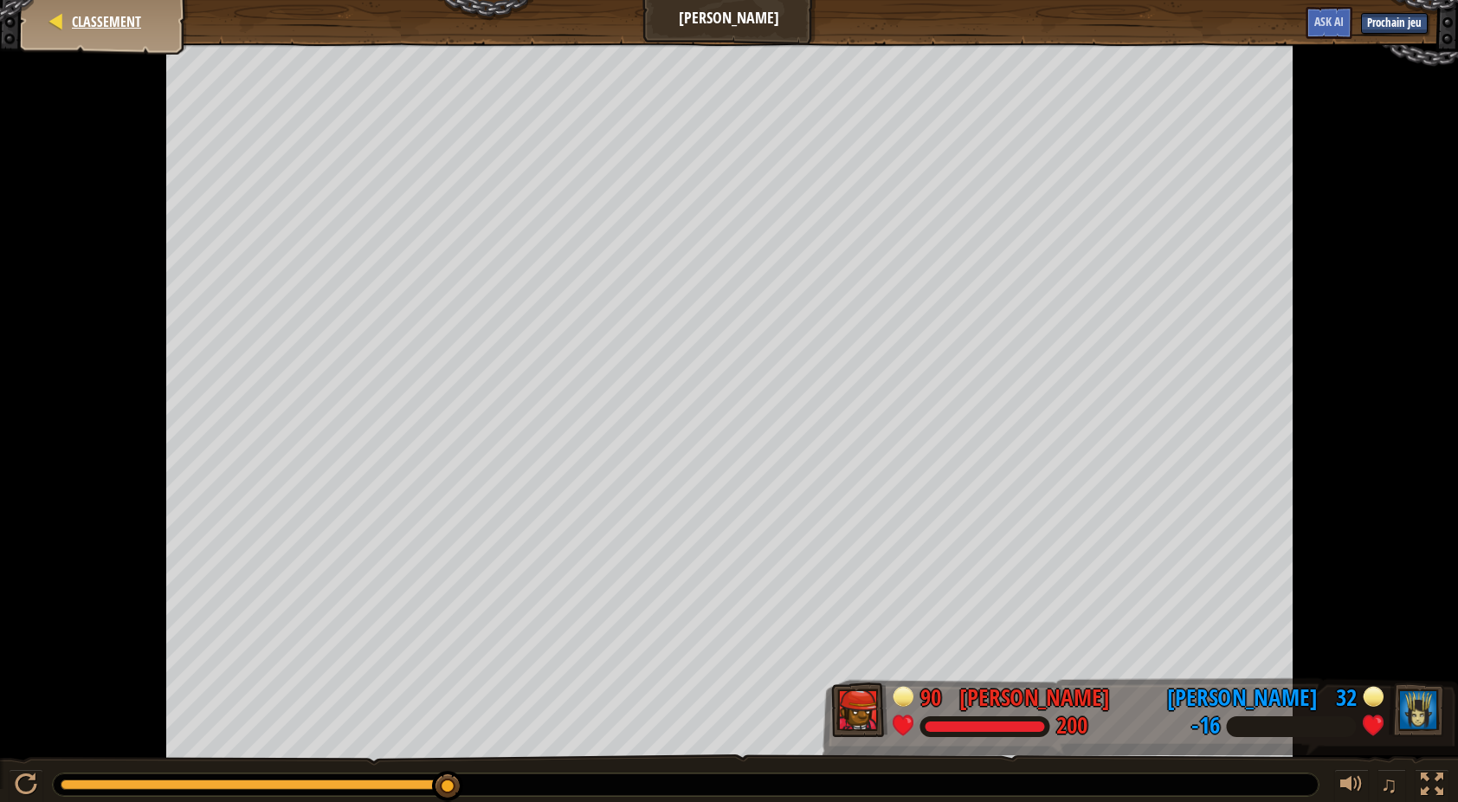
click at [137, 40] on div "Classement" at bounding box center [104, 21] width 139 height 43
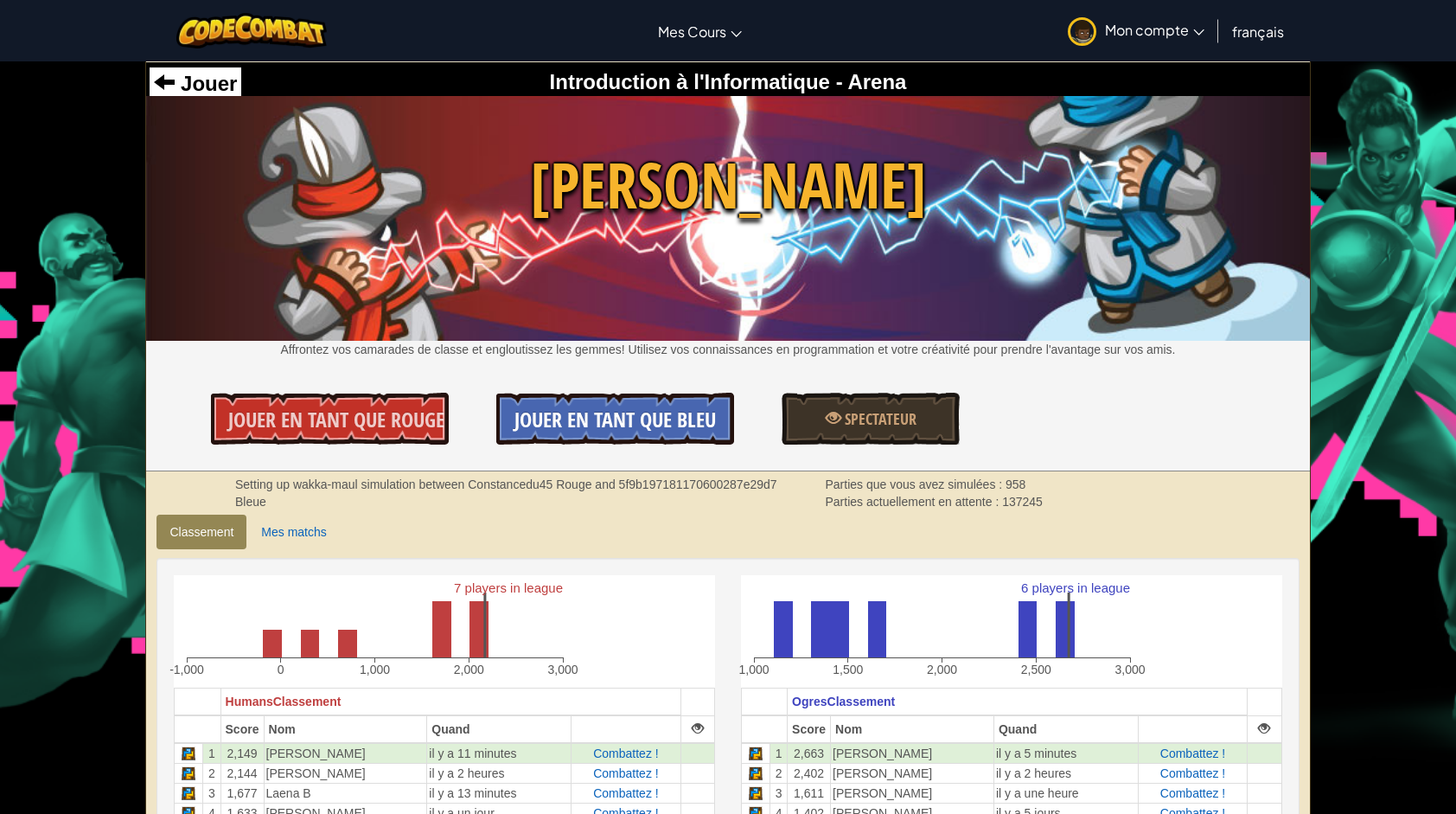
click at [626, 421] on span "Jouer en tant que Bleu" at bounding box center [615, 419] width 202 height 28
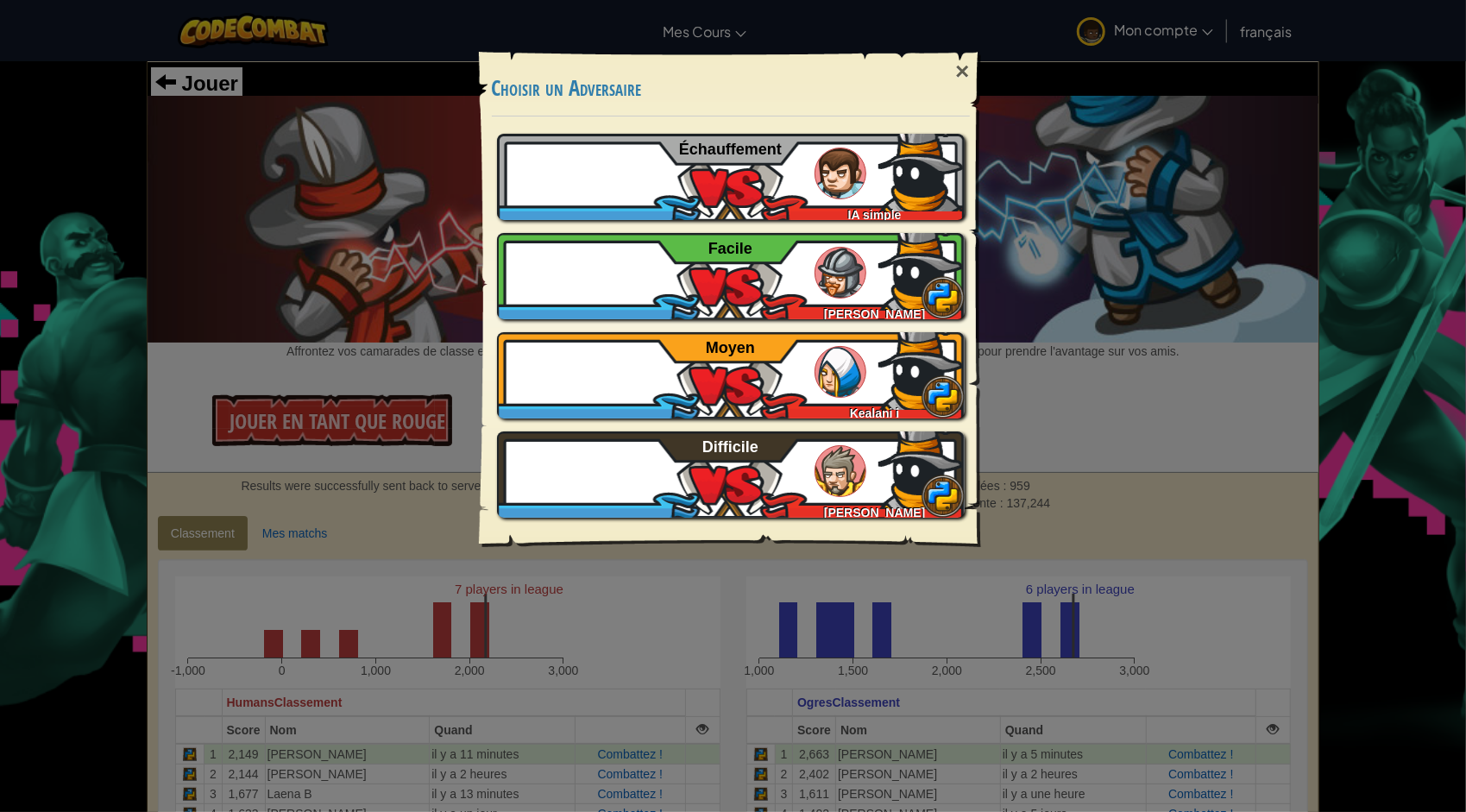
click at [1083, 371] on div "× Choisir un Adversaire Jouer au tutoriel Recommandé si tu n'as jamais joué ava…" at bounding box center [733, 406] width 1466 height 812
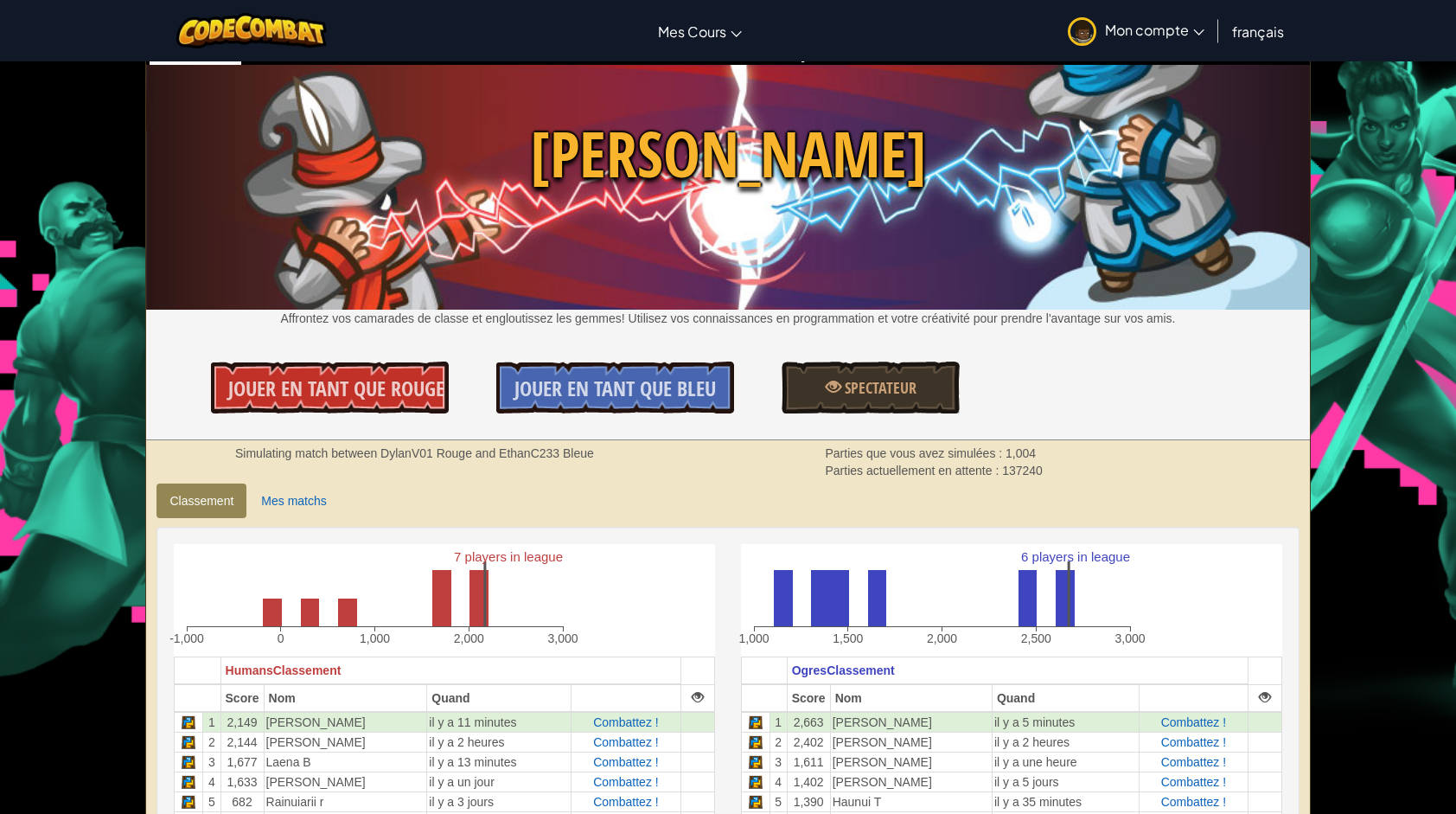
scroll to position [87, 0]
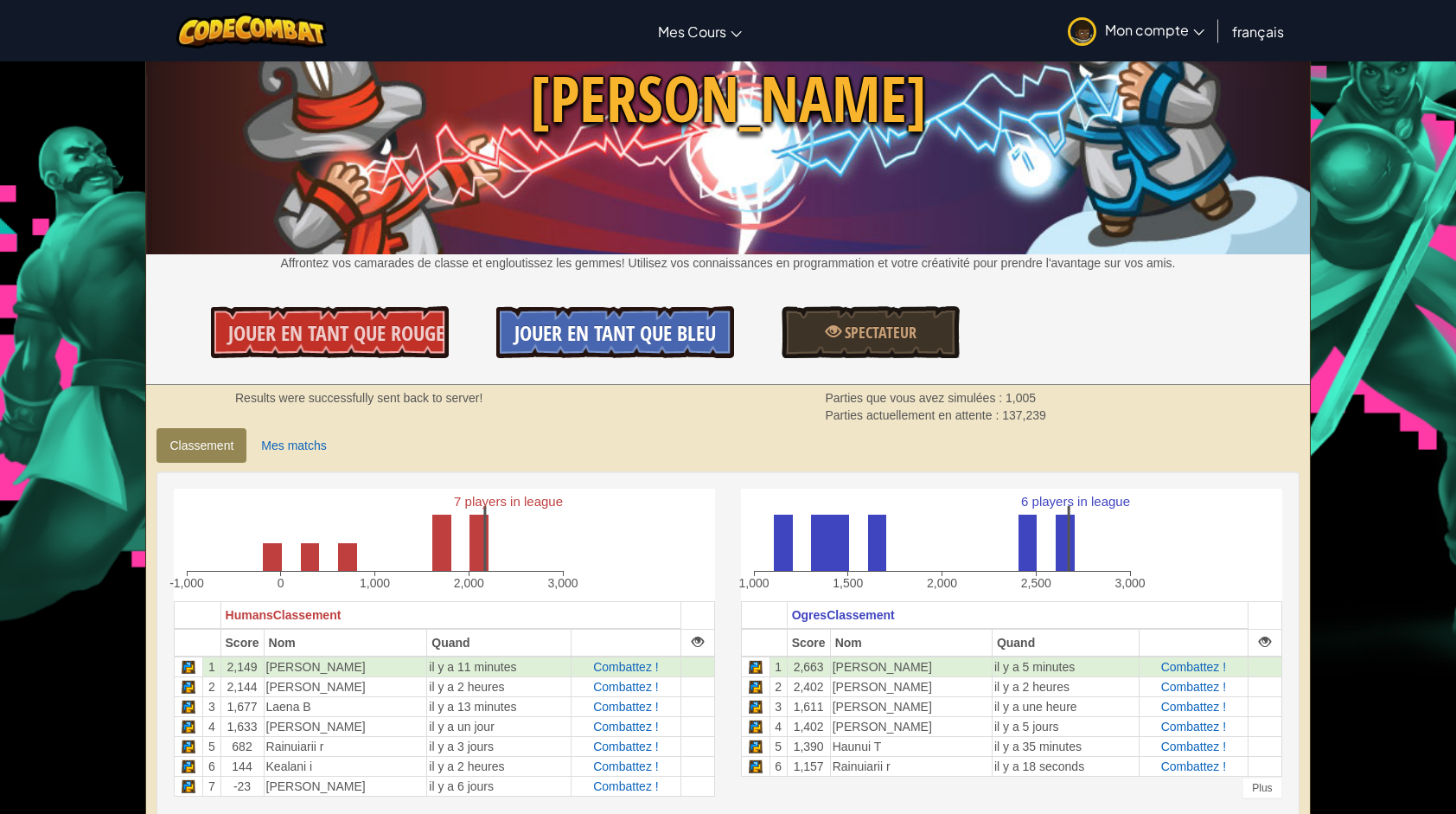
click at [675, 327] on span "Jouer en tant que Bleu" at bounding box center [615, 334] width 202 height 28
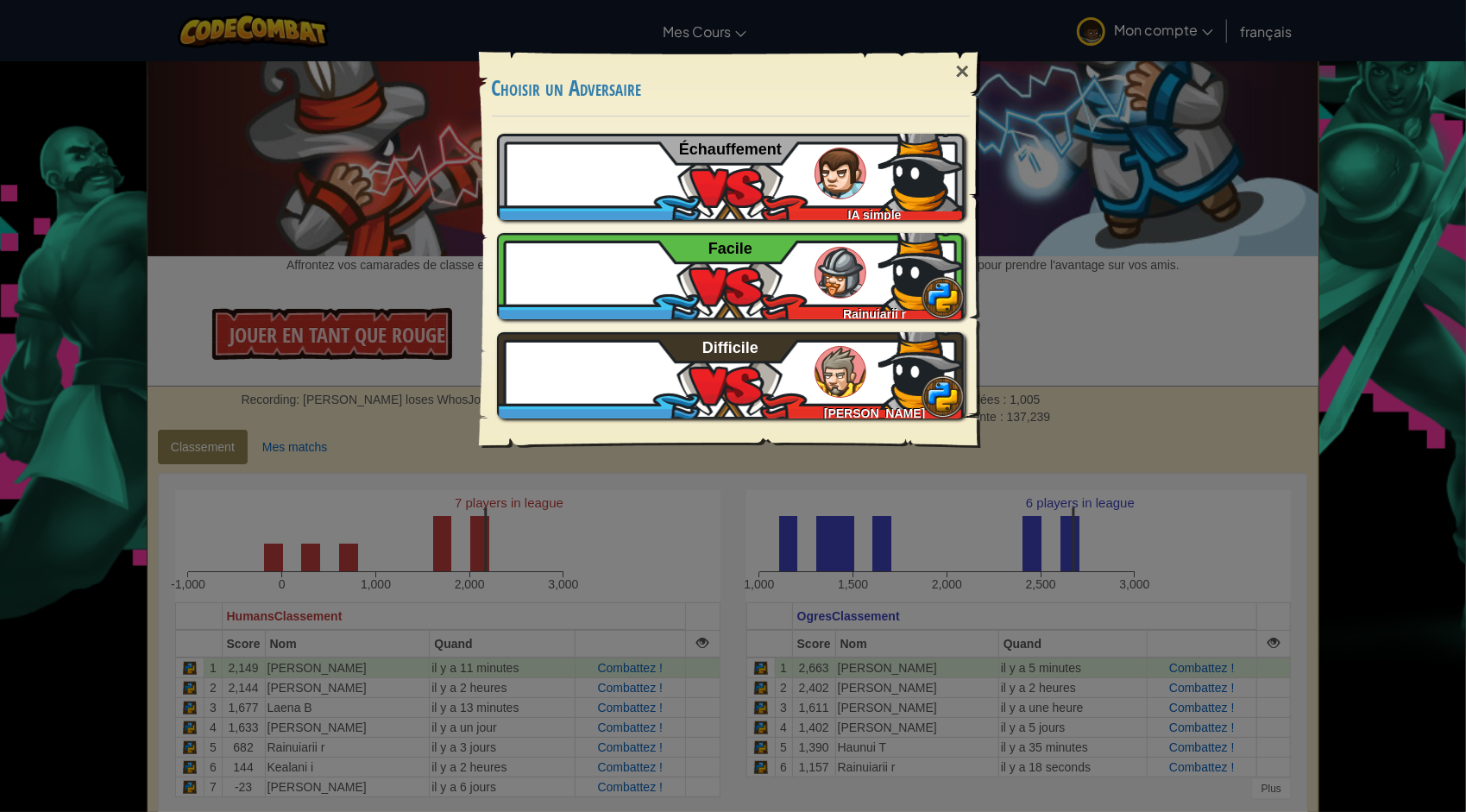
click at [1133, 184] on div "× Choisir un Adversaire Jouer au tutoriel Recommandé si tu n'as jamais joué ava…" at bounding box center [733, 406] width 1466 height 812
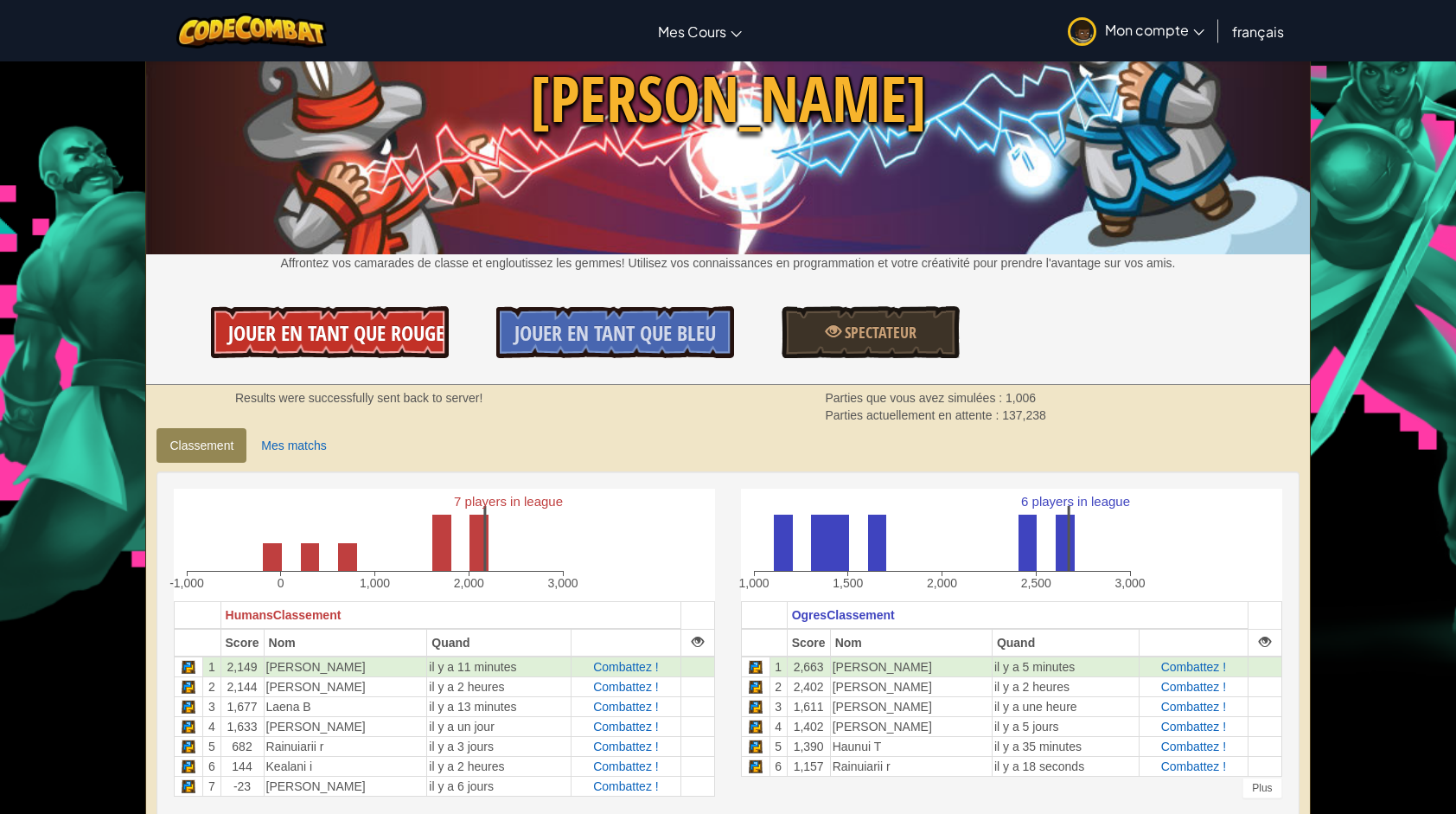
click at [351, 324] on span "Jouer en tant que Rouge" at bounding box center [337, 334] width 217 height 28
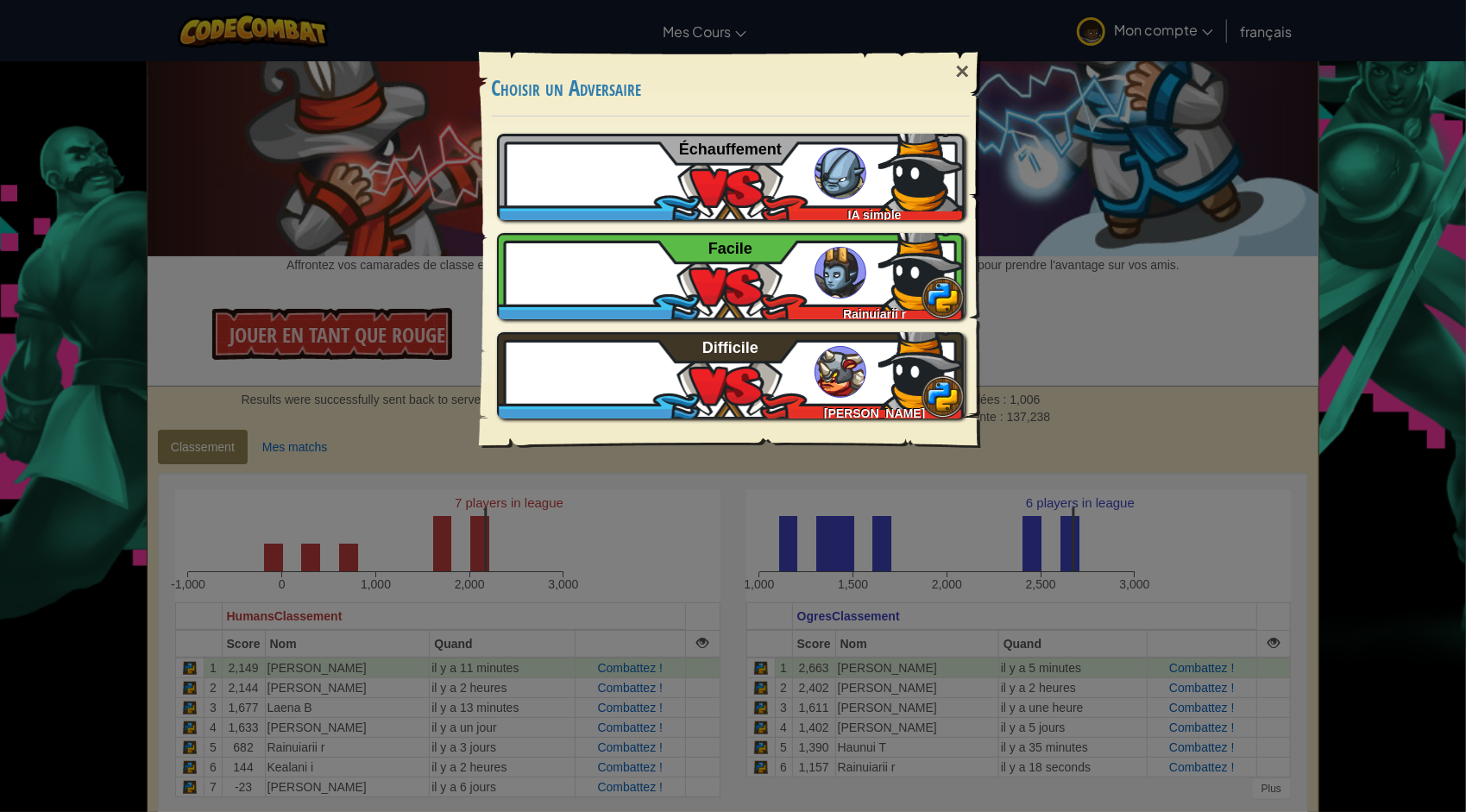
click at [1058, 417] on div "× Choisir un Adversaire Jouer au tutoriel Recommandé si tu n'as jamais joué ava…" at bounding box center [733, 406] width 1466 height 812
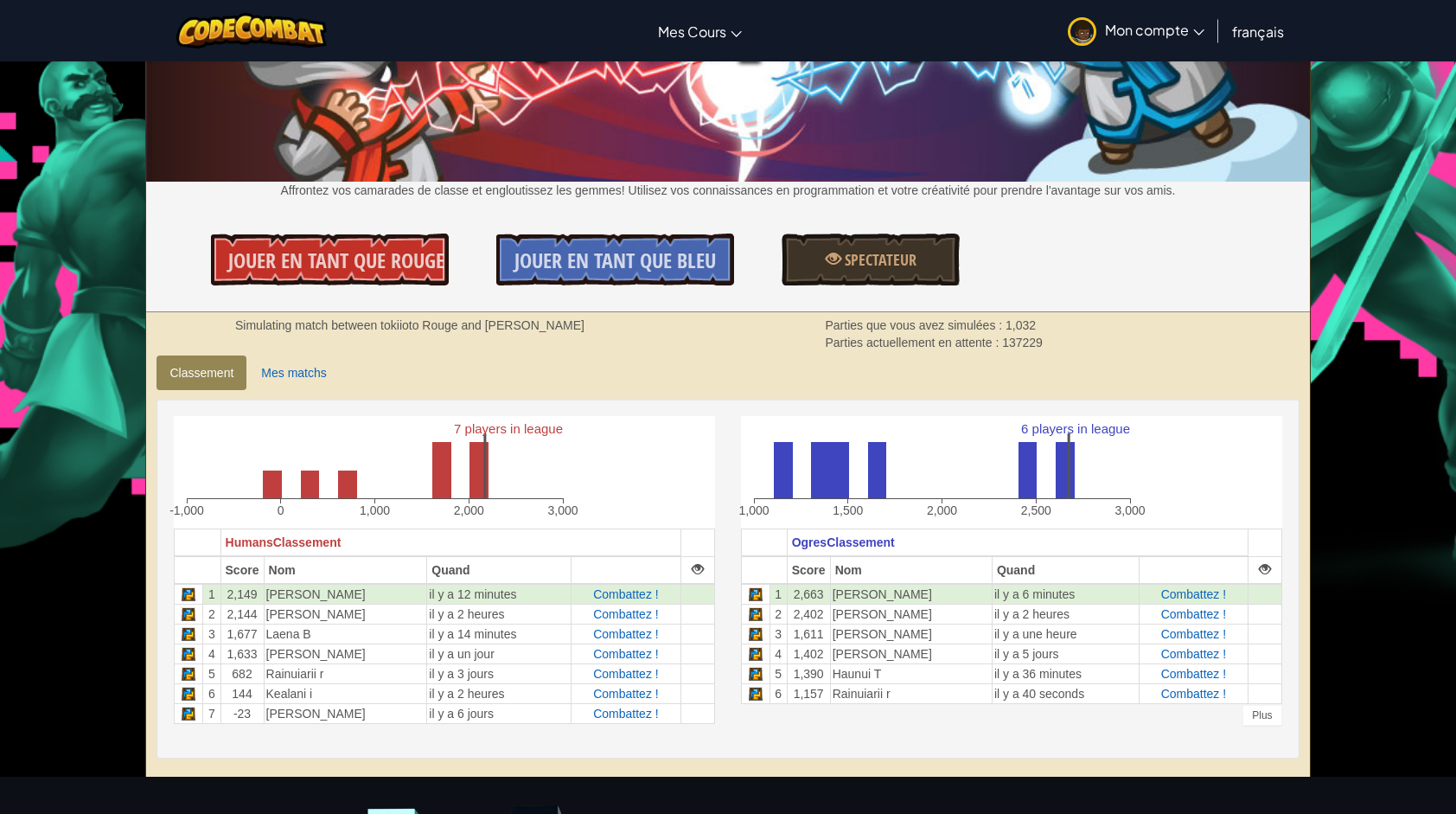
scroll to position [173, 0]
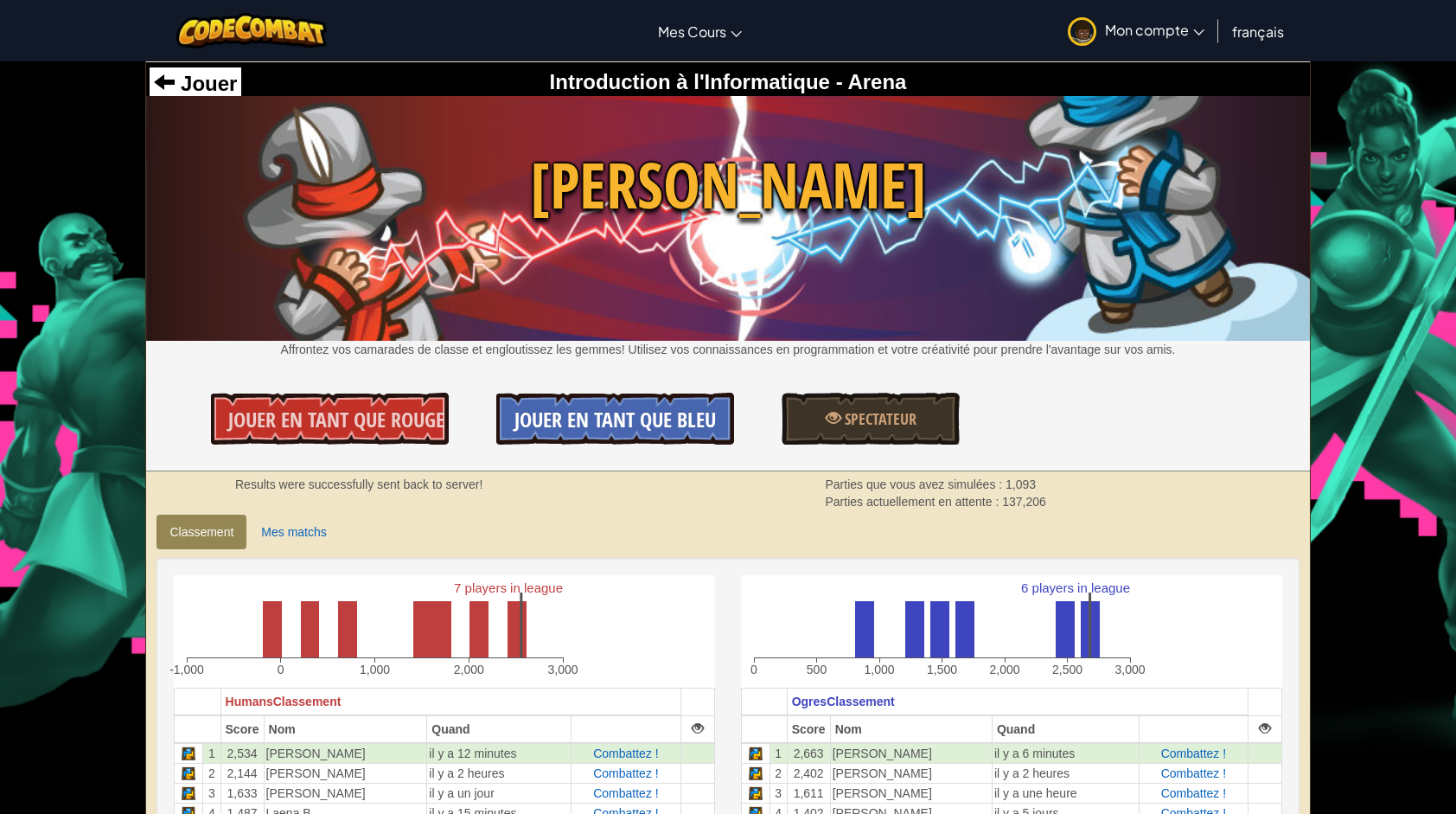
click at [617, 425] on span "Jouer en tant que Bleu" at bounding box center [615, 419] width 202 height 28
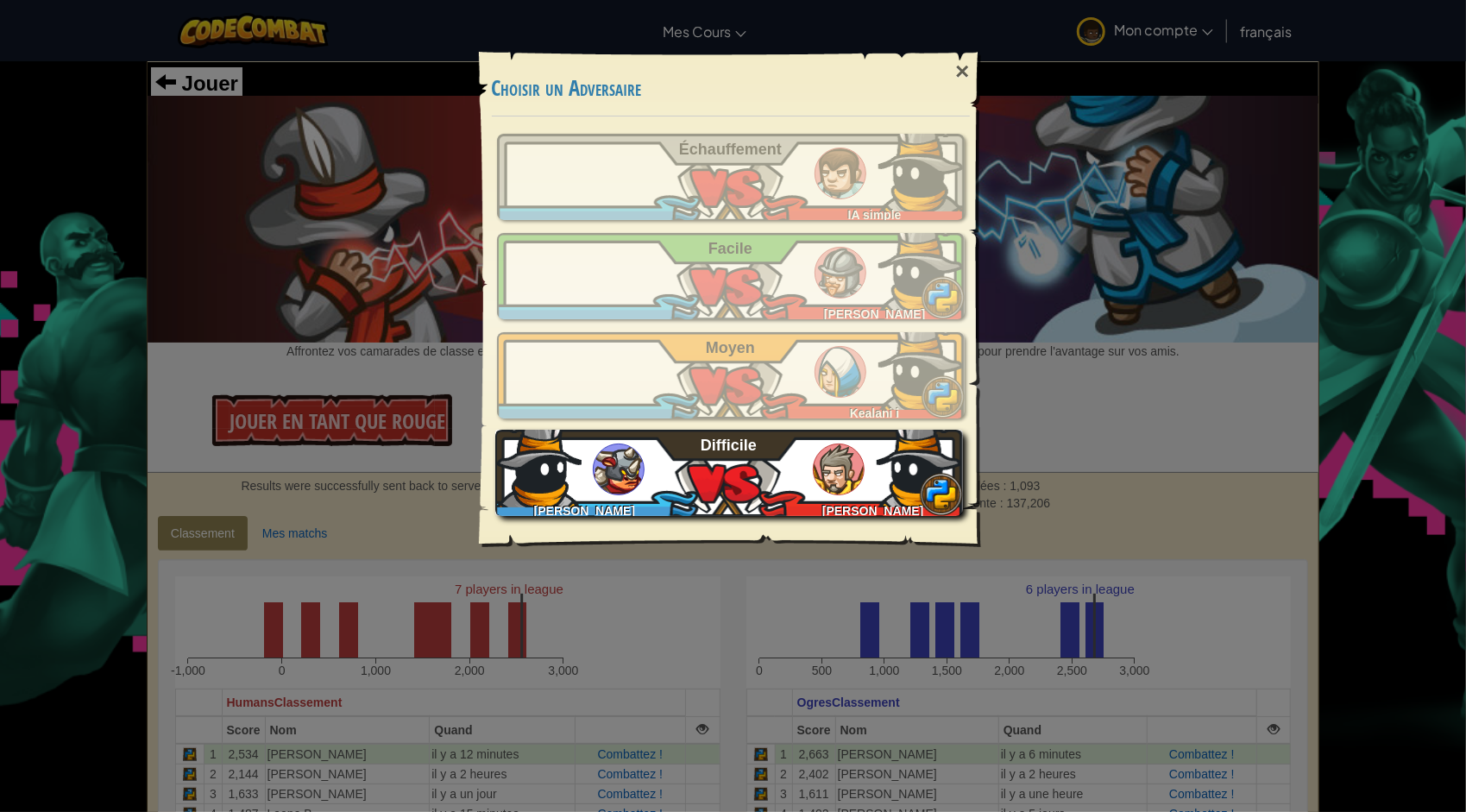
click at [727, 462] on div "[PERSON_NAME] [PERSON_NAME] P Difficile" at bounding box center [729, 472] width 467 height 87
